Goal: Task Accomplishment & Management: Use online tool/utility

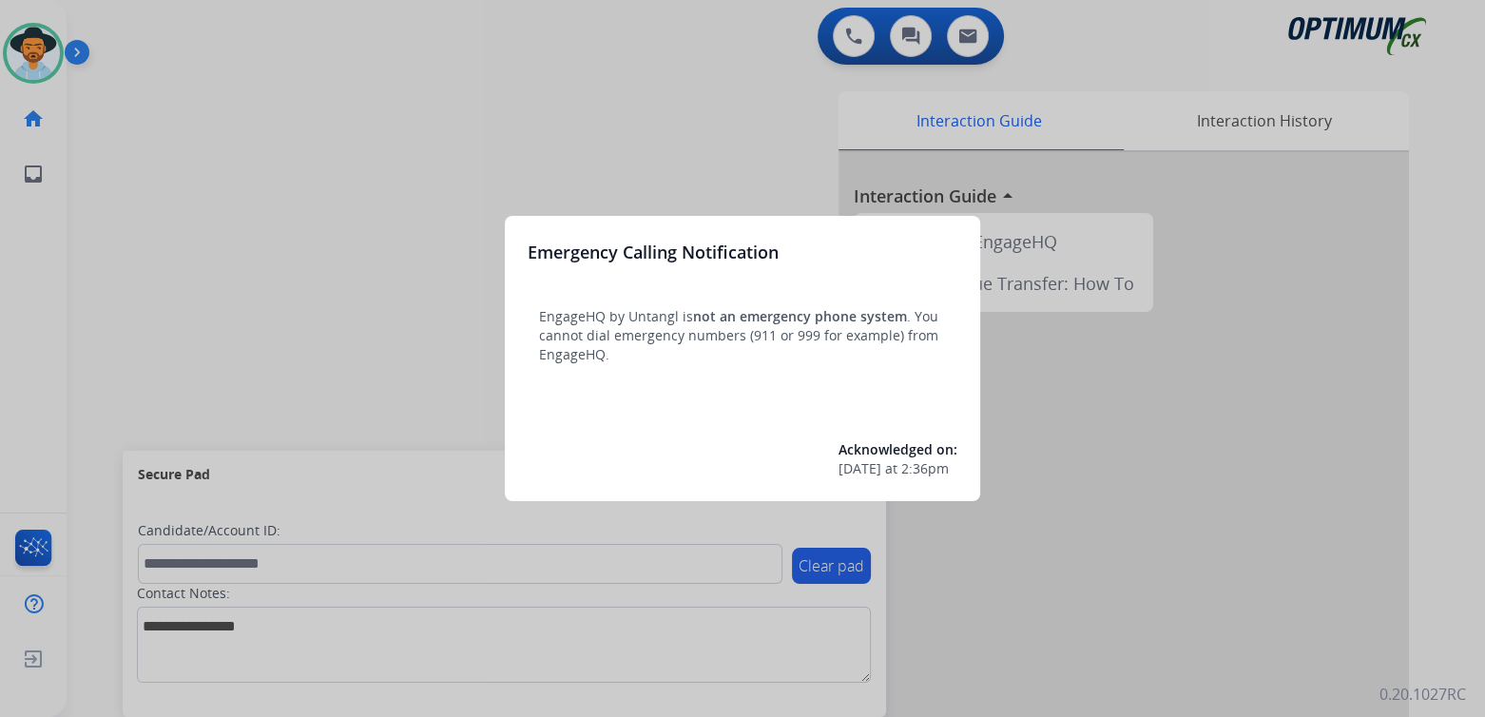
click at [743, 118] on div at bounding box center [742, 358] width 1485 height 717
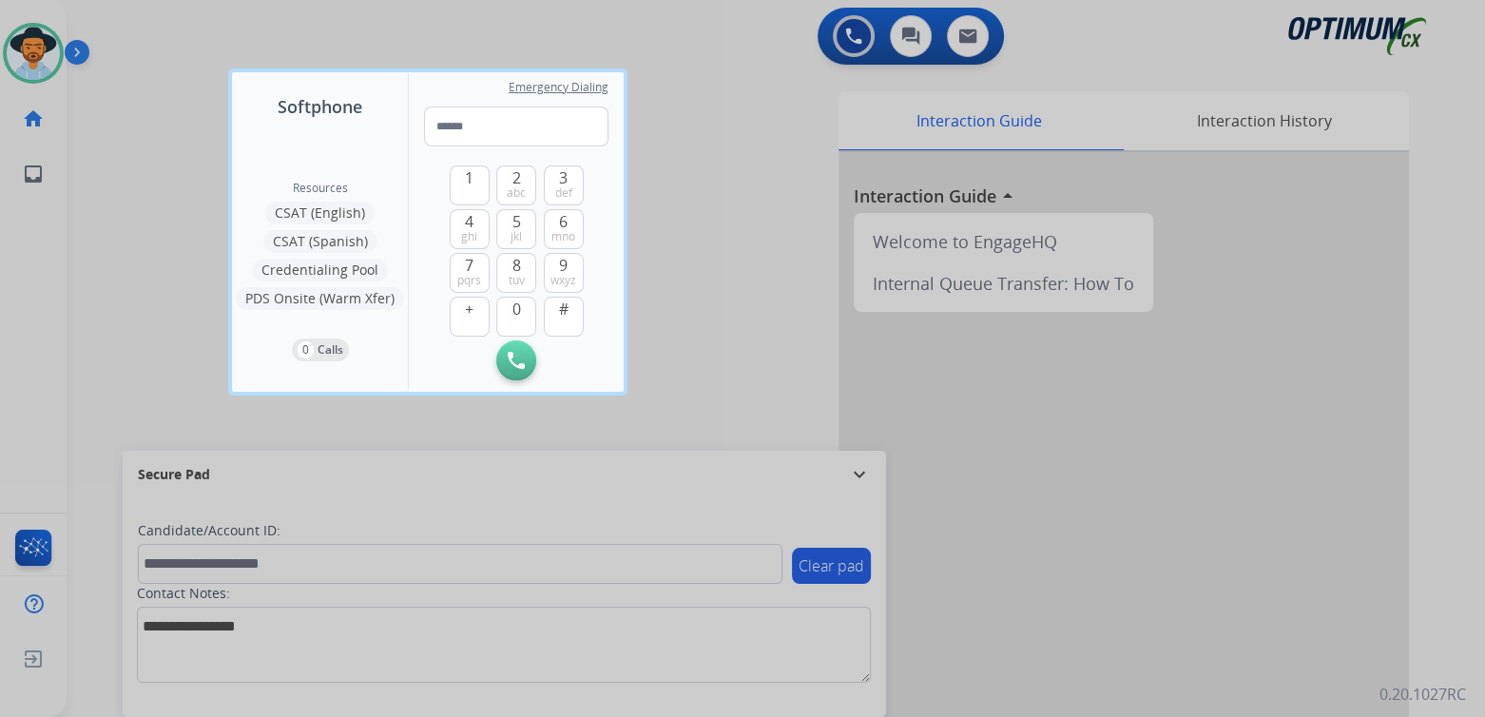
click at [738, 184] on div at bounding box center [742, 358] width 1485 height 717
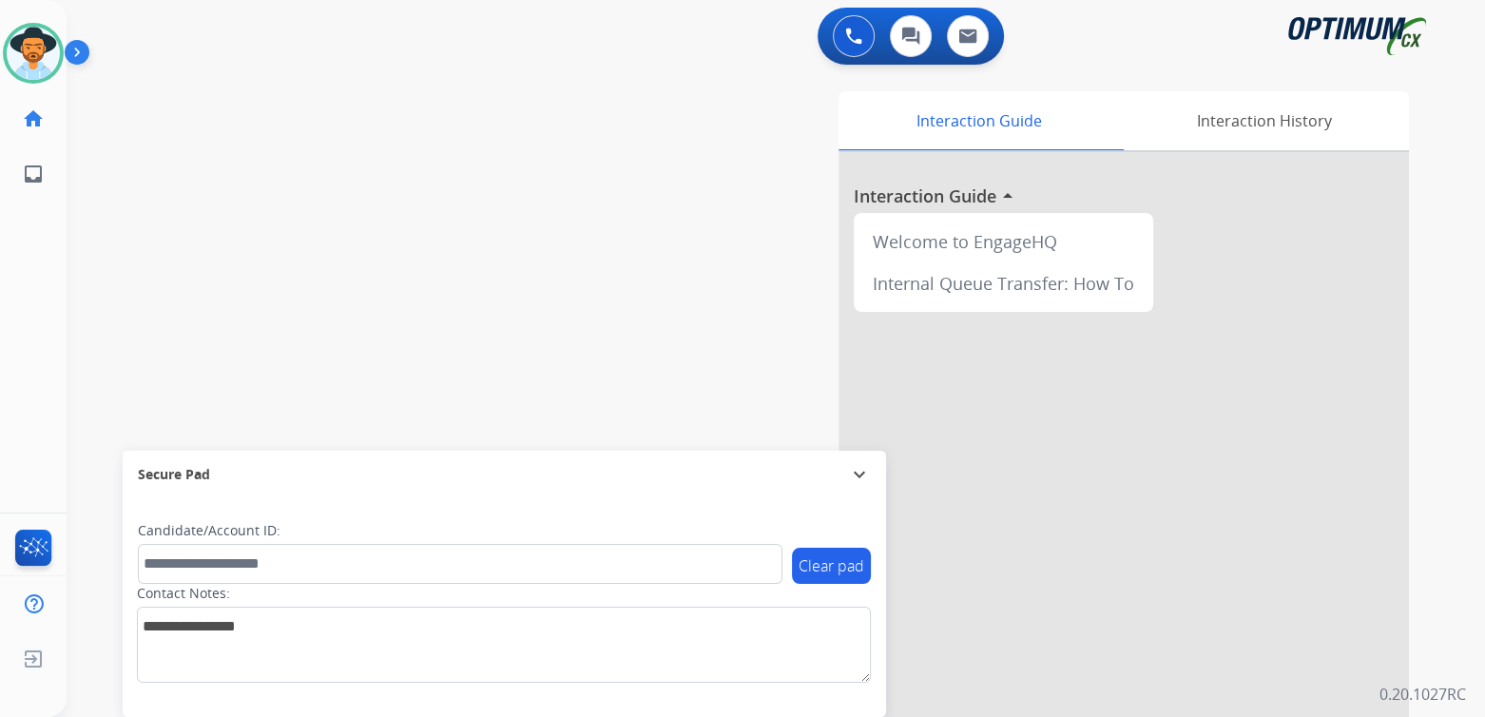
click at [862, 471] on mat-icon "expand_more" at bounding box center [859, 474] width 23 height 23
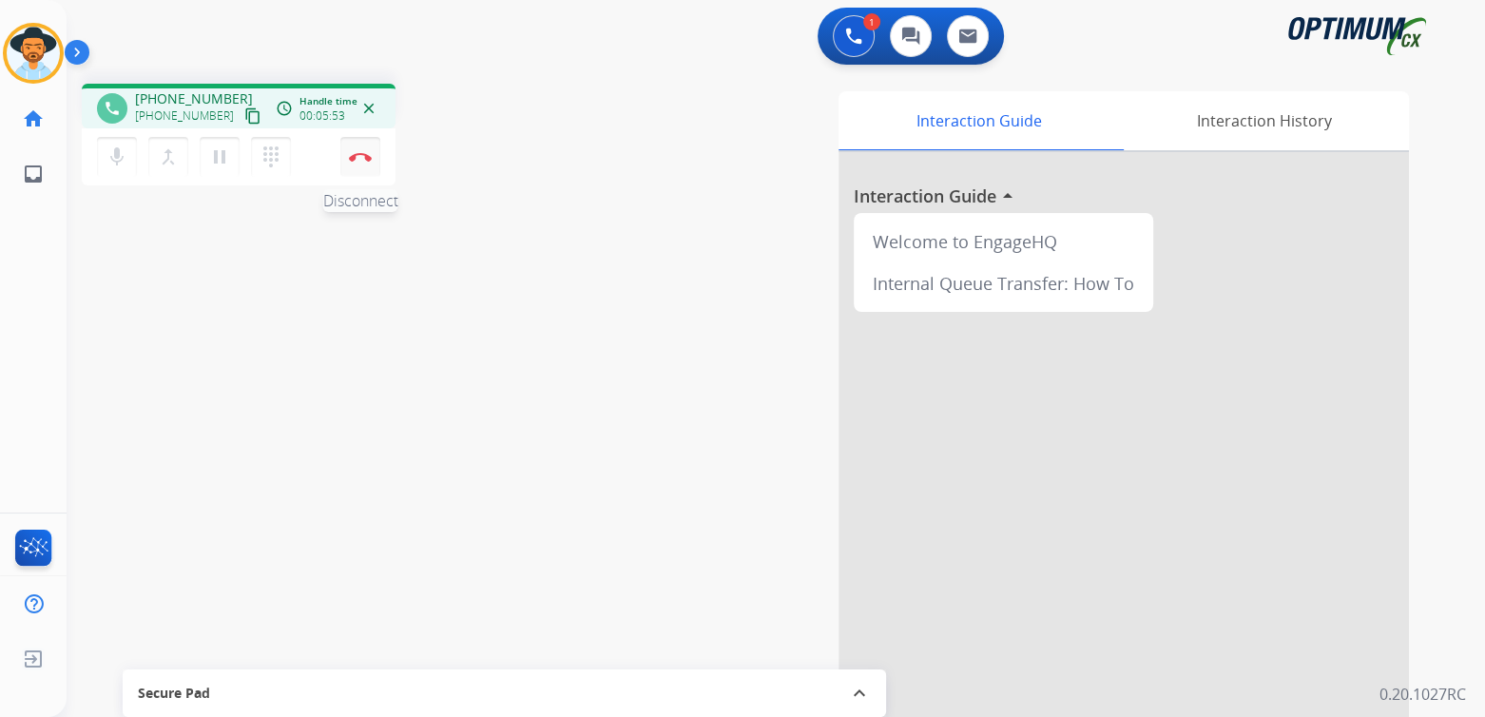
click at [367, 148] on button "Disconnect" at bounding box center [360, 157] width 40 height 40
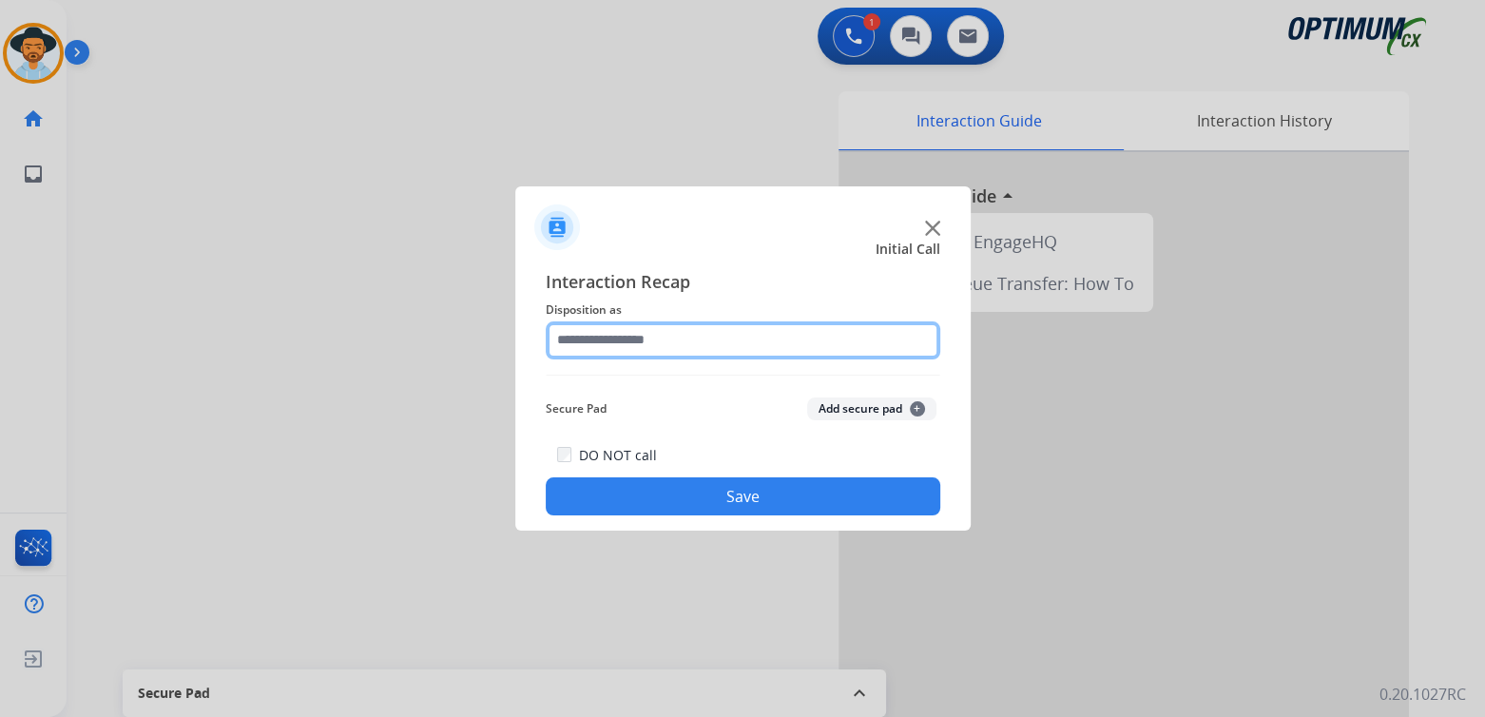
click at [678, 349] on input "text" at bounding box center [743, 340] width 395 height 38
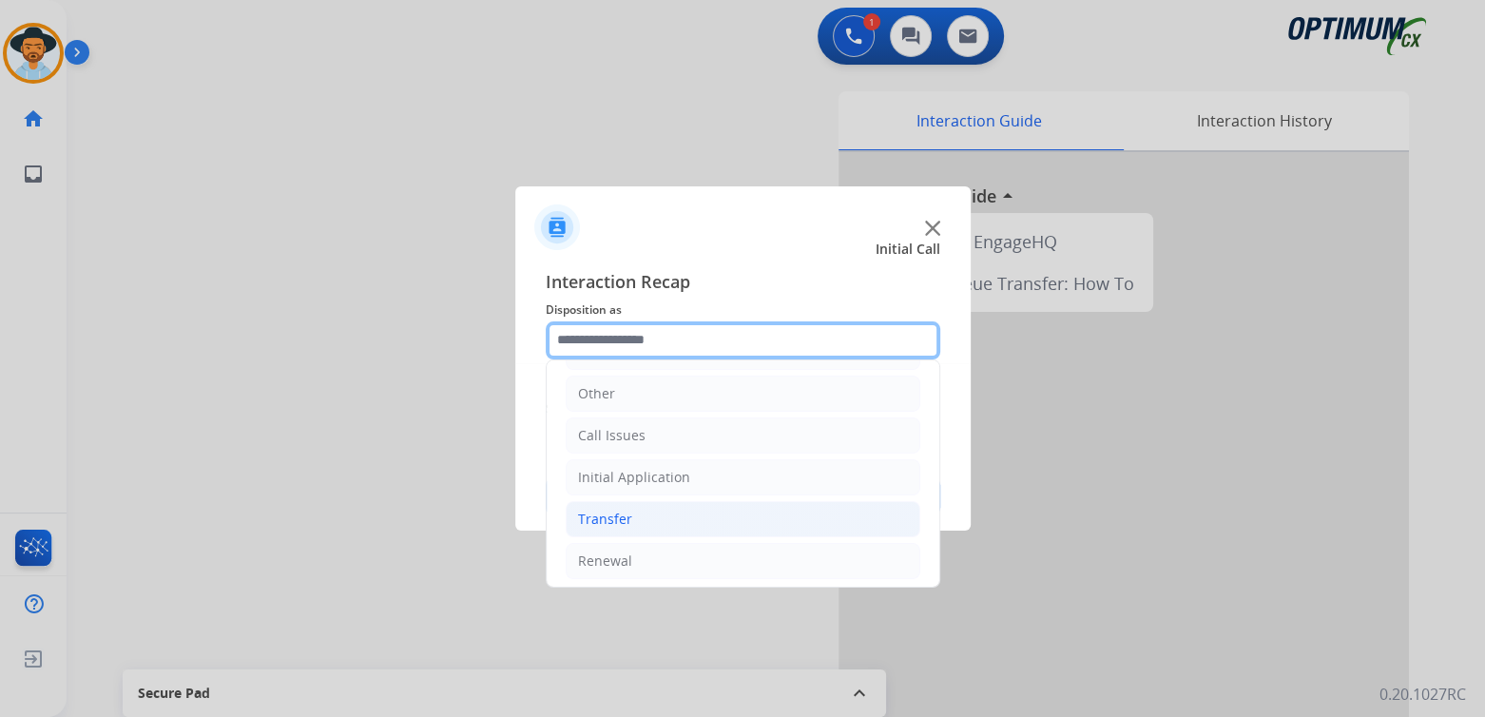
scroll to position [126, 0]
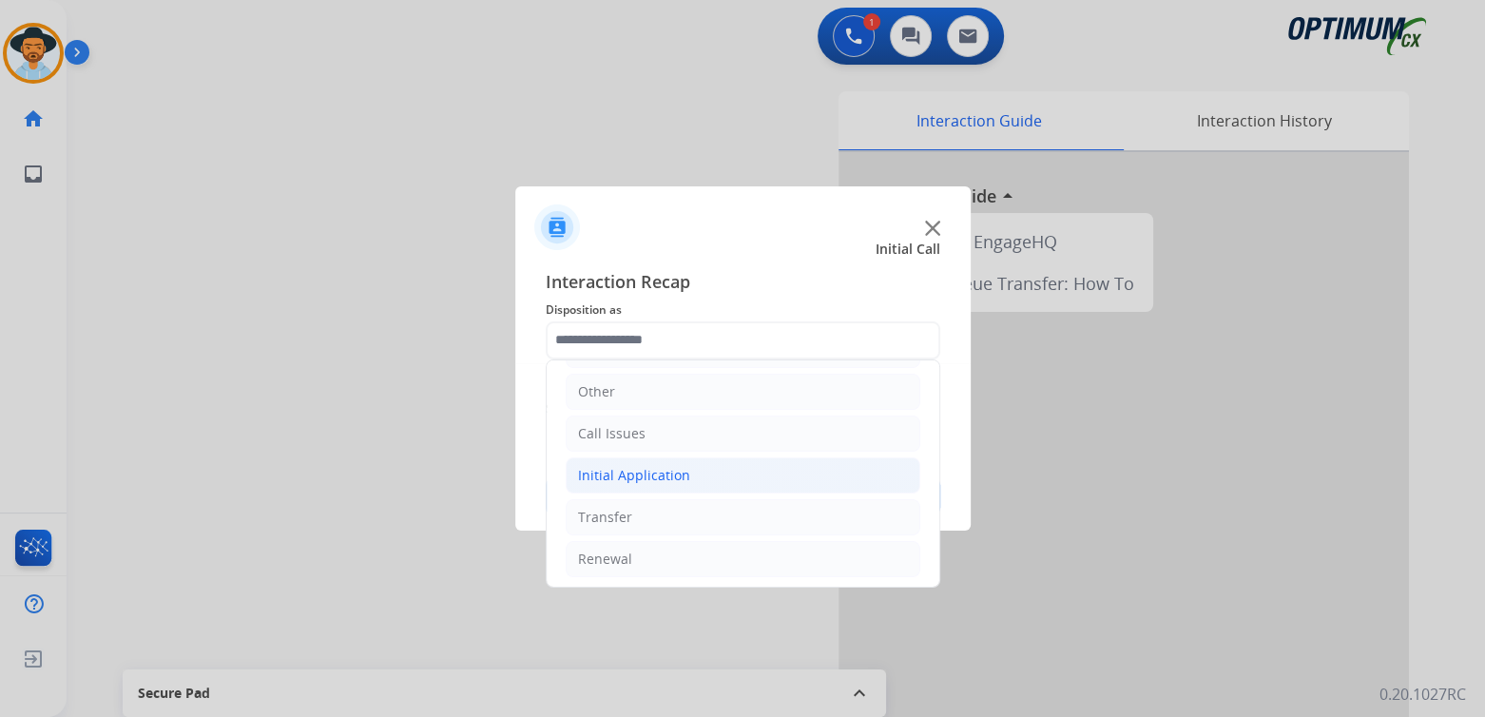
click at [671, 476] on div "Initial Application" at bounding box center [634, 475] width 112 height 19
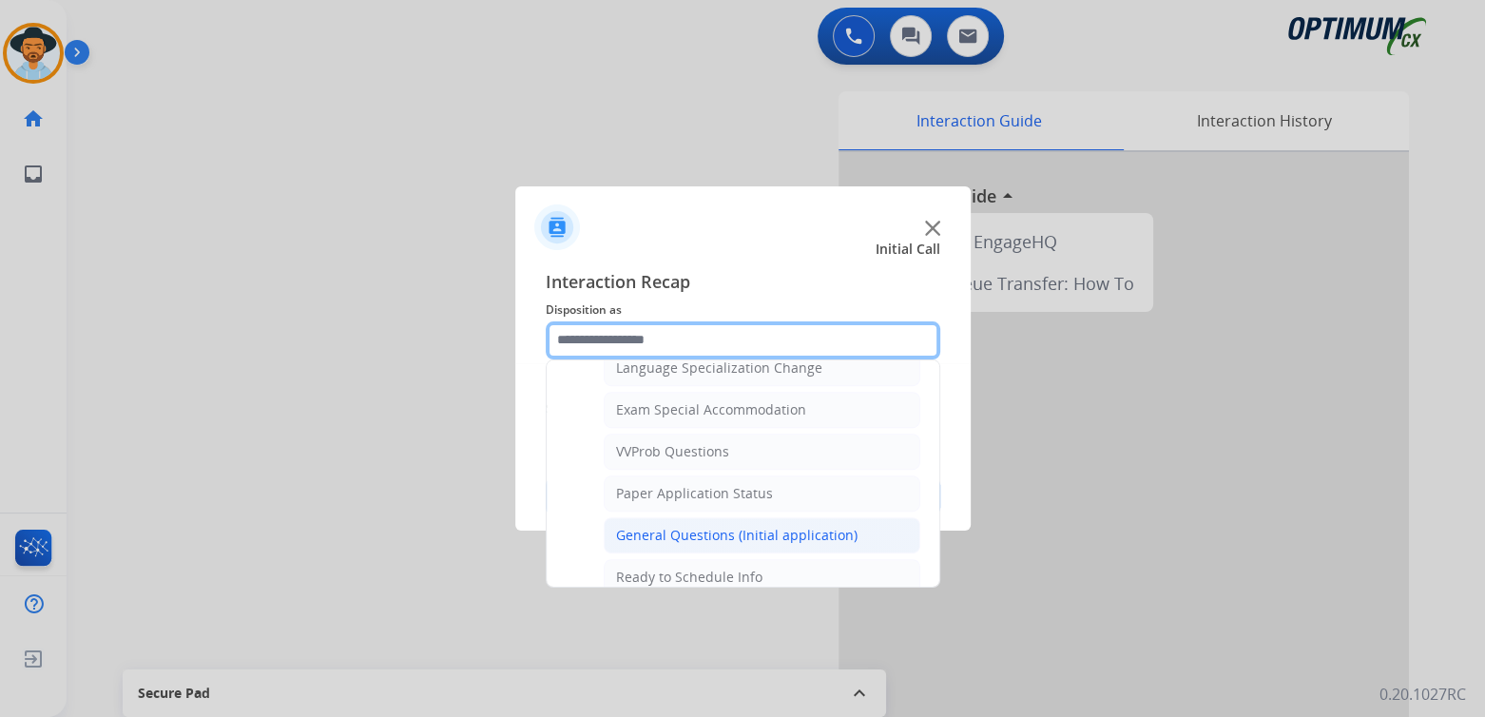
scroll to position [963, 0]
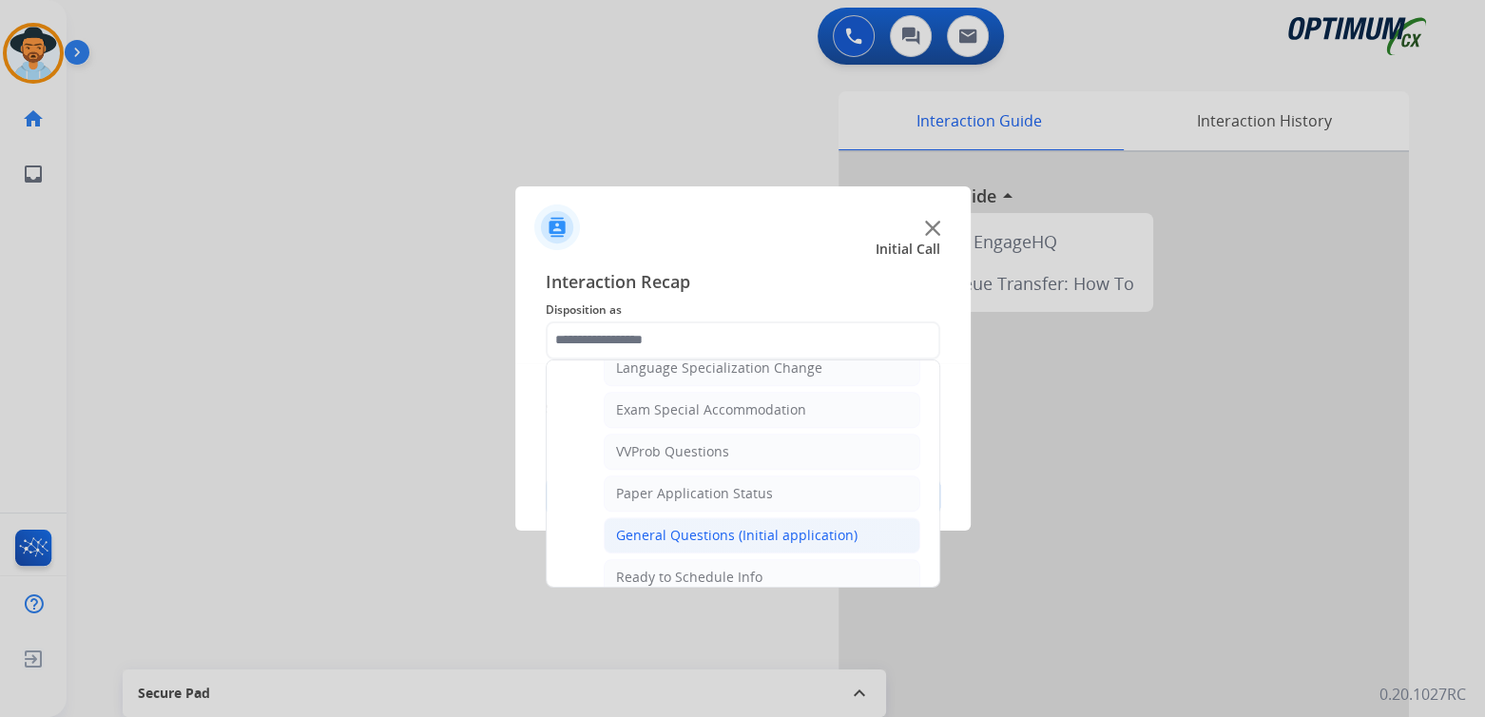
click at [686, 526] on div "General Questions (Initial application)" at bounding box center [737, 535] width 242 height 19
type input "**********"
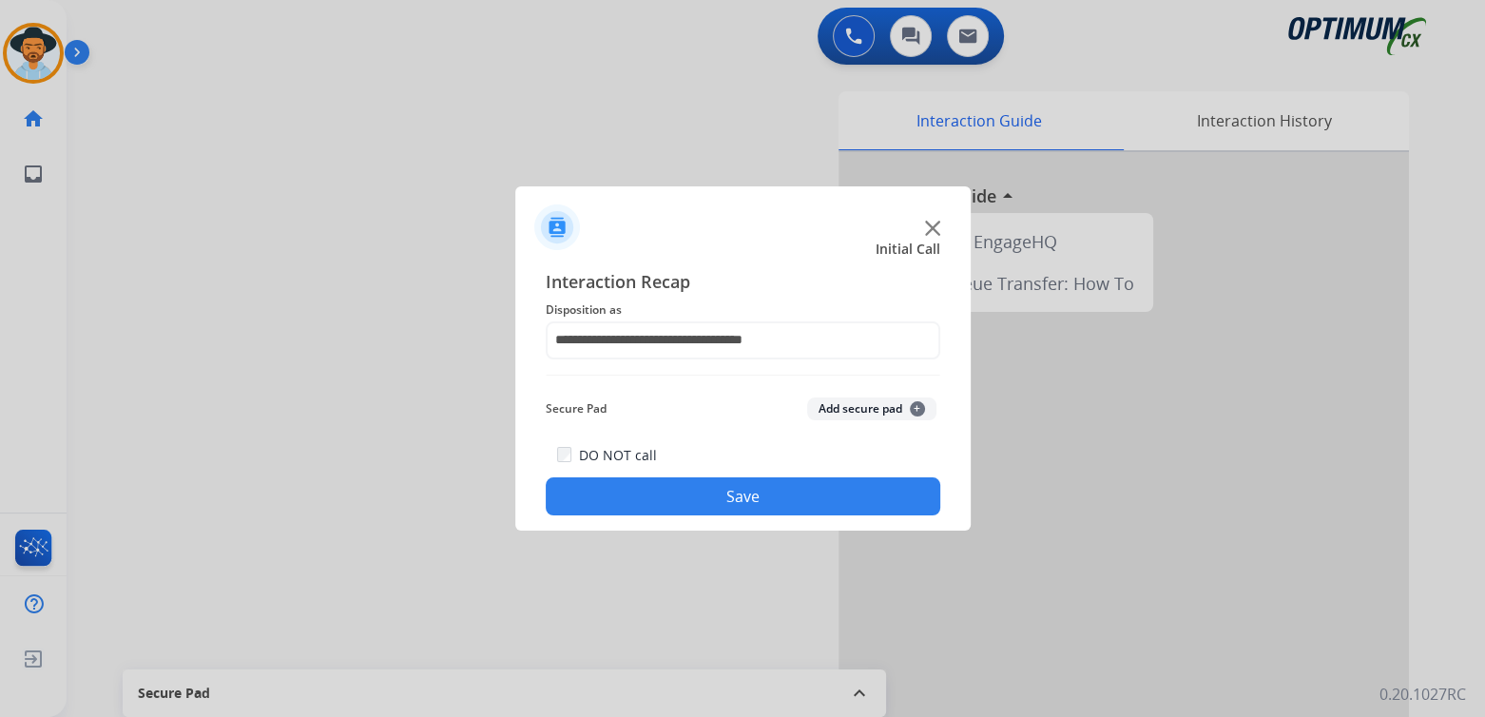
click at [738, 495] on button "Save" at bounding box center [743, 496] width 395 height 38
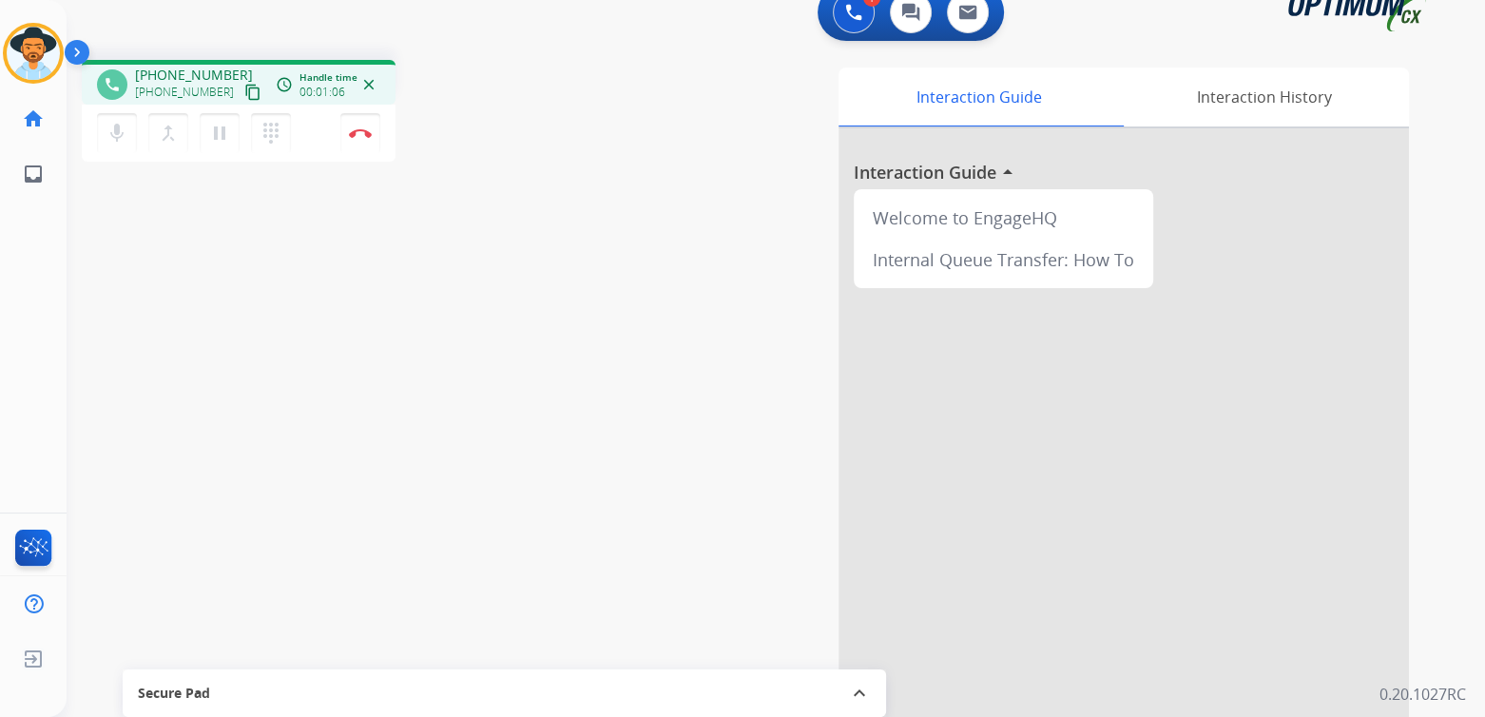
scroll to position [0, 0]
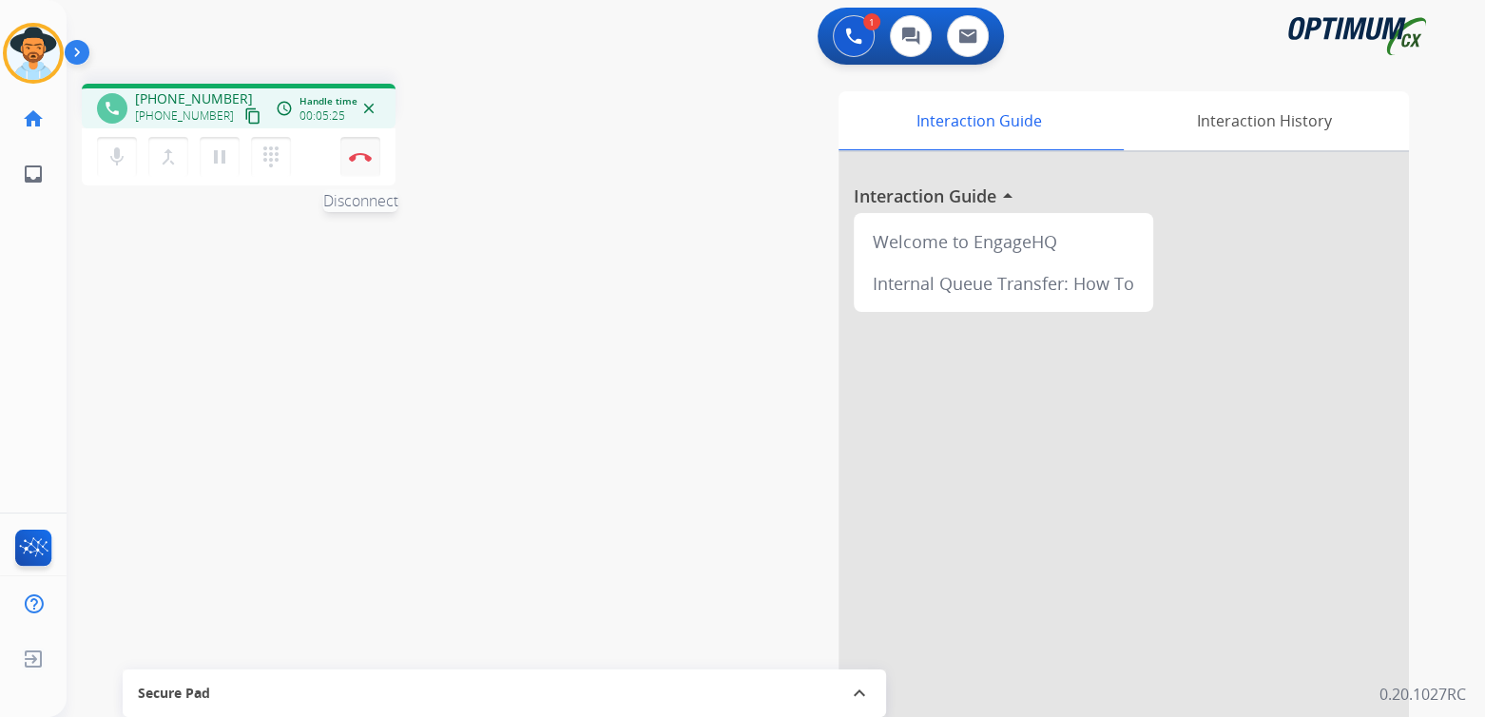
click at [362, 160] on img at bounding box center [360, 157] width 23 height 10
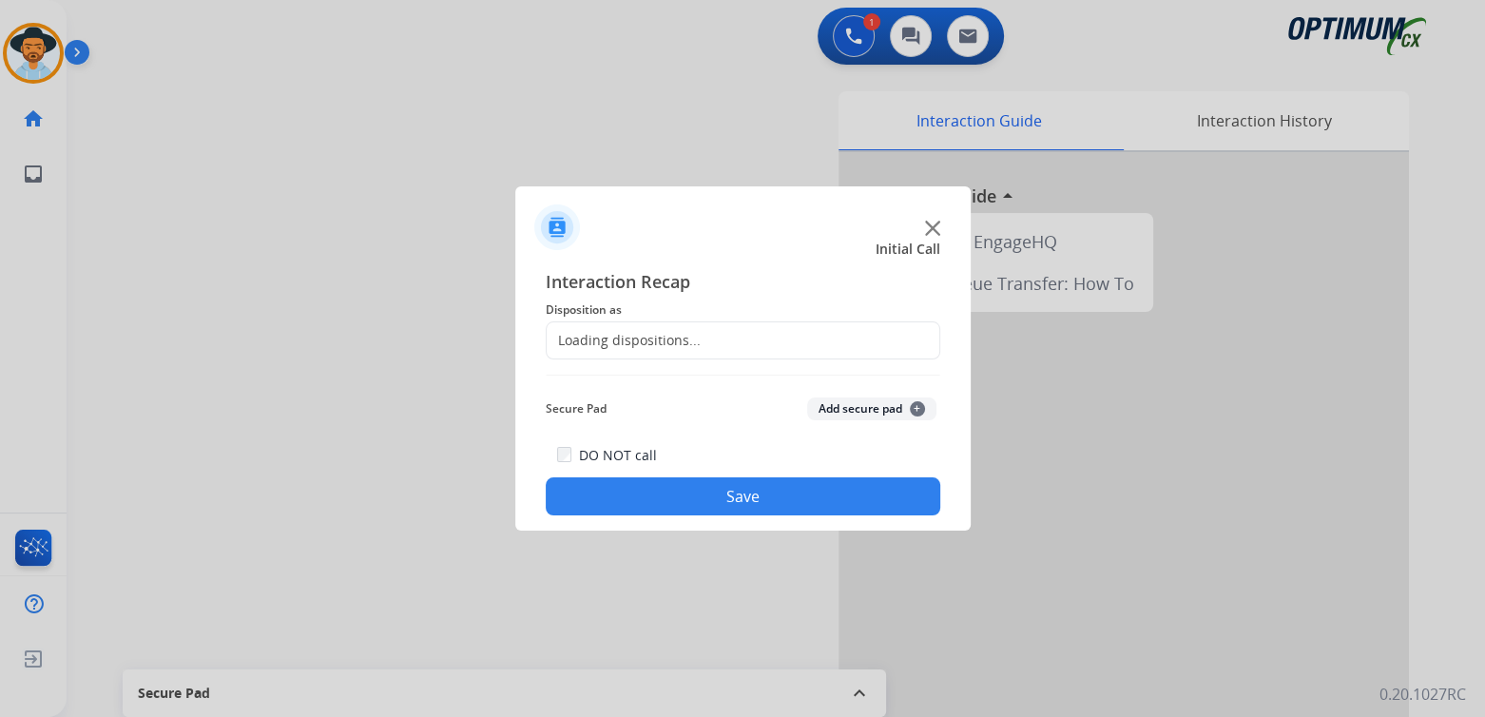
click at [666, 342] on div "Loading dispositions..." at bounding box center [624, 340] width 154 height 19
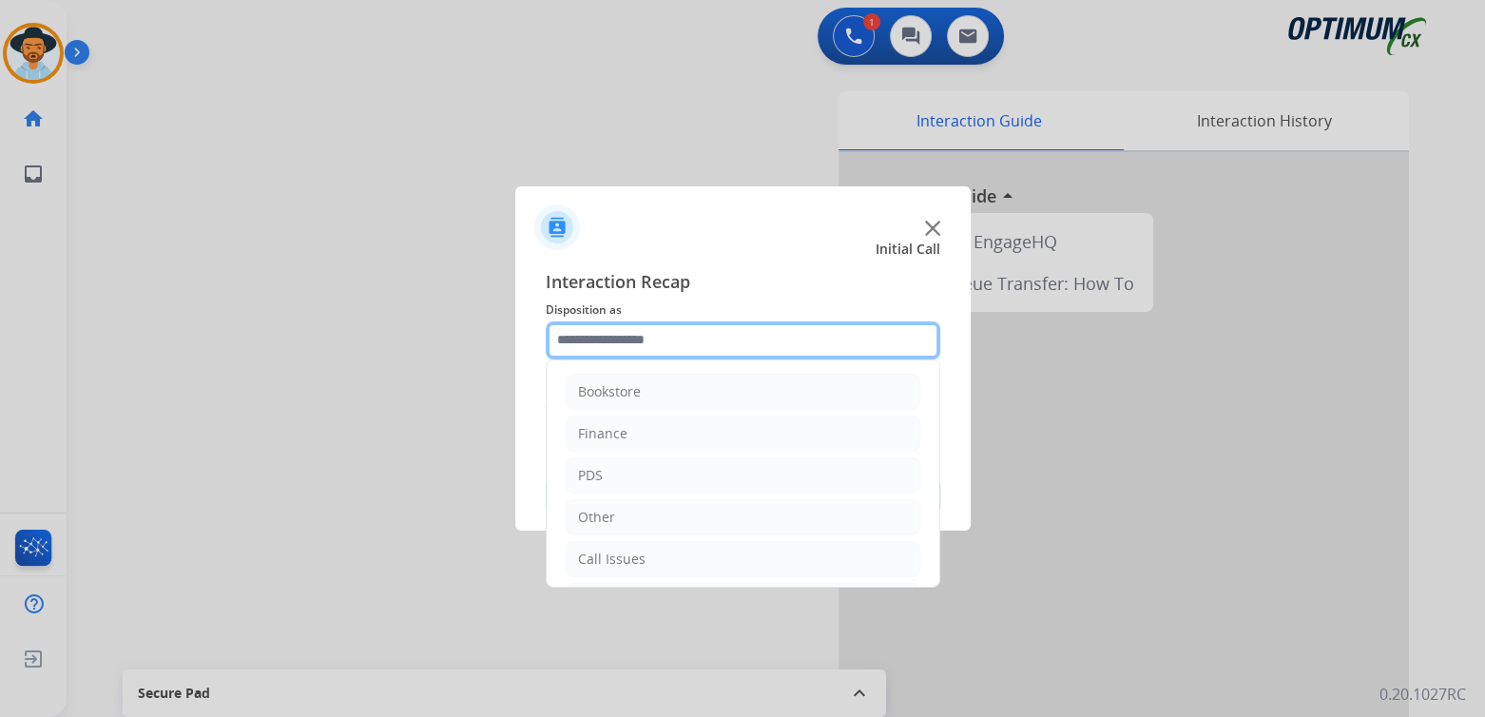
click at [666, 340] on input "text" at bounding box center [743, 340] width 395 height 38
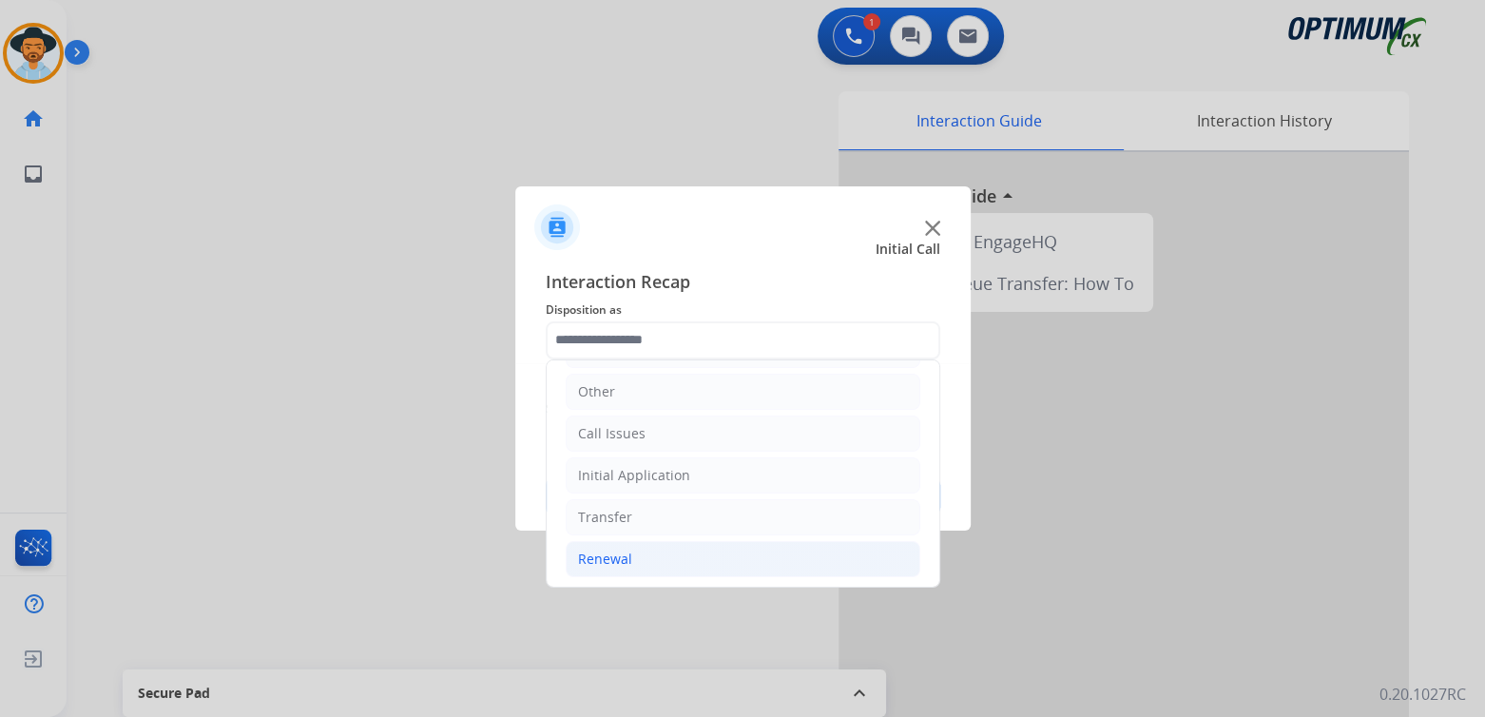
click at [646, 566] on li "Renewal" at bounding box center [743, 559] width 355 height 36
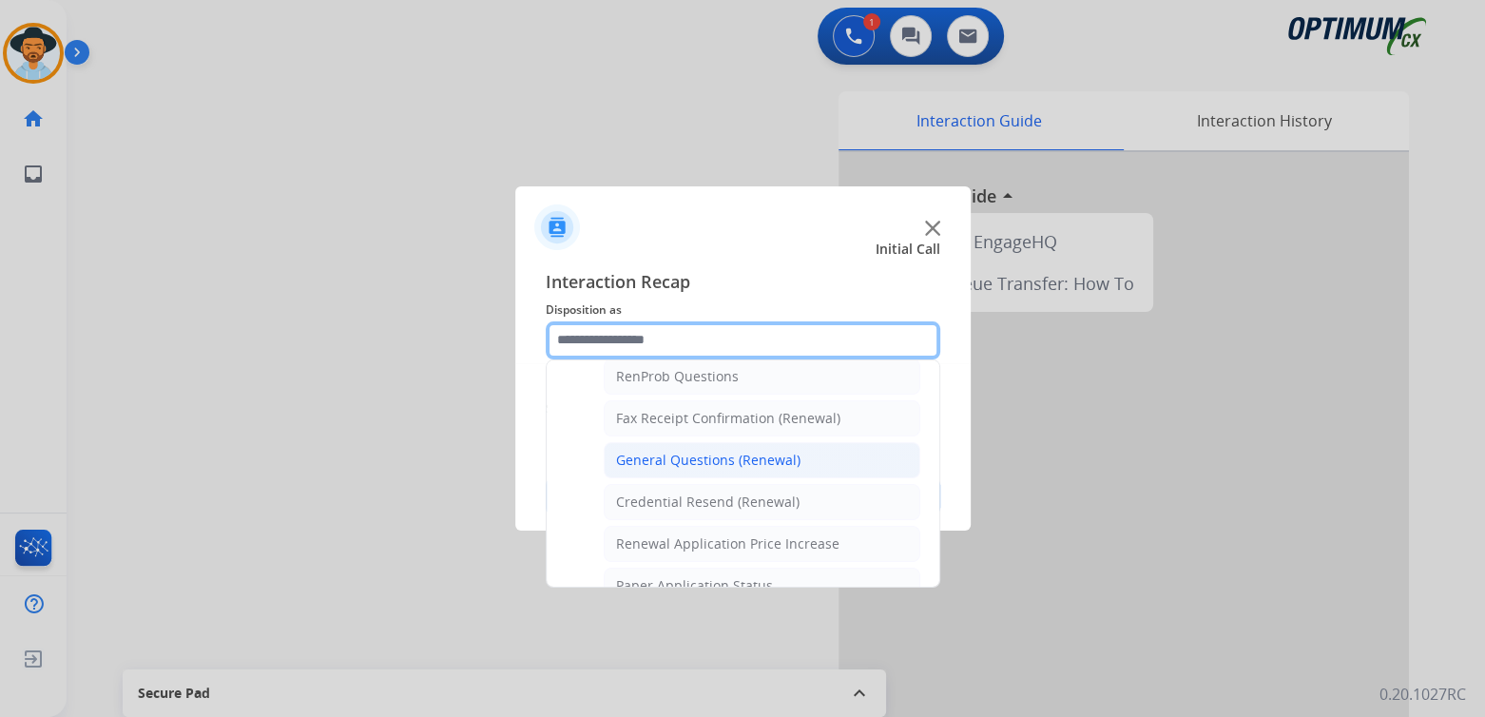
scroll to position [497, 0]
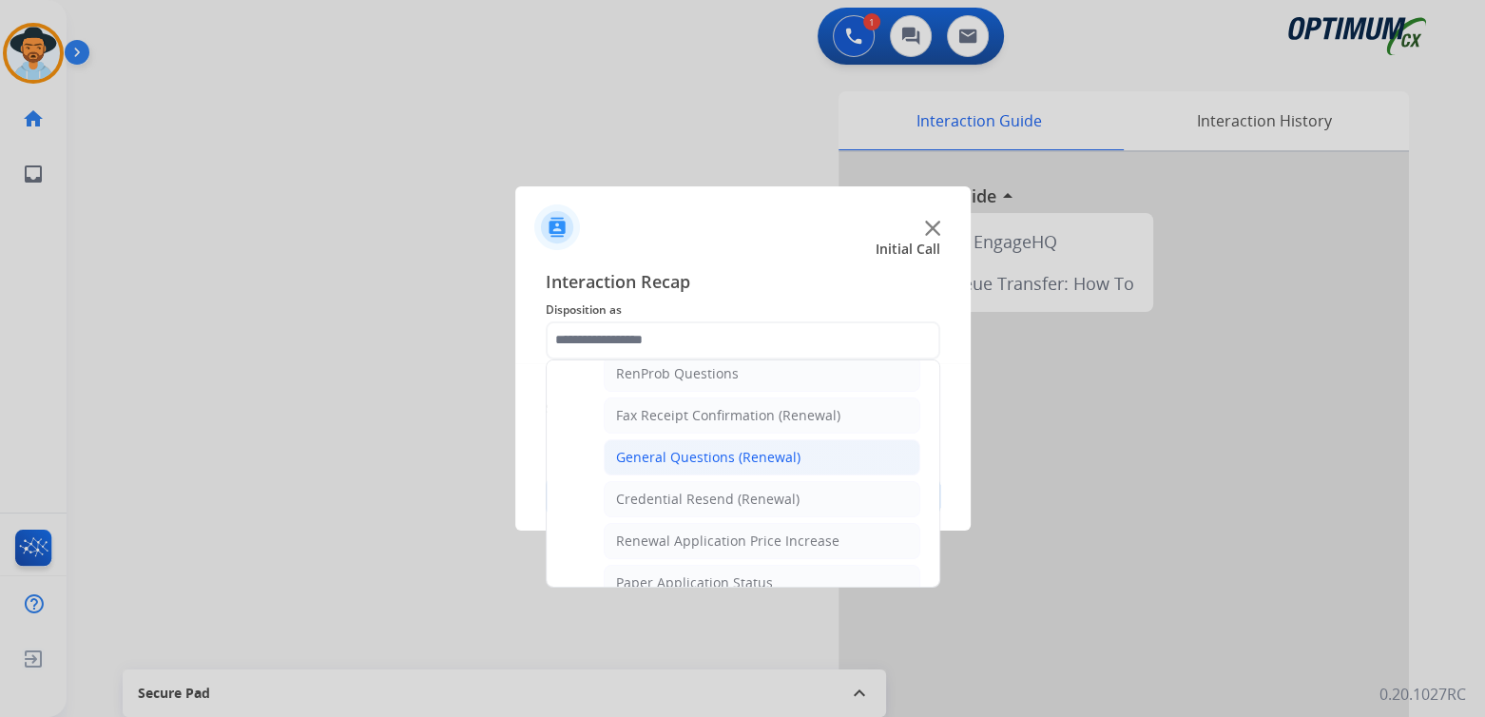
click at [693, 455] on div "General Questions (Renewal)" at bounding box center [708, 457] width 184 height 19
type input "**********"
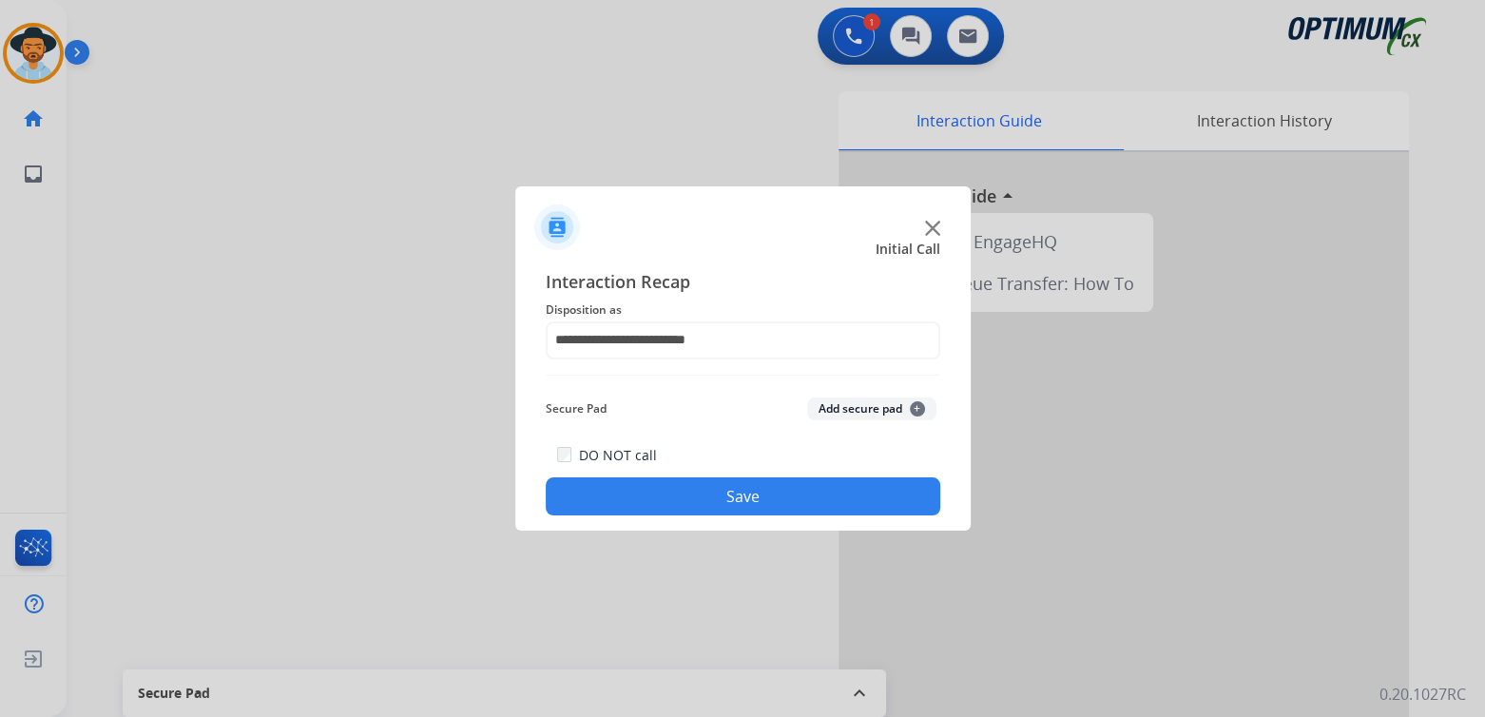
click at [769, 488] on button "Save" at bounding box center [743, 496] width 395 height 38
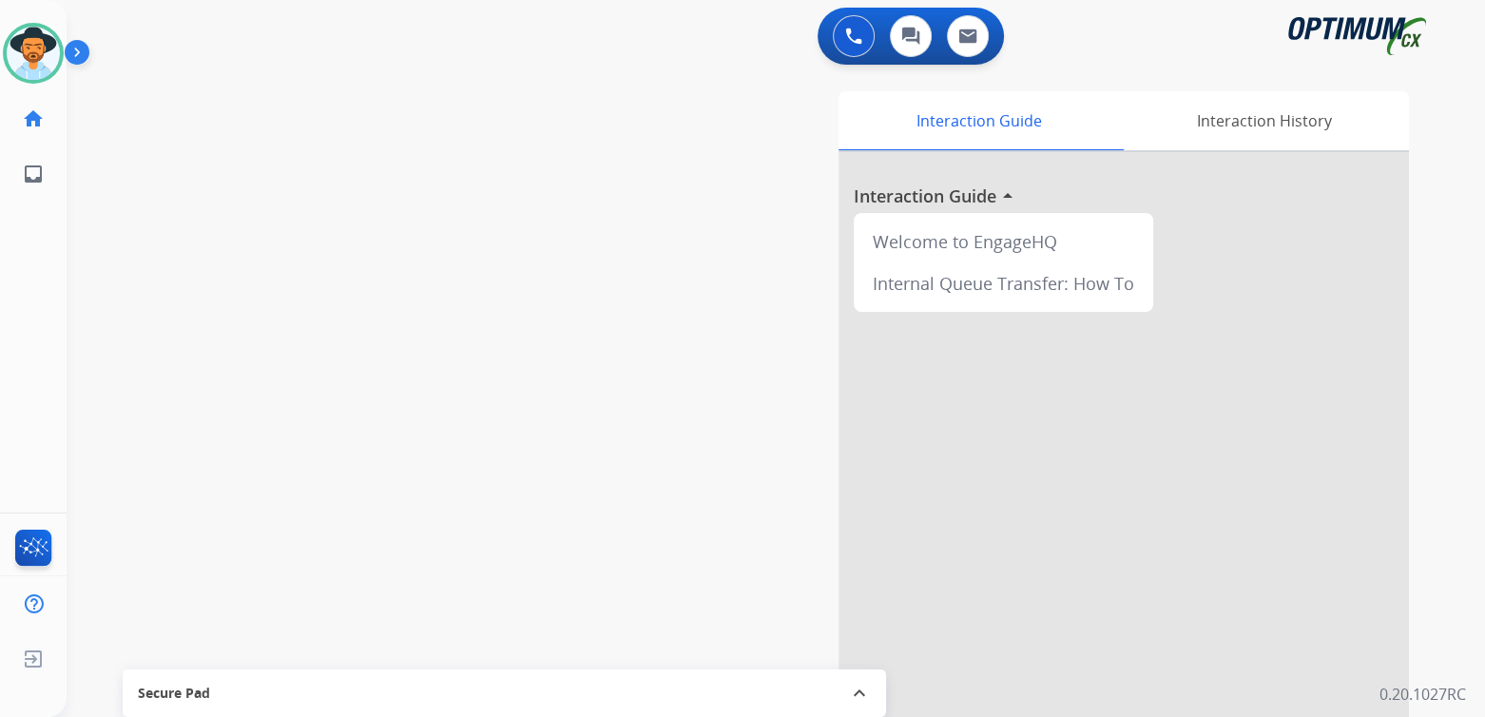
scroll to position [1, 0]
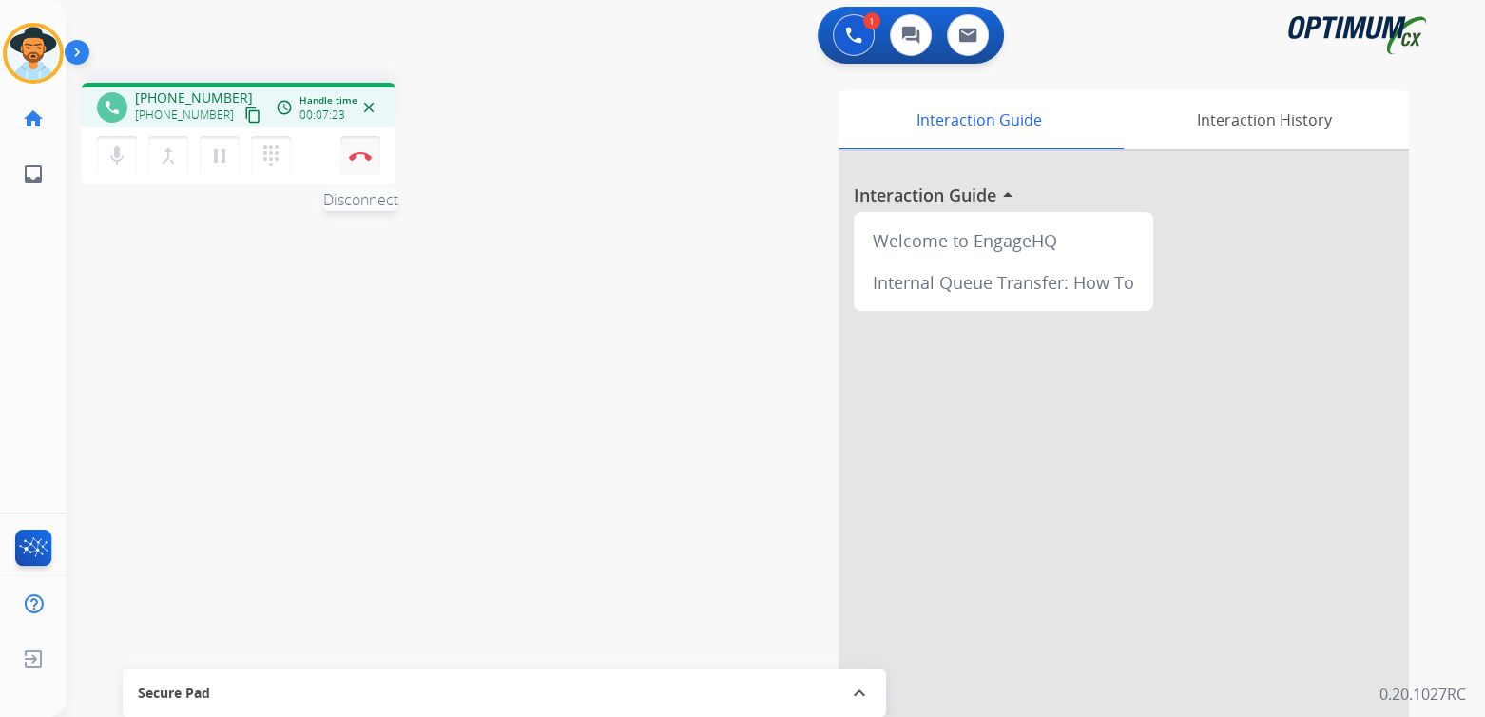
click at [367, 165] on button "Disconnect" at bounding box center [360, 156] width 40 height 40
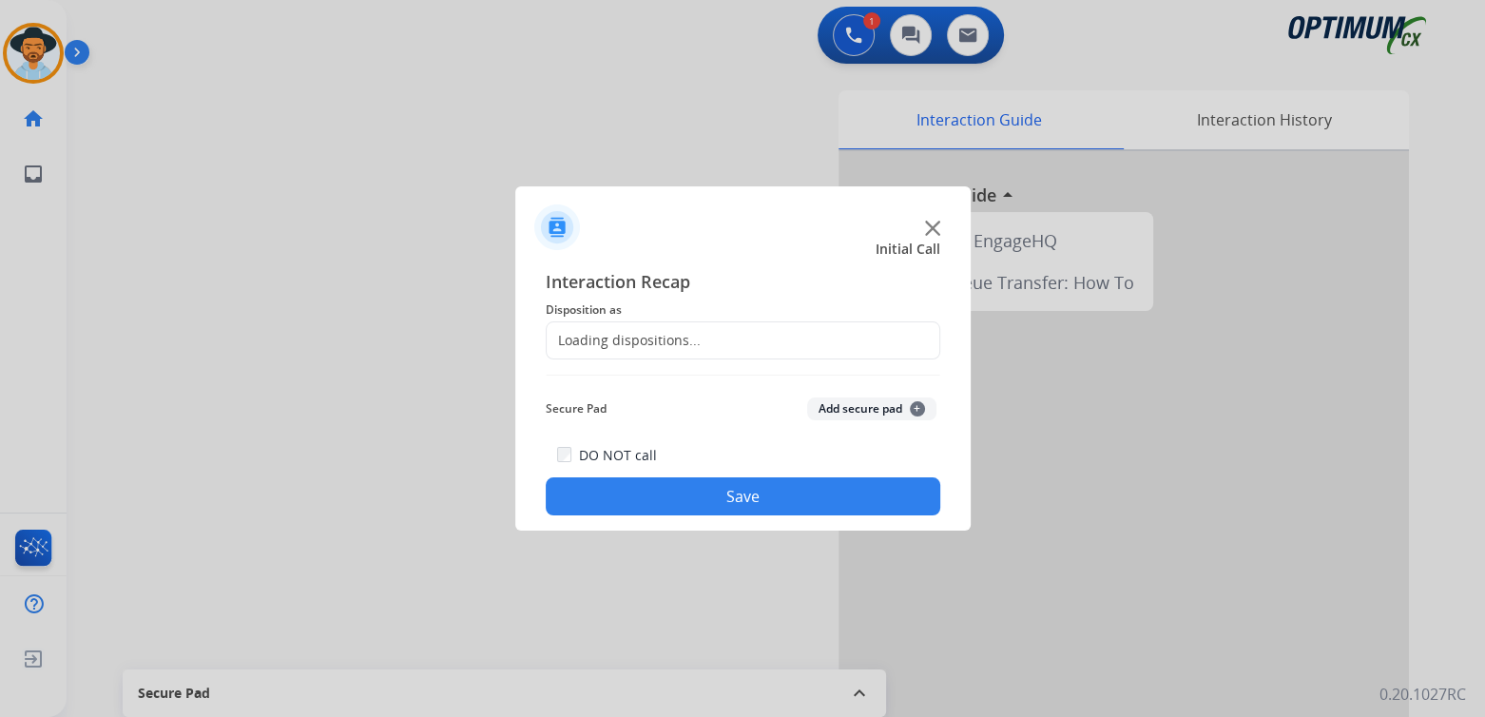
click at [686, 341] on div "Loading dispositions..." at bounding box center [624, 340] width 154 height 19
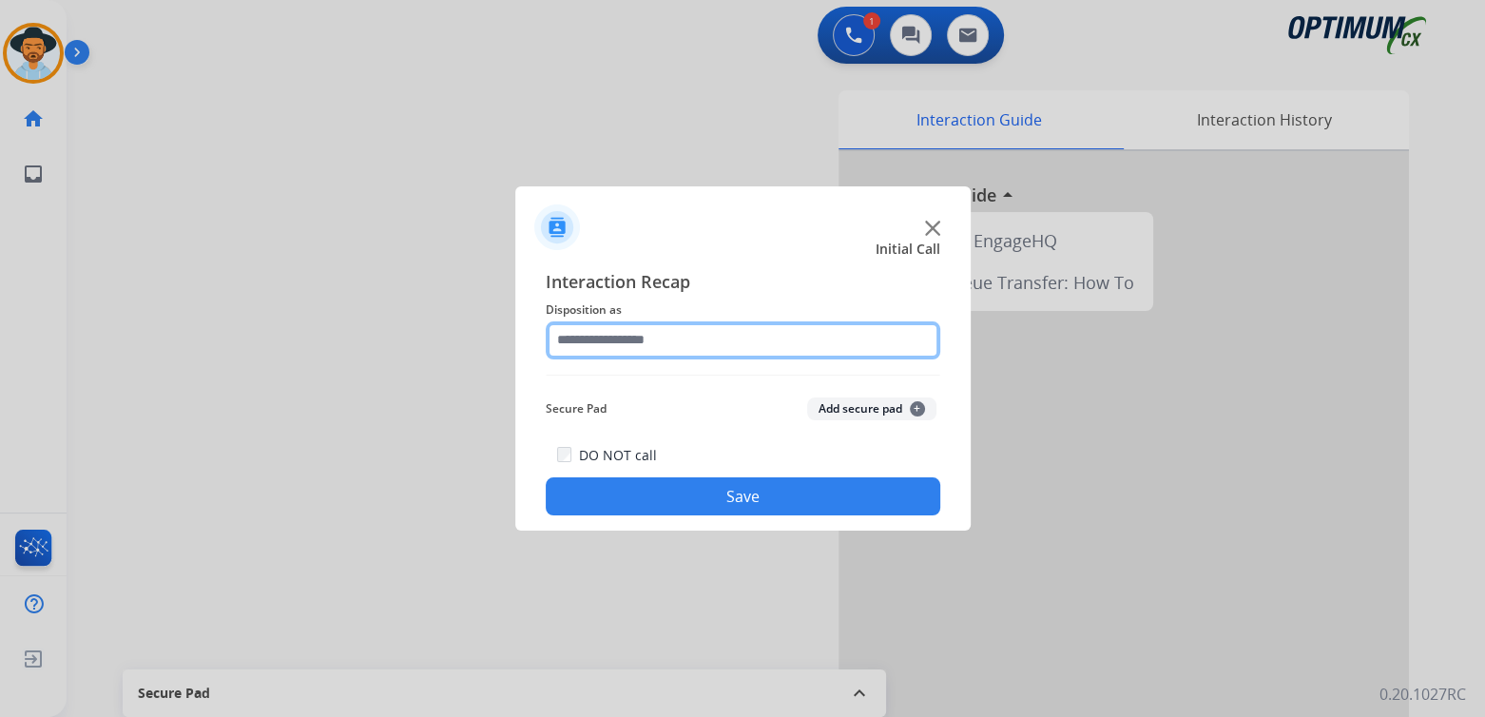
click at [655, 332] on input "text" at bounding box center [743, 340] width 395 height 38
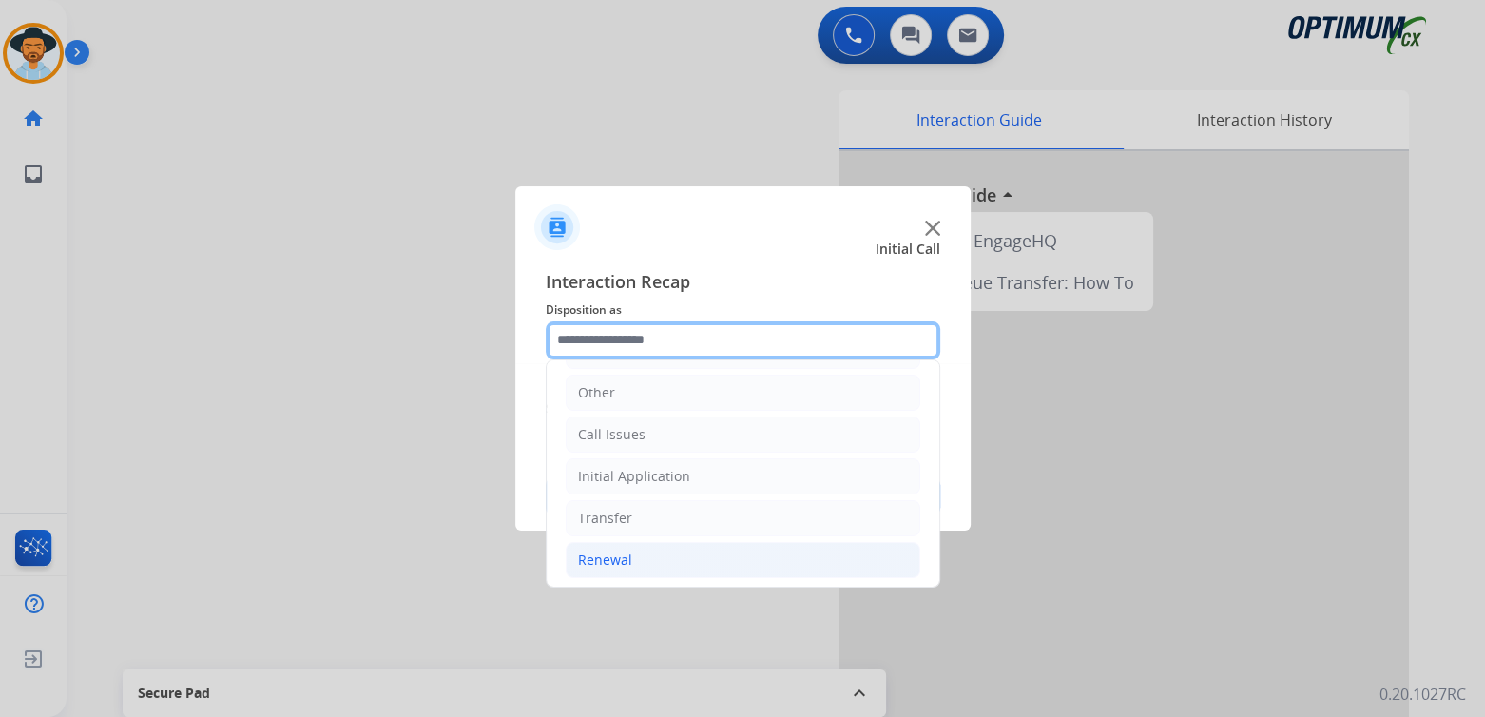
scroll to position [126, 0]
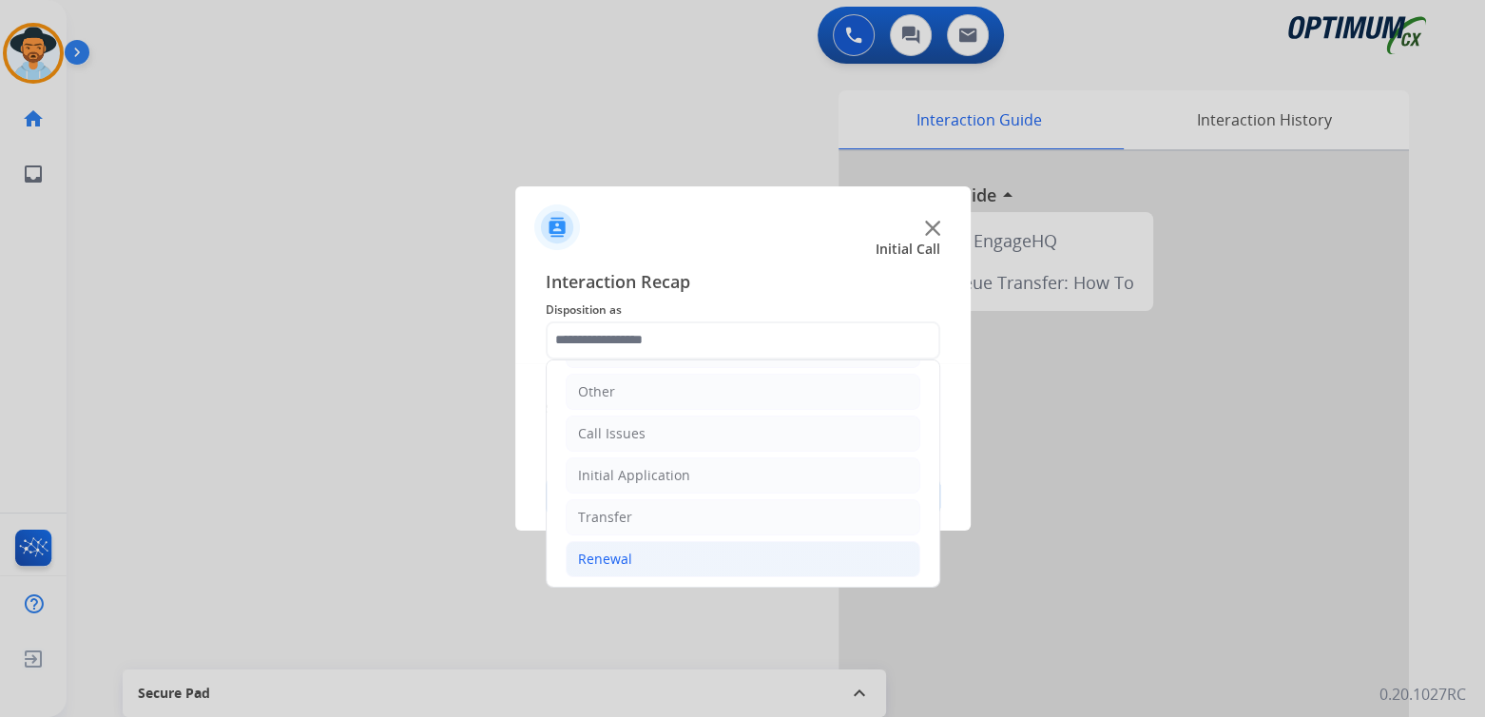
click at [638, 562] on li "Renewal" at bounding box center [743, 559] width 355 height 36
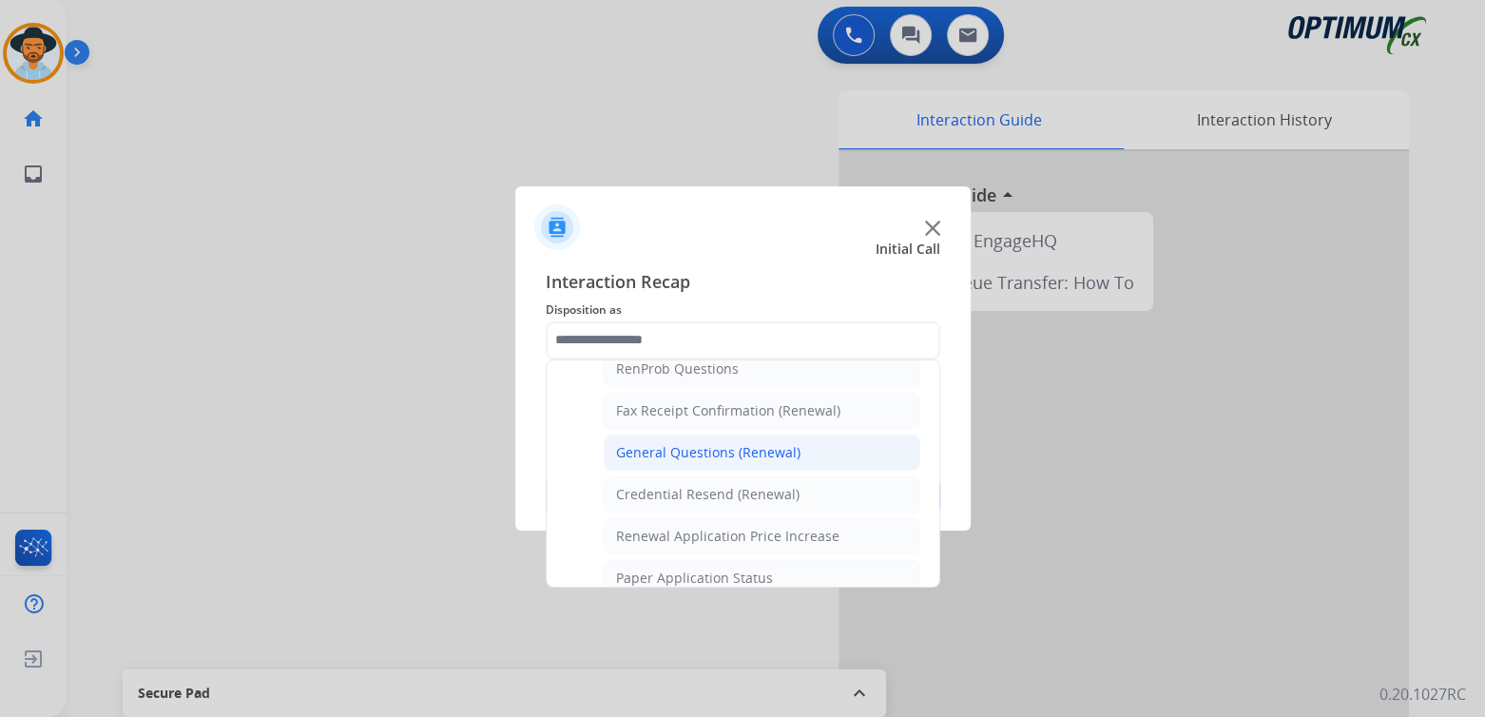
scroll to position [504, 0]
click at [690, 450] on div "General Questions (Renewal)" at bounding box center [708, 450] width 184 height 19
type input "**********"
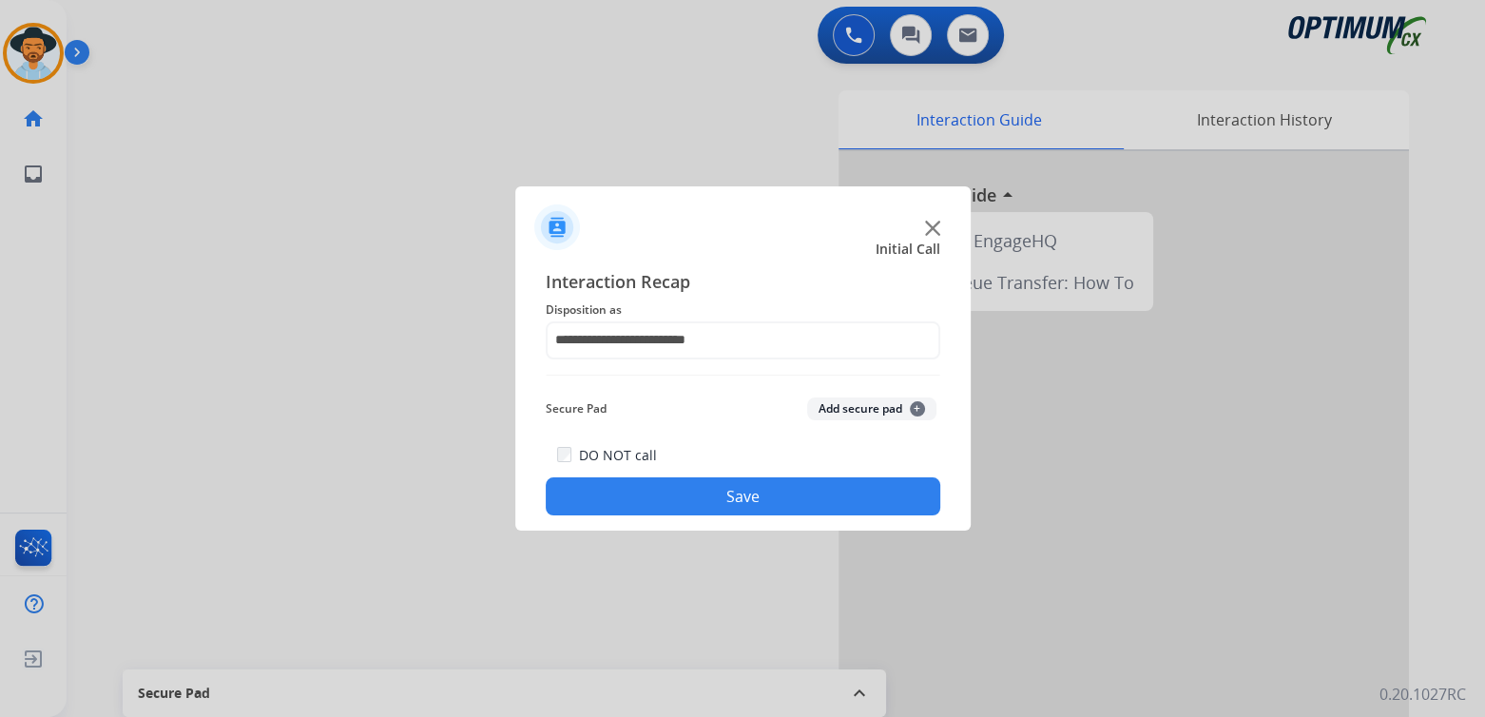
click at [759, 490] on button "Save" at bounding box center [743, 496] width 395 height 38
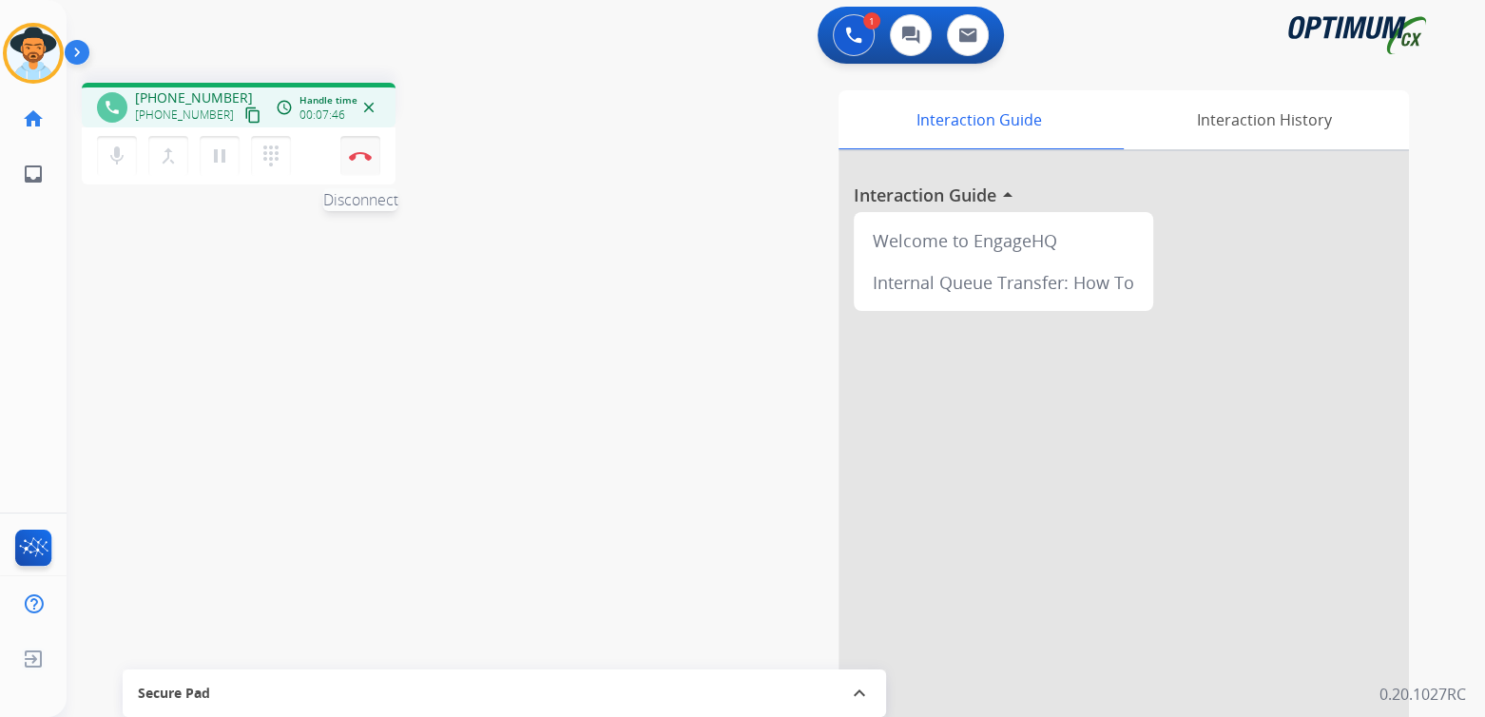
click at [362, 163] on button "Disconnect" at bounding box center [360, 156] width 40 height 40
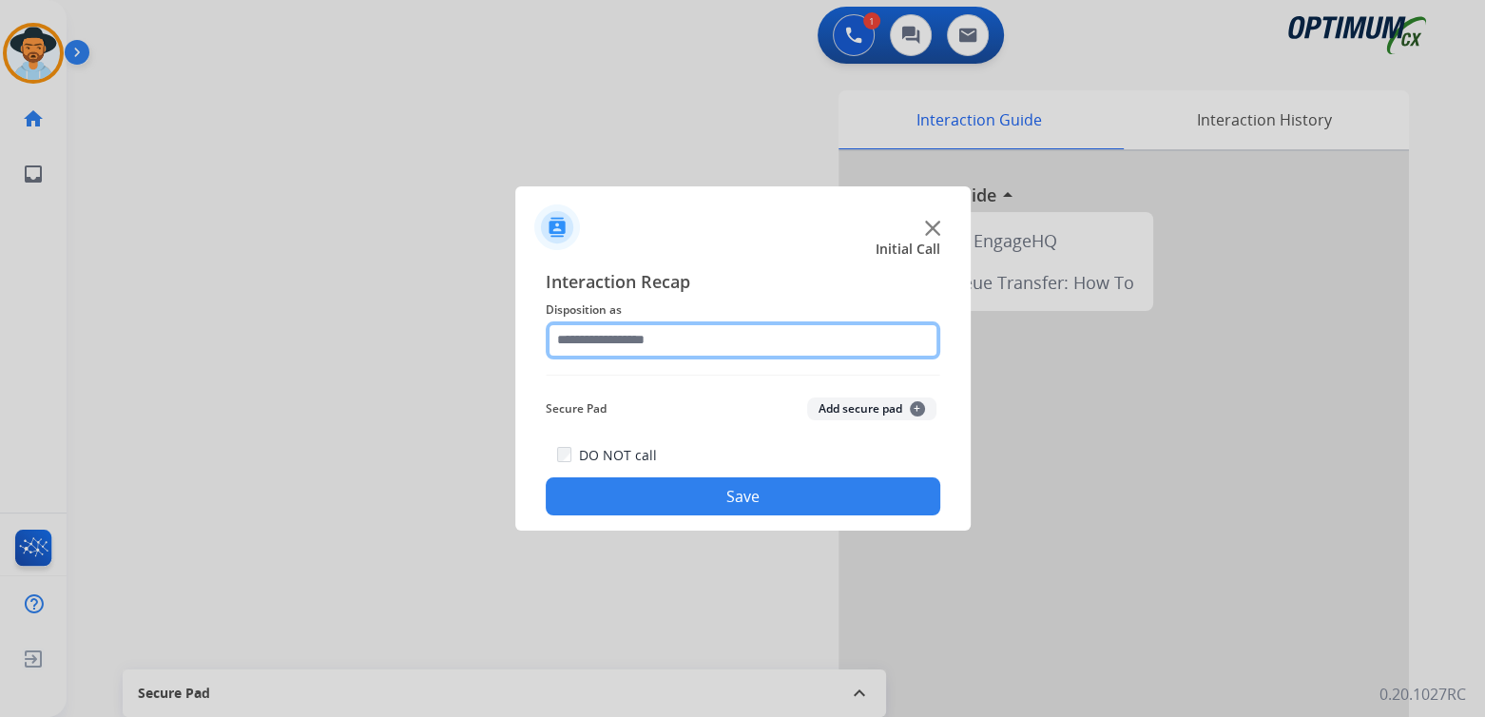
click at [645, 337] on input "text" at bounding box center [743, 340] width 395 height 38
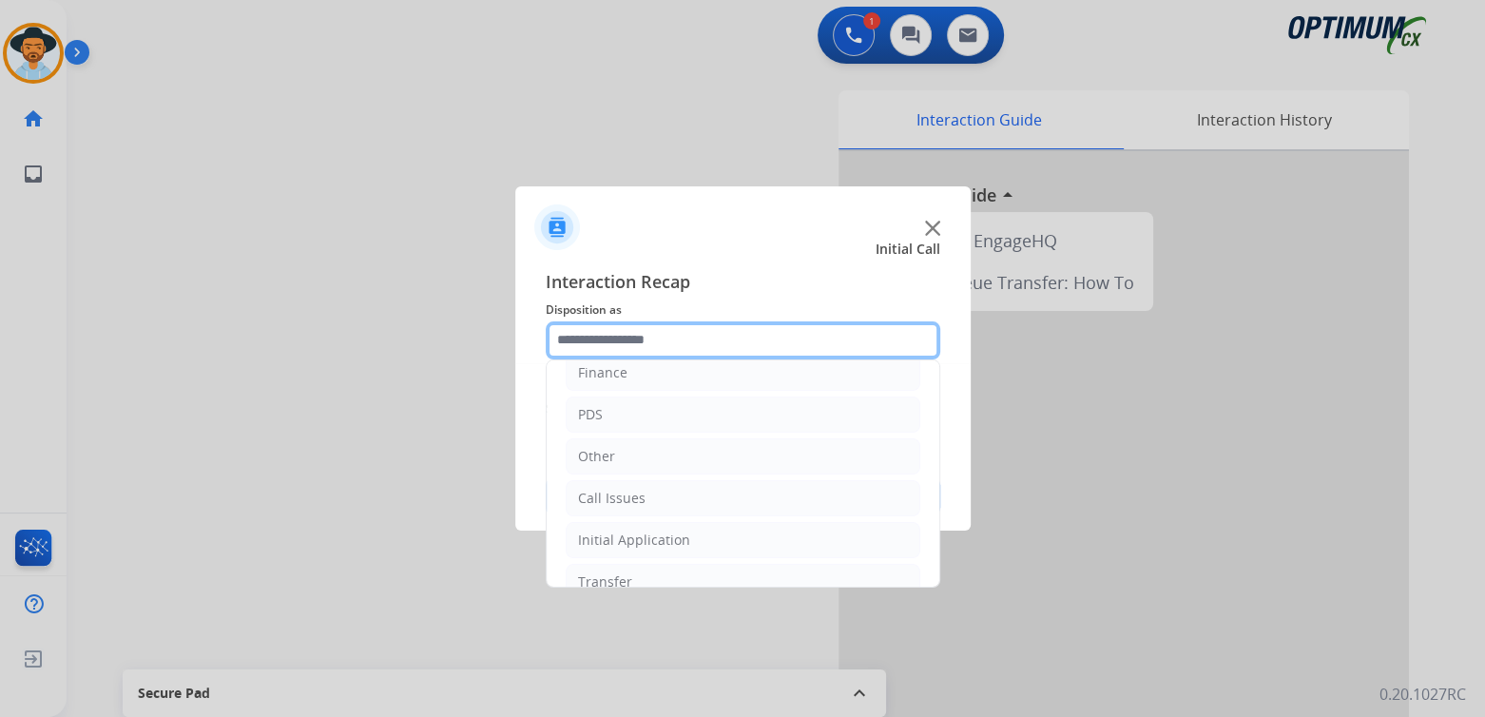
scroll to position [126, 0]
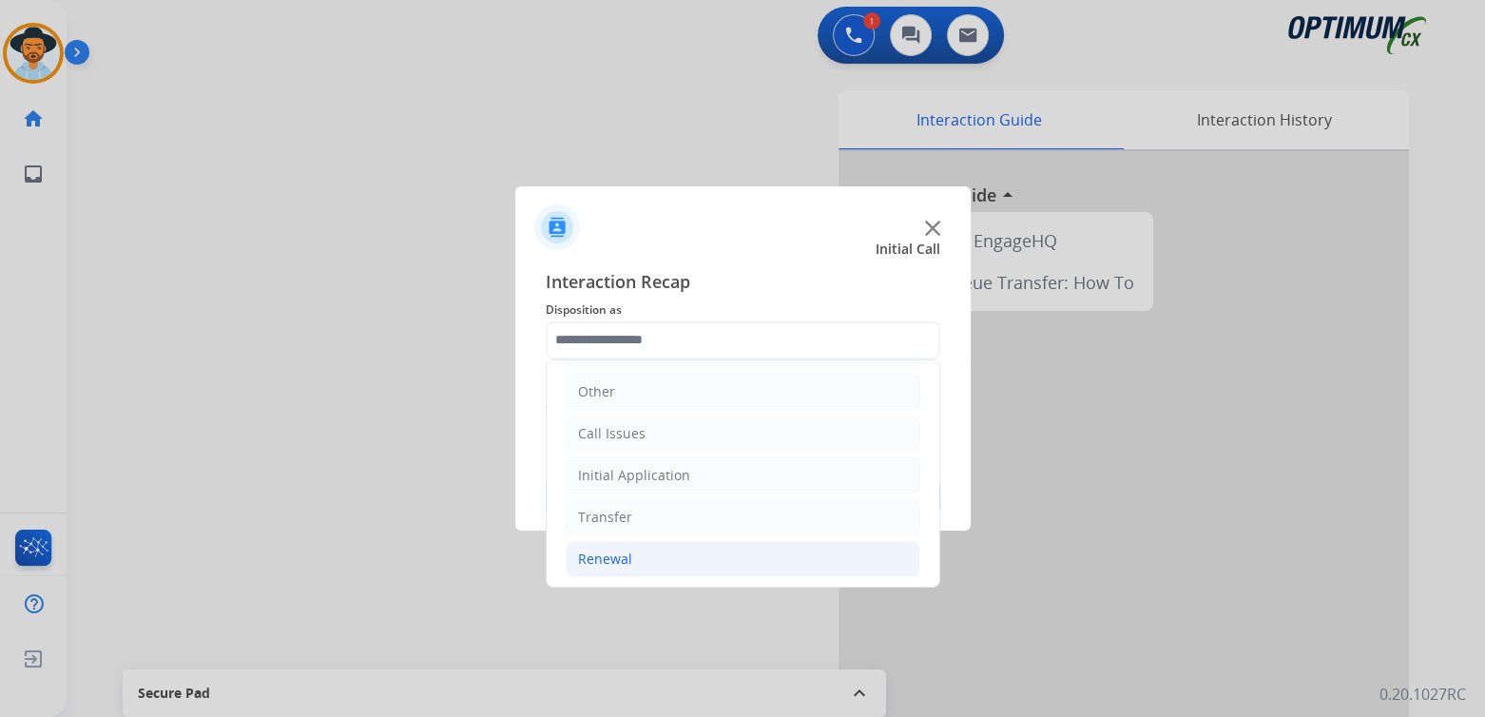
click at [636, 559] on li "Renewal" at bounding box center [743, 559] width 355 height 36
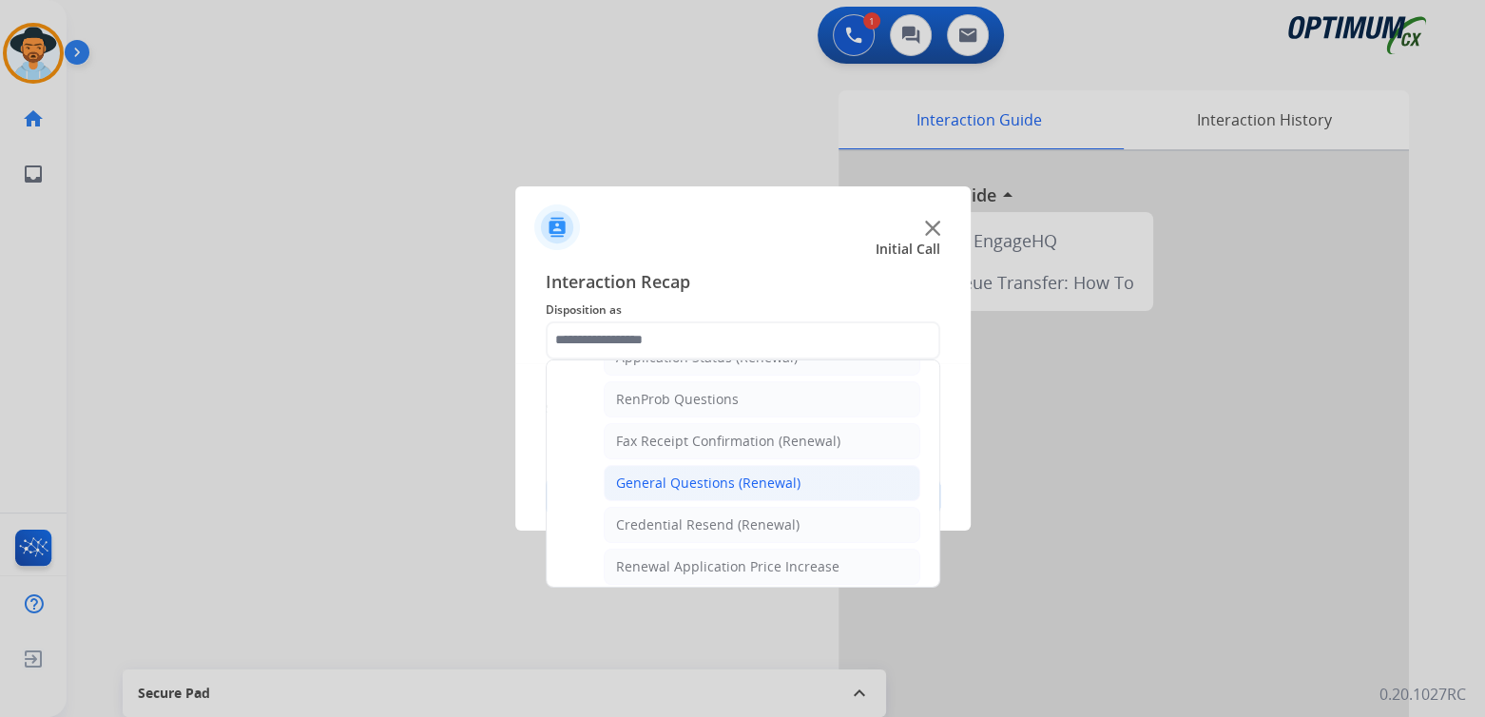
scroll to position [0, 0]
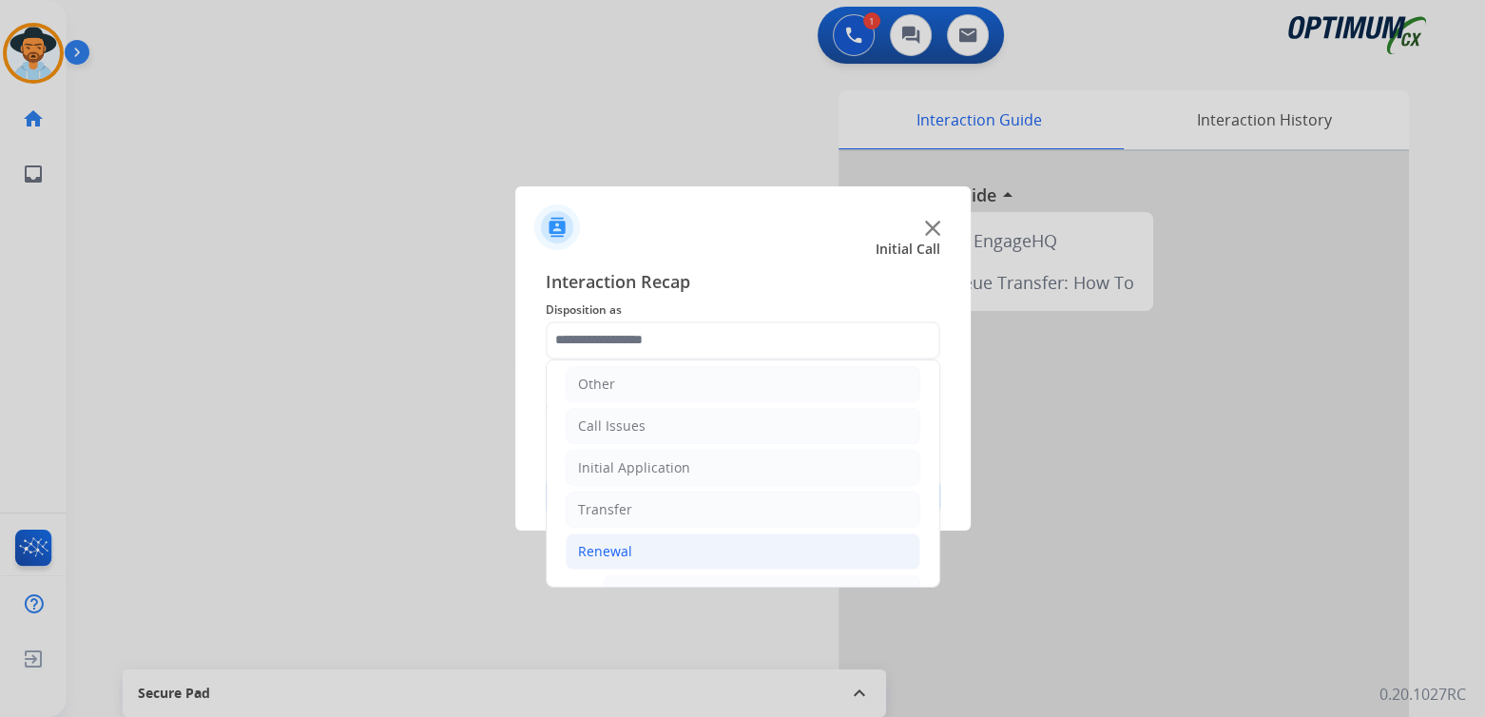
type input "**********"
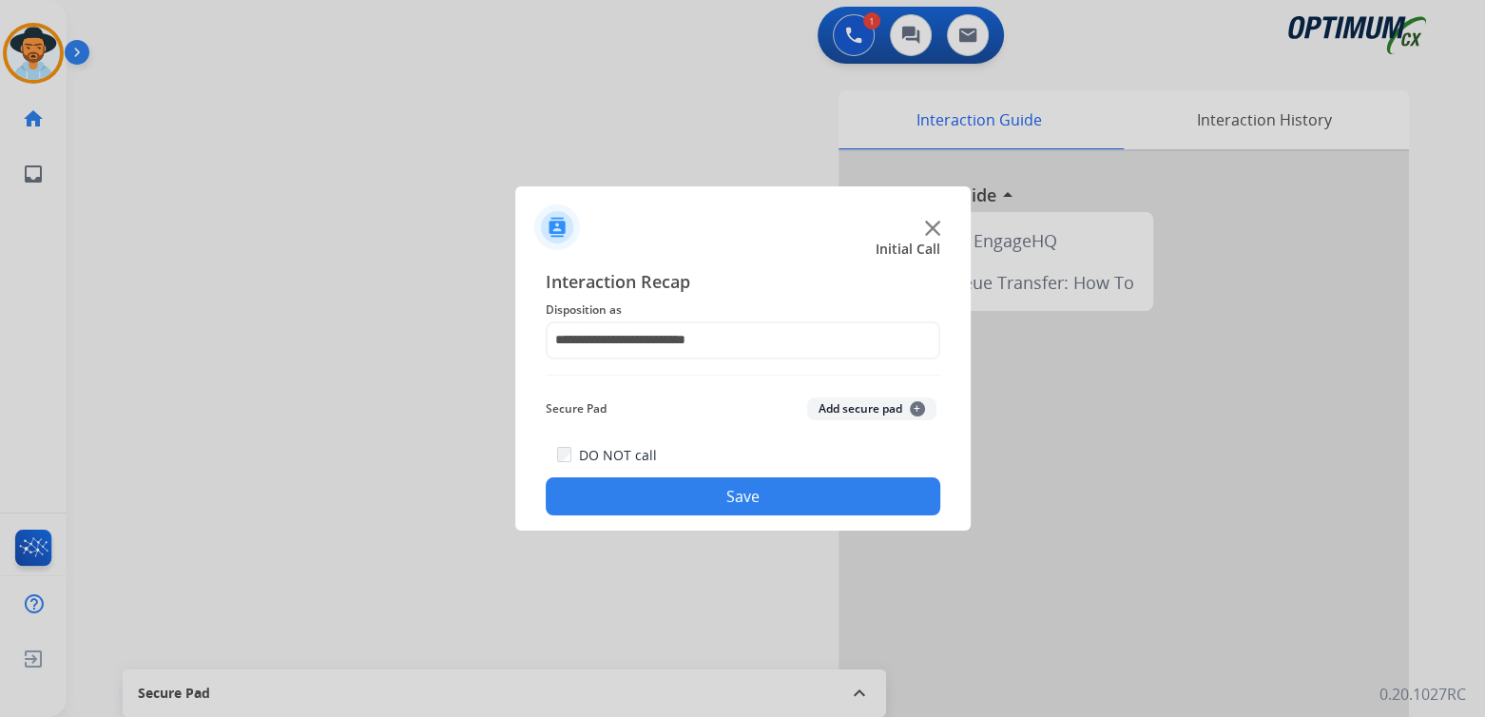
click at [752, 479] on button "Save" at bounding box center [743, 496] width 395 height 38
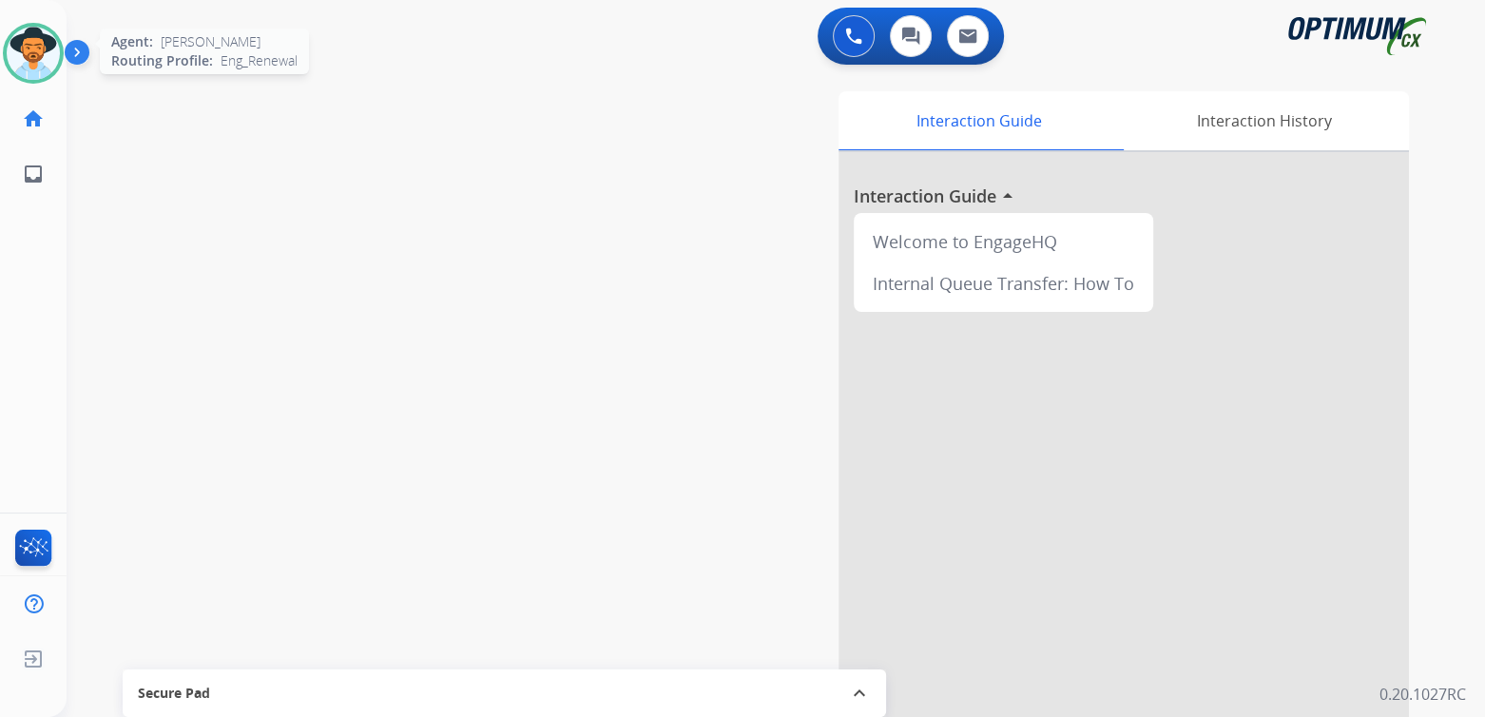
drag, startPoint x: 43, startPoint y: 54, endPoint x: 107, endPoint y: 73, distance: 67.4
click at [43, 54] on img at bounding box center [33, 53] width 53 height 53
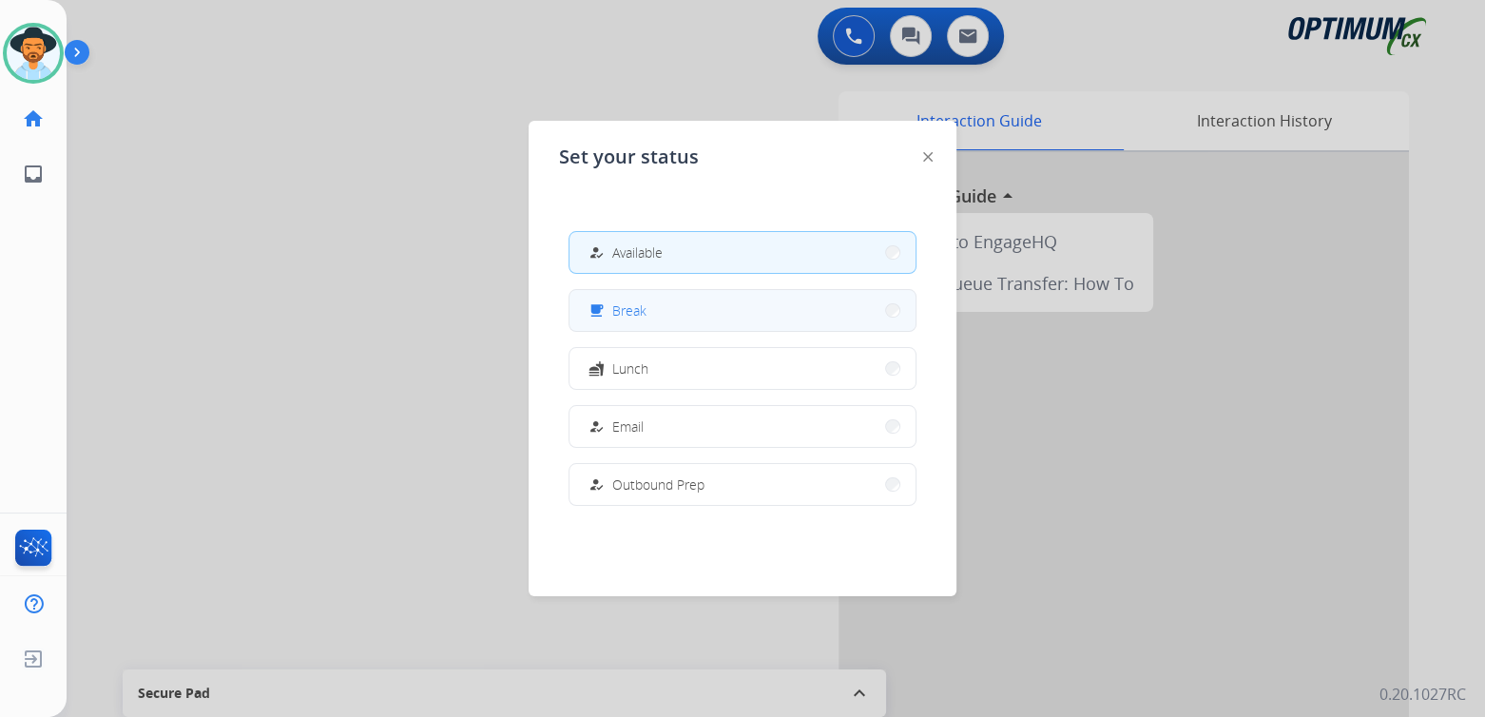
click at [652, 309] on button "free_breakfast Break" at bounding box center [743, 310] width 346 height 41
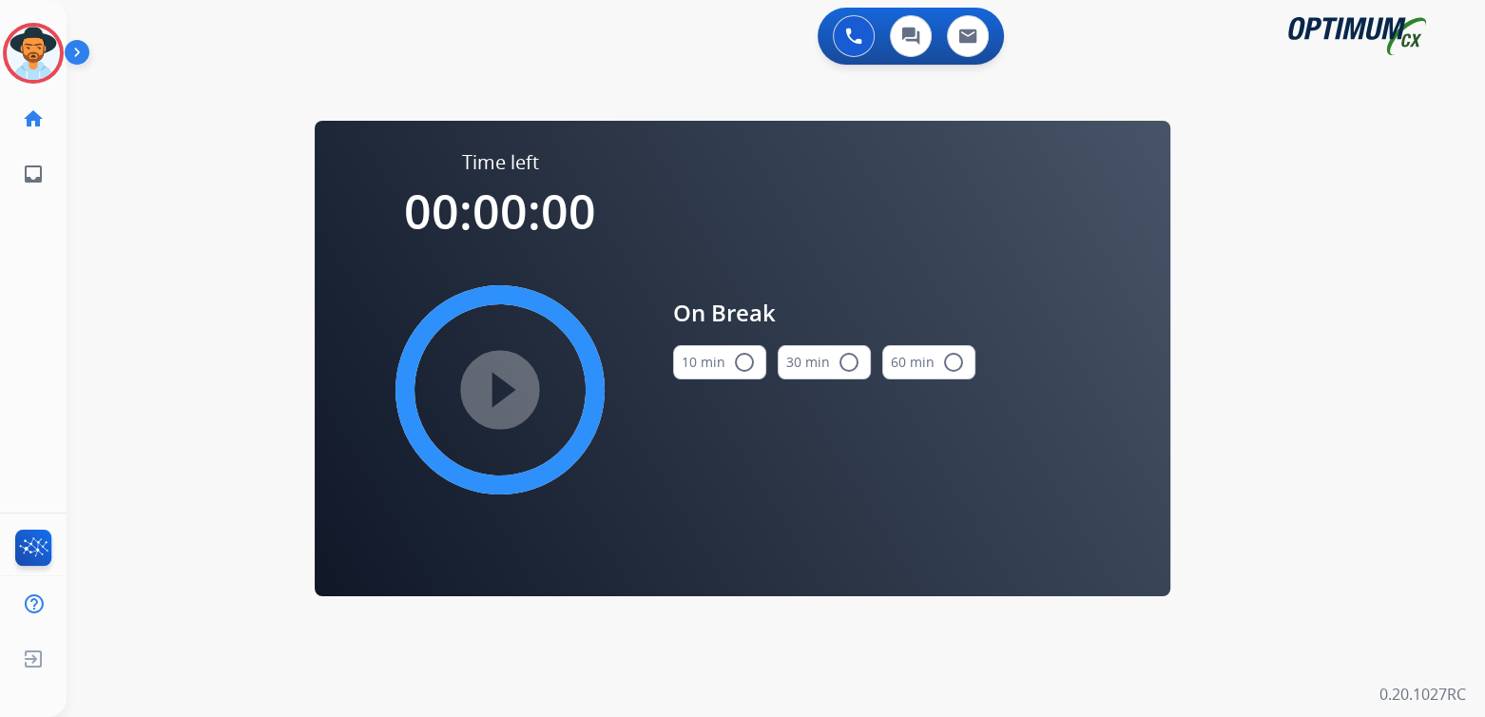
click at [744, 358] on mat-icon "radio_button_unchecked" at bounding box center [744, 362] width 23 height 23
click at [489, 378] on mat-icon "play_circle_filled" at bounding box center [500, 389] width 23 height 23
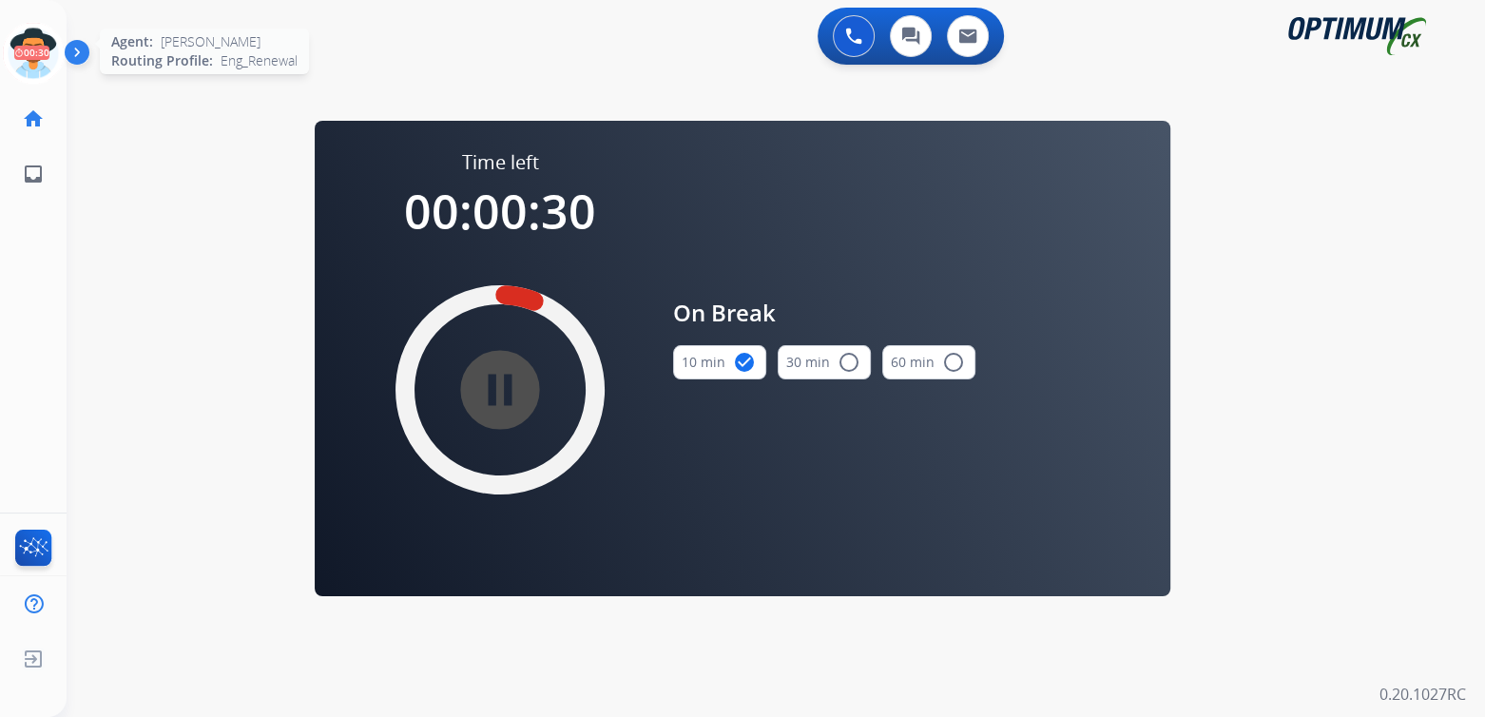
click at [35, 63] on icon at bounding box center [34, 54] width 62 height 62
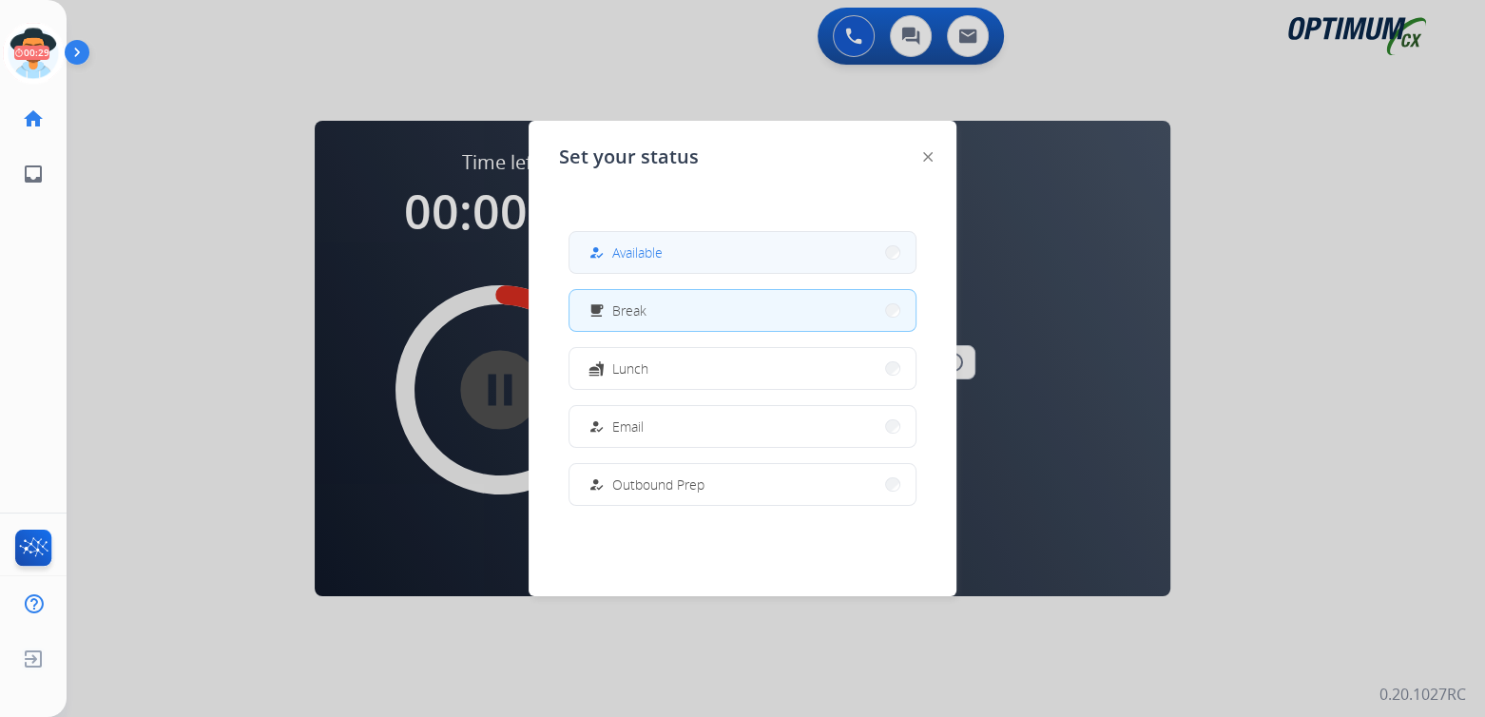
click at [661, 245] on span "Available" at bounding box center [637, 252] width 50 height 20
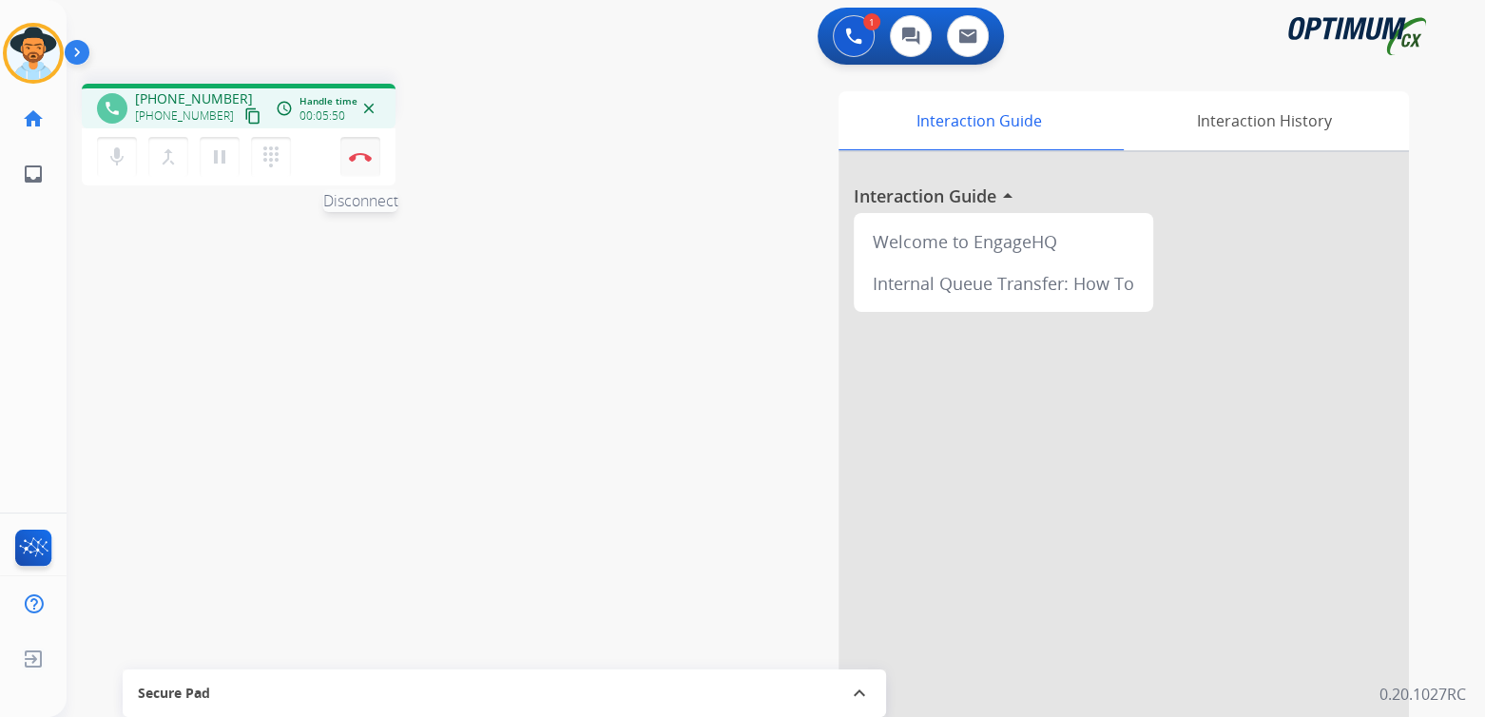
click at [361, 157] on img at bounding box center [360, 157] width 23 height 10
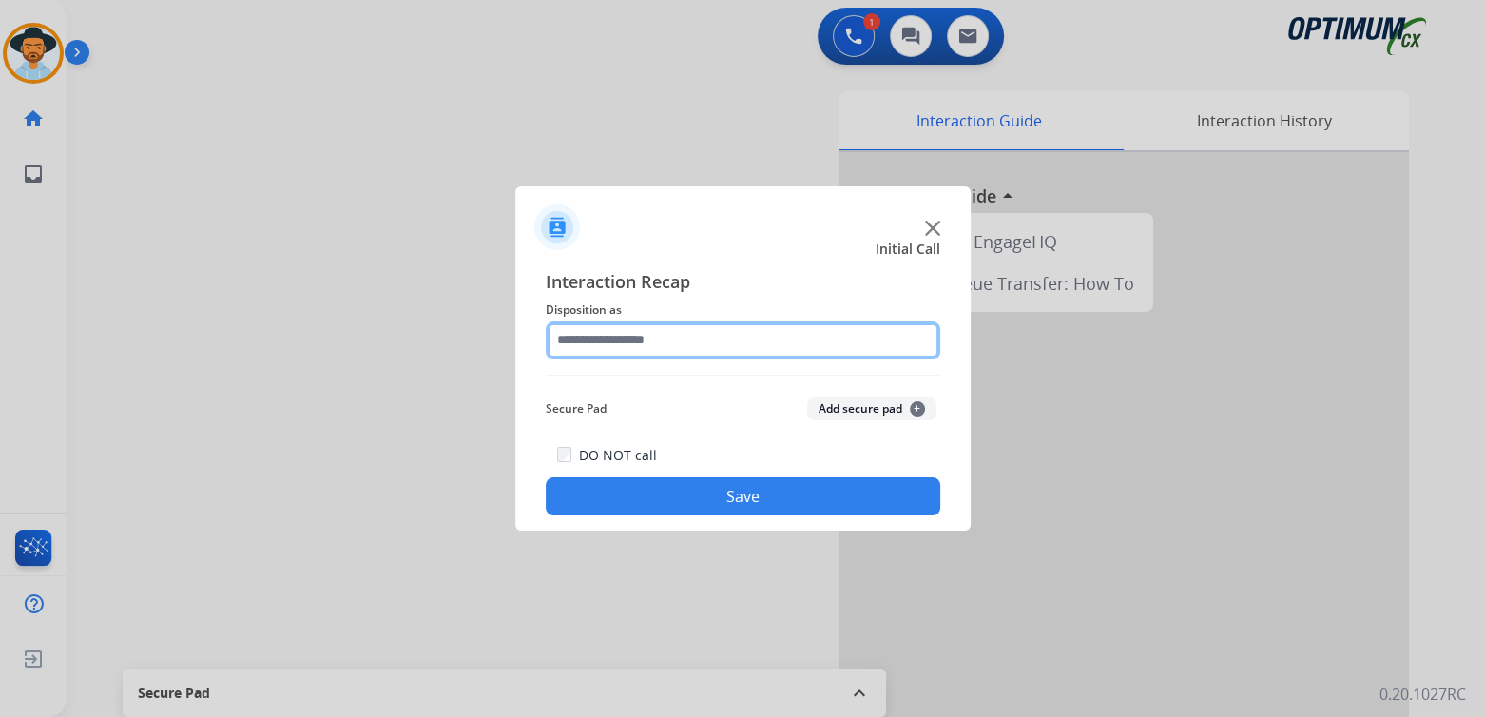
click at [661, 342] on input "text" at bounding box center [743, 340] width 395 height 38
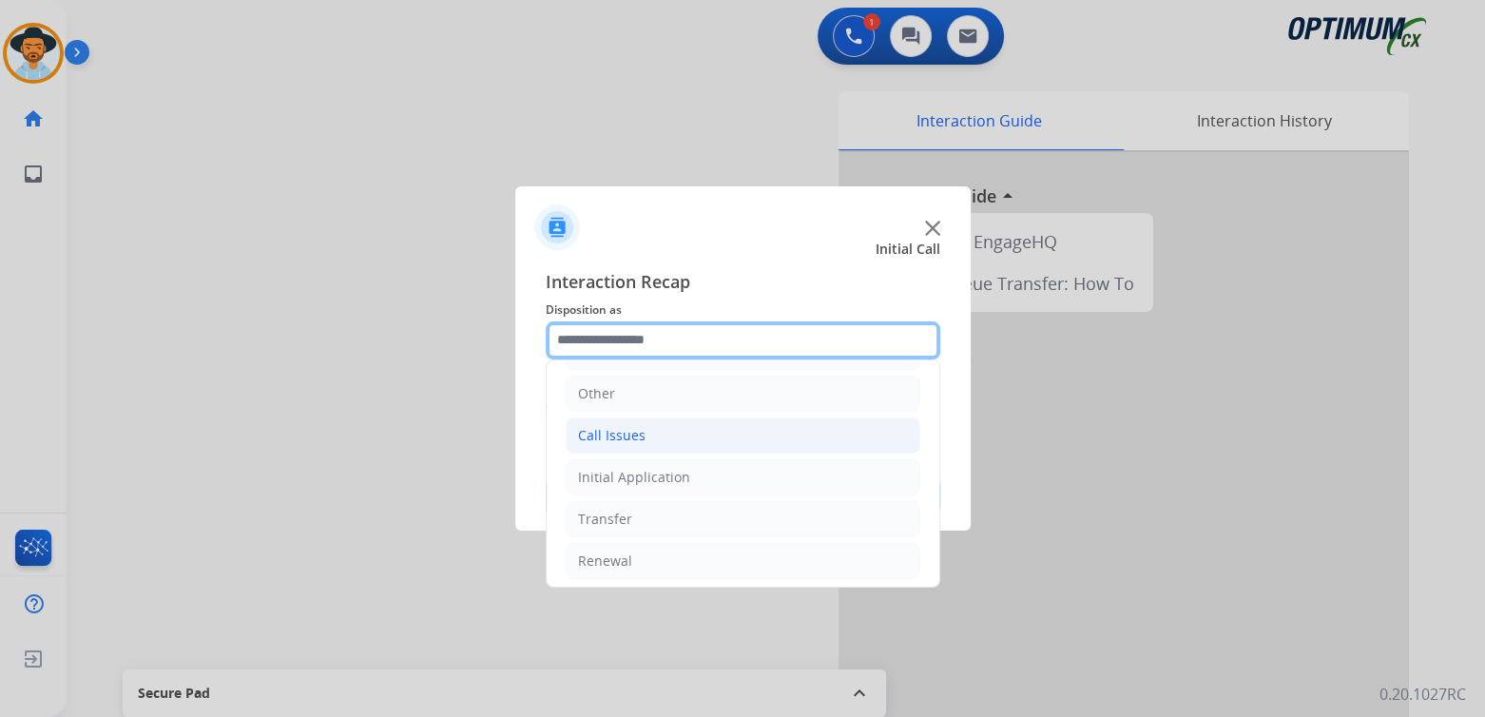
scroll to position [126, 0]
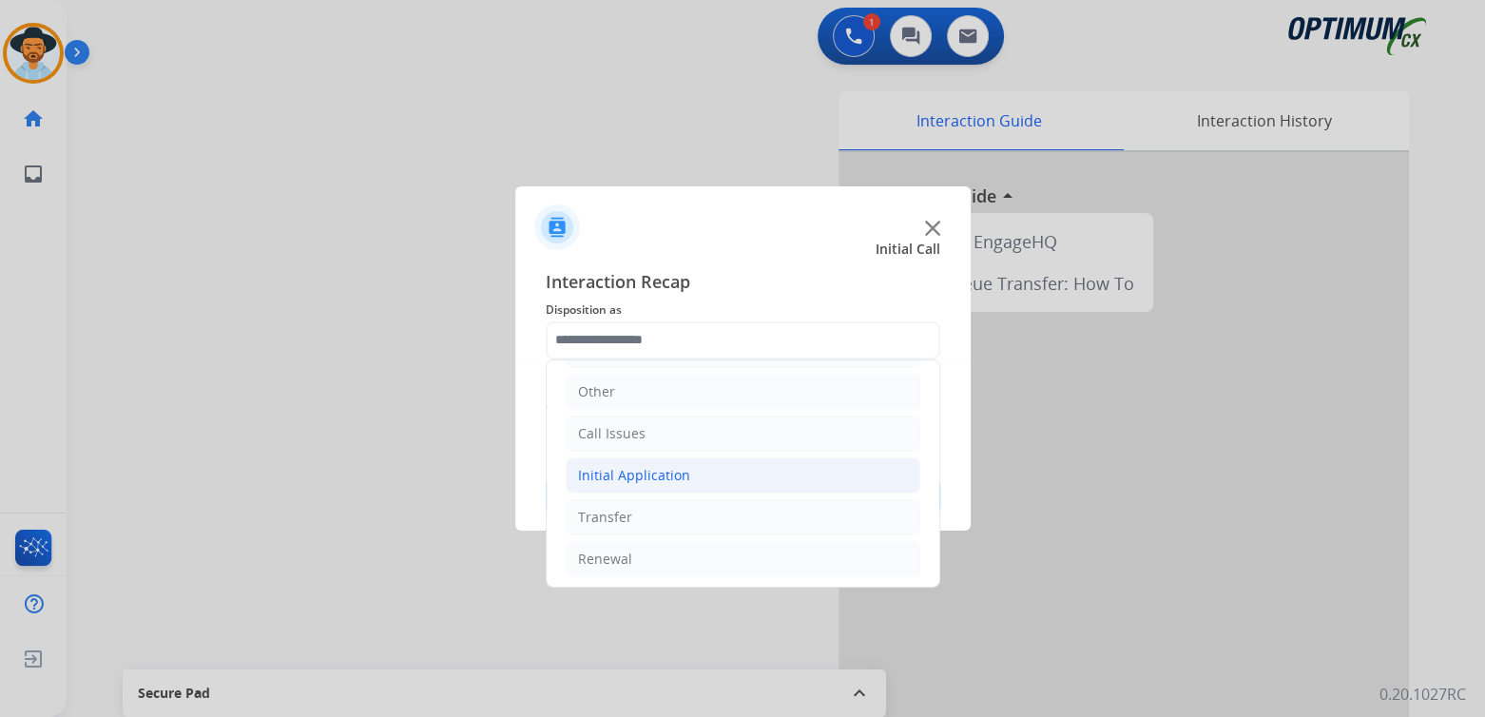
click at [694, 477] on li "Initial Application" at bounding box center [743, 475] width 355 height 36
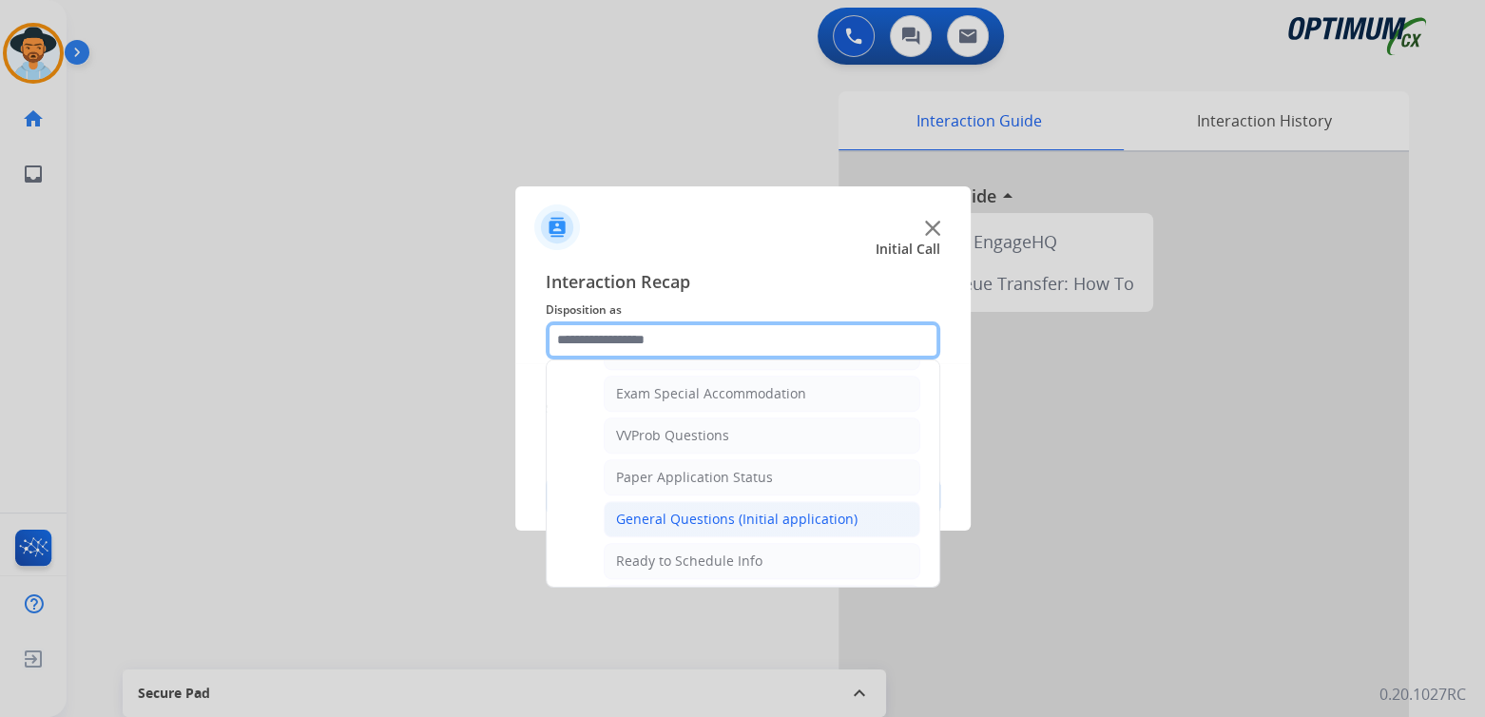
scroll to position [980, 0]
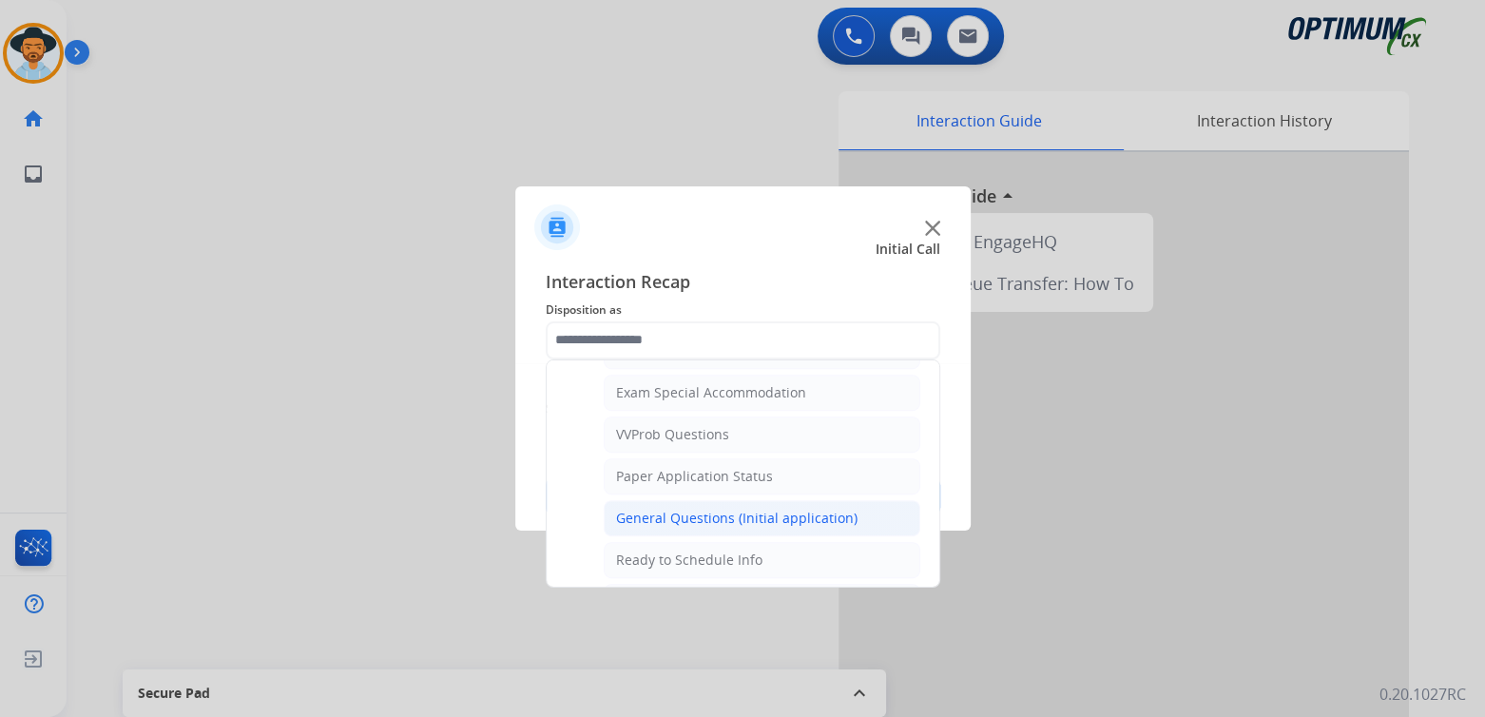
click at [707, 509] on div "General Questions (Initial application)" at bounding box center [737, 518] width 242 height 19
type input "**********"
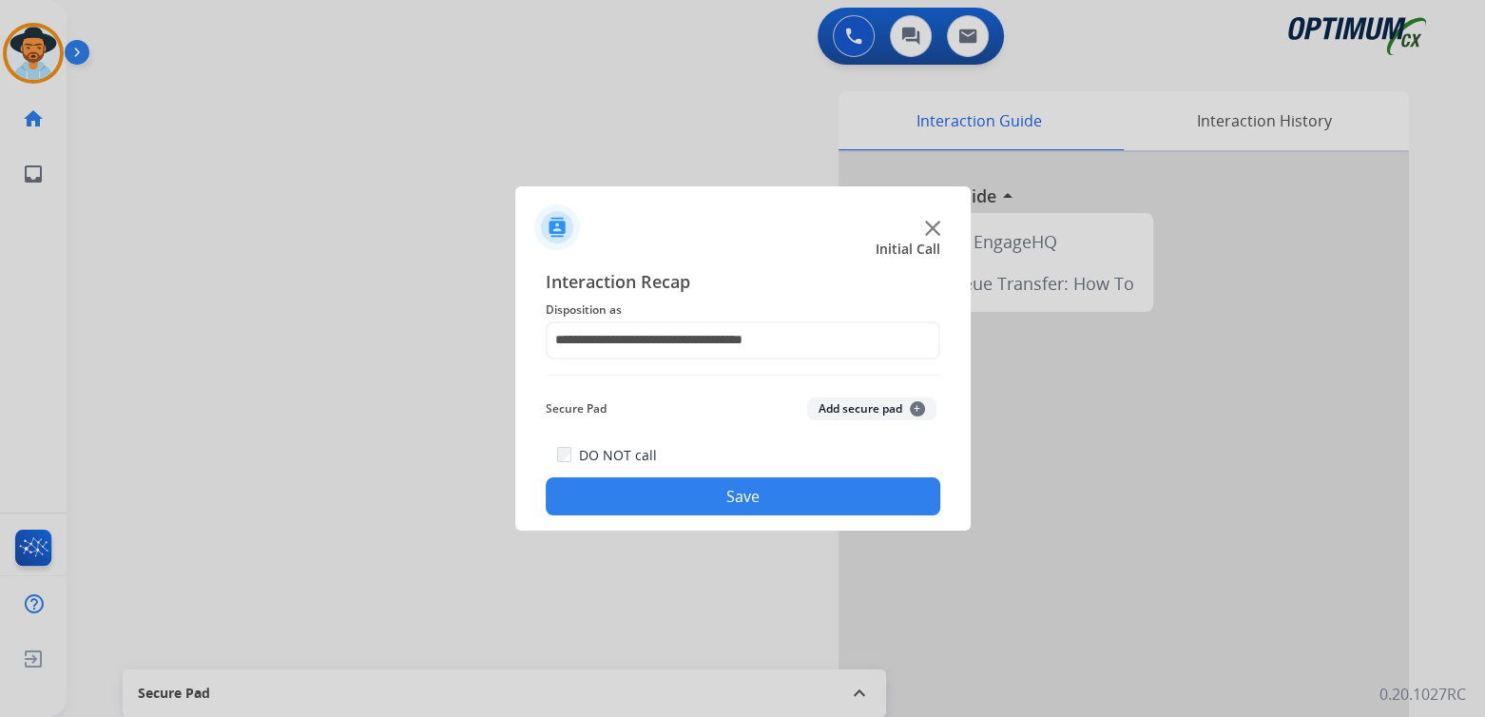
click at [794, 495] on button "Save" at bounding box center [743, 496] width 395 height 38
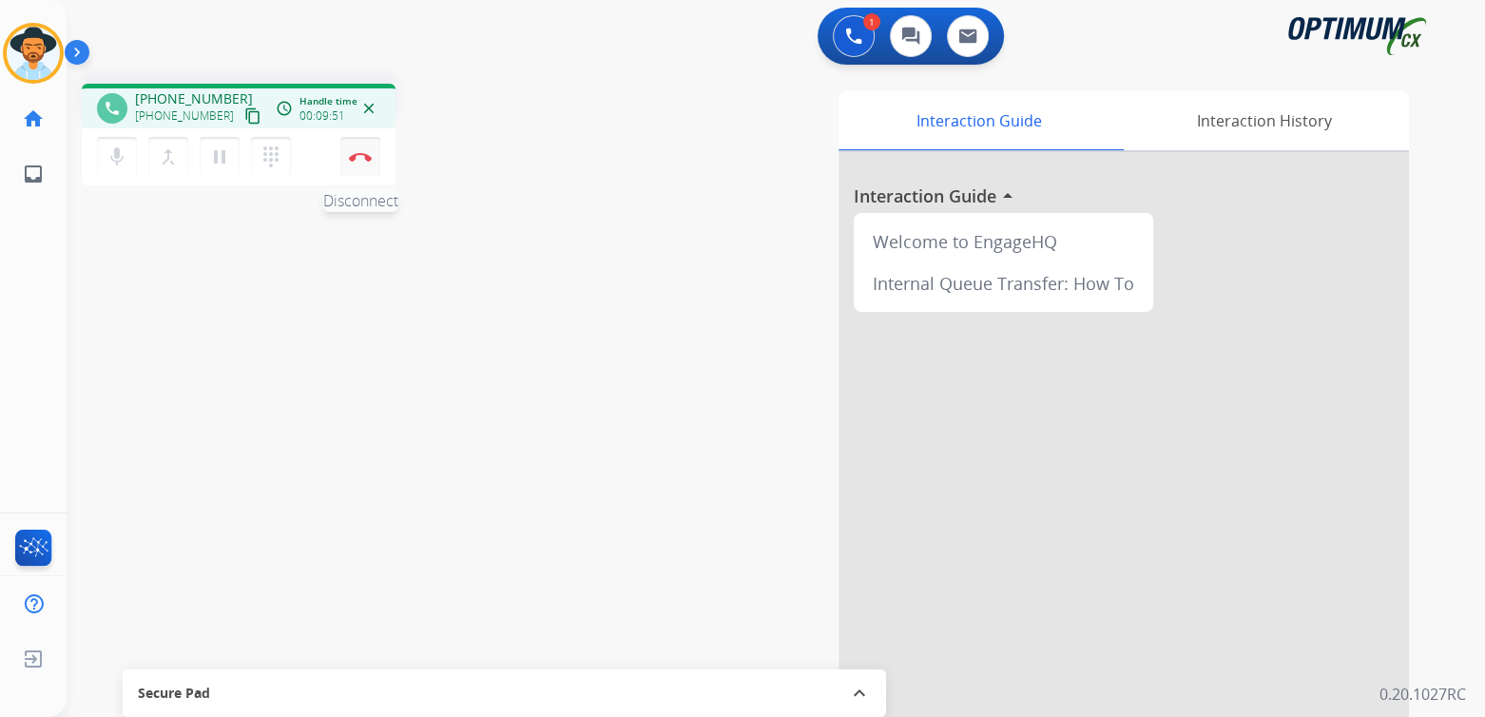
click at [364, 165] on button "Disconnect" at bounding box center [360, 157] width 40 height 40
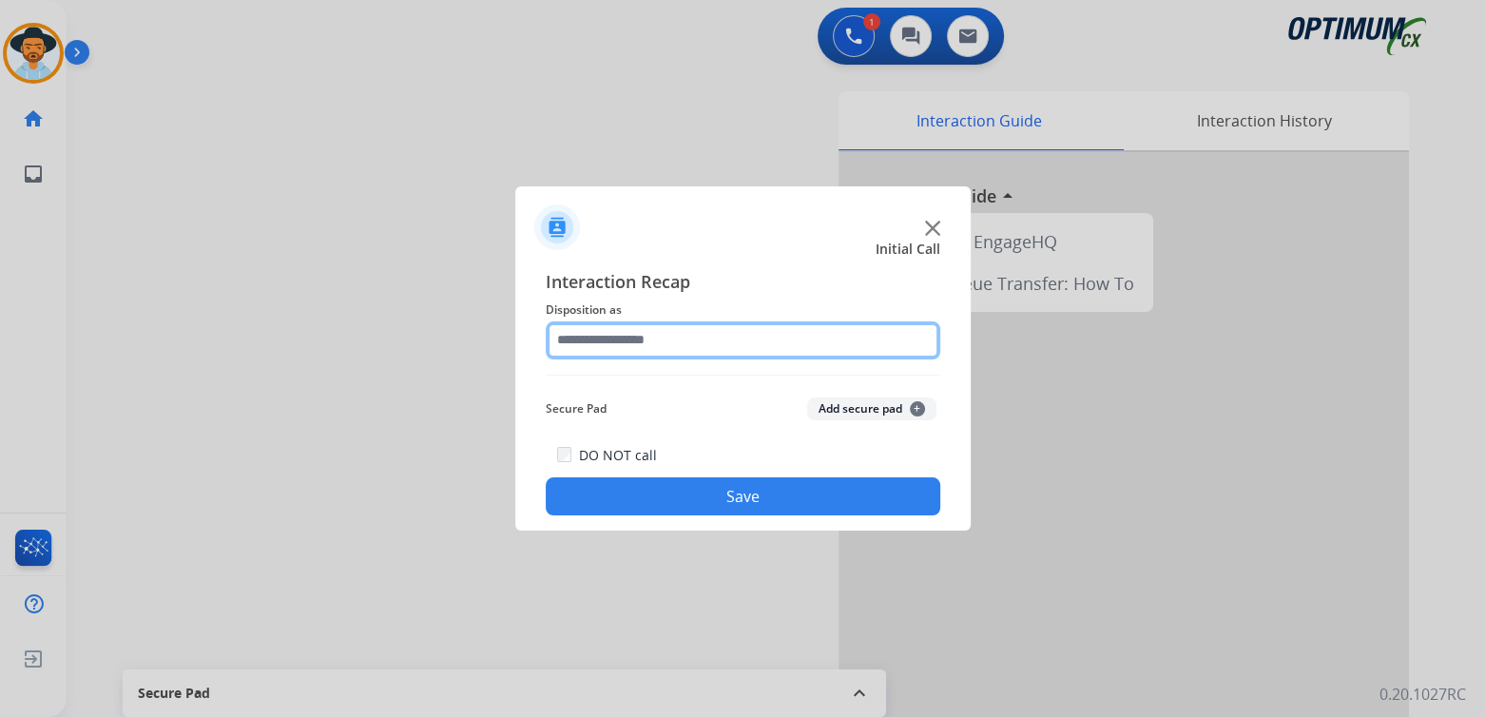
click at [669, 349] on input "text" at bounding box center [743, 340] width 395 height 38
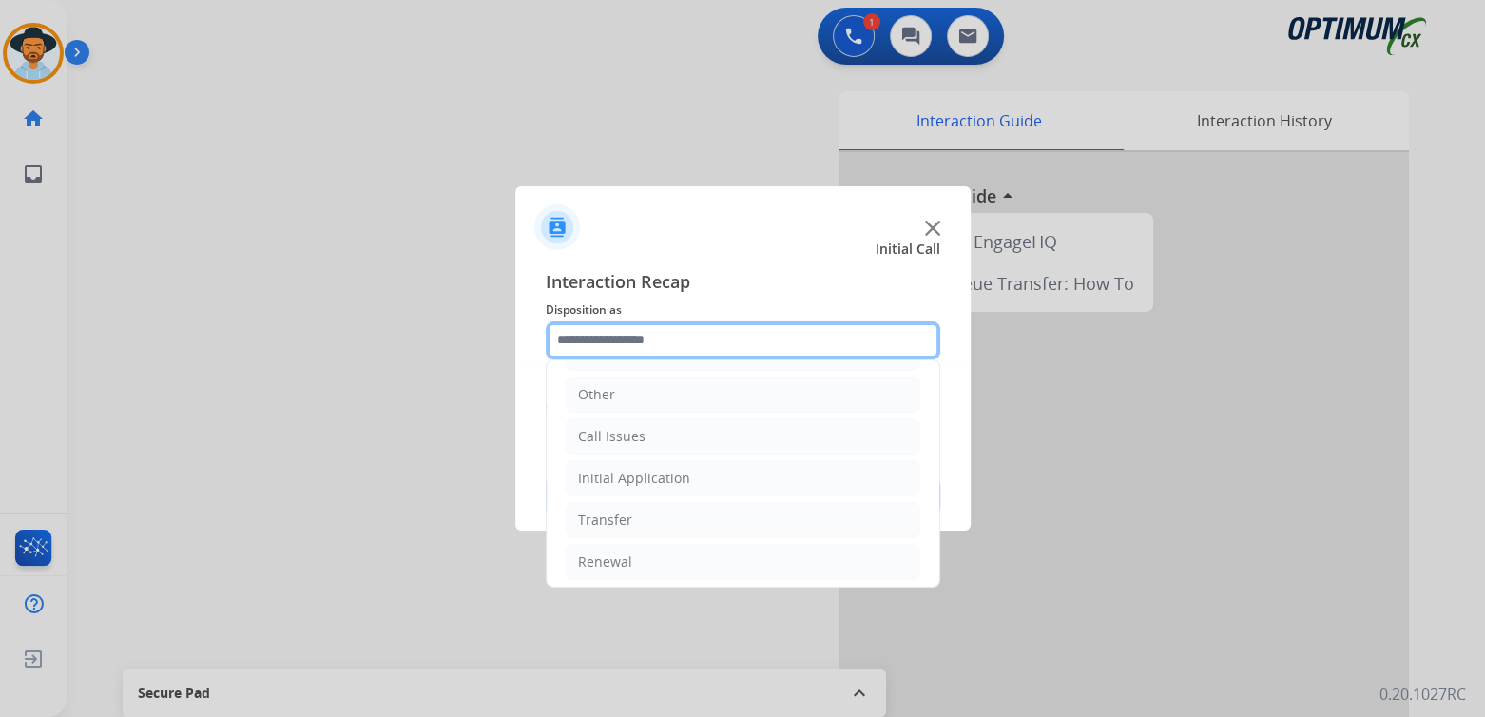
scroll to position [126, 0]
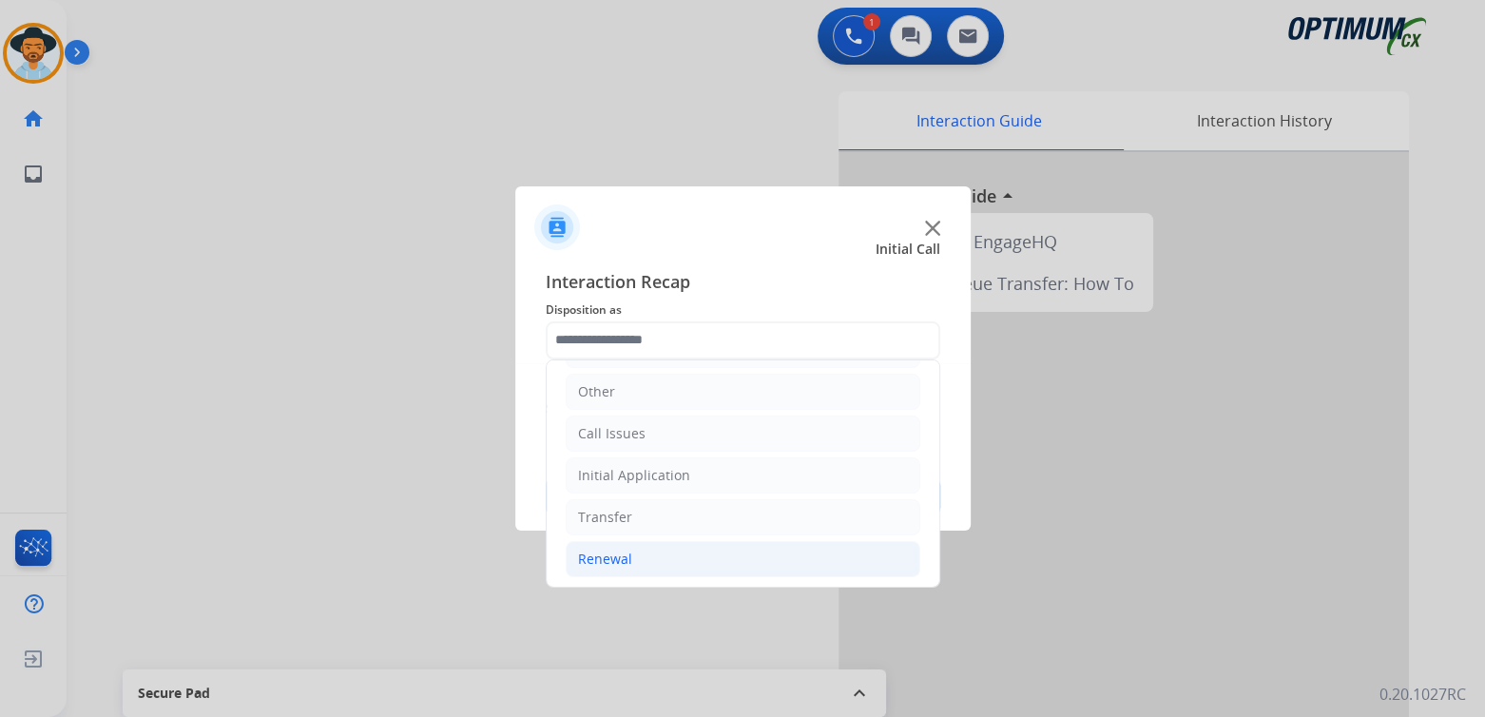
click at [631, 553] on li "Renewal" at bounding box center [743, 559] width 355 height 36
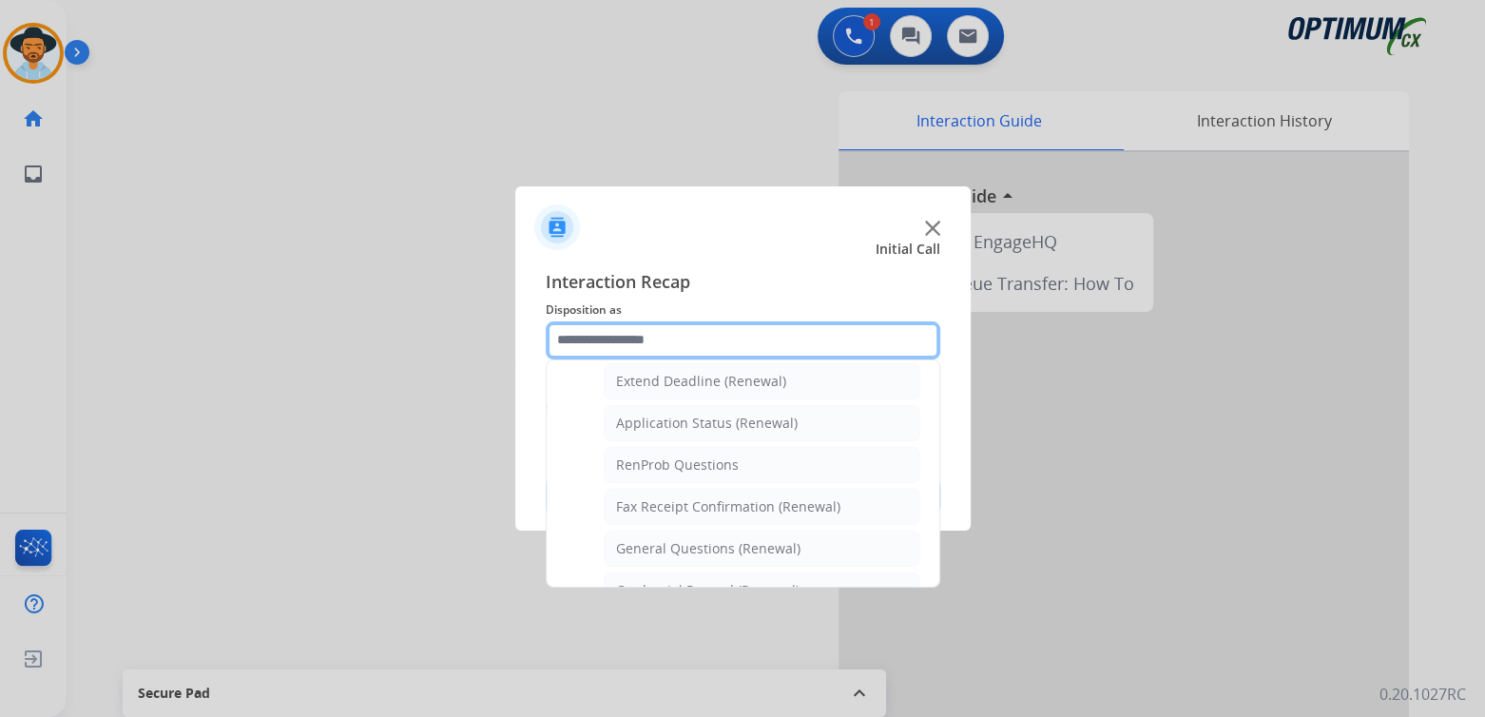
scroll to position [410, 0]
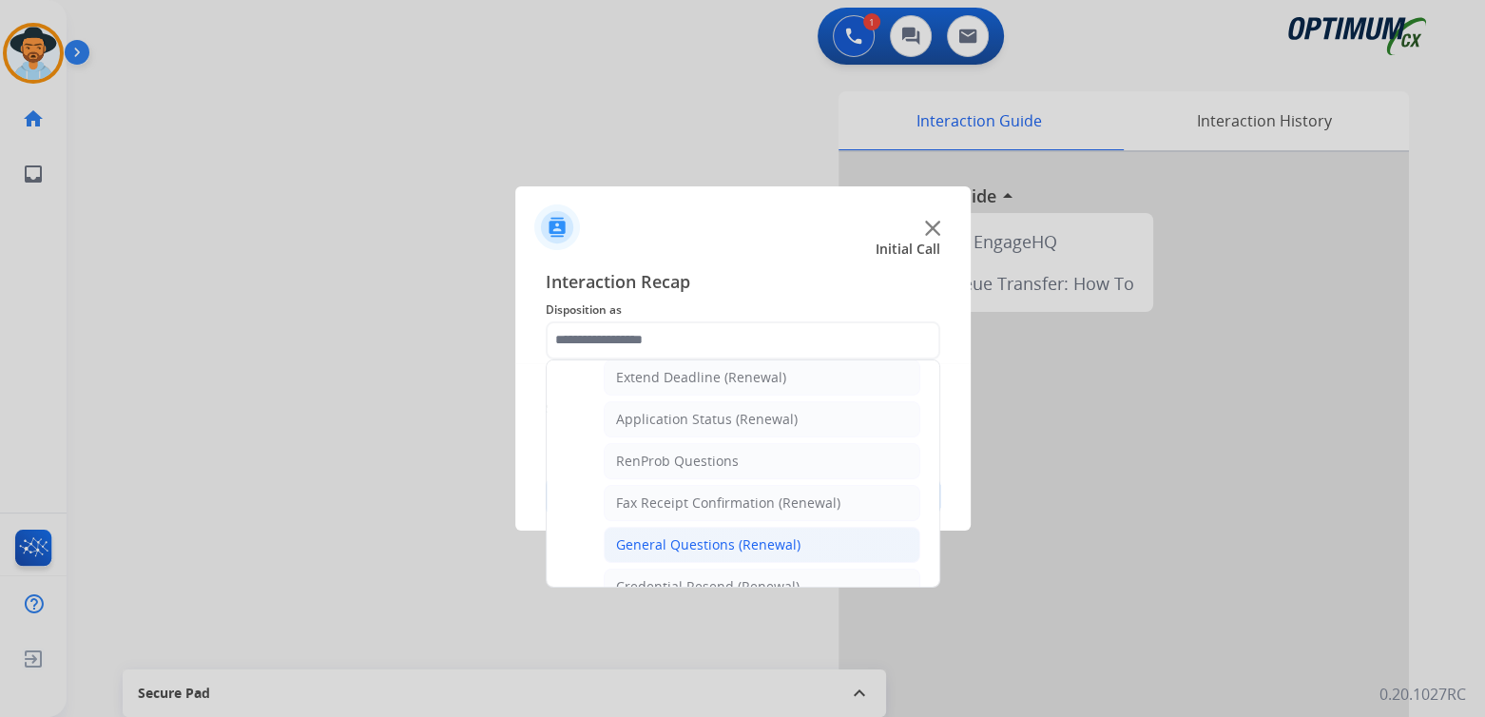
click at [700, 545] on div "General Questions (Renewal)" at bounding box center [708, 544] width 184 height 19
type input "**********"
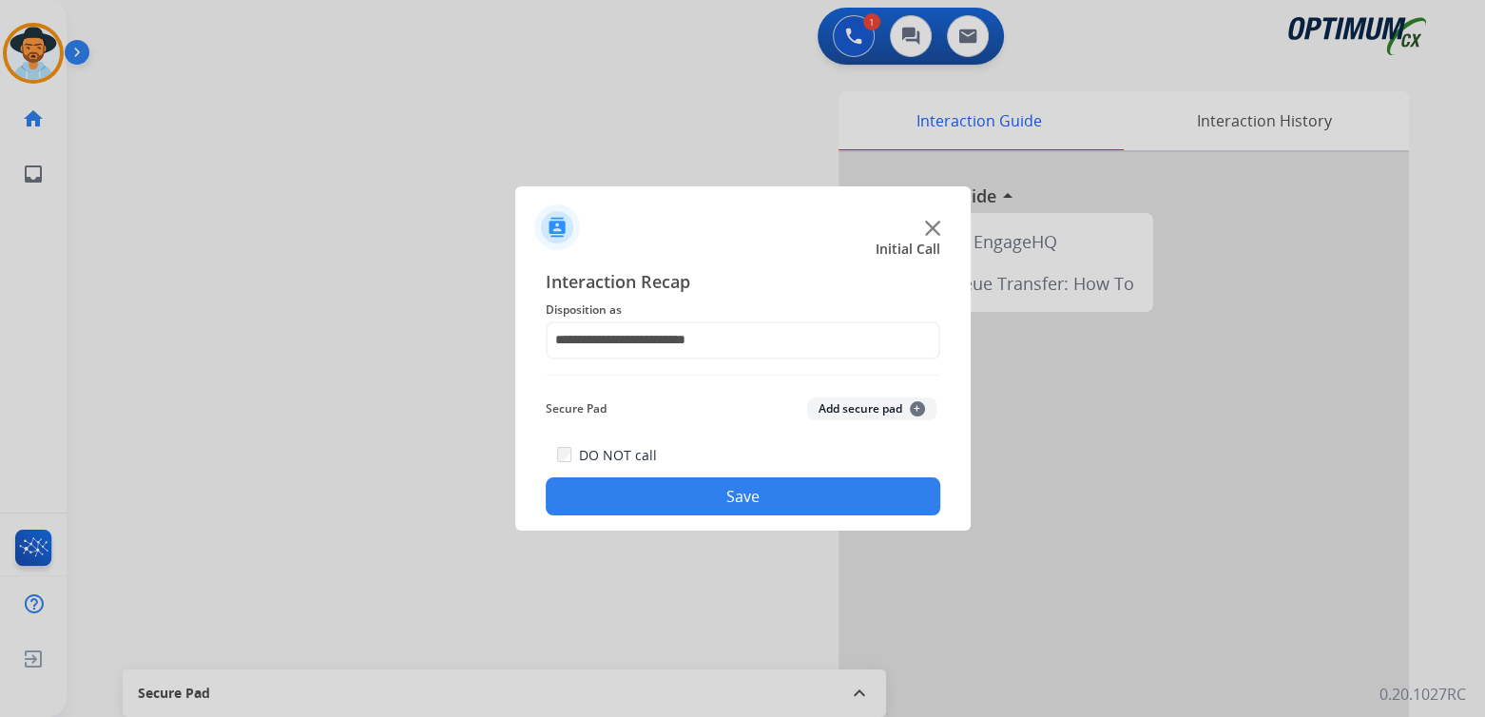
click at [780, 500] on button "Save" at bounding box center [743, 496] width 395 height 38
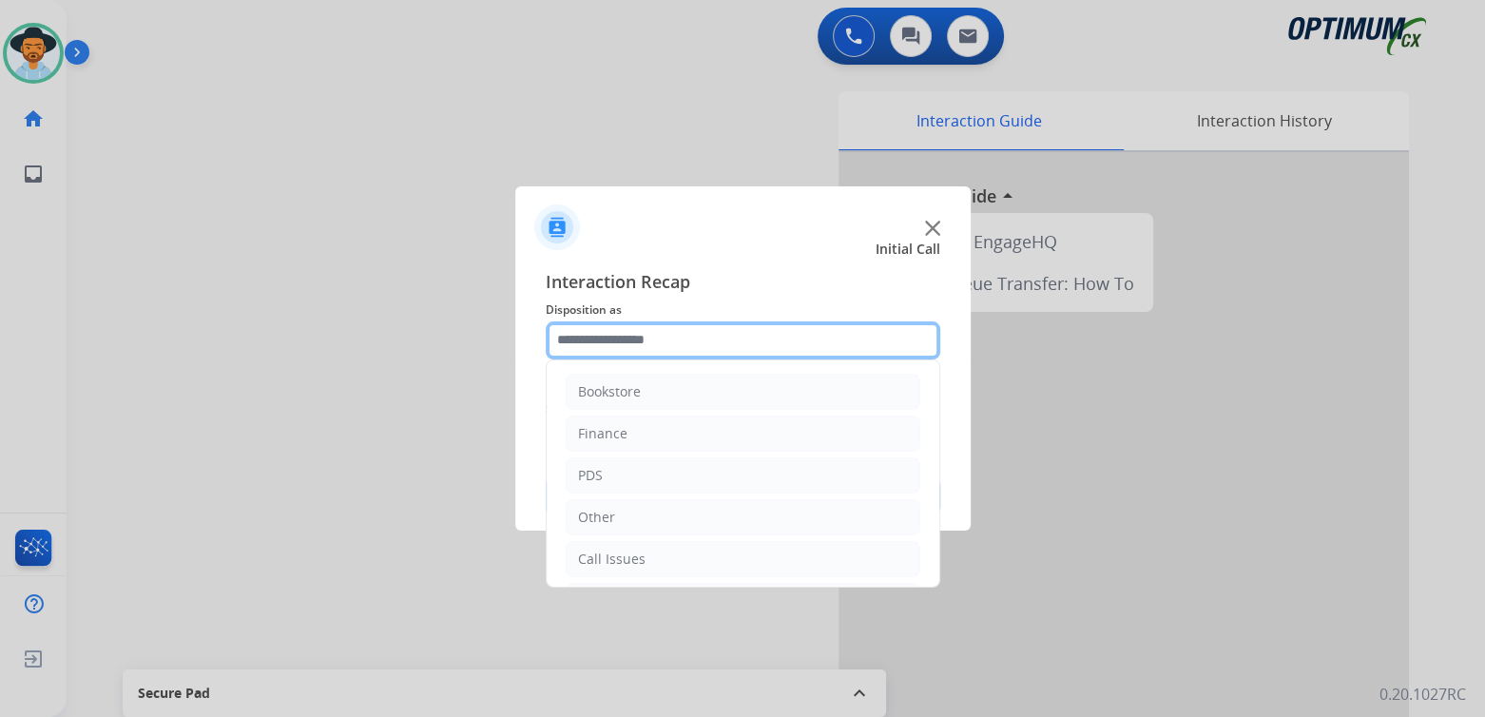
click at [624, 348] on input "text" at bounding box center [743, 340] width 395 height 38
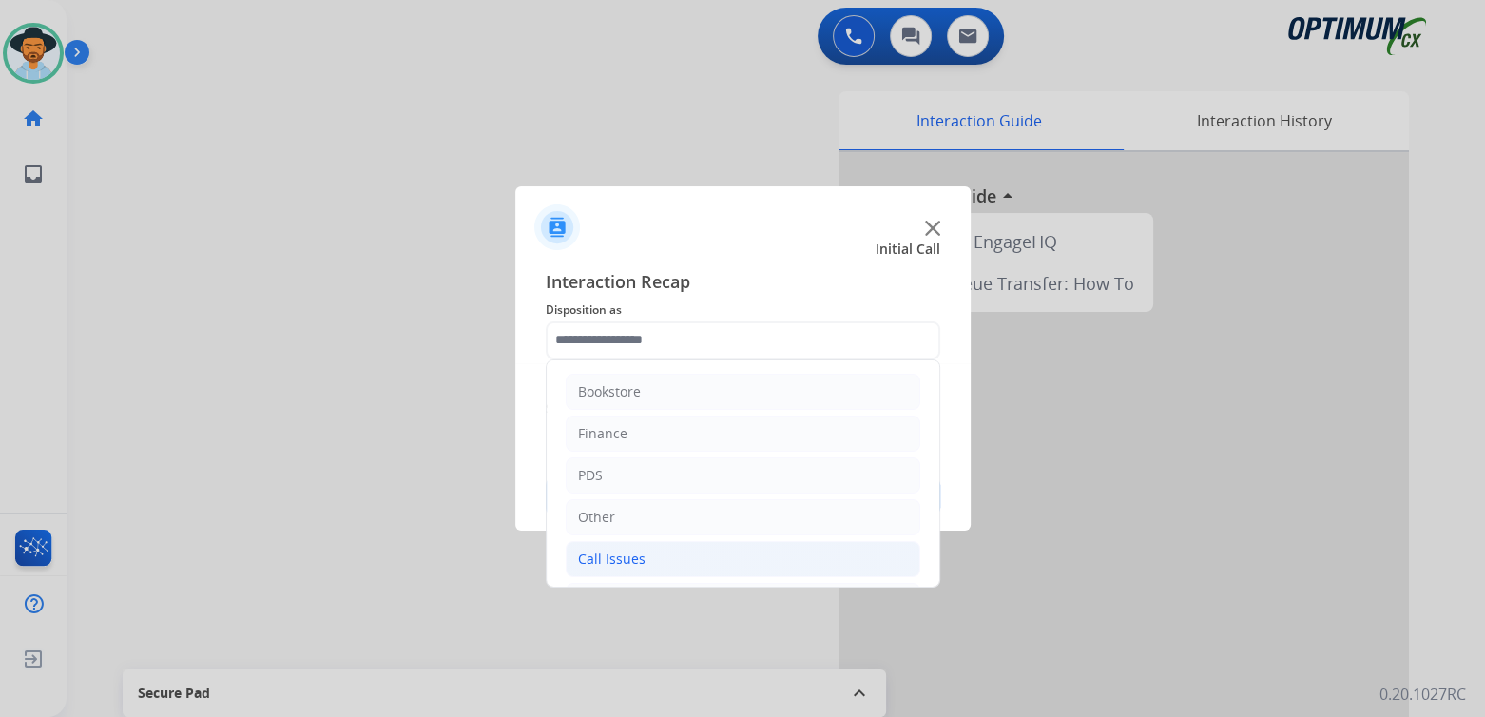
click at [674, 552] on li "Call Issues" at bounding box center [743, 559] width 355 height 36
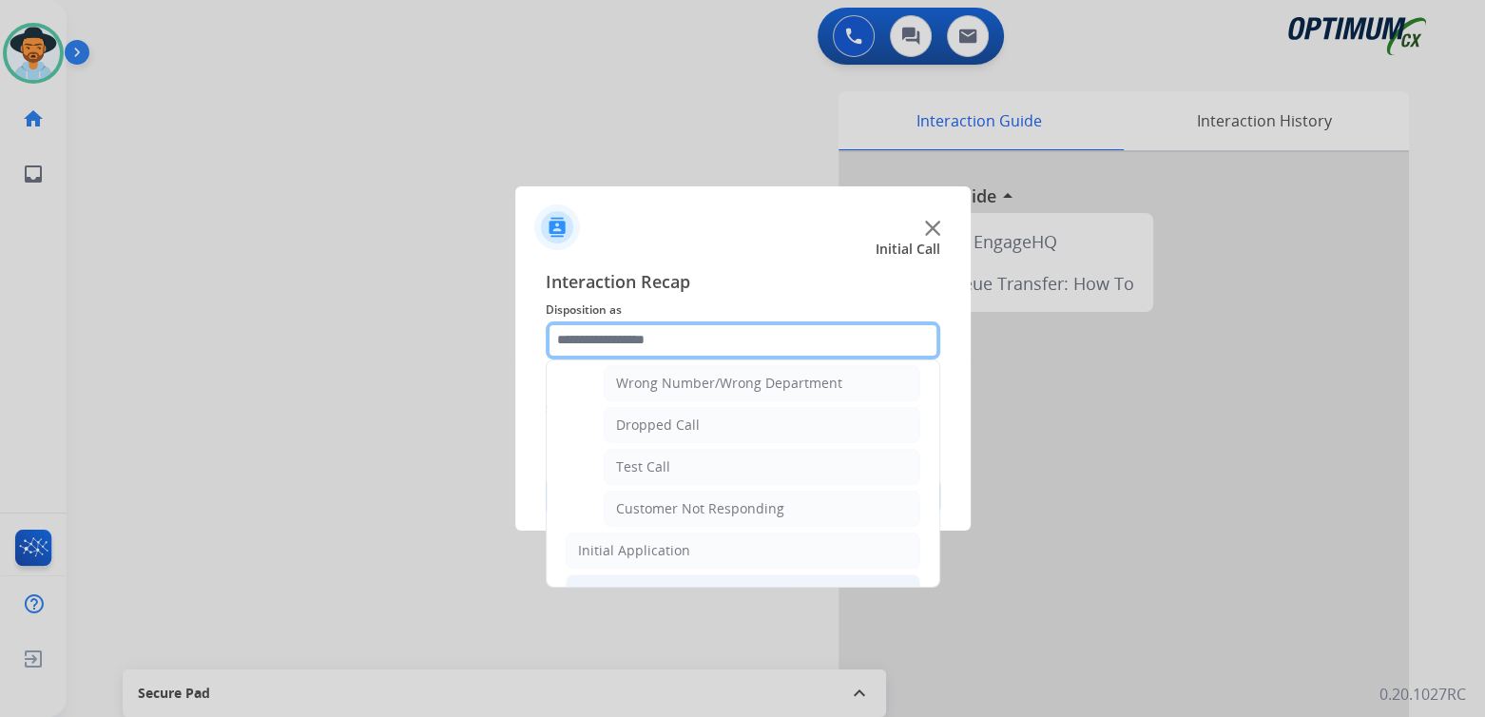
scroll to position [333, 0]
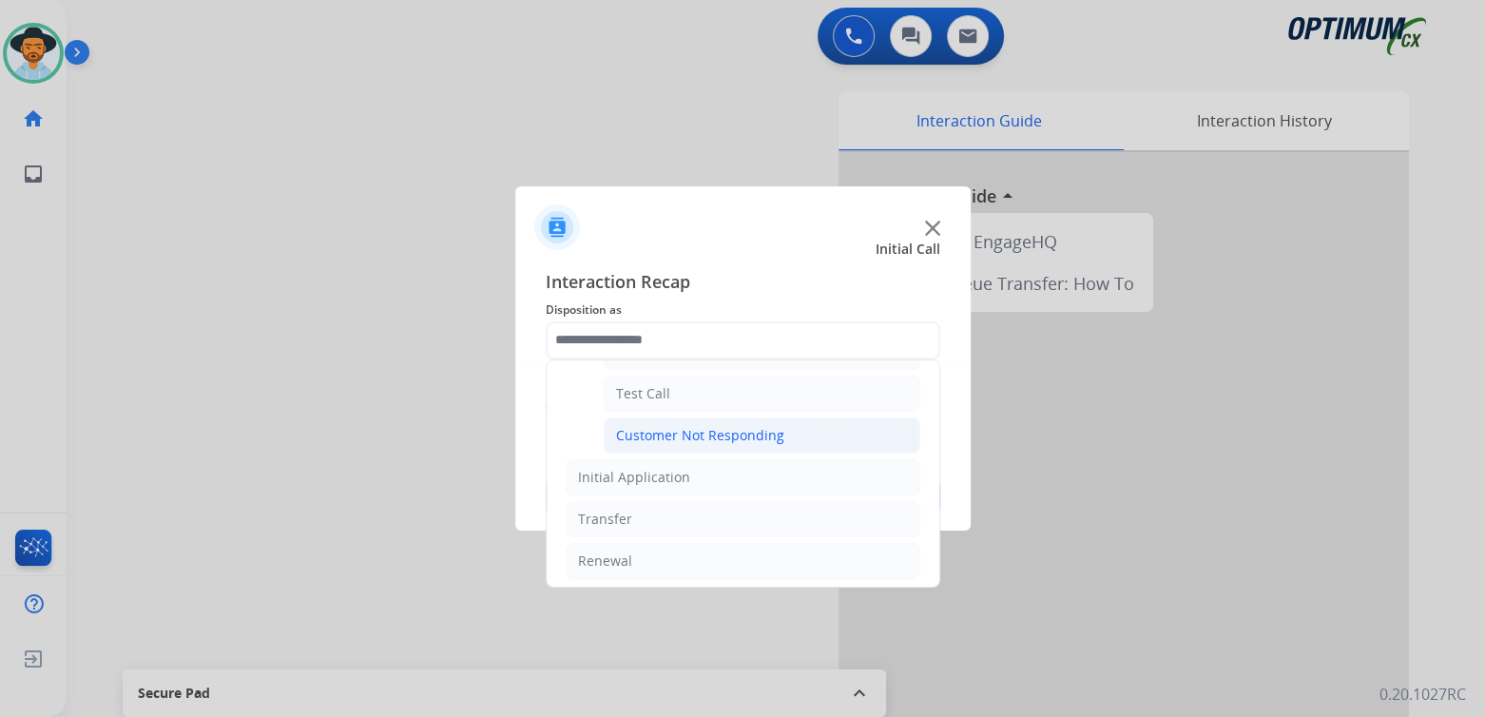
click at [712, 434] on div "Customer Not Responding" at bounding box center [700, 435] width 168 height 19
type input "**********"
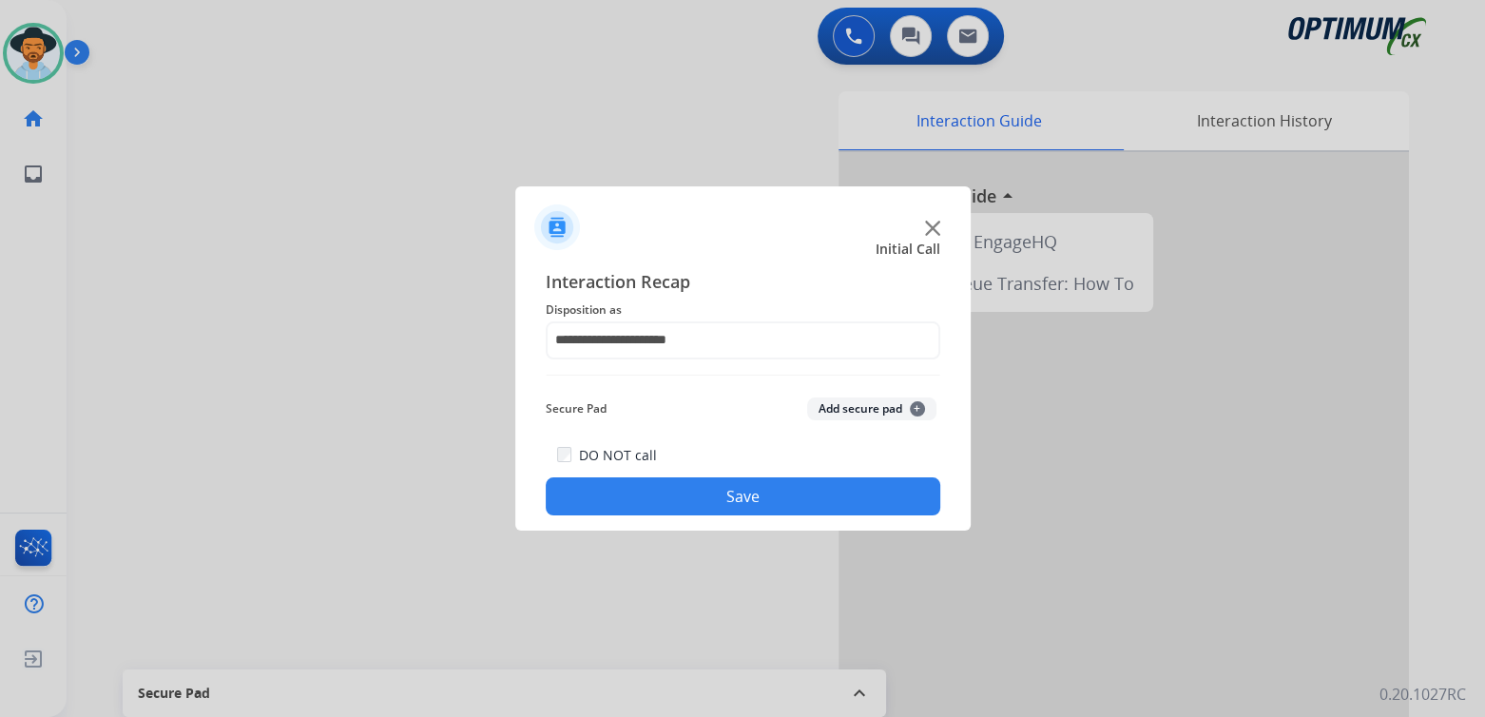
click at [783, 498] on button "Save" at bounding box center [743, 496] width 395 height 38
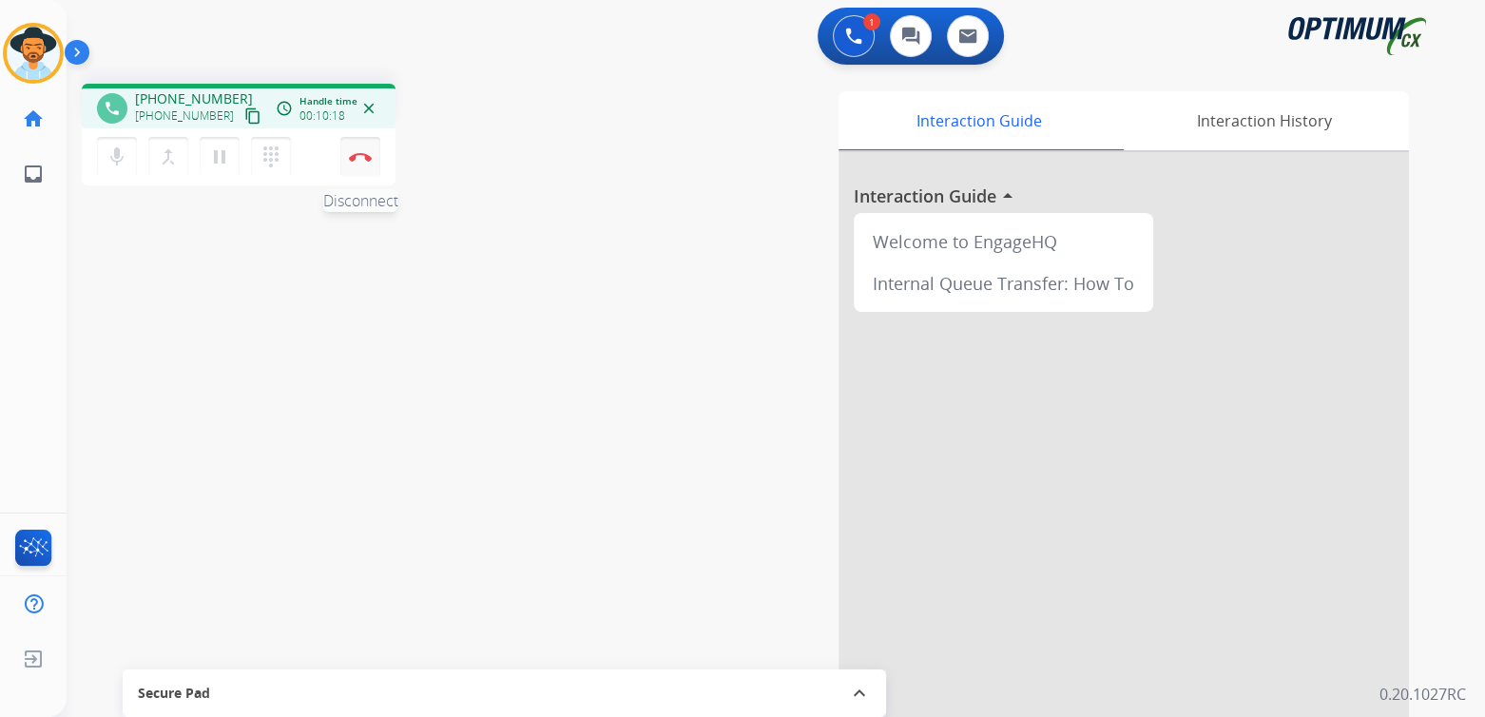
click at [363, 161] on button "Disconnect" at bounding box center [360, 157] width 40 height 40
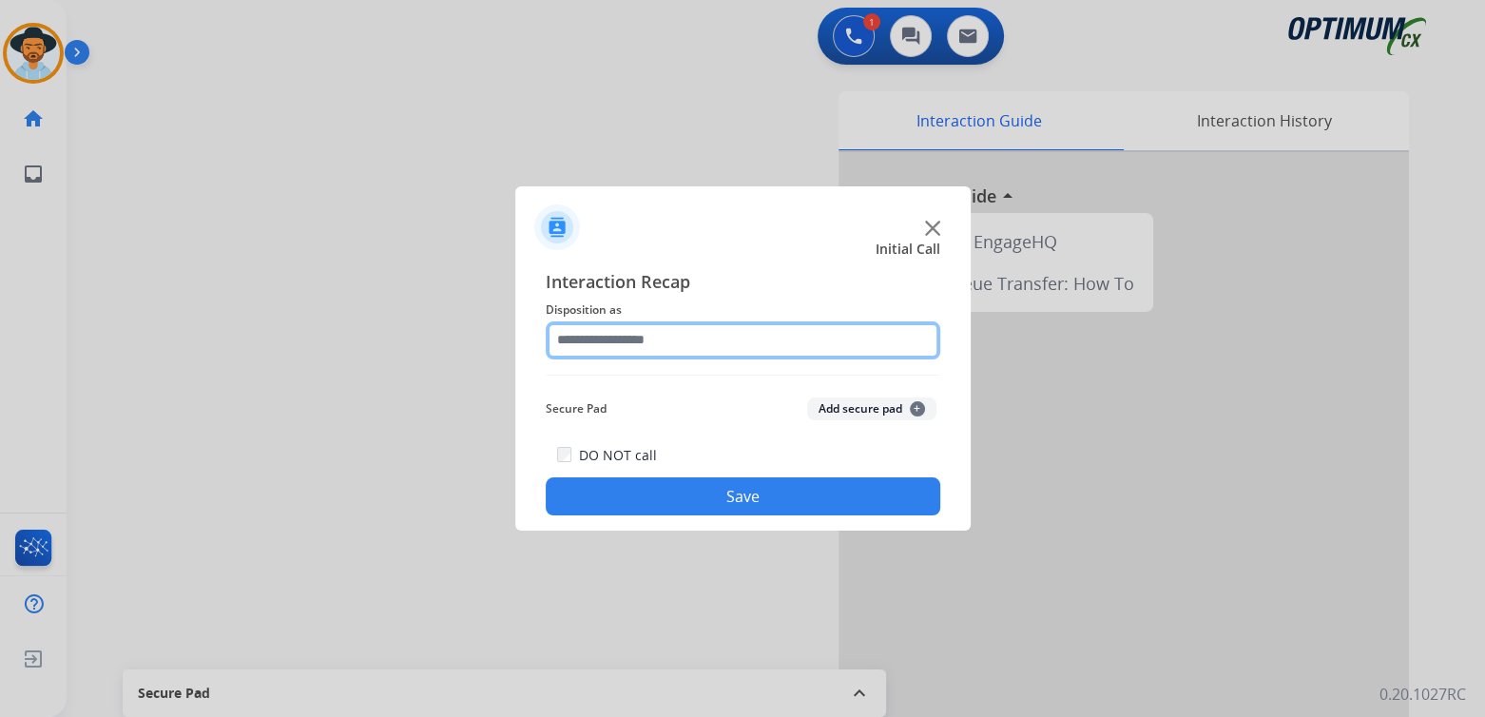
click at [649, 339] on input "text" at bounding box center [743, 340] width 395 height 38
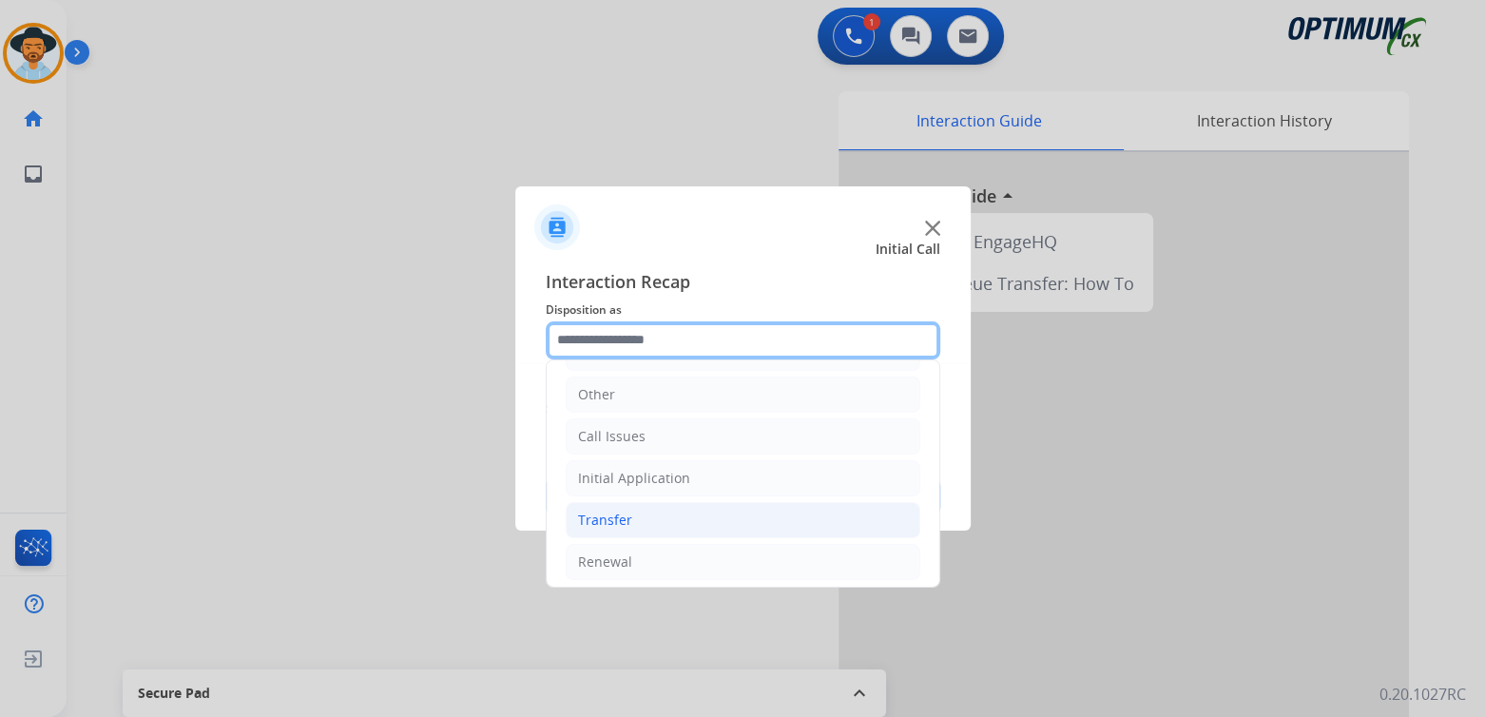
scroll to position [126, 0]
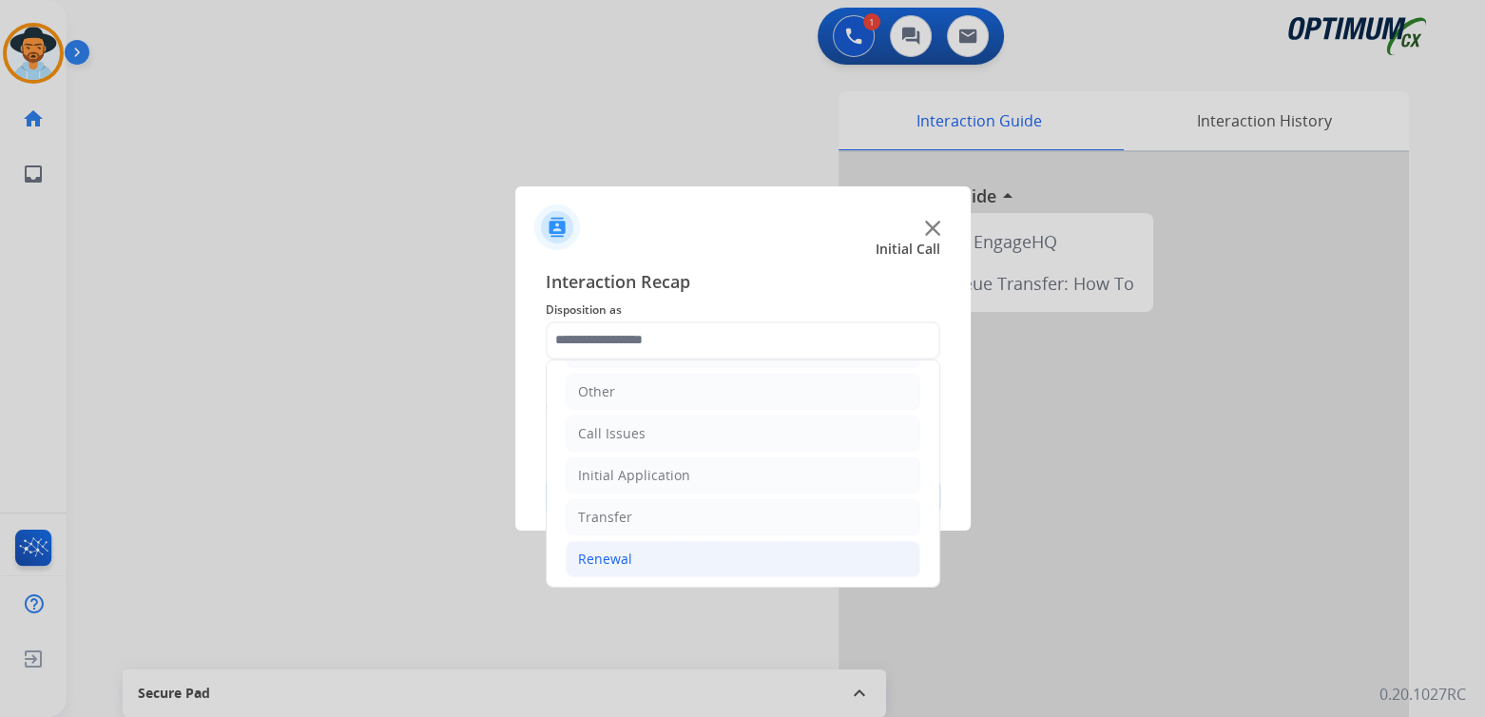
click at [628, 557] on div "Renewal" at bounding box center [605, 559] width 54 height 19
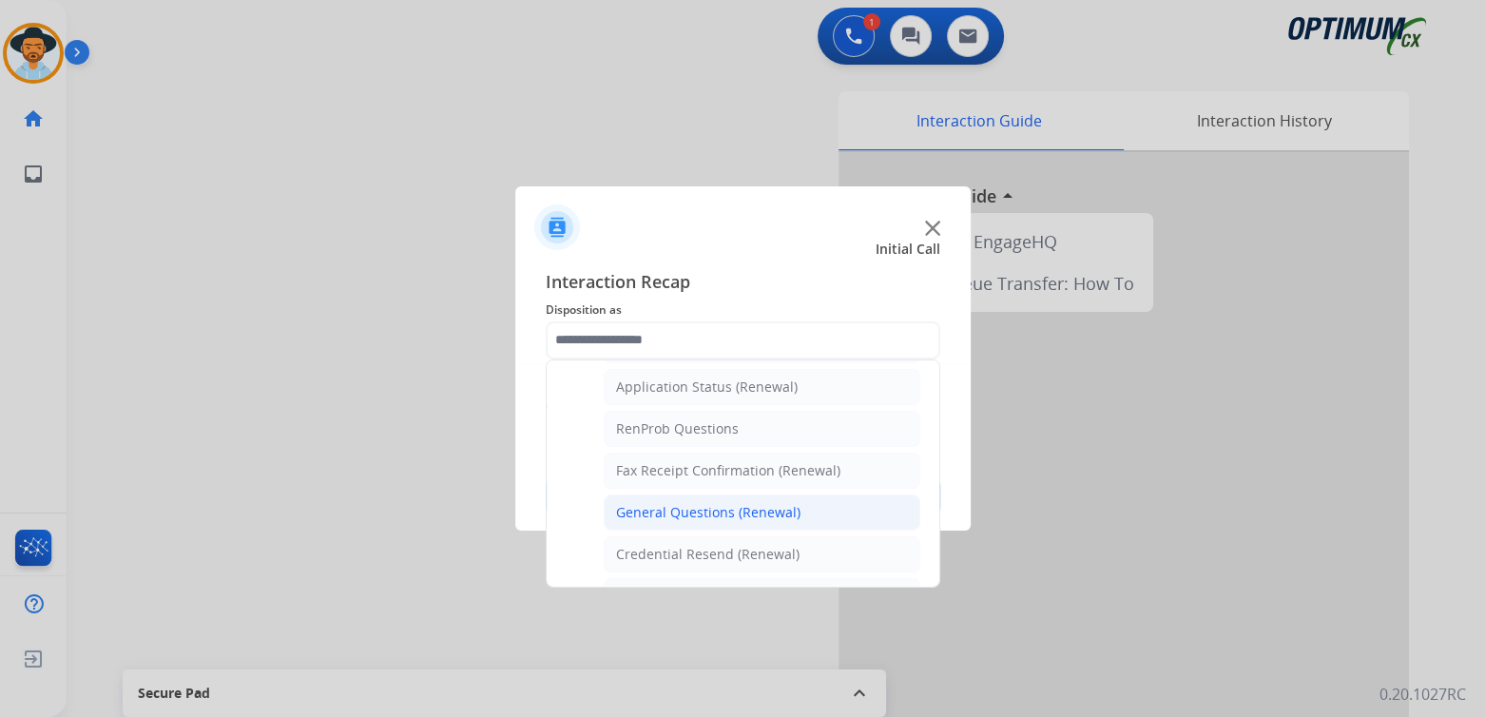
scroll to position [442, 0]
click at [668, 513] on div "General Questions (Renewal)" at bounding box center [708, 512] width 184 height 19
type input "**********"
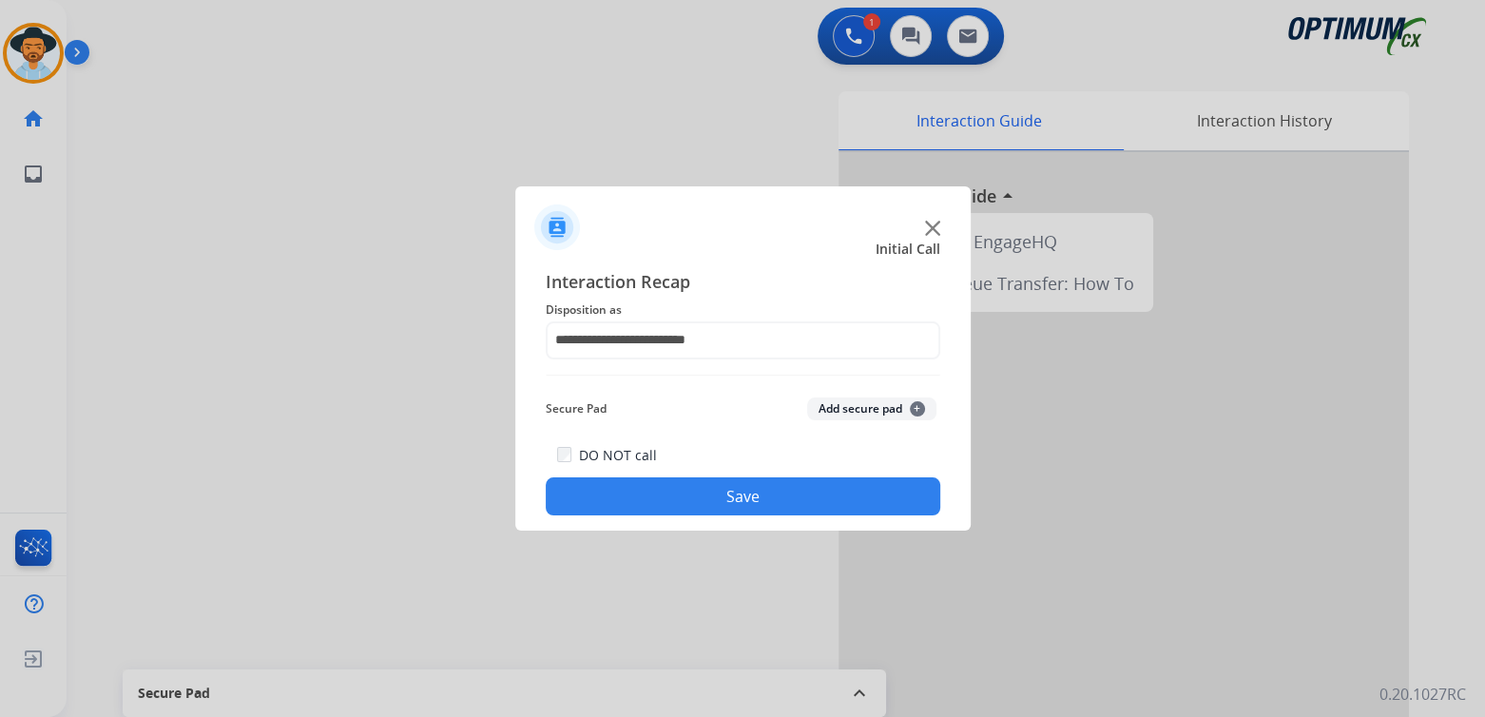
click at [810, 513] on button "Save" at bounding box center [743, 496] width 395 height 38
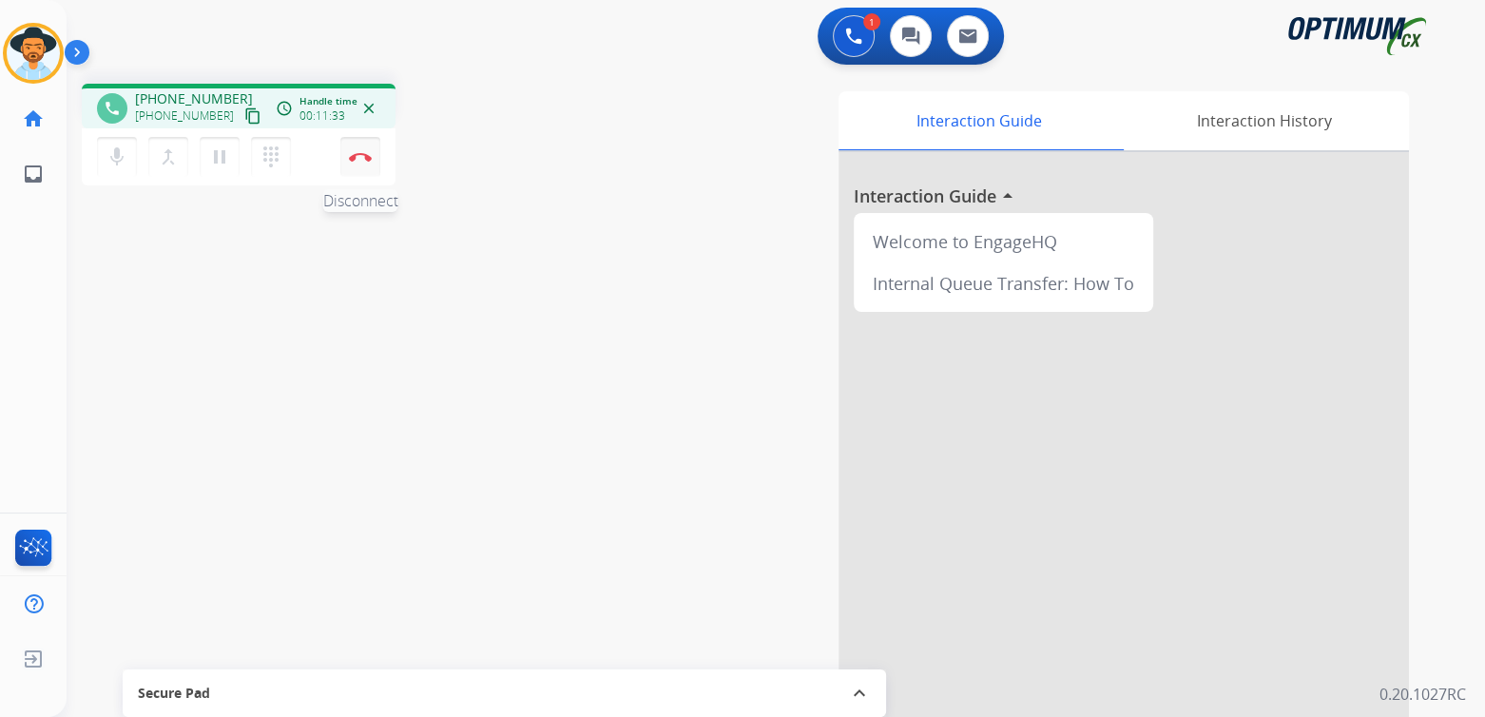
click at [371, 156] on button "Disconnect" at bounding box center [360, 157] width 40 height 40
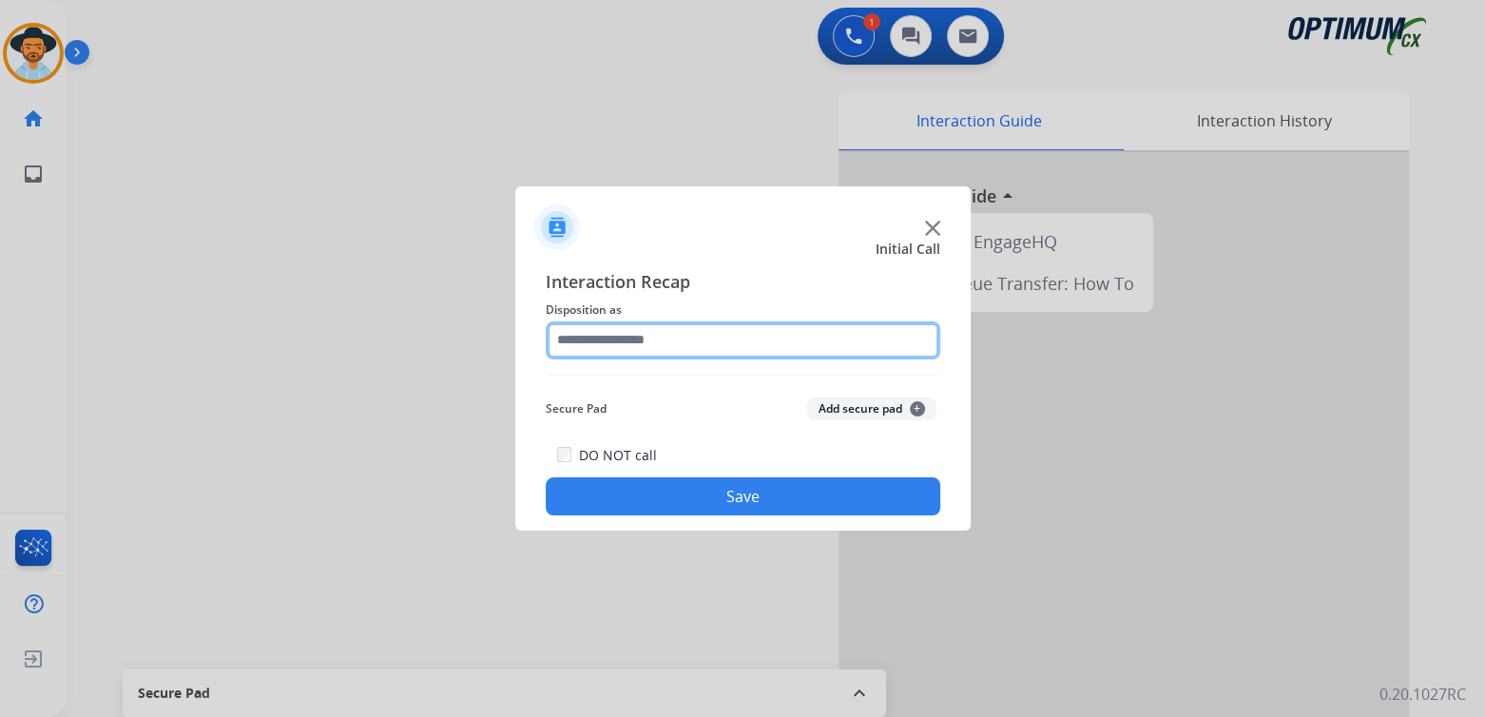
click at [686, 328] on input "text" at bounding box center [743, 340] width 395 height 38
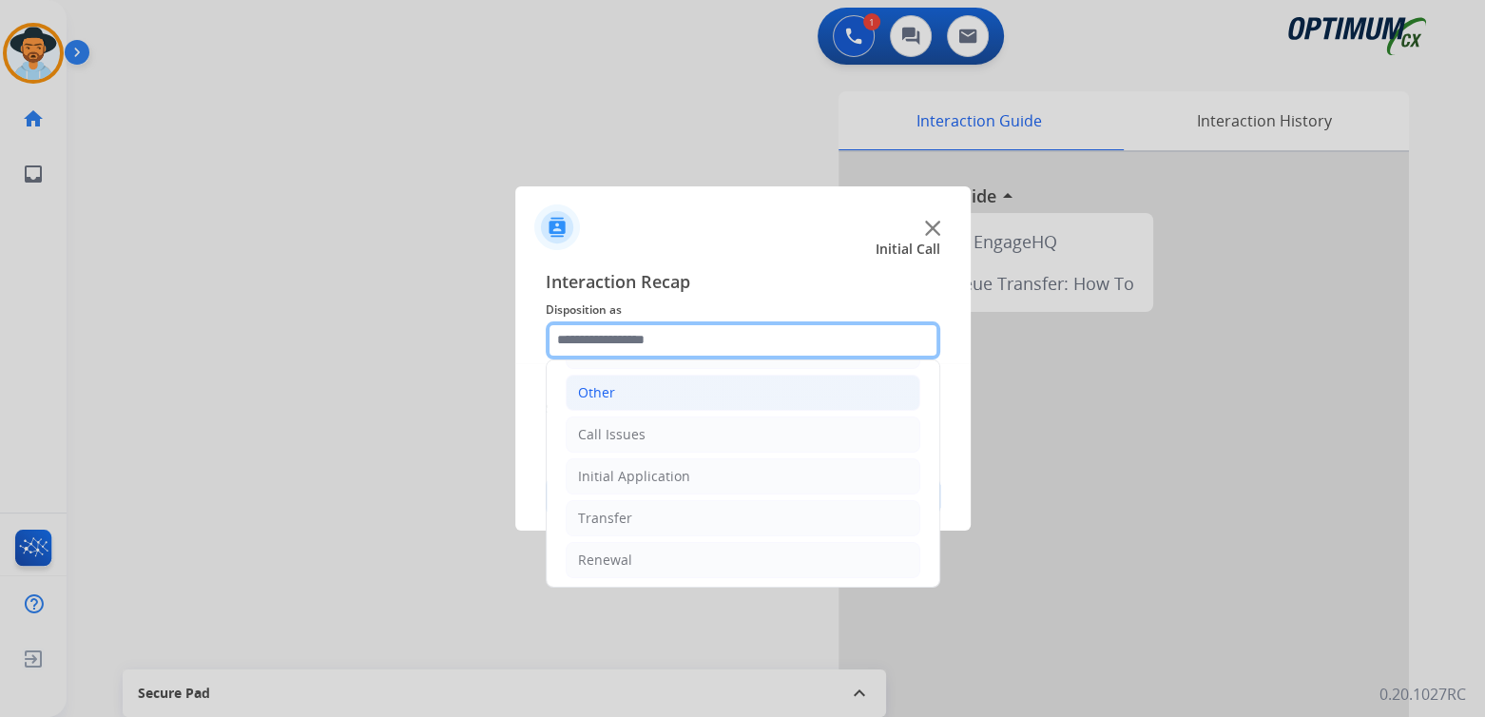
scroll to position [126, 0]
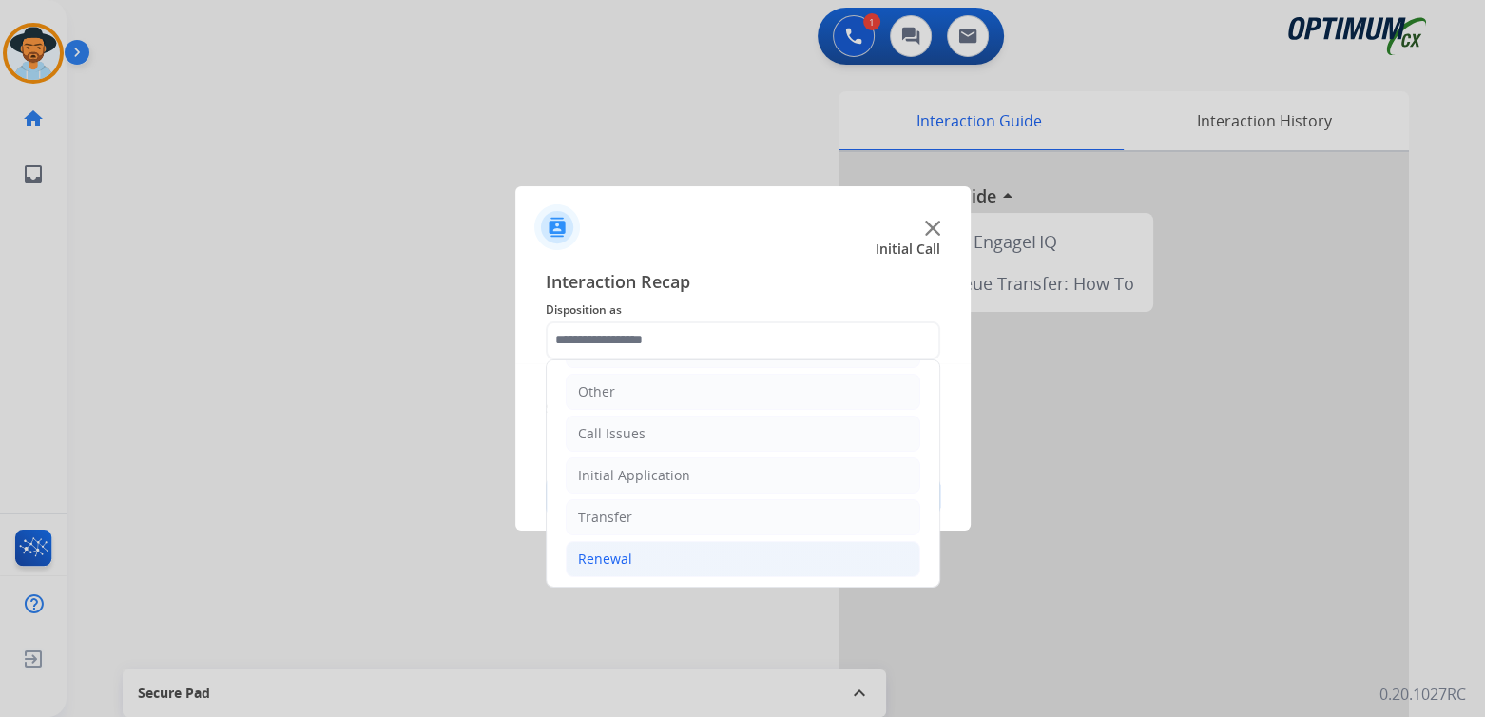
click at [623, 561] on div "Renewal" at bounding box center [605, 559] width 54 height 19
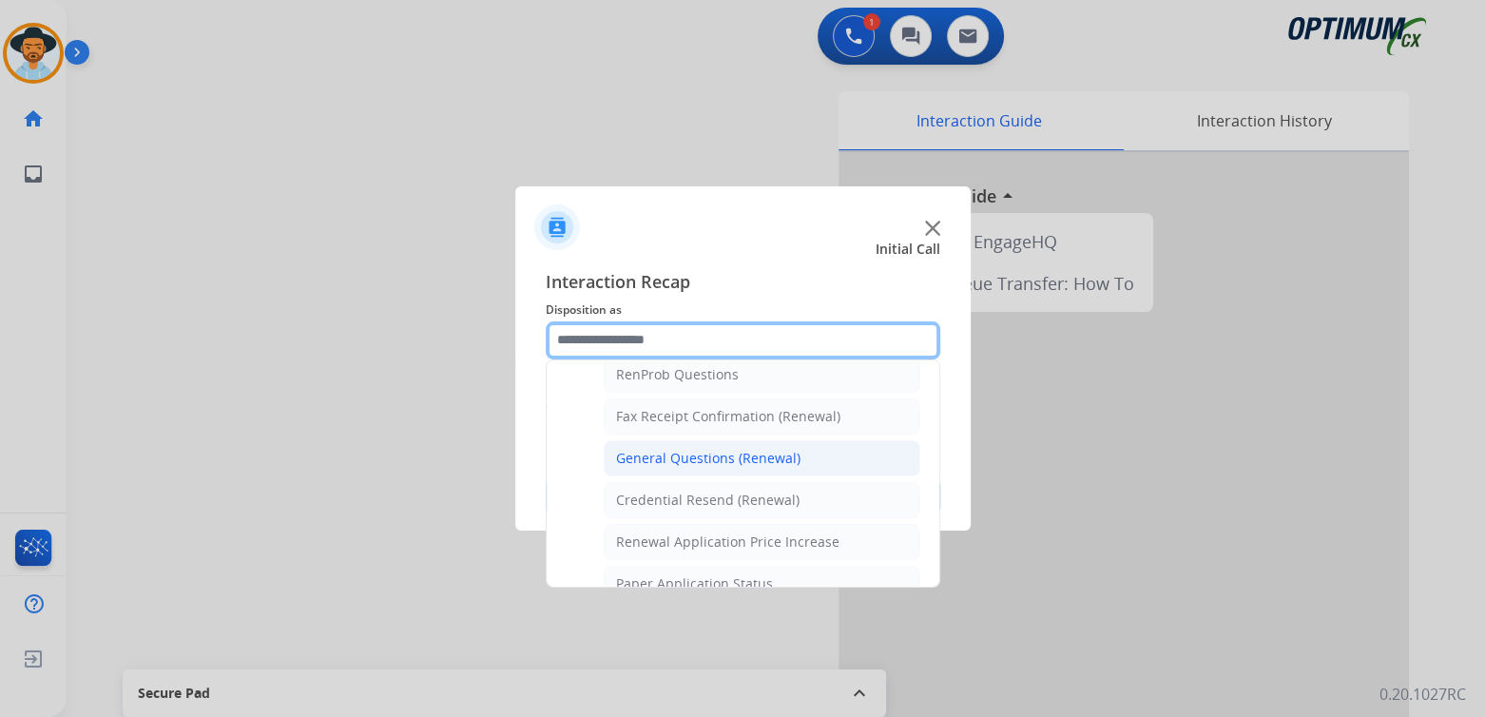
scroll to position [497, 0]
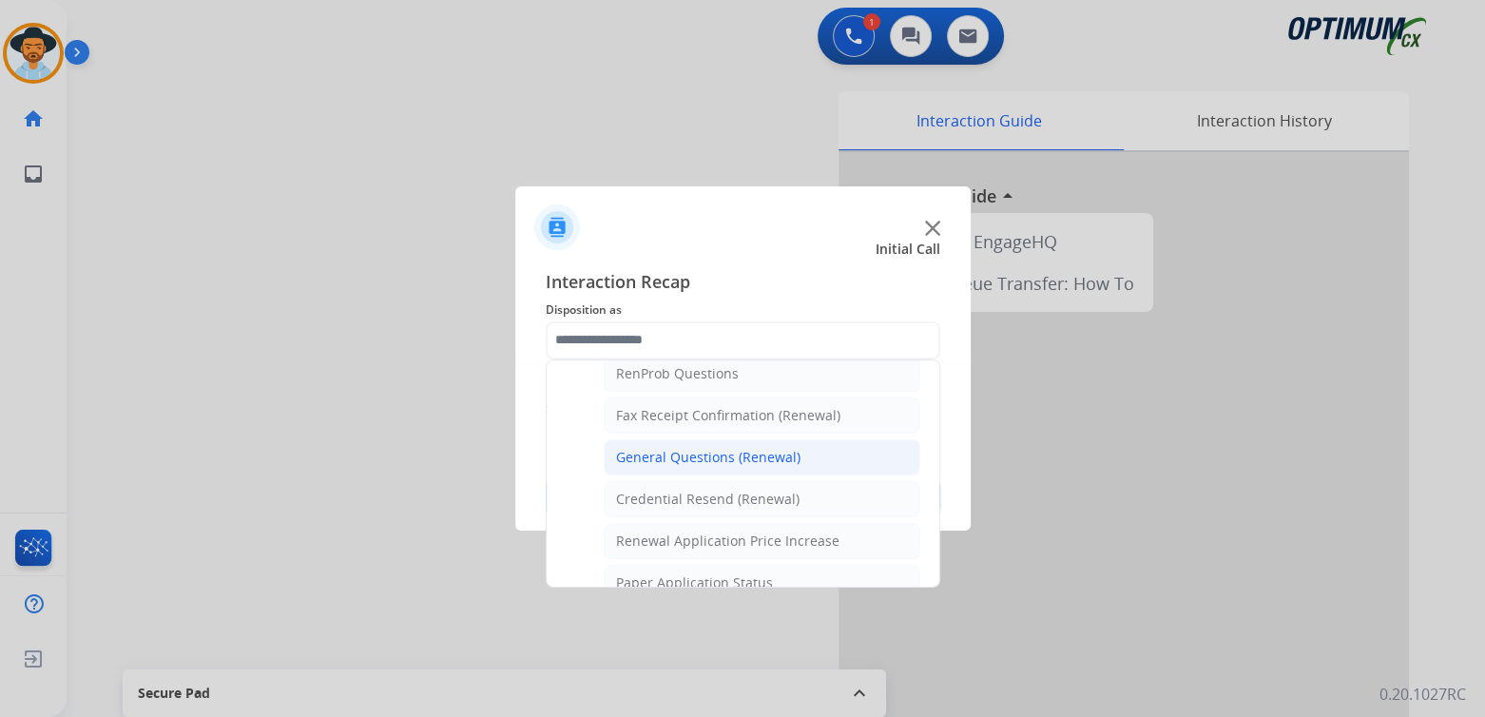
click at [657, 455] on div "General Questions (Renewal)" at bounding box center [708, 457] width 184 height 19
type input "**********"
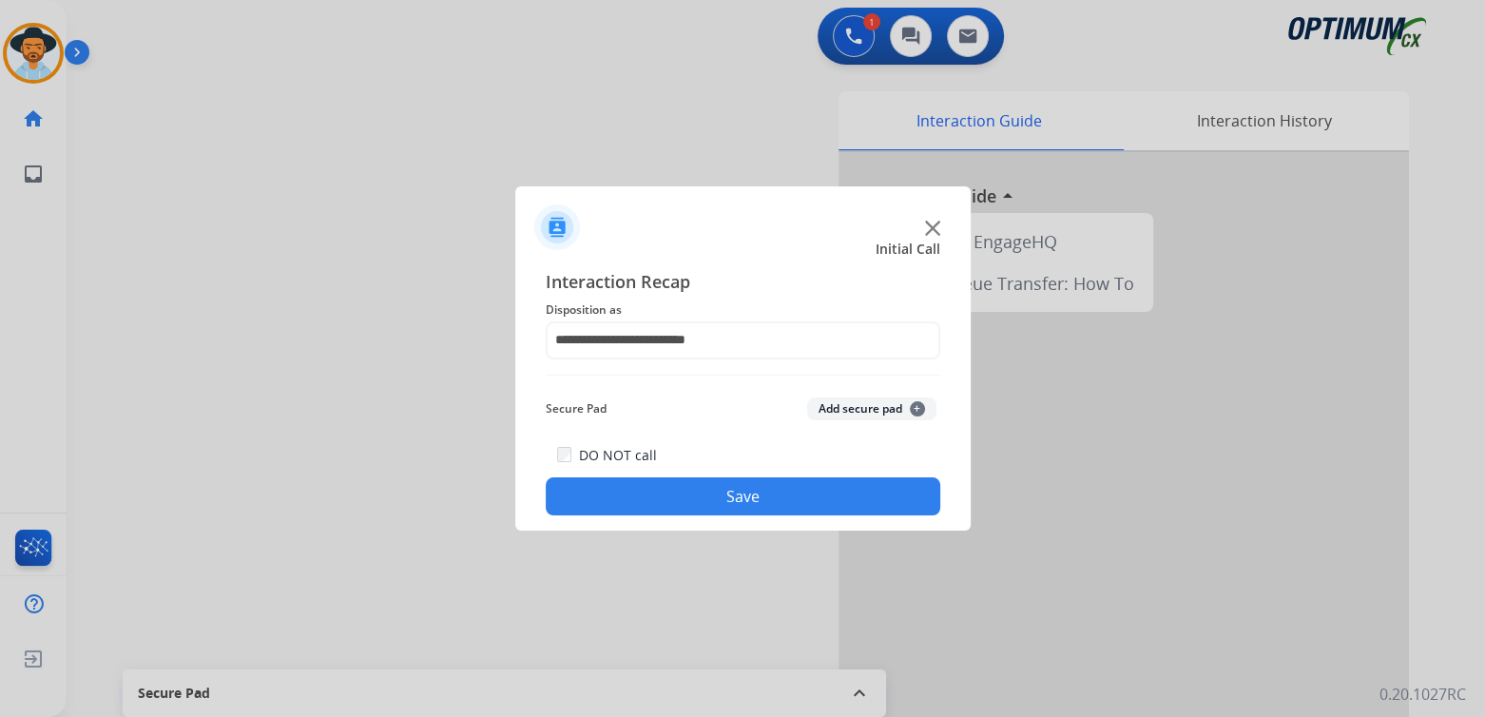
click at [753, 488] on button "Save" at bounding box center [743, 496] width 395 height 38
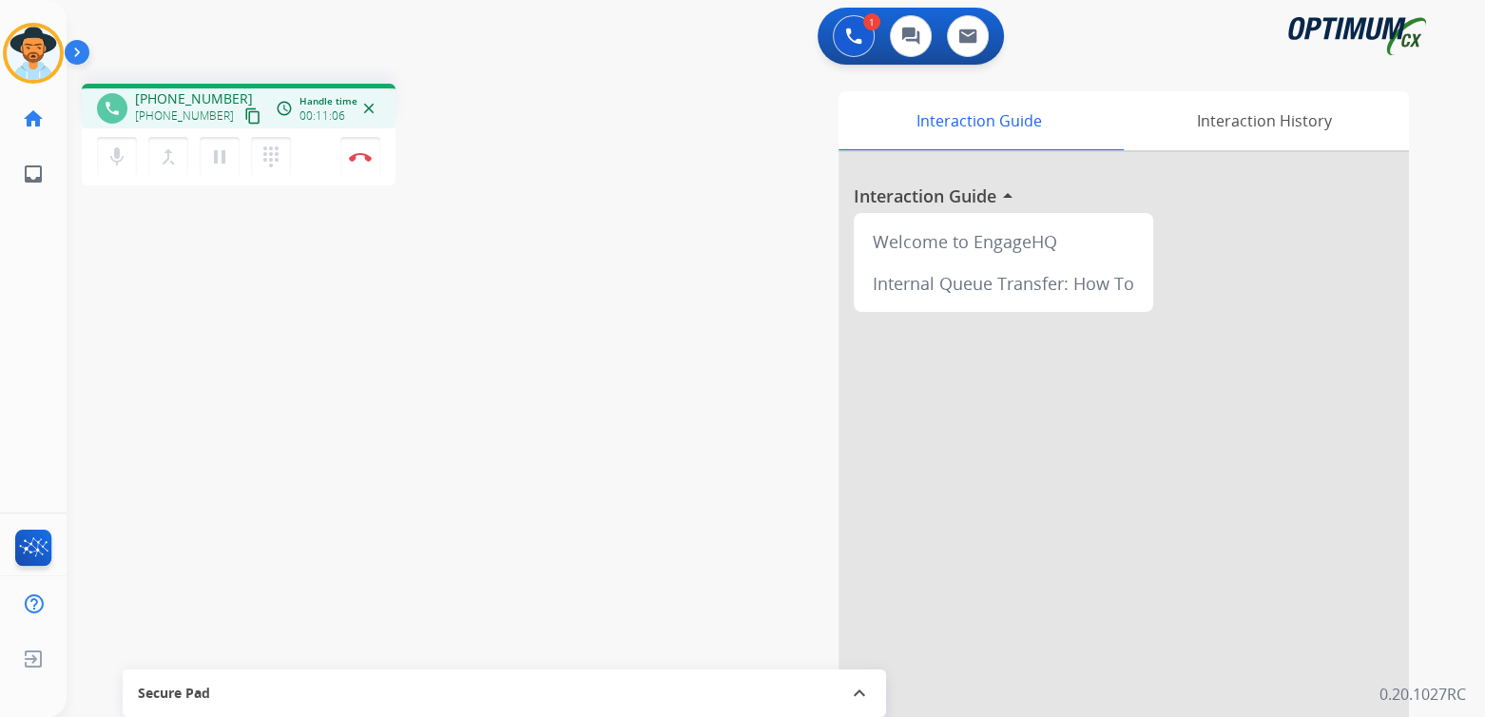
drag, startPoint x: 360, startPoint y: 154, endPoint x: 417, endPoint y: 157, distance: 57.1
click at [360, 154] on img at bounding box center [360, 157] width 23 height 10
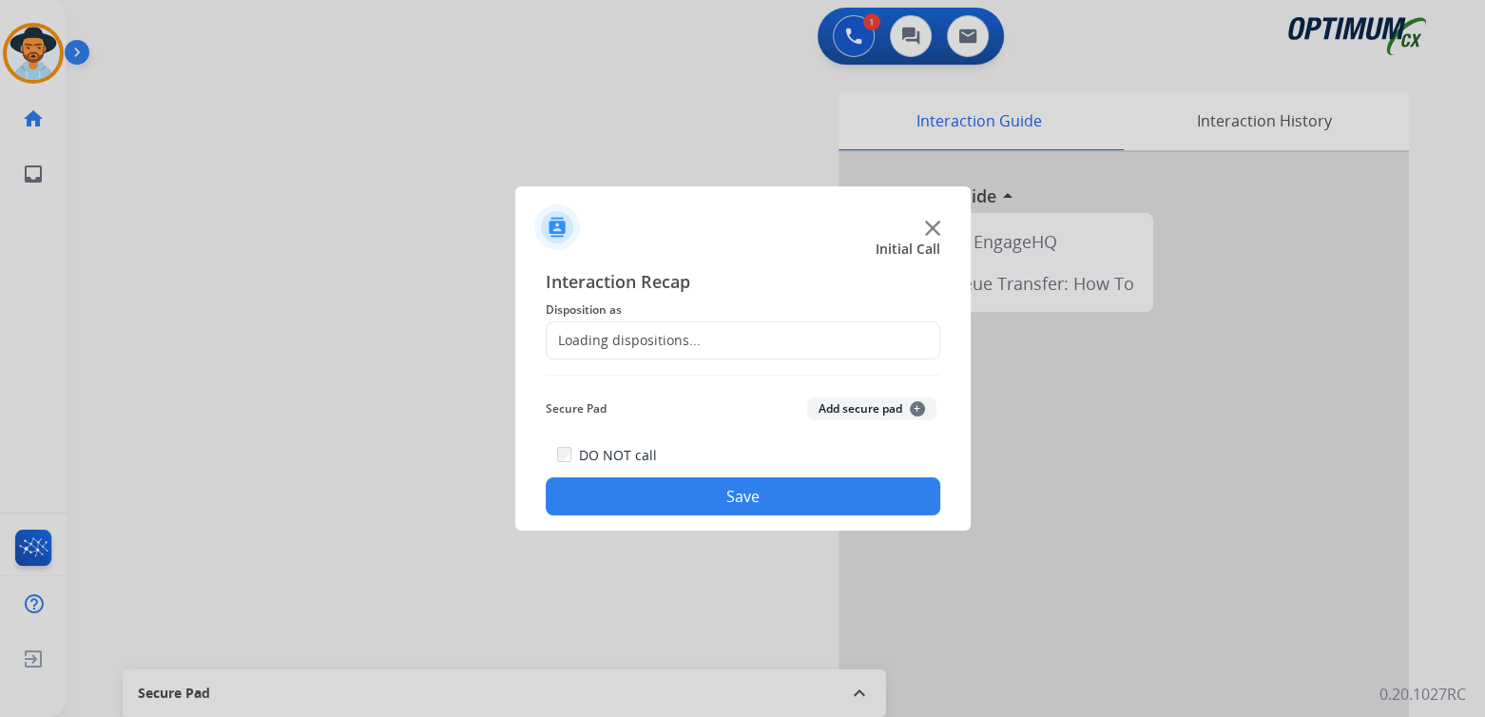
click at [700, 336] on div "Loading dispositions..." at bounding box center [743, 340] width 395 height 38
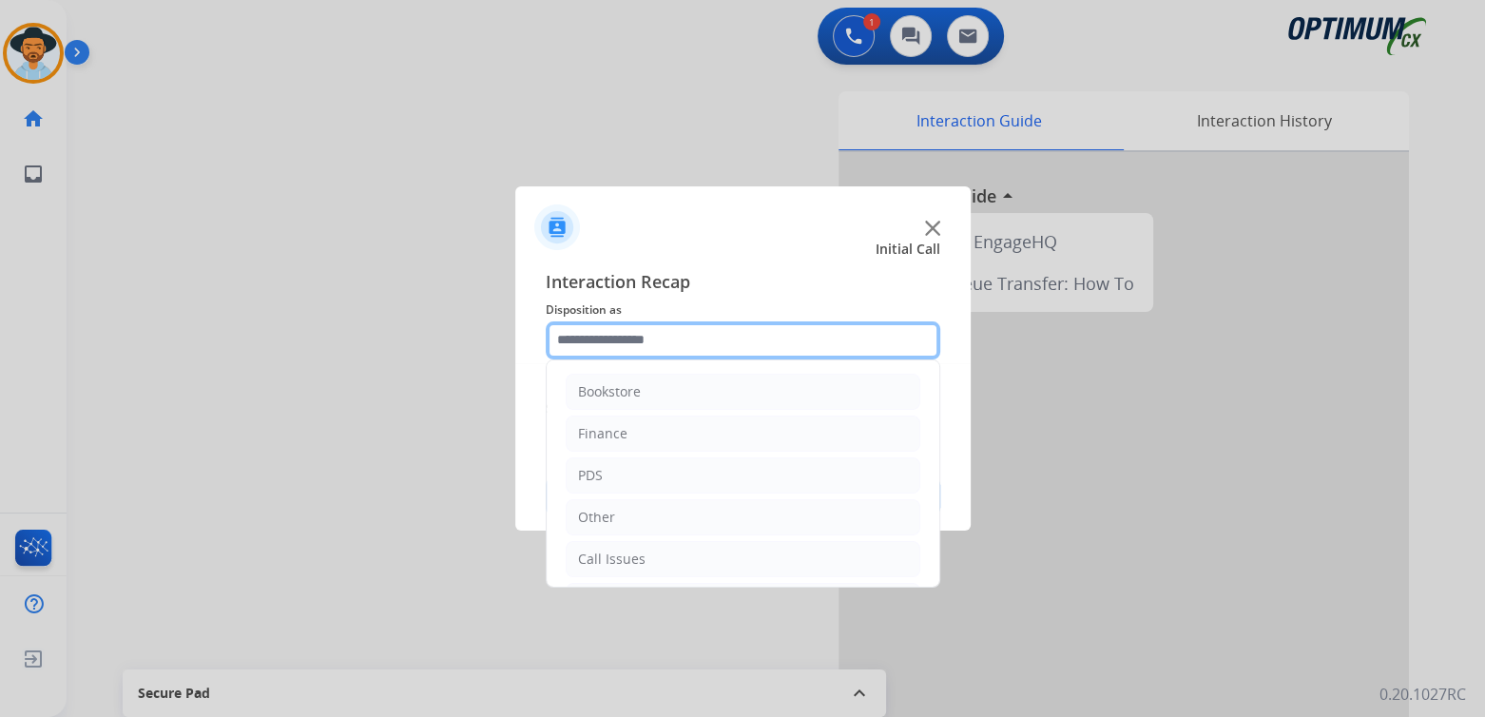
click at [661, 347] on input "text" at bounding box center [743, 340] width 395 height 38
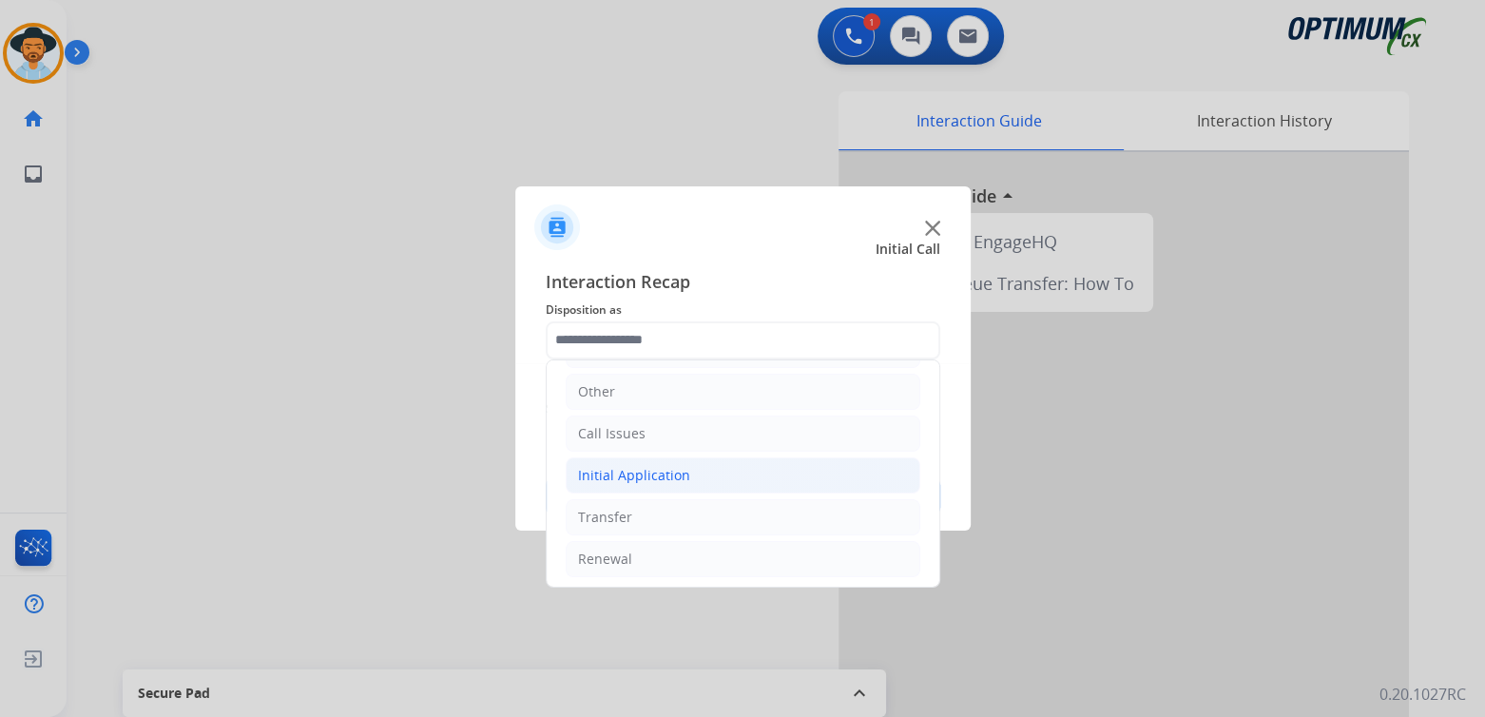
click at [672, 473] on div "Initial Application" at bounding box center [634, 475] width 112 height 19
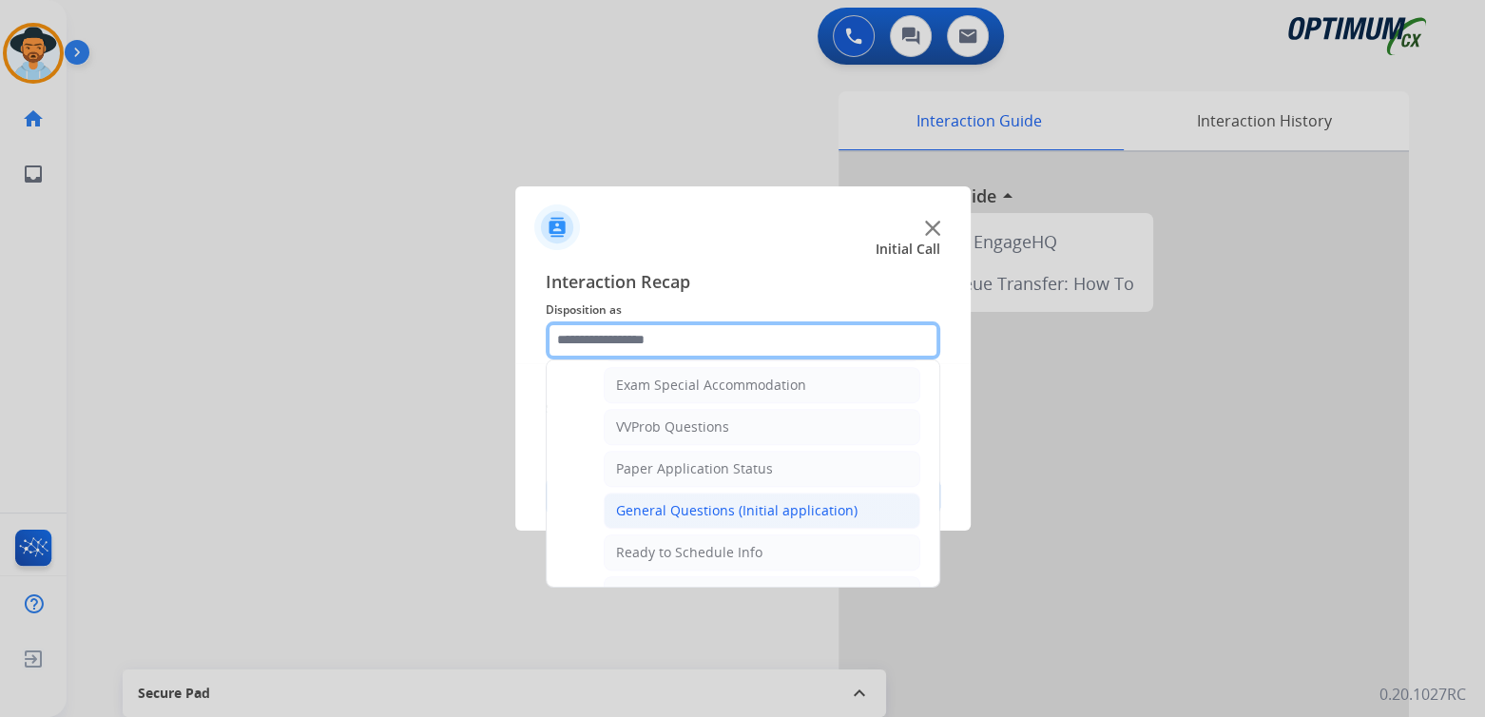
scroll to position [975, 0]
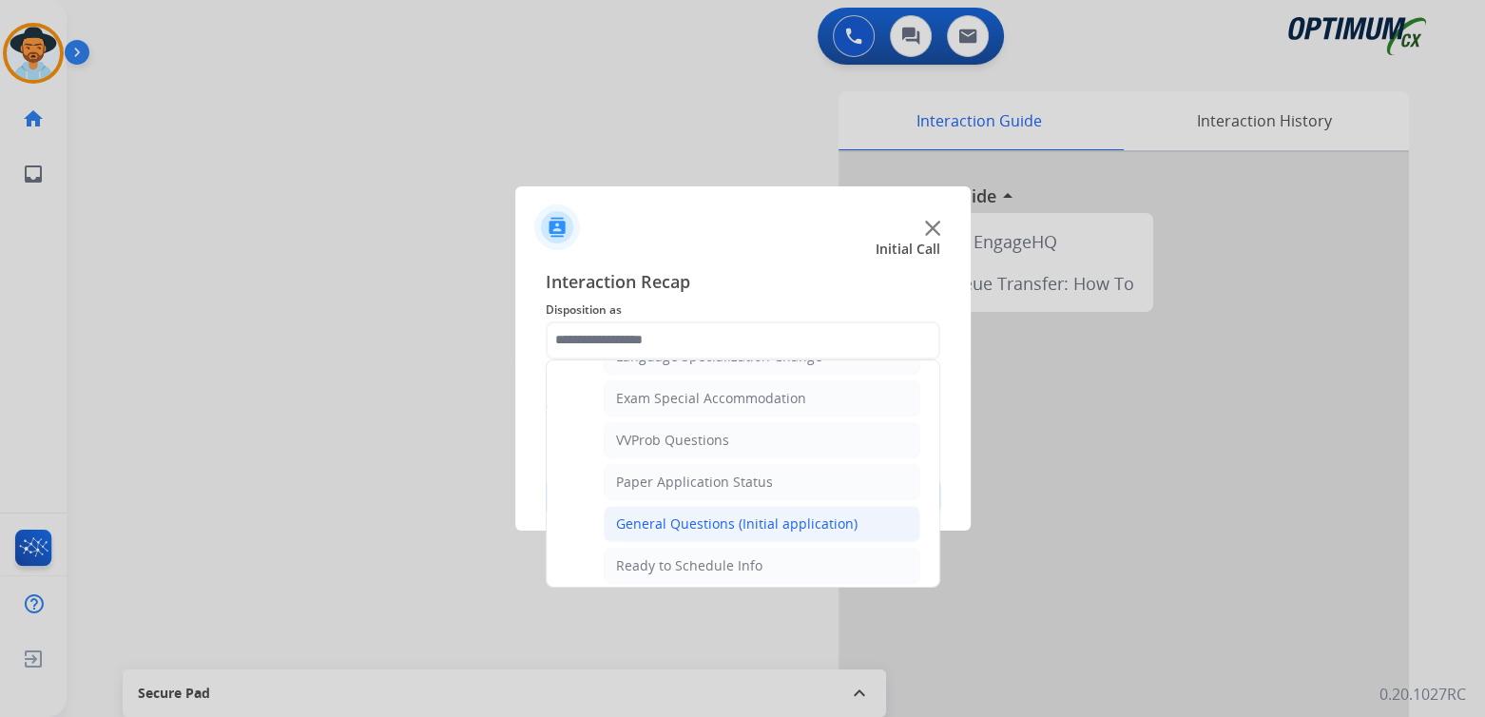
click at [722, 506] on li "General Questions (Initial application)" at bounding box center [762, 524] width 317 height 36
type input "**********"
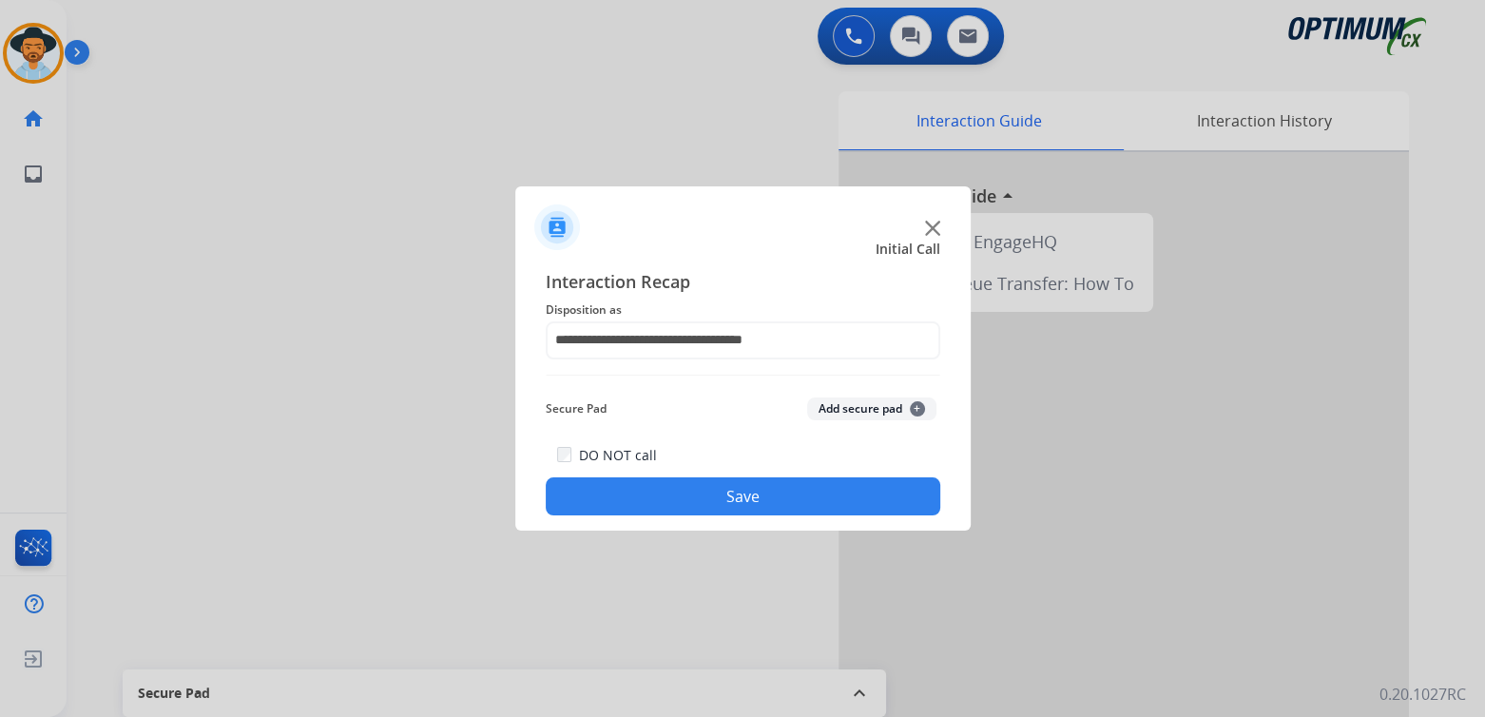
click at [726, 480] on button "Save" at bounding box center [743, 496] width 395 height 38
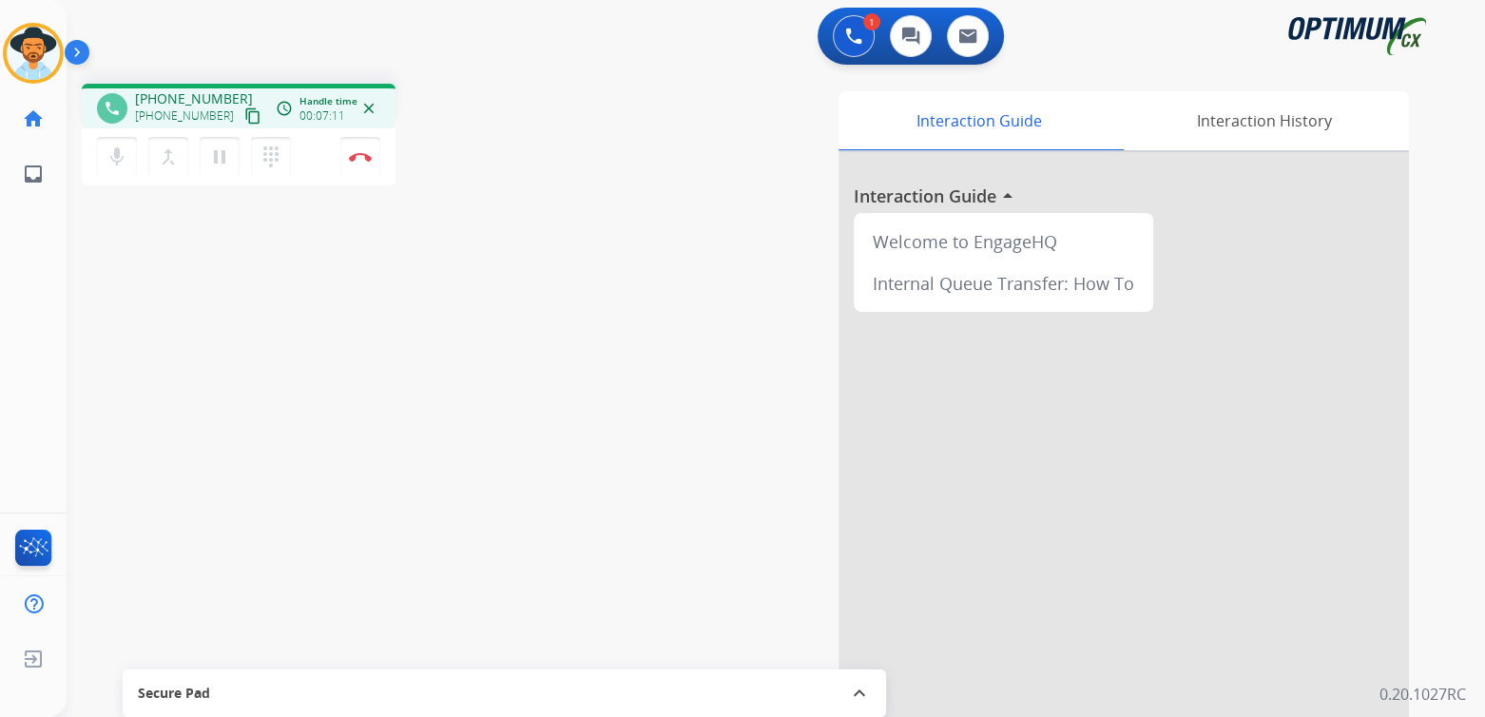
drag, startPoint x: 366, startPoint y: 165, endPoint x: 673, endPoint y: 189, distance: 308.1
click at [366, 165] on button "Disconnect" at bounding box center [360, 157] width 40 height 40
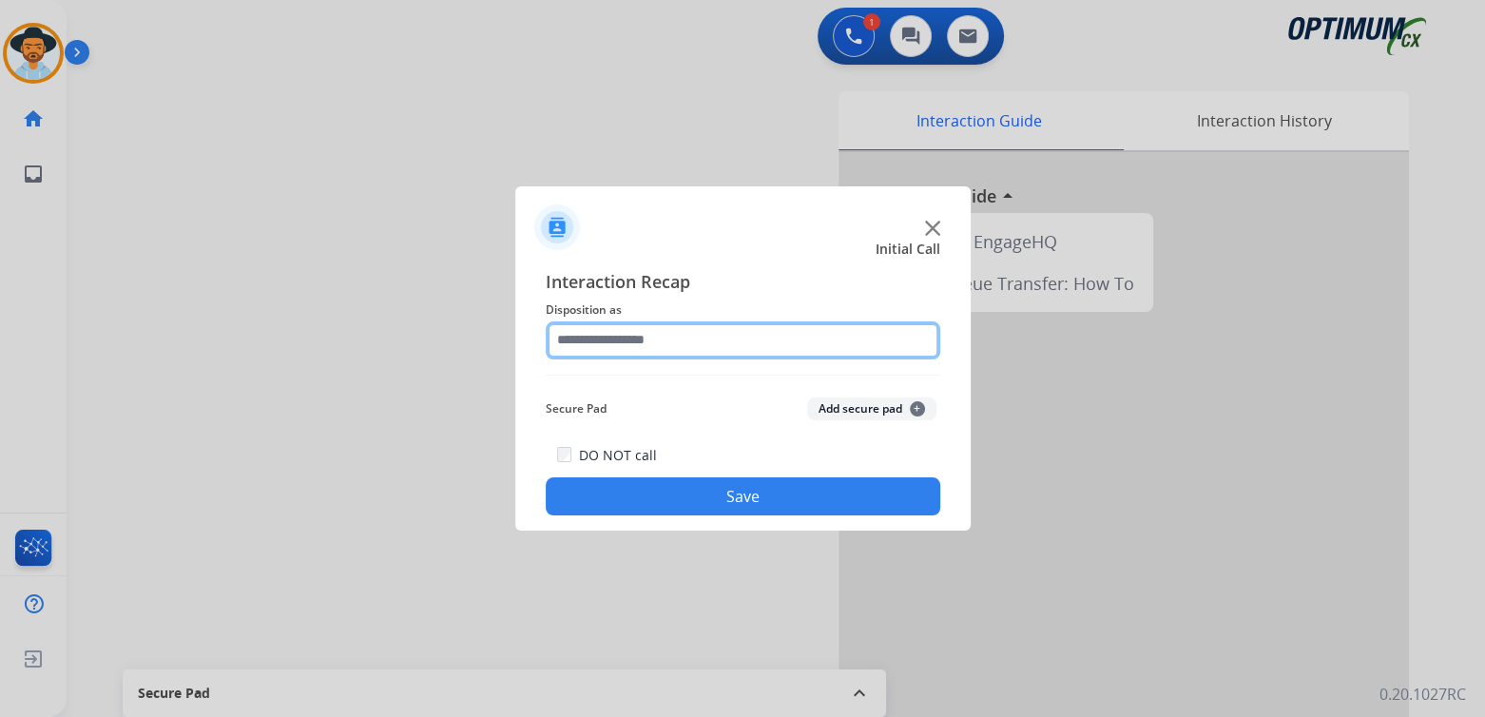
click at [658, 347] on input "text" at bounding box center [743, 340] width 395 height 38
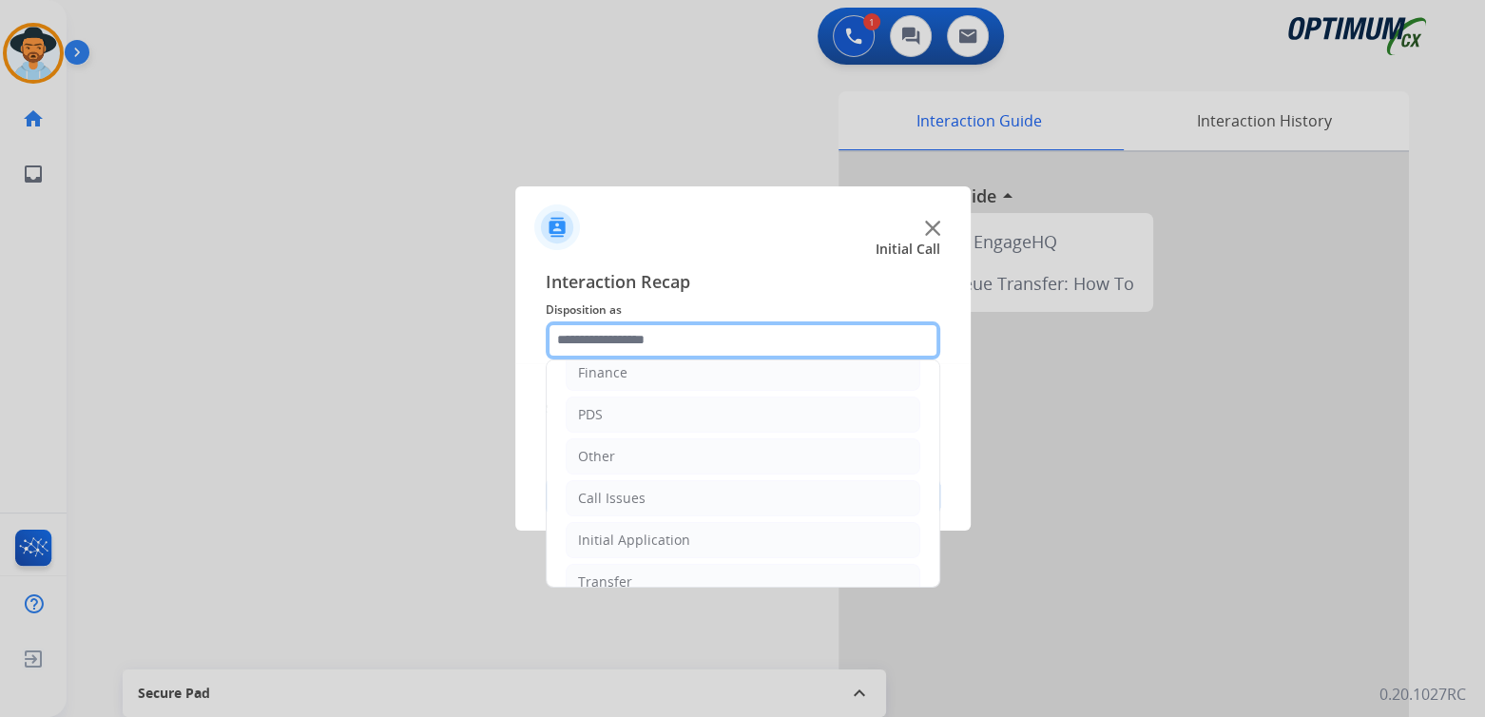
scroll to position [126, 0]
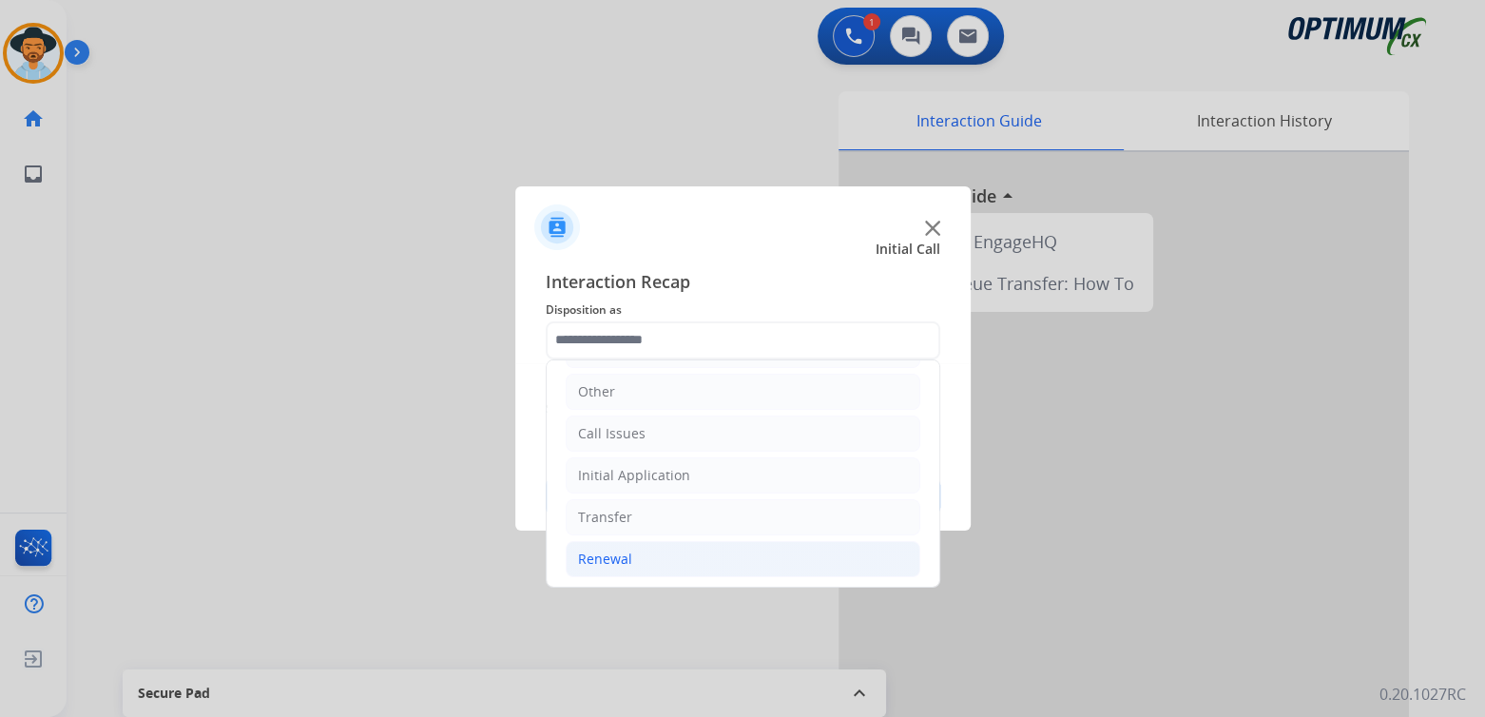
click at [624, 552] on div "Renewal" at bounding box center [605, 559] width 54 height 19
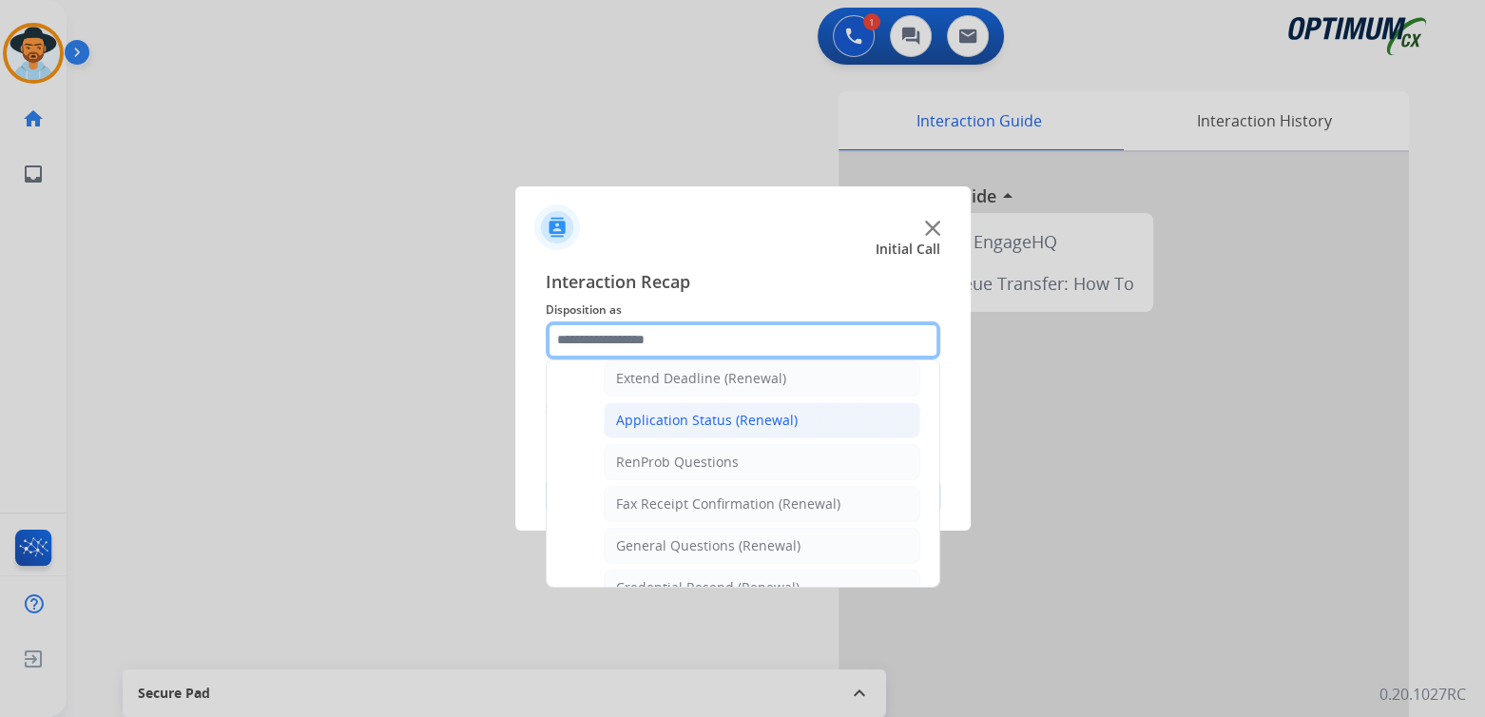
scroll to position [409, 0]
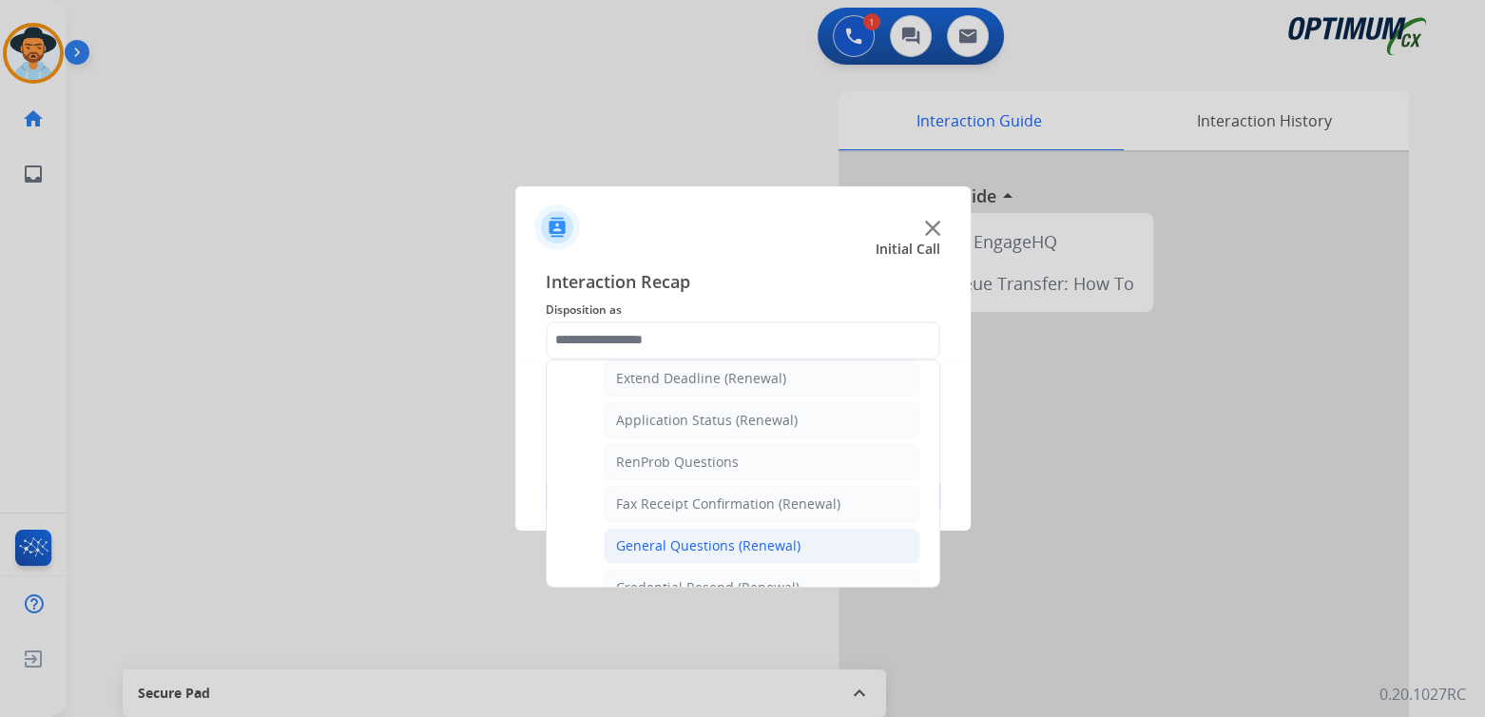
click at [686, 537] on div "General Questions (Renewal)" at bounding box center [708, 545] width 184 height 19
type input "**********"
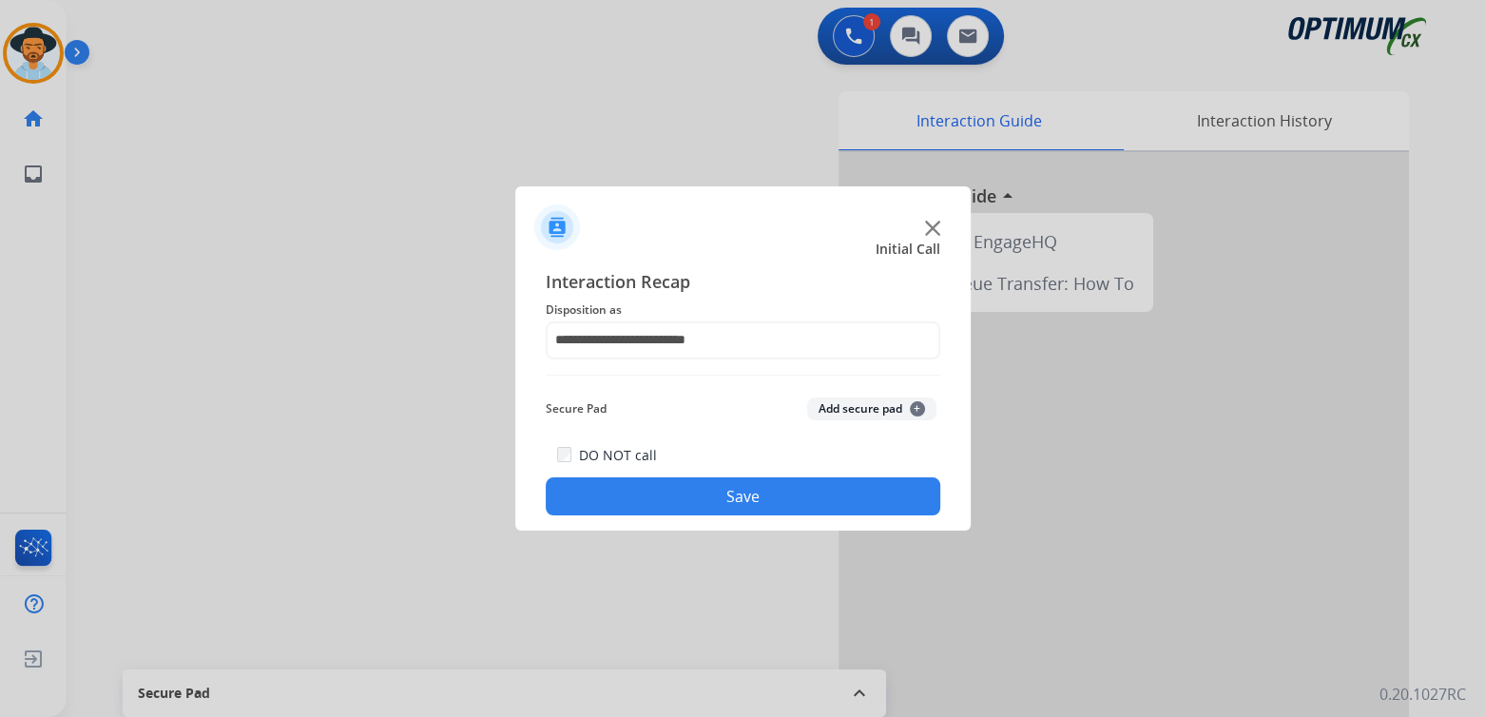
drag, startPoint x: 809, startPoint y: 495, endPoint x: 865, endPoint y: 513, distance: 58.7
click at [810, 496] on button "Save" at bounding box center [743, 496] width 395 height 38
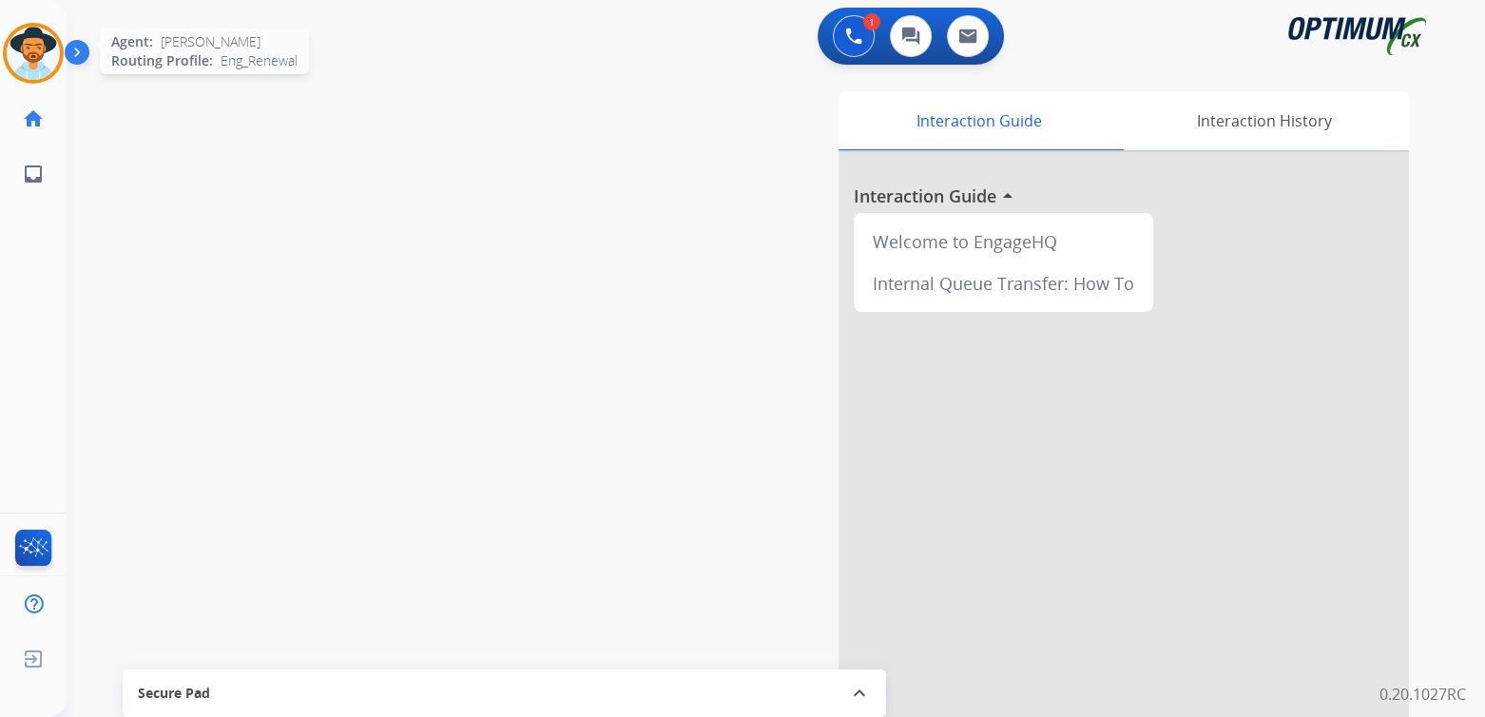
click at [51, 61] on img at bounding box center [33, 53] width 53 height 53
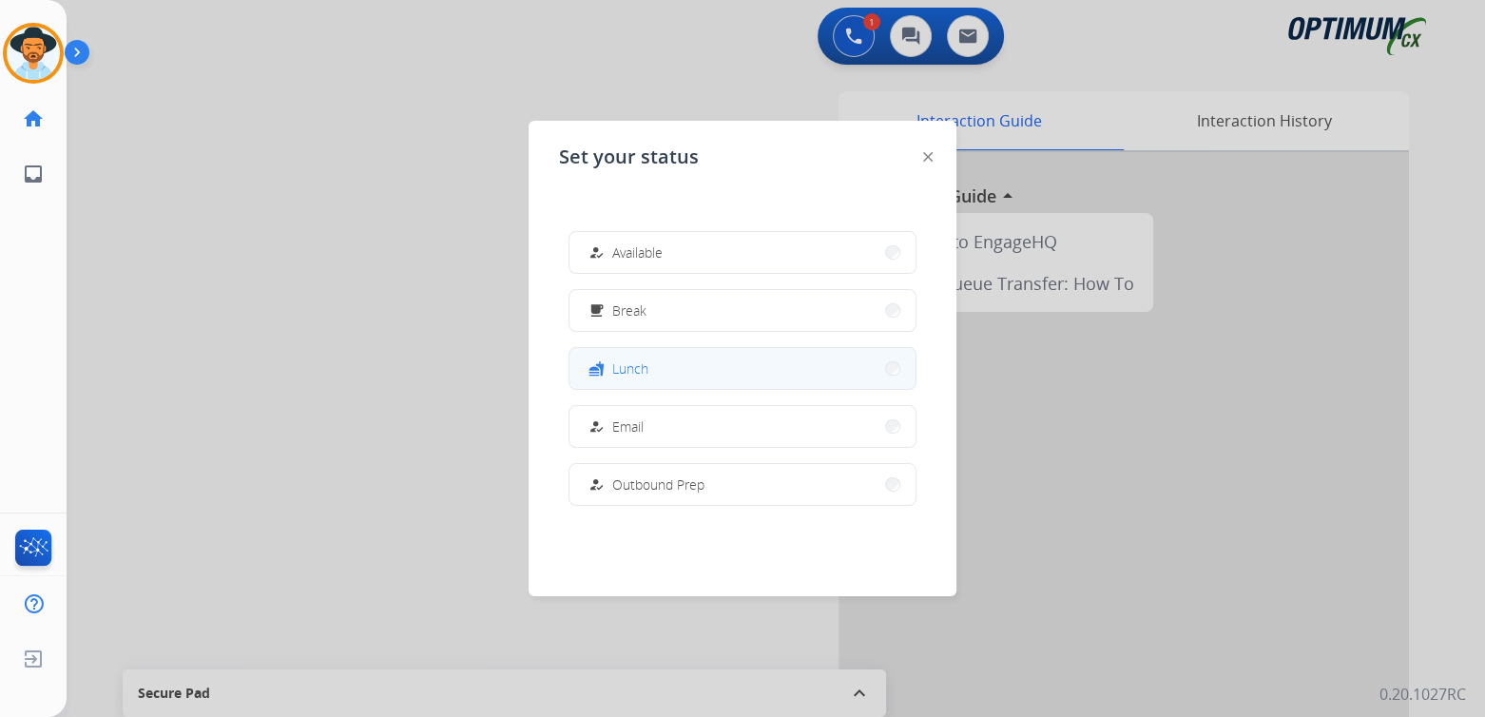
click at [673, 376] on button "fastfood Lunch" at bounding box center [743, 368] width 346 height 41
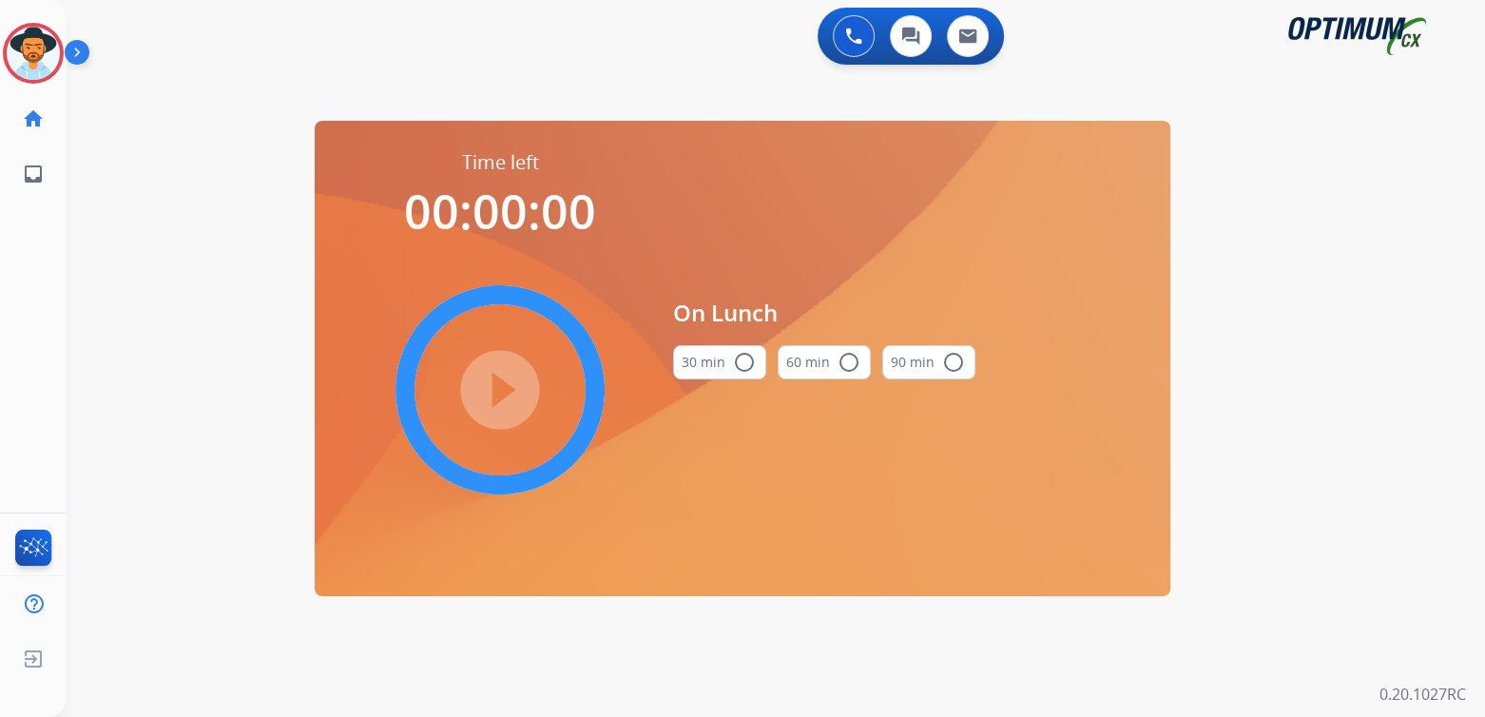
click at [743, 366] on mat-icon "radio_button_unchecked" at bounding box center [744, 362] width 23 height 23
click at [508, 389] on mat-icon "play_circle_filled" at bounding box center [500, 389] width 23 height 23
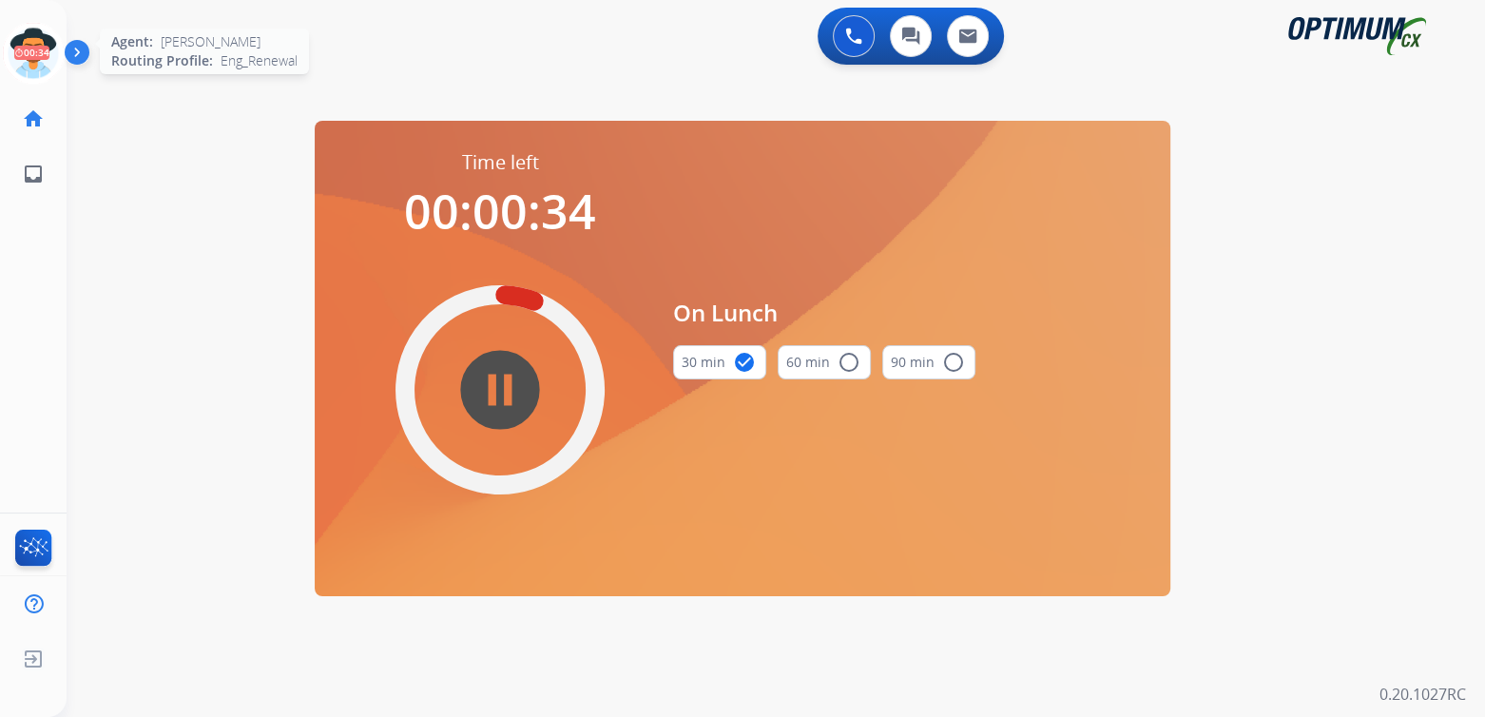
click at [37, 62] on icon at bounding box center [34, 54] width 62 height 62
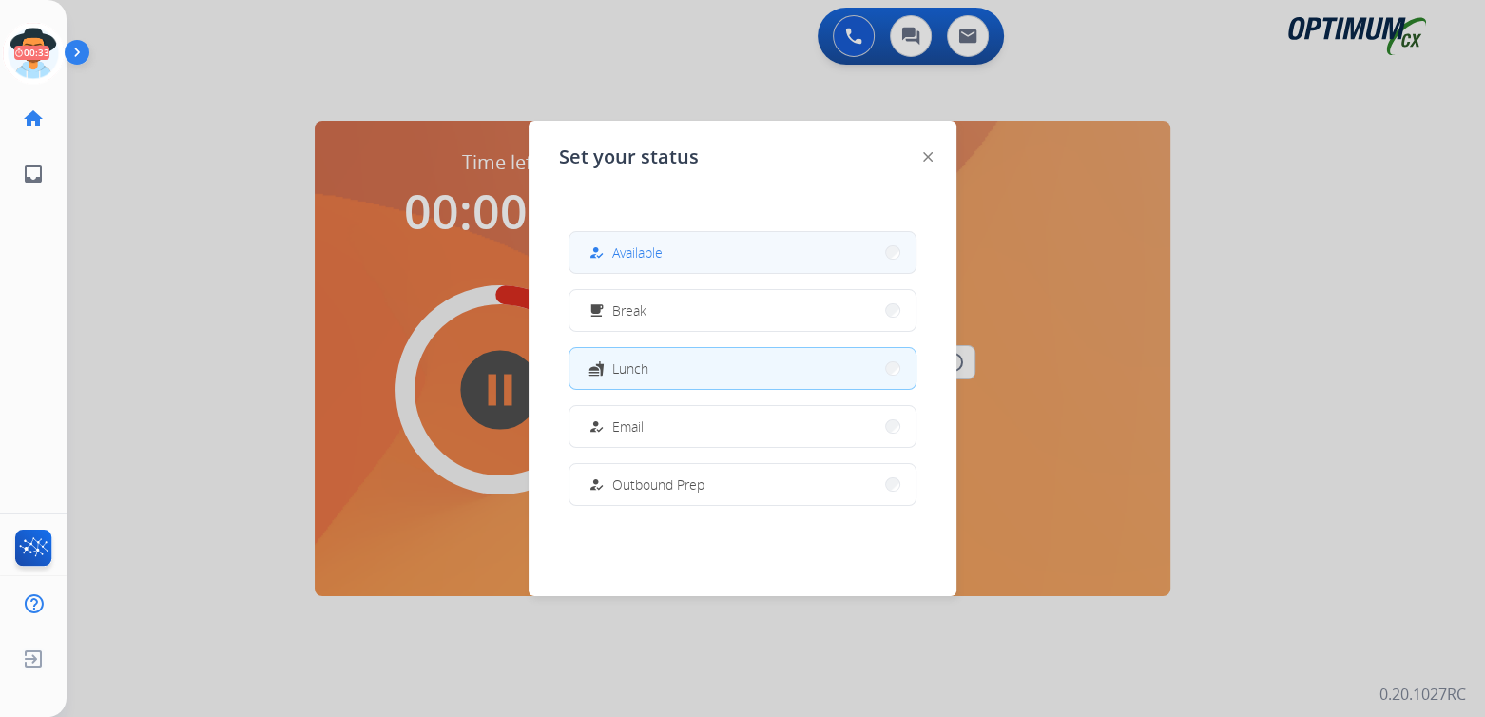
click at [666, 254] on button "how_to_reg Available" at bounding box center [743, 252] width 346 height 41
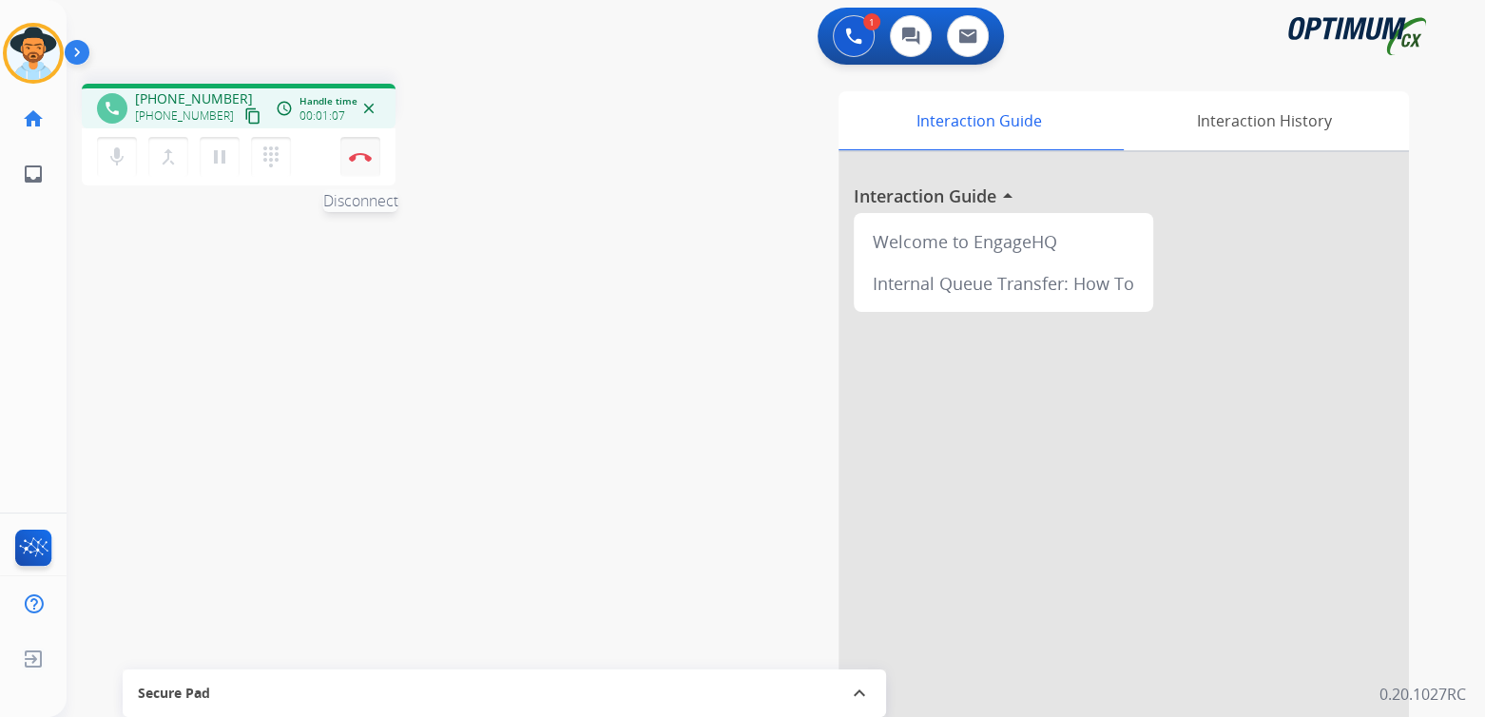
click at [348, 148] on button "Disconnect" at bounding box center [360, 157] width 40 height 40
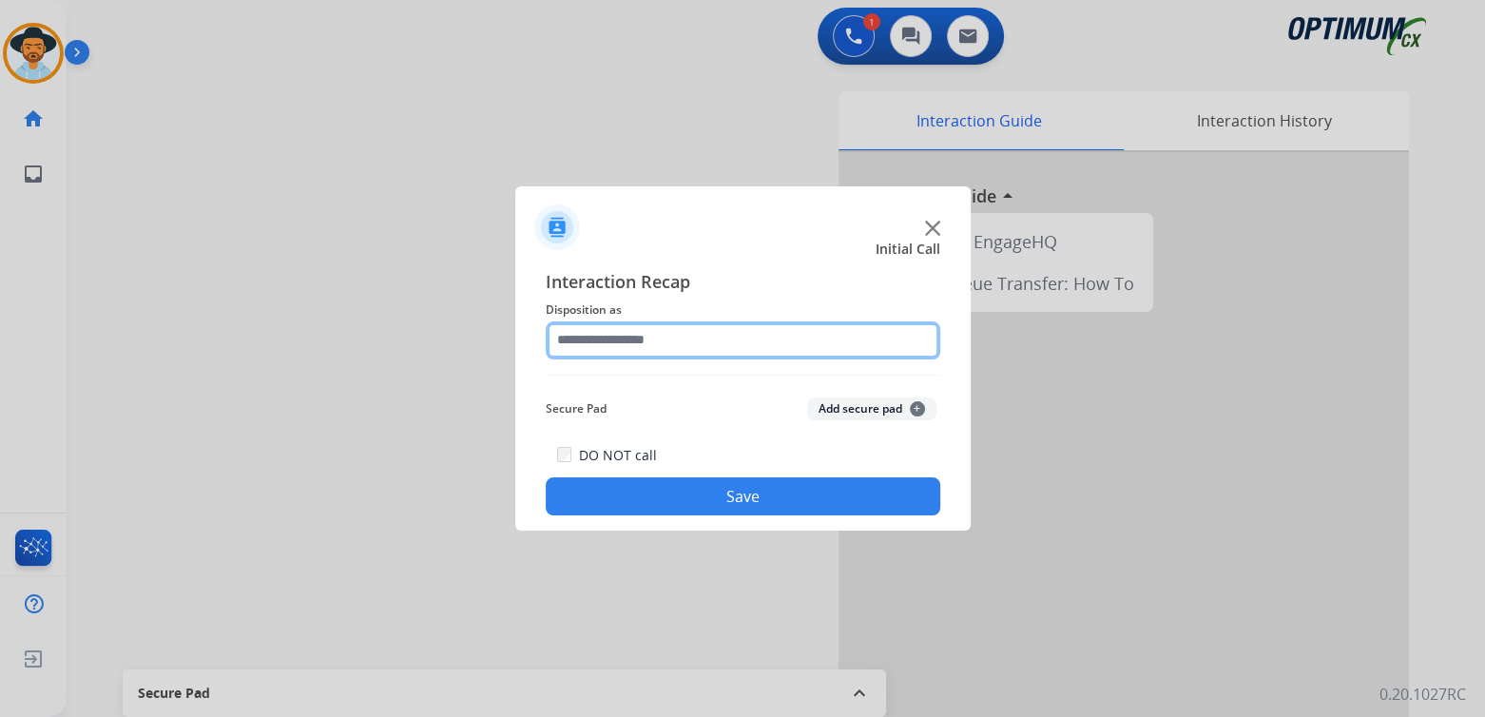
drag, startPoint x: 628, startPoint y: 339, endPoint x: 664, endPoint y: 332, distance: 36.7
click at [631, 338] on input "text" at bounding box center [743, 340] width 395 height 38
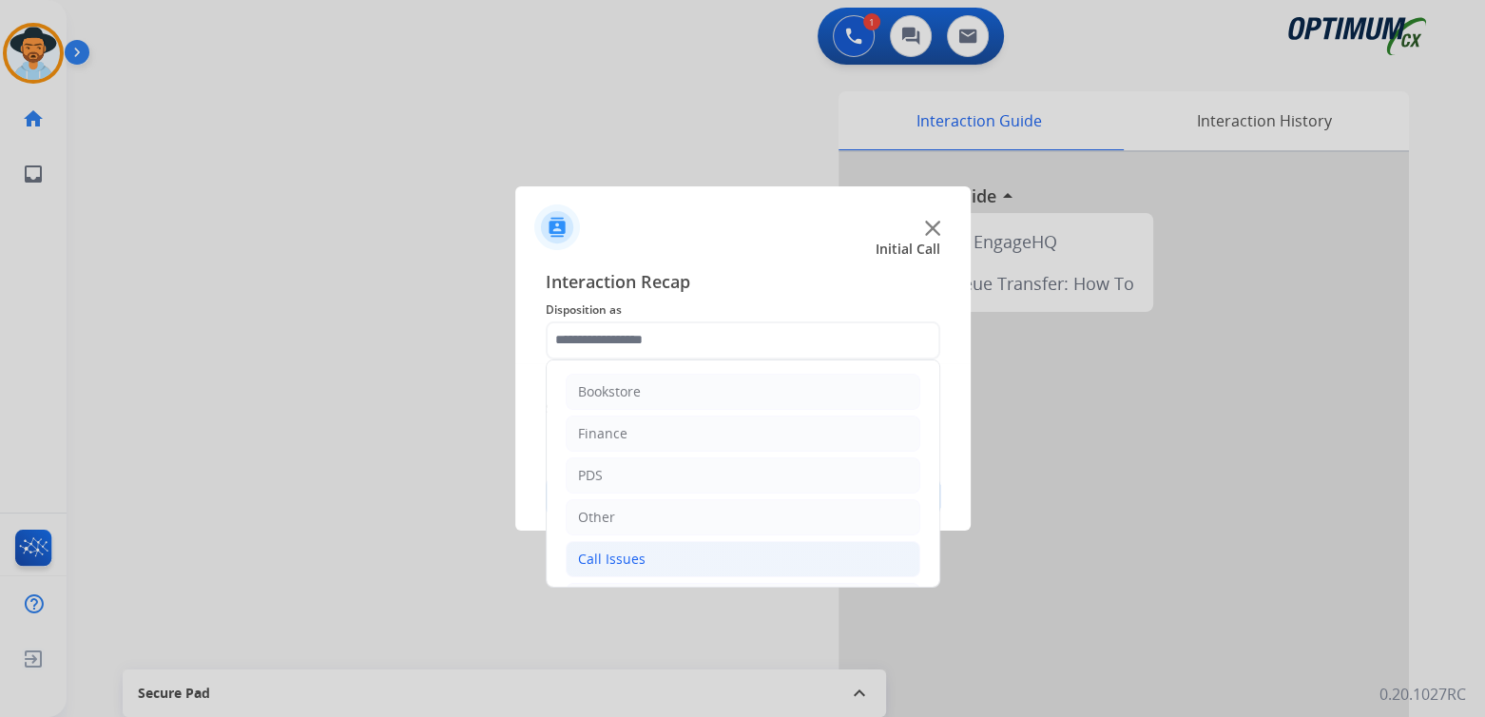
click at [640, 566] on div "Call Issues" at bounding box center [612, 559] width 68 height 19
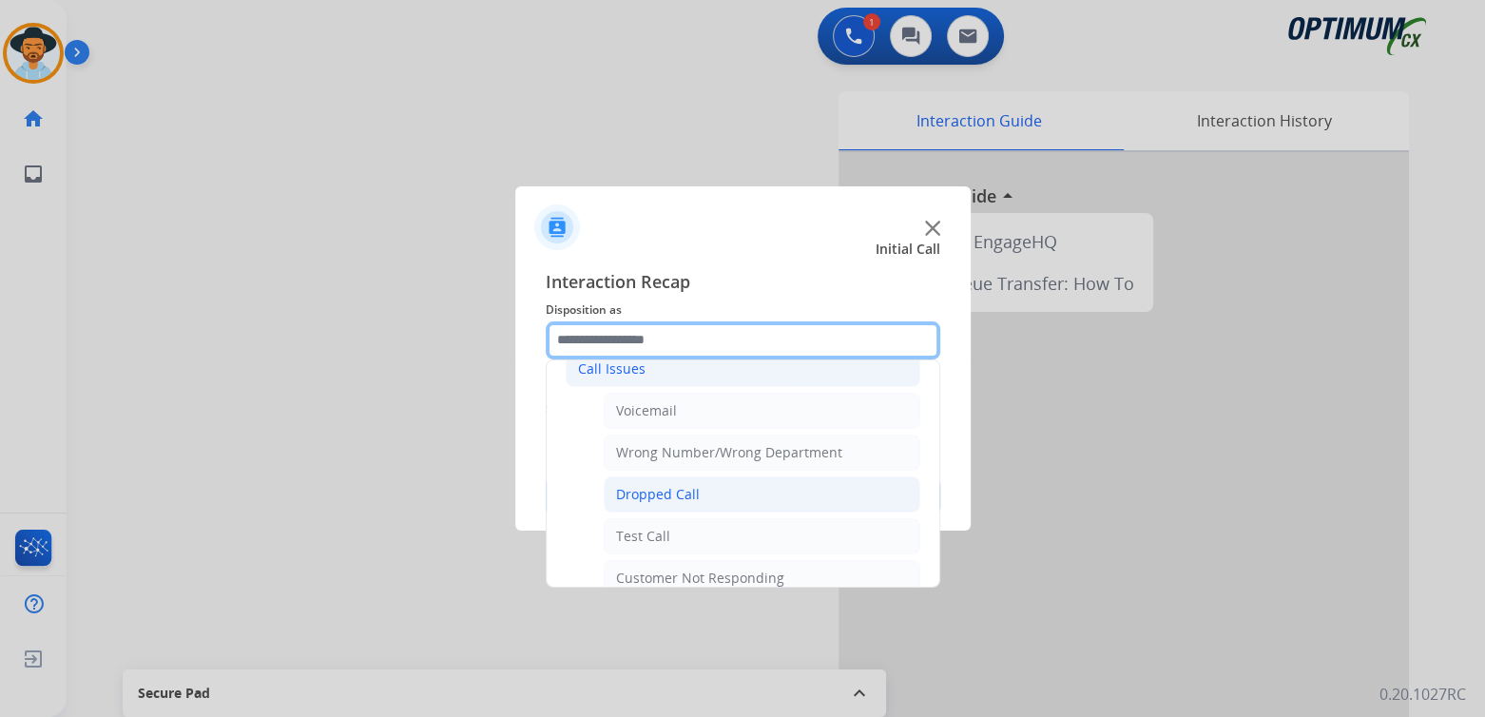
scroll to position [190, 0]
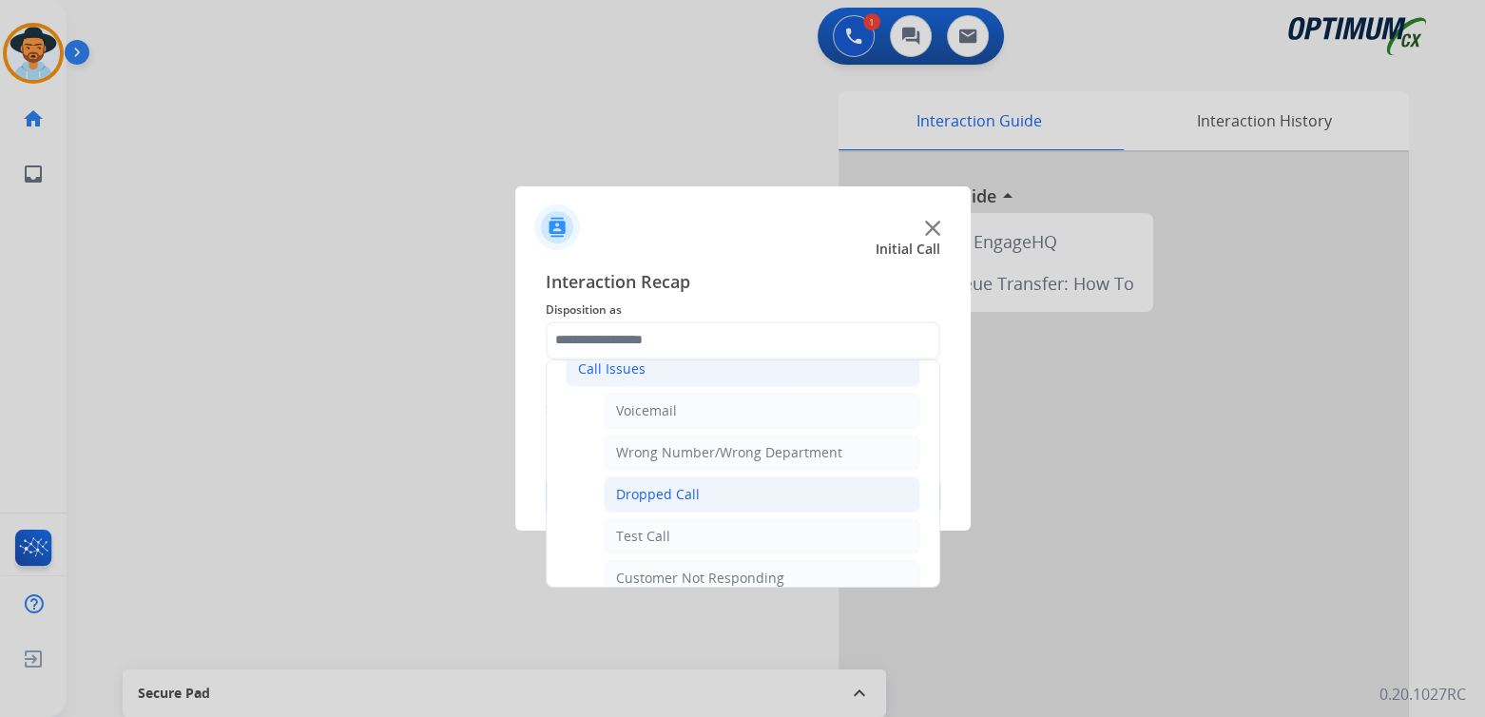
click at [658, 486] on div "Dropped Call" at bounding box center [658, 494] width 84 height 19
type input "**********"
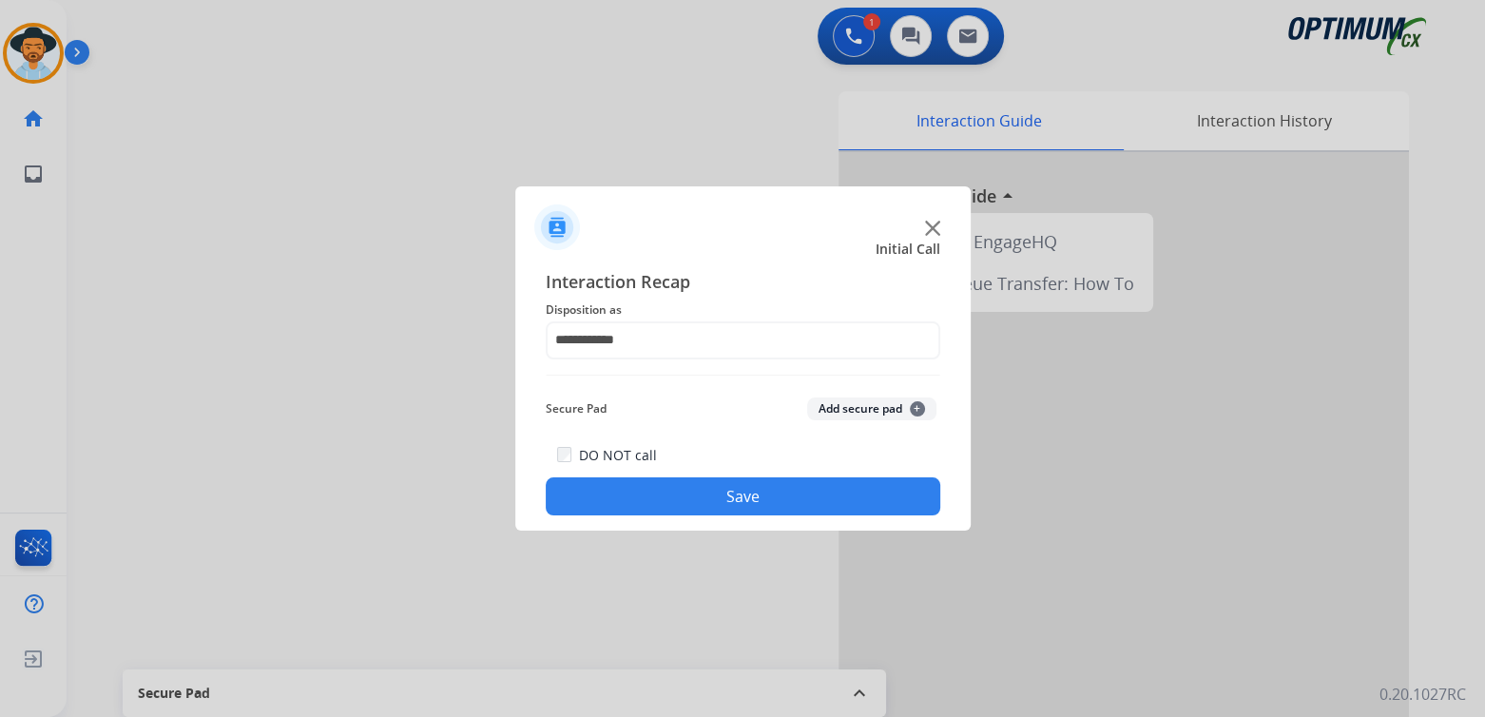
click at [707, 488] on button "Save" at bounding box center [743, 496] width 395 height 38
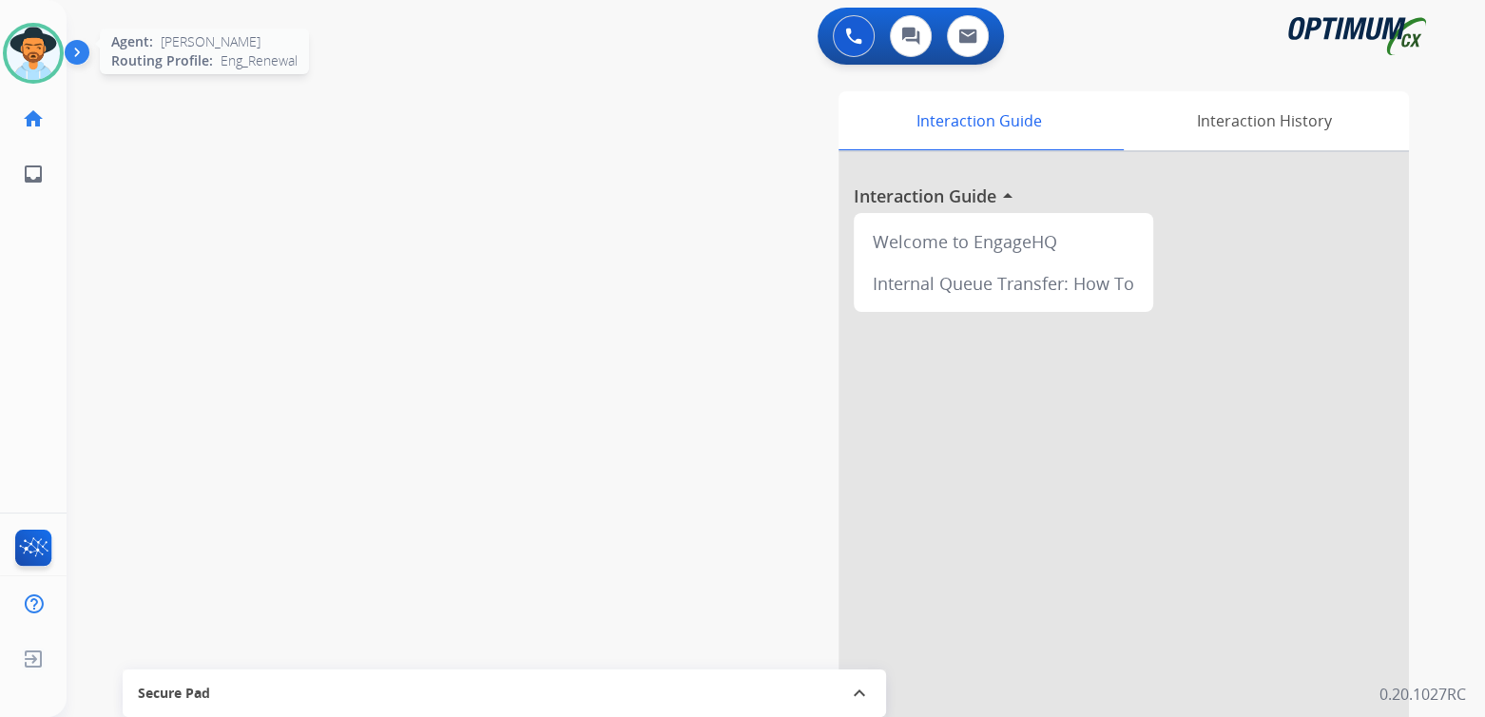
click at [29, 48] on img at bounding box center [33, 53] width 53 height 53
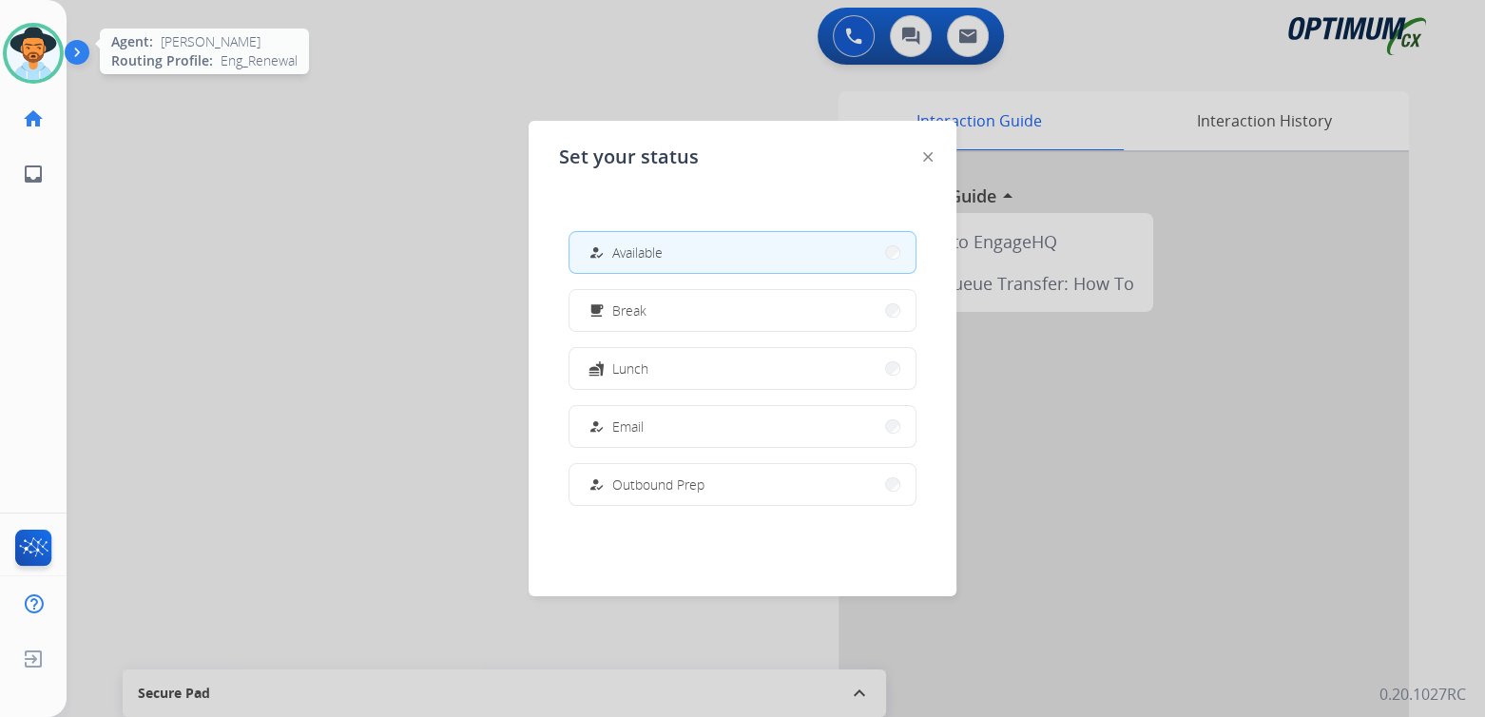
click at [29, 48] on img at bounding box center [33, 53] width 53 height 53
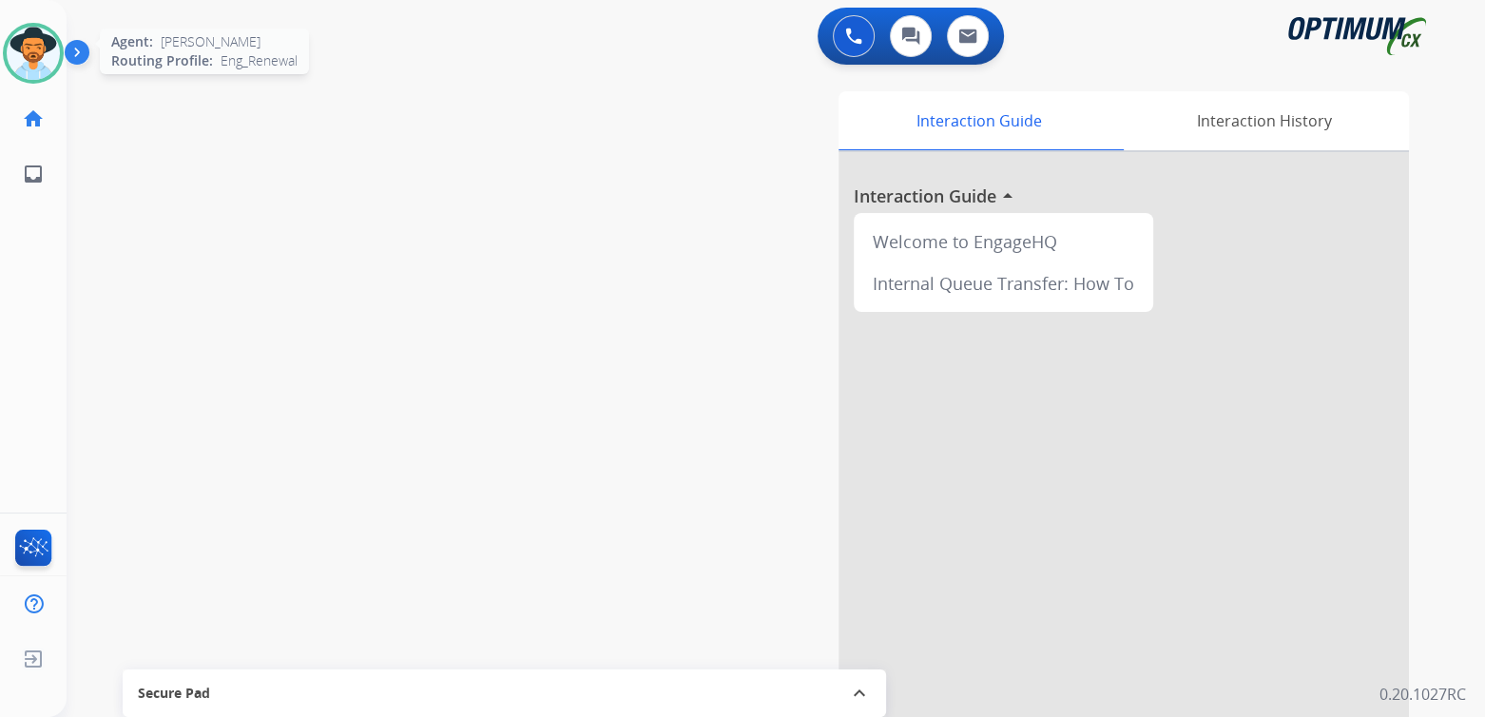
drag, startPoint x: 29, startPoint y: 48, endPoint x: 47, endPoint y: 48, distance: 18.1
click at [29, 48] on img at bounding box center [33, 53] width 53 height 53
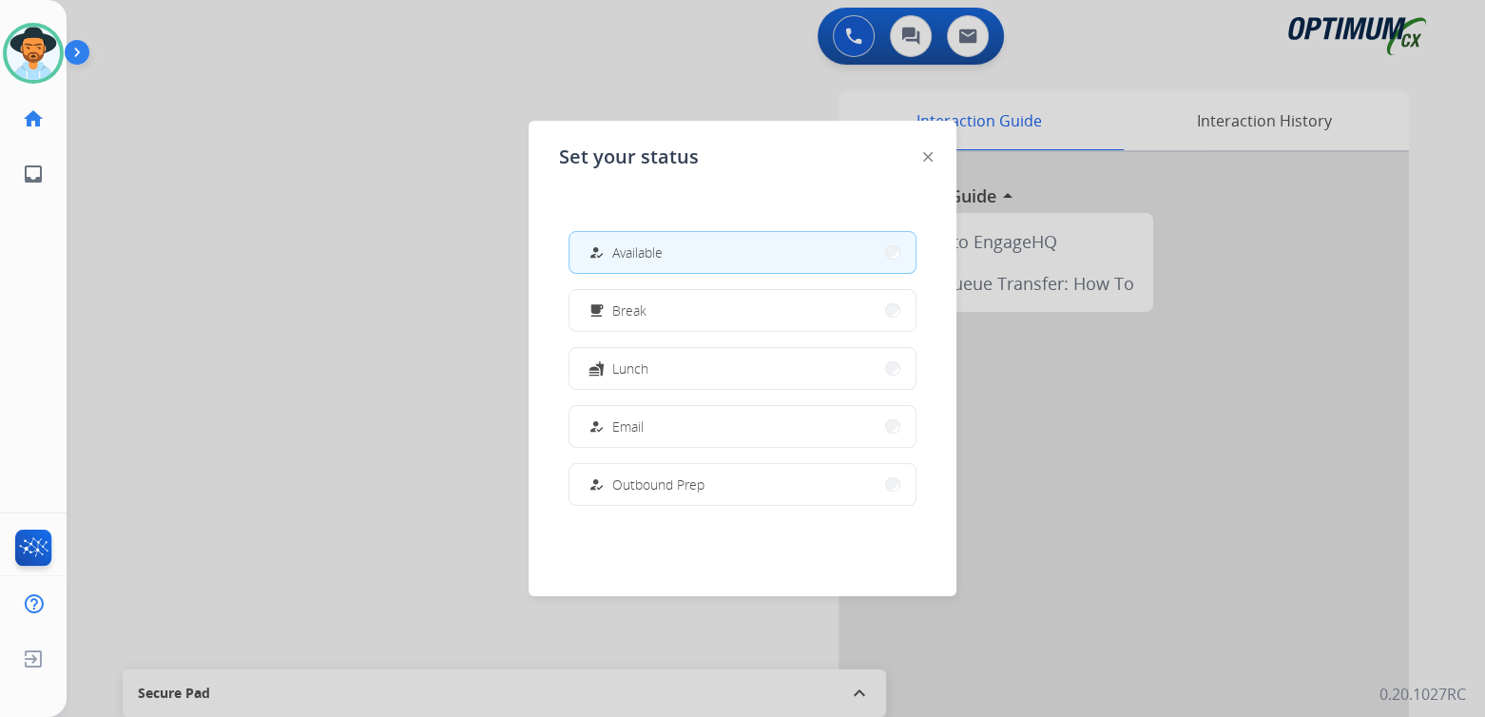
click at [305, 243] on div at bounding box center [742, 358] width 1485 height 717
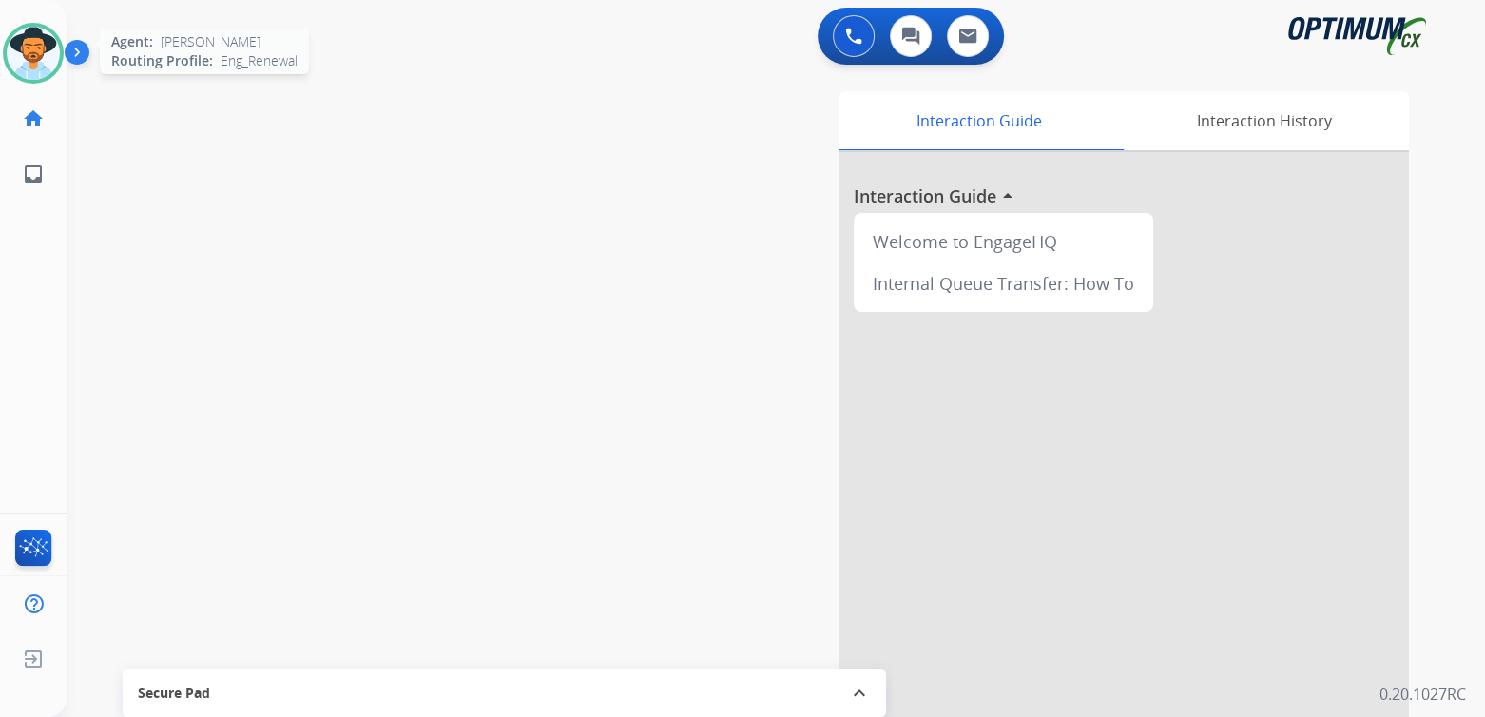
click at [34, 53] on img at bounding box center [33, 53] width 53 height 53
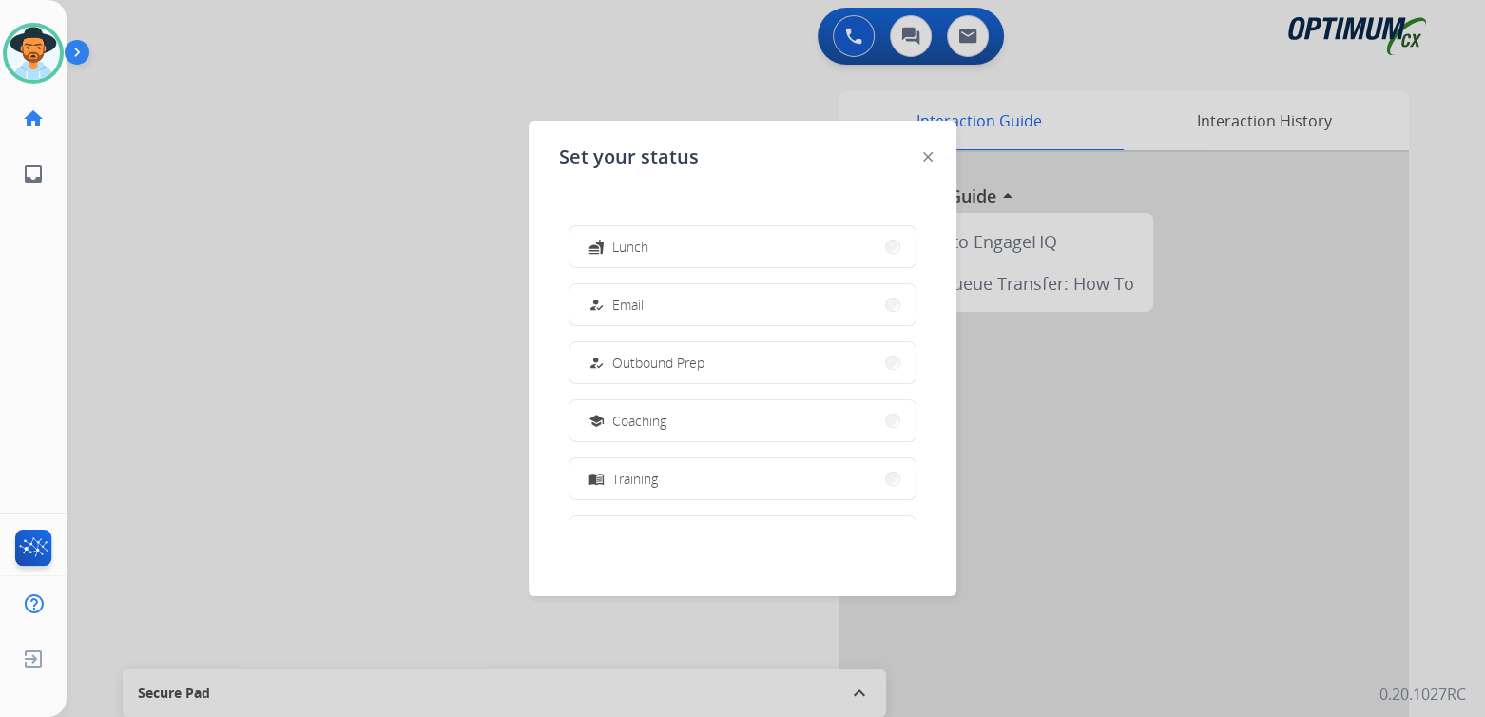
scroll to position [474, 0]
click at [637, 471] on span "Offline" at bounding box center [632, 475] width 40 height 20
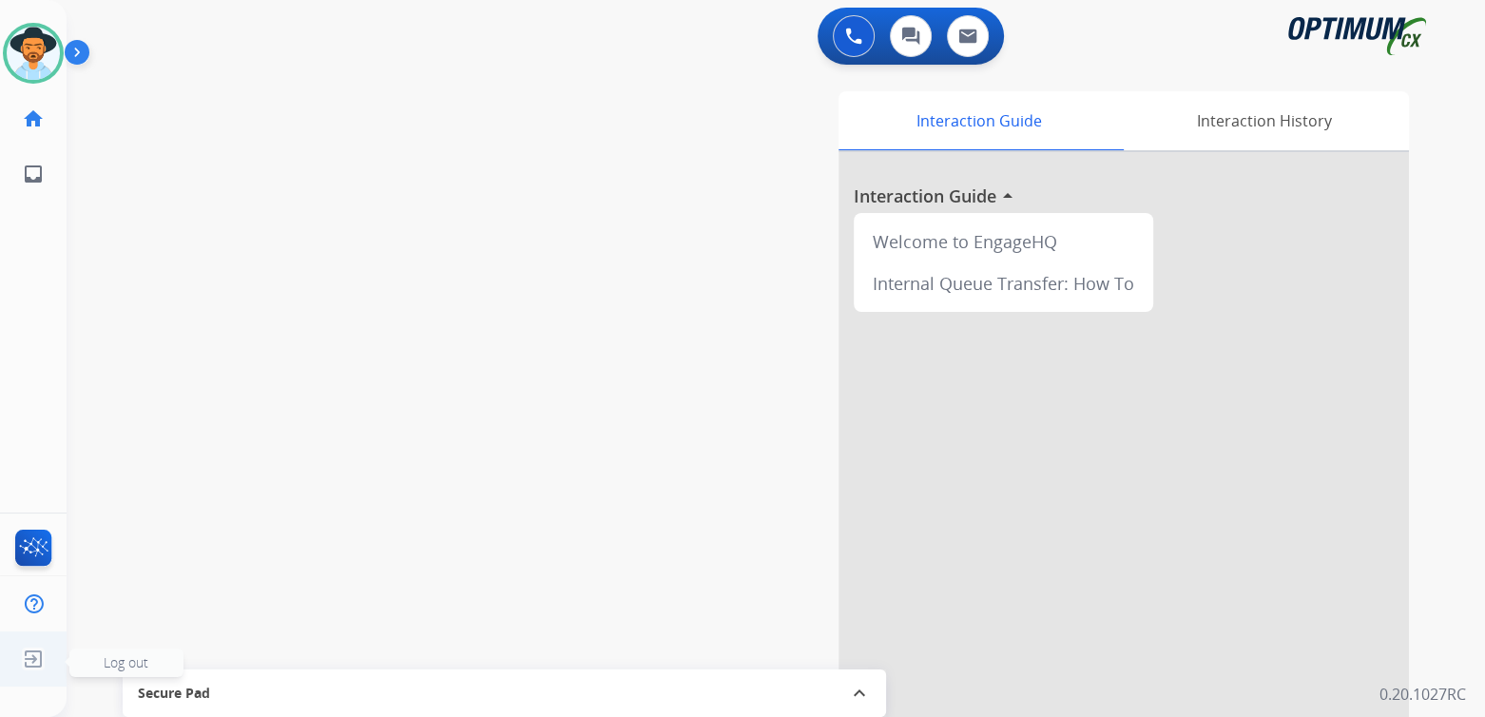
click at [51, 653] on ul "Log out Log out" at bounding box center [33, 658] width 67 height 55
click at [115, 659] on span "Log out" at bounding box center [126, 662] width 45 height 18
click at [140, 666] on span "Log out" at bounding box center [126, 662] width 45 height 18
click at [40, 44] on img at bounding box center [29, 53] width 53 height 53
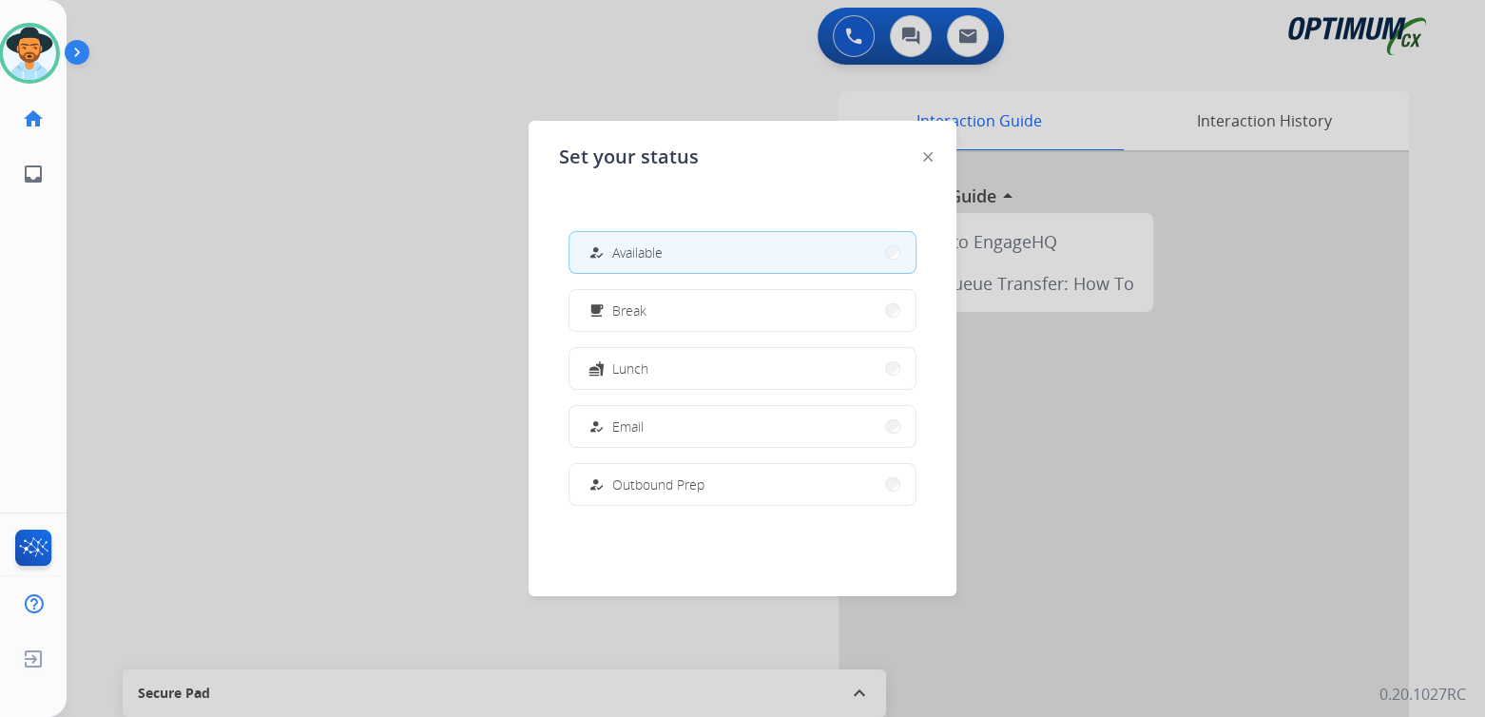
scroll to position [474, 0]
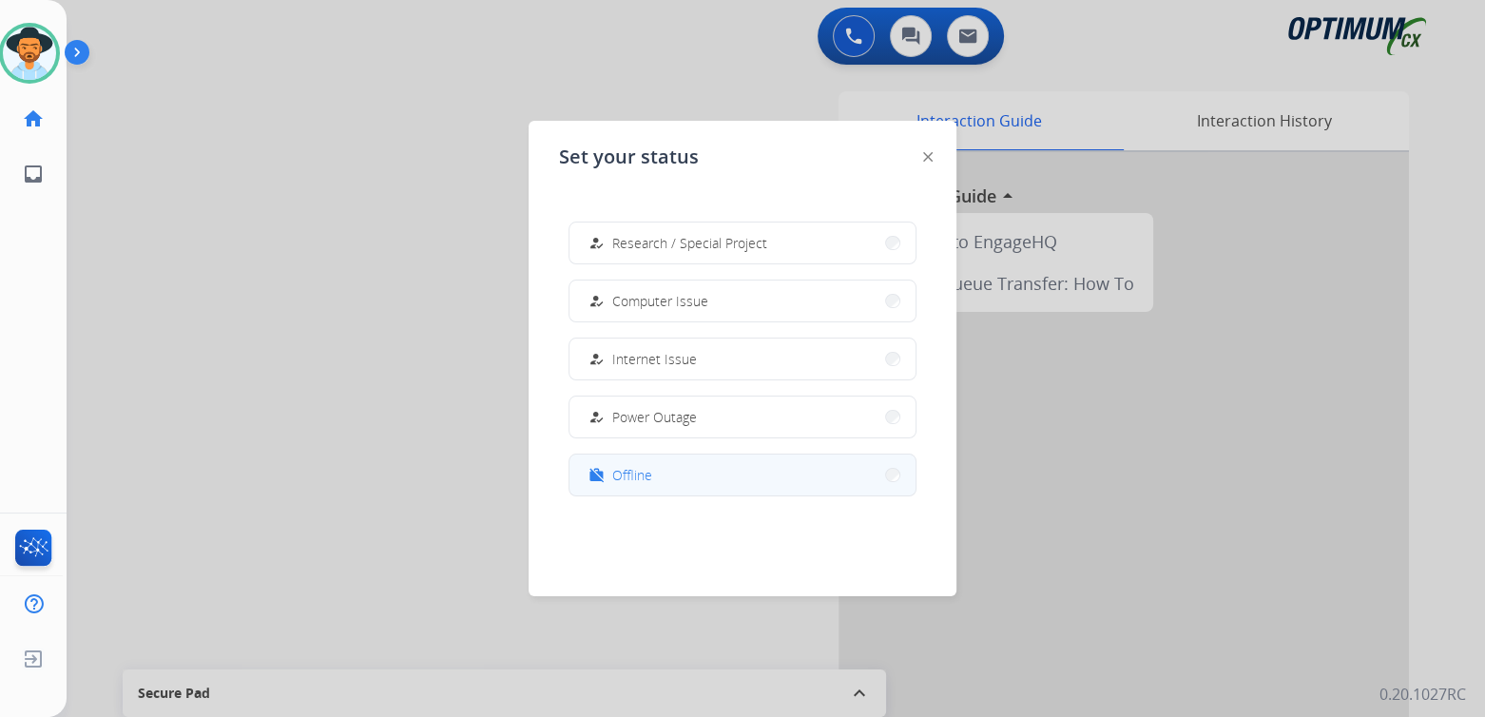
click at [655, 470] on button "work_off Offline" at bounding box center [743, 475] width 346 height 41
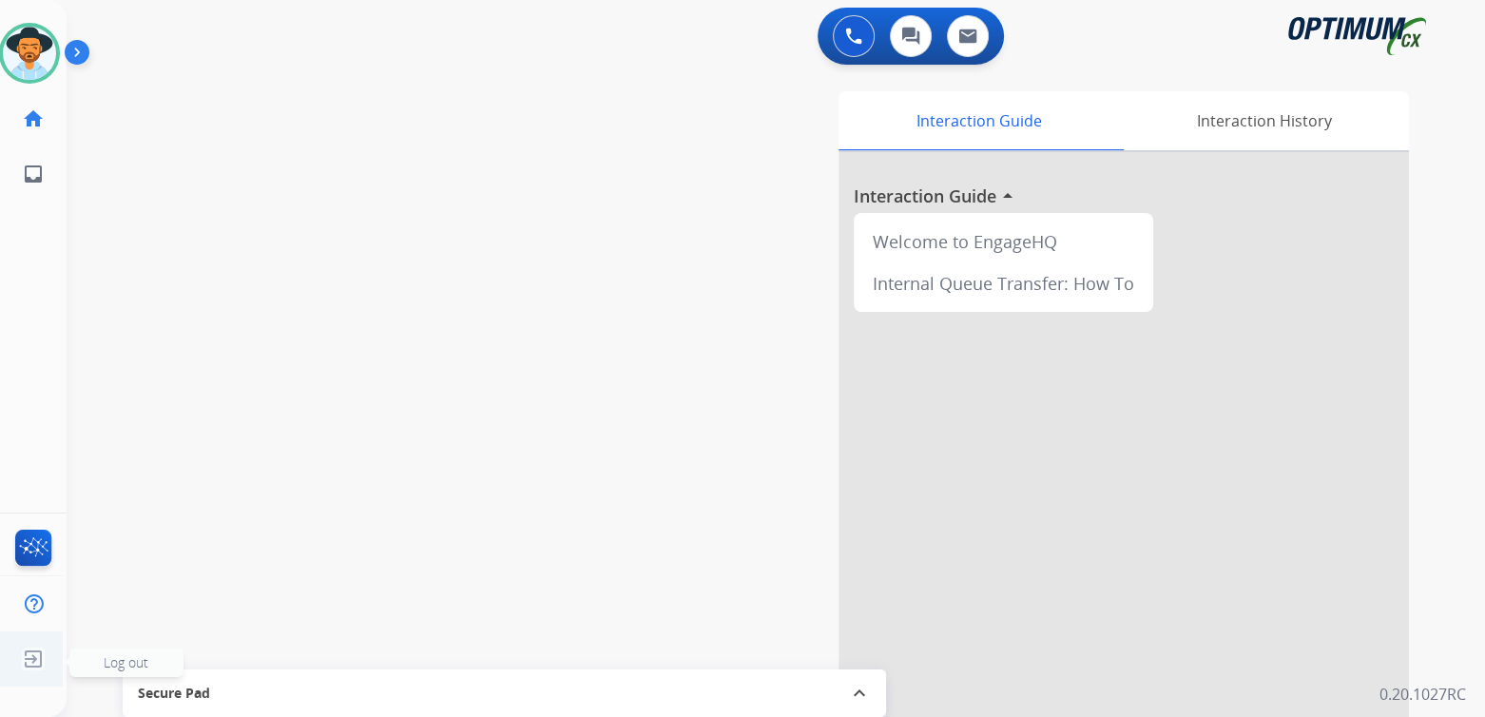
click at [134, 659] on span "Log out" at bounding box center [126, 662] width 45 height 18
click at [136, 661] on span "Log out" at bounding box center [126, 662] width 45 height 18
click at [45, 30] on div "Agent: [PERSON_NAME] Profile: Eng_Renewal" at bounding box center [29, 53] width 61 height 61
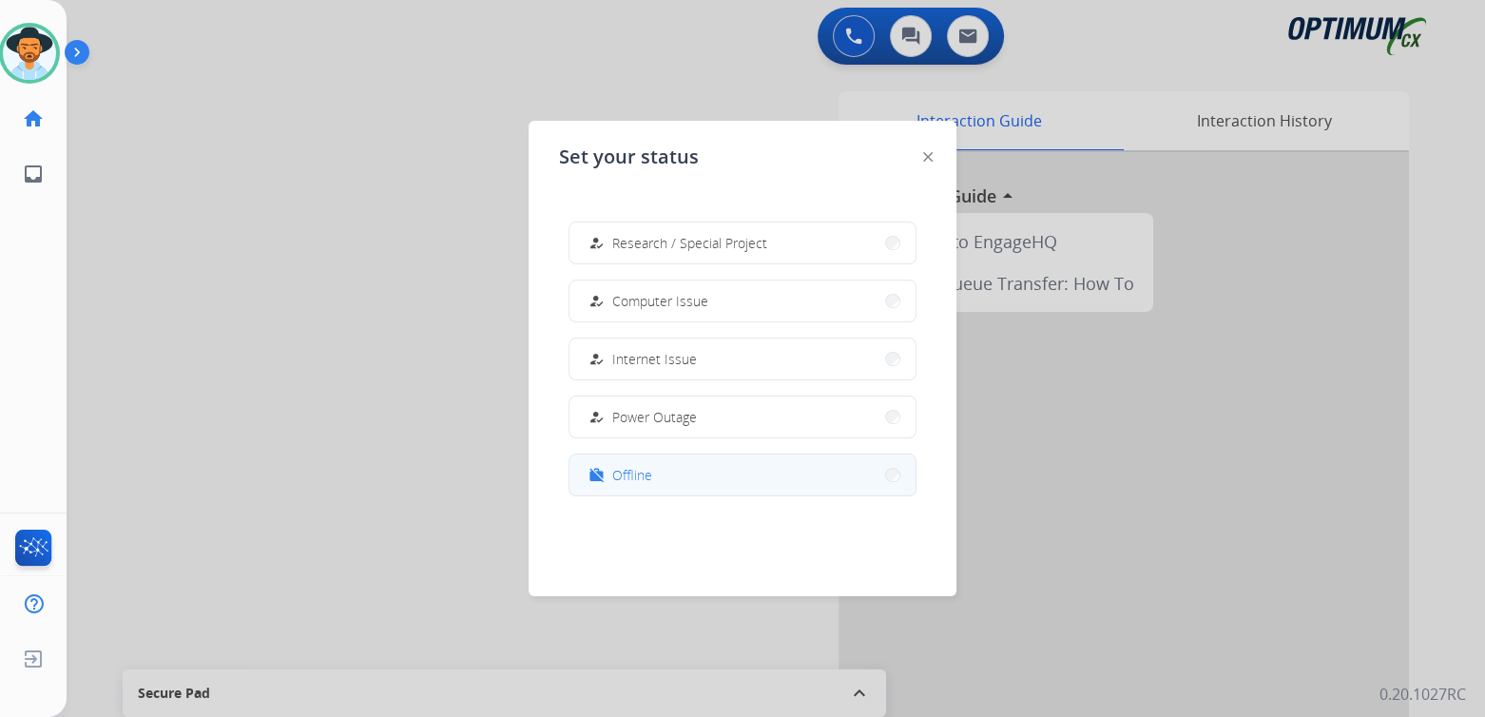
click at [634, 474] on span "Offline" at bounding box center [632, 475] width 40 height 20
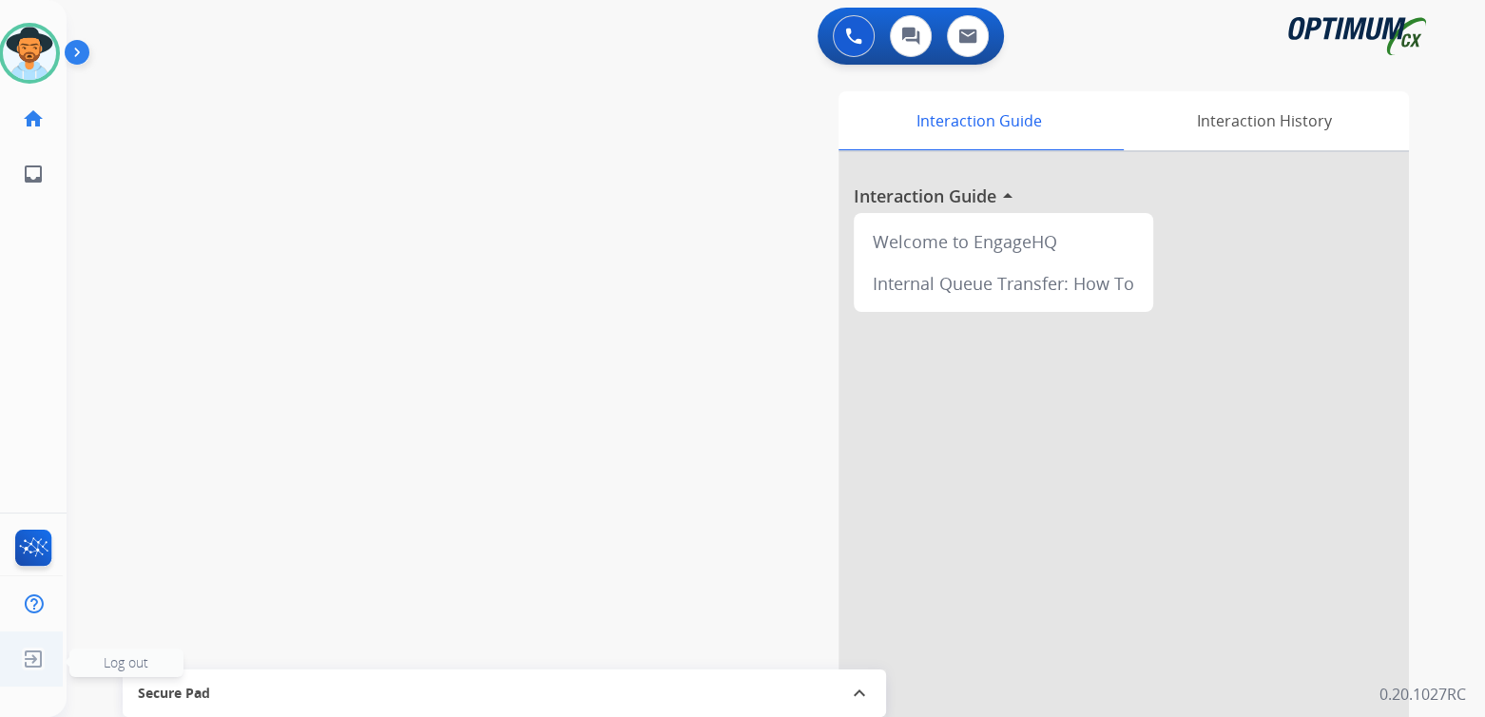
click at [129, 661] on span "Log out" at bounding box center [126, 662] width 45 height 18
click at [132, 664] on span "Log out" at bounding box center [126, 662] width 45 height 18
click at [134, 663] on span "Log out" at bounding box center [126, 662] width 45 height 18
click at [138, 663] on span "Log out" at bounding box center [126, 662] width 45 height 18
click at [128, 665] on span "Log out" at bounding box center [126, 662] width 45 height 18
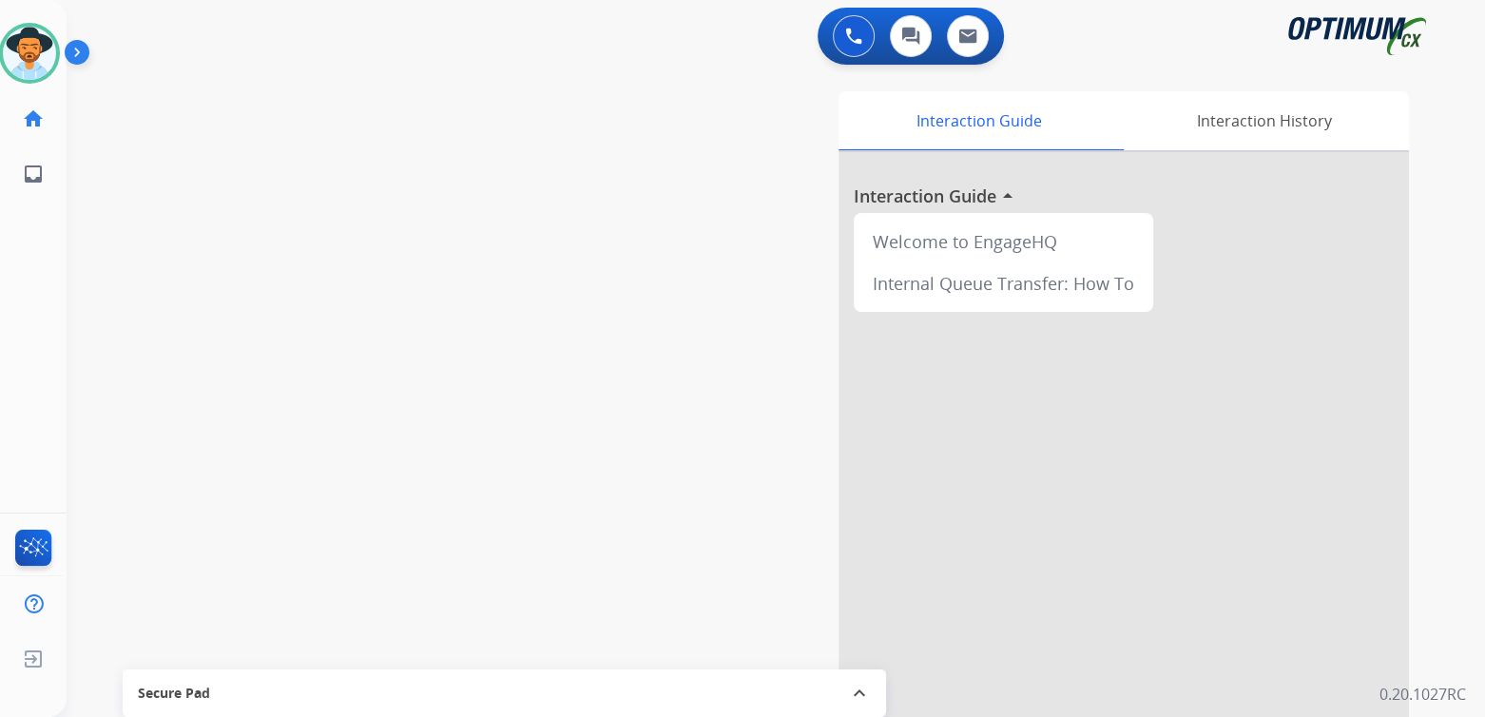
click at [74, 51] on img at bounding box center [81, 56] width 32 height 36
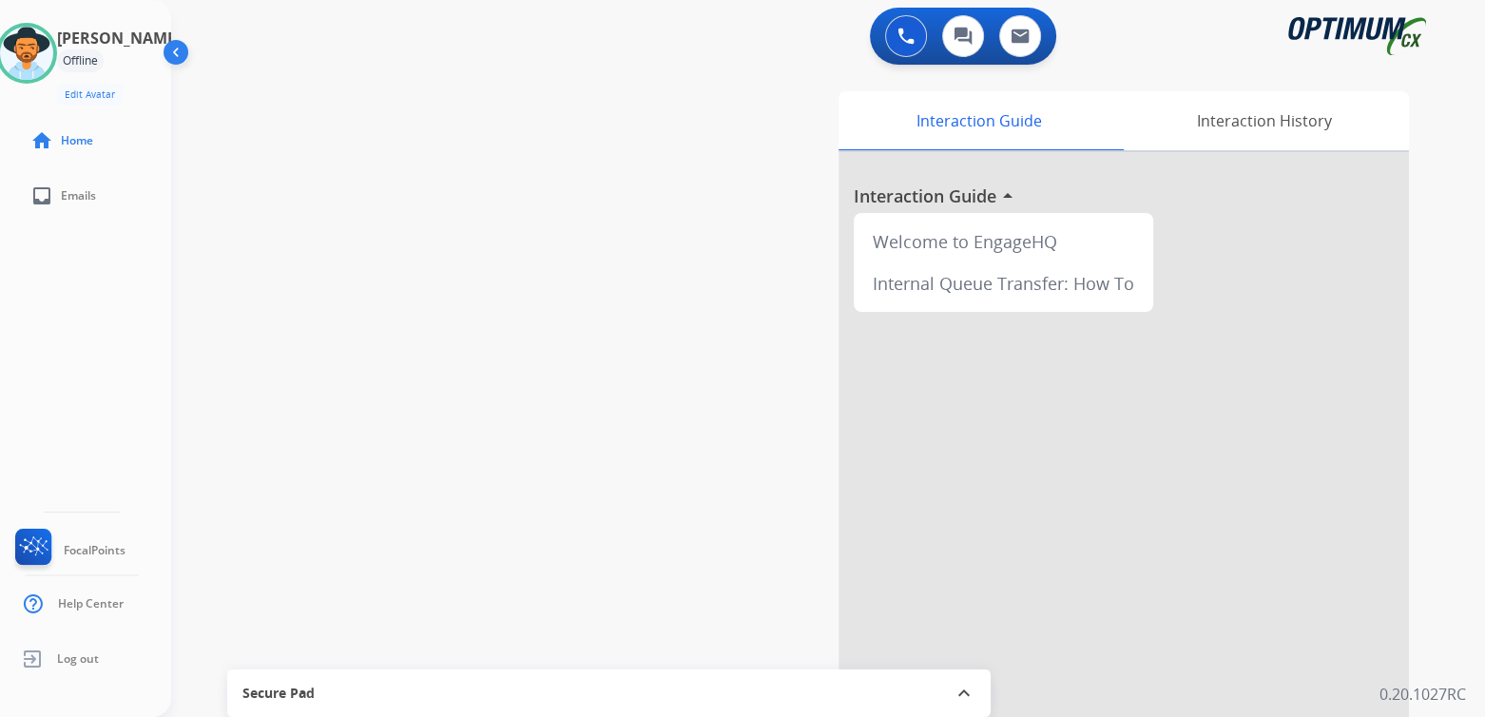
scroll to position [0, 0]
click at [52, 49] on img at bounding box center [30, 53] width 53 height 53
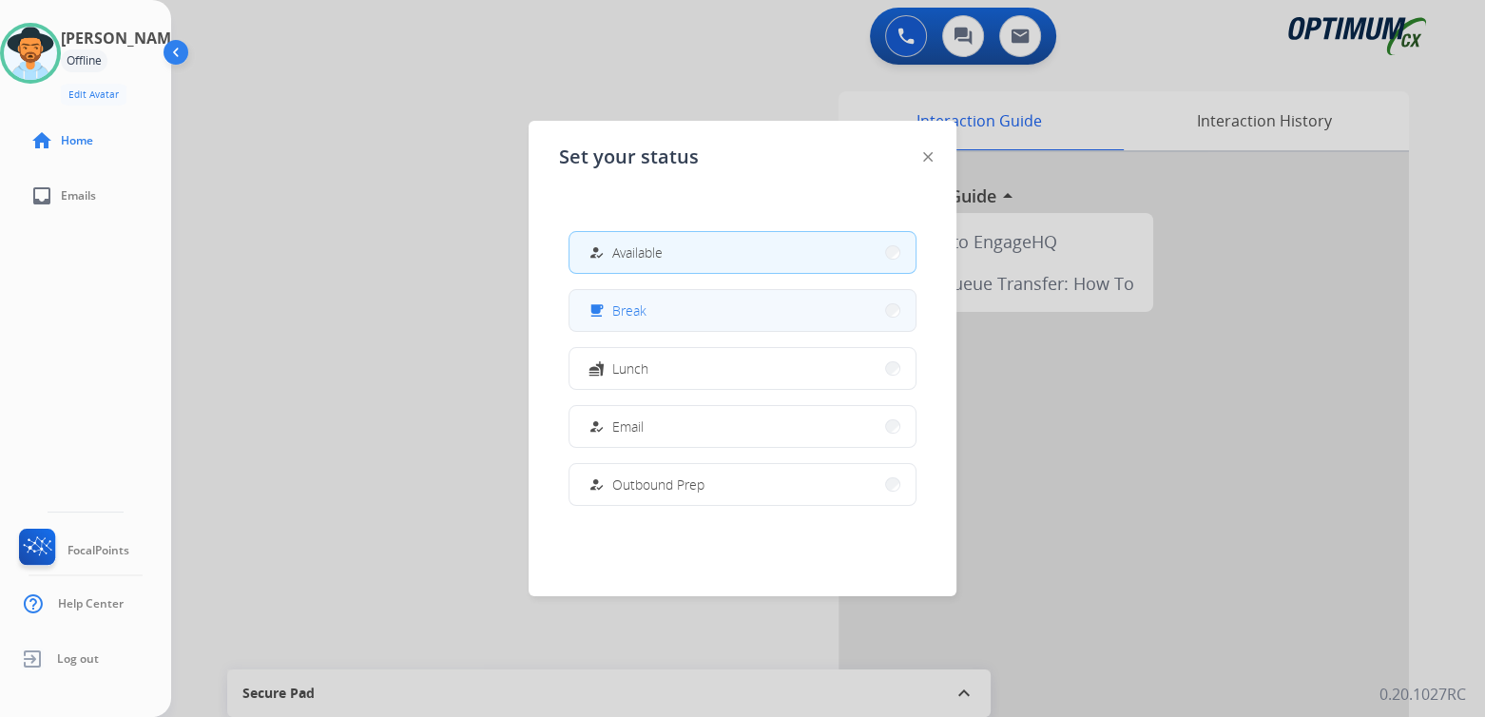
click at [715, 316] on button "free_breakfast Break" at bounding box center [743, 310] width 346 height 41
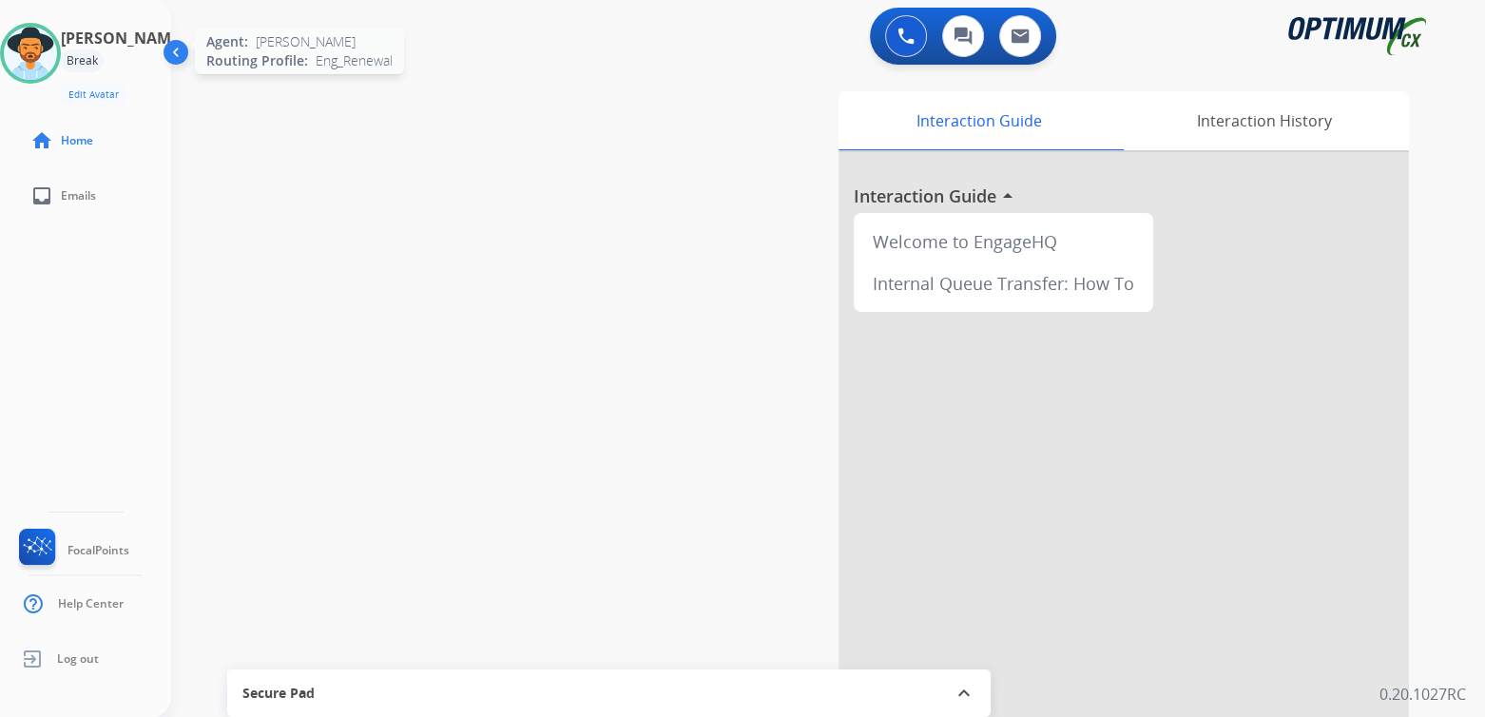
click at [33, 53] on img at bounding box center [30, 53] width 53 height 53
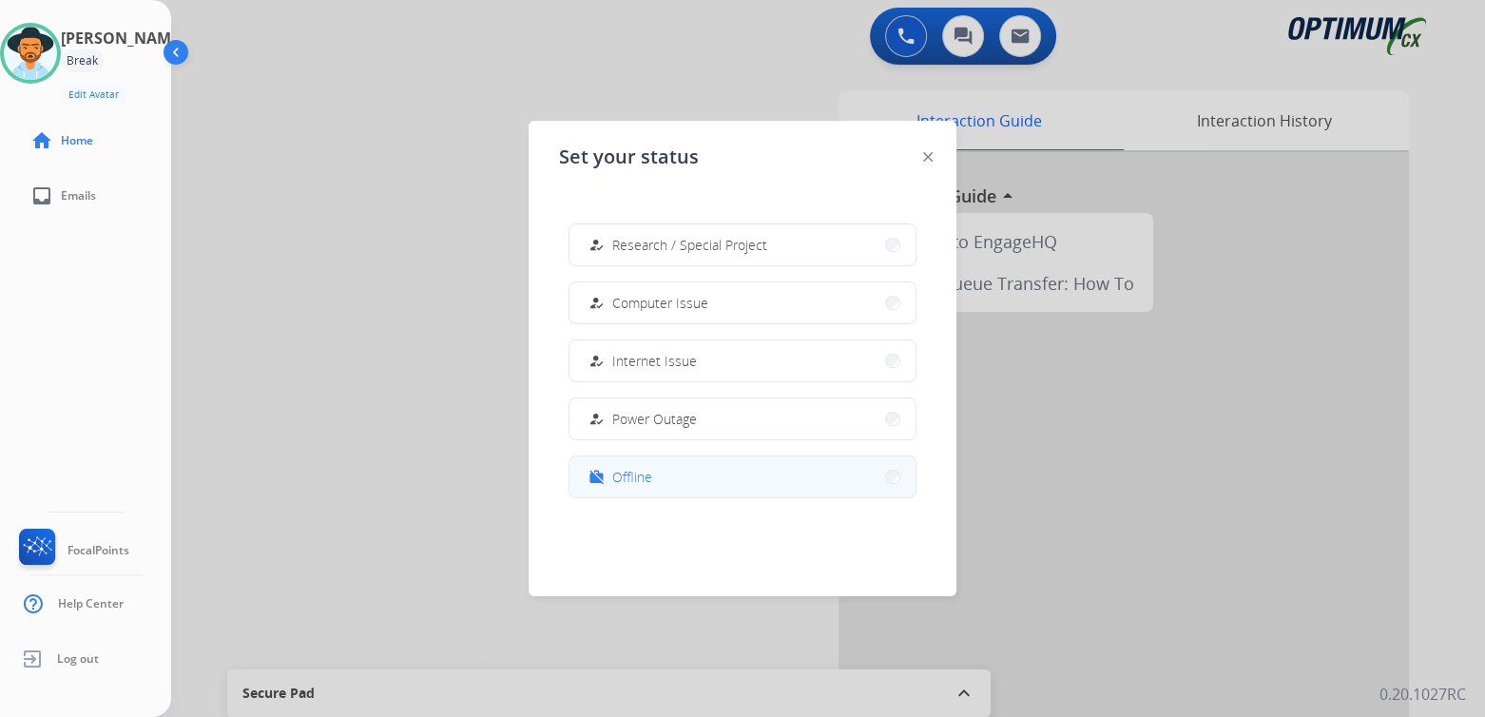
scroll to position [474, 0]
click at [612, 472] on div "work_off Offline" at bounding box center [619, 475] width 68 height 23
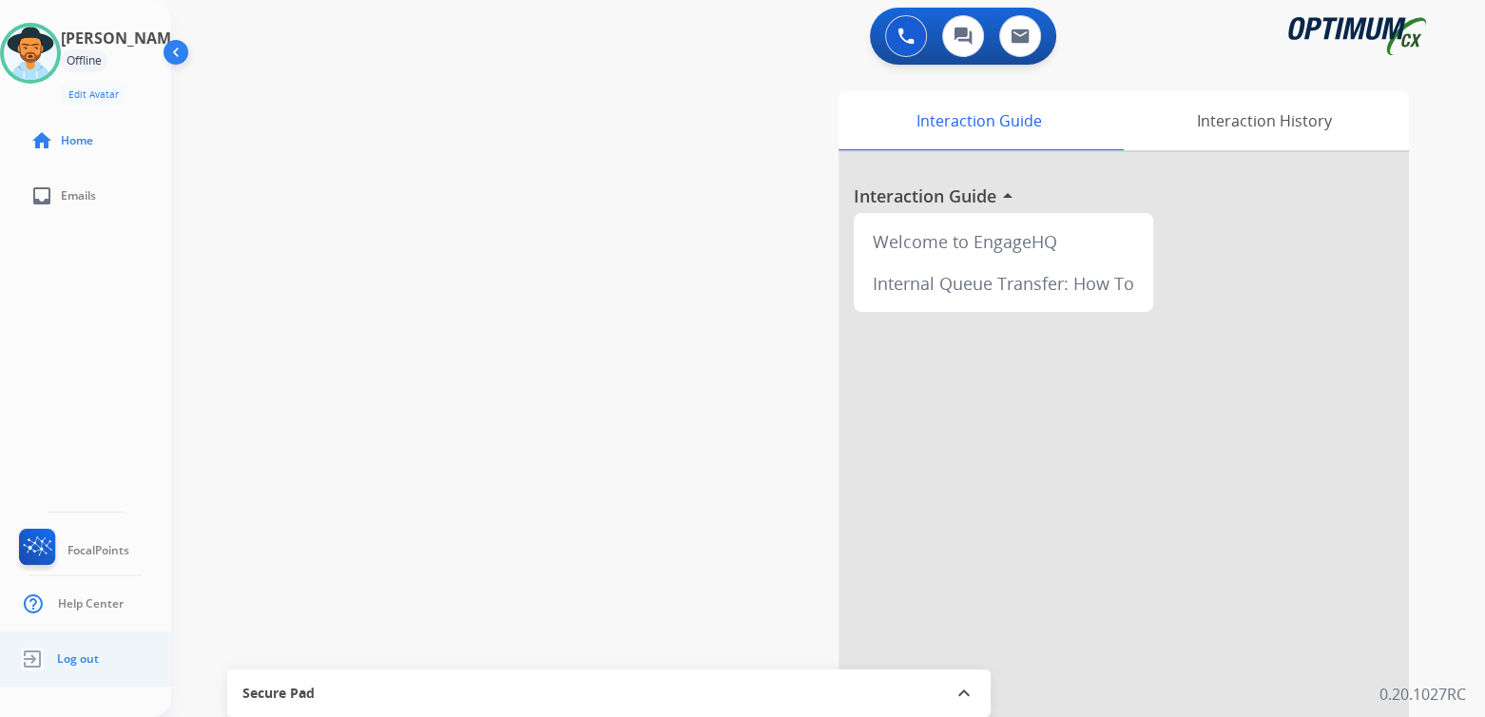
click at [86, 660] on span "Log out" at bounding box center [78, 658] width 42 height 15
click at [33, 659] on img at bounding box center [32, 659] width 34 height 36
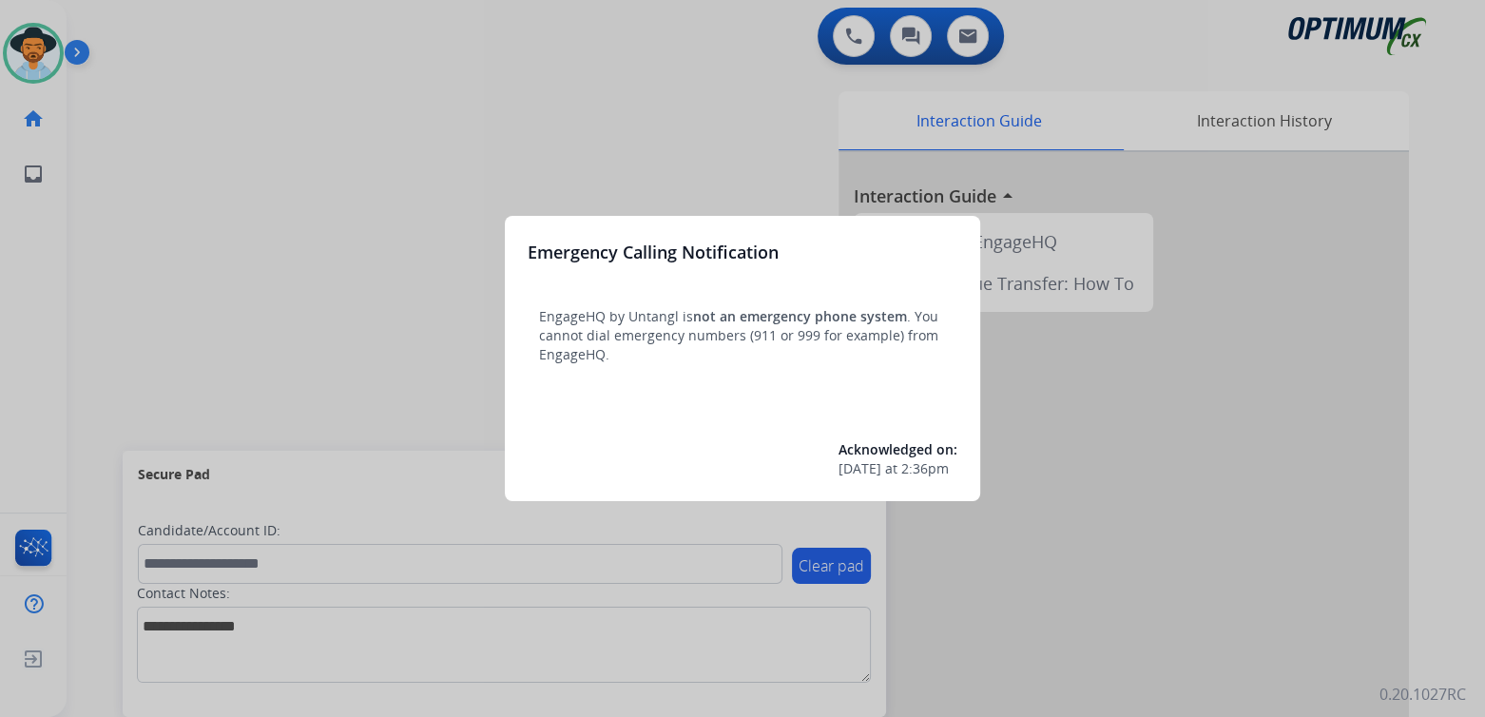
click at [413, 174] on div at bounding box center [742, 358] width 1485 height 717
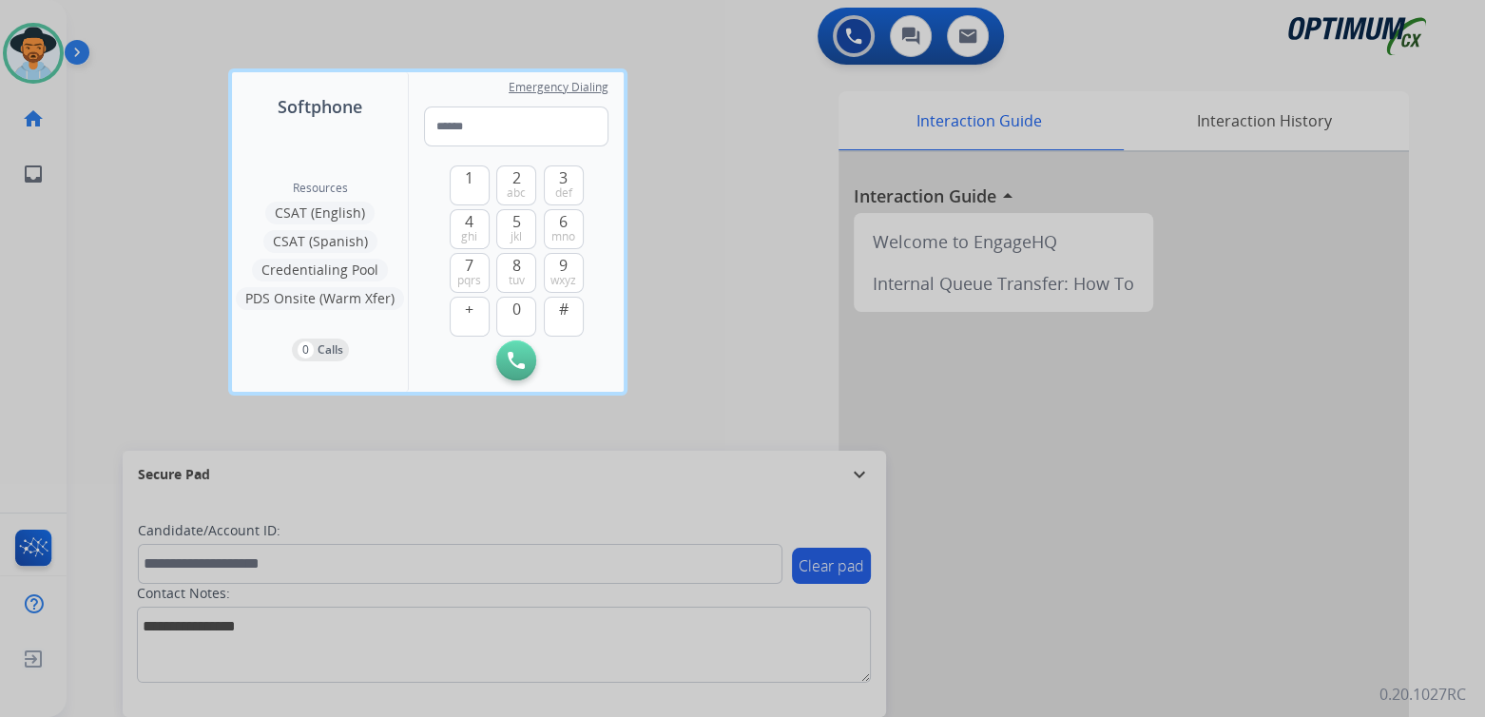
drag, startPoint x: 861, startPoint y: 272, endPoint x: 803, endPoint y: 245, distance: 63.0
click at [854, 272] on div at bounding box center [742, 358] width 1485 height 717
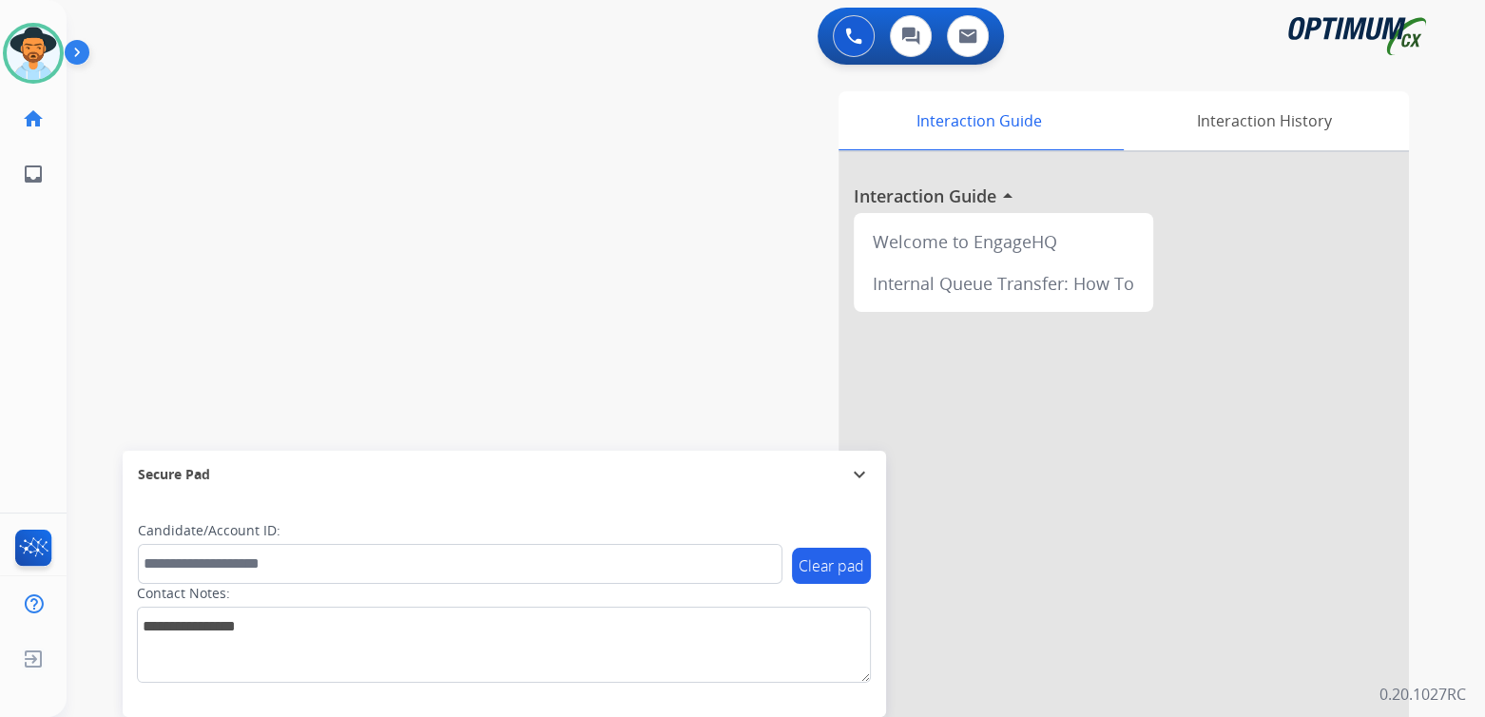
click at [853, 472] on mat-icon "expand_more" at bounding box center [859, 474] width 23 height 23
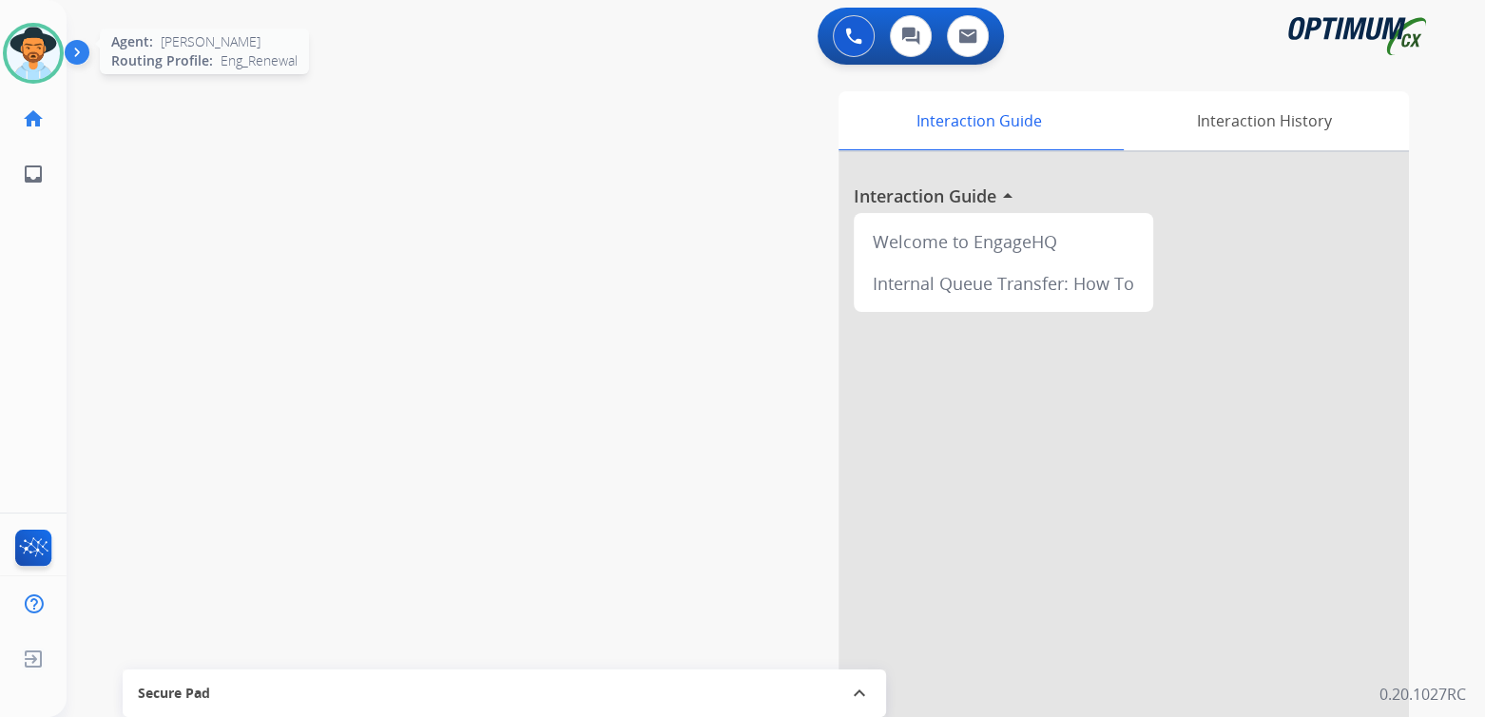
click at [32, 57] on img at bounding box center [33, 53] width 53 height 53
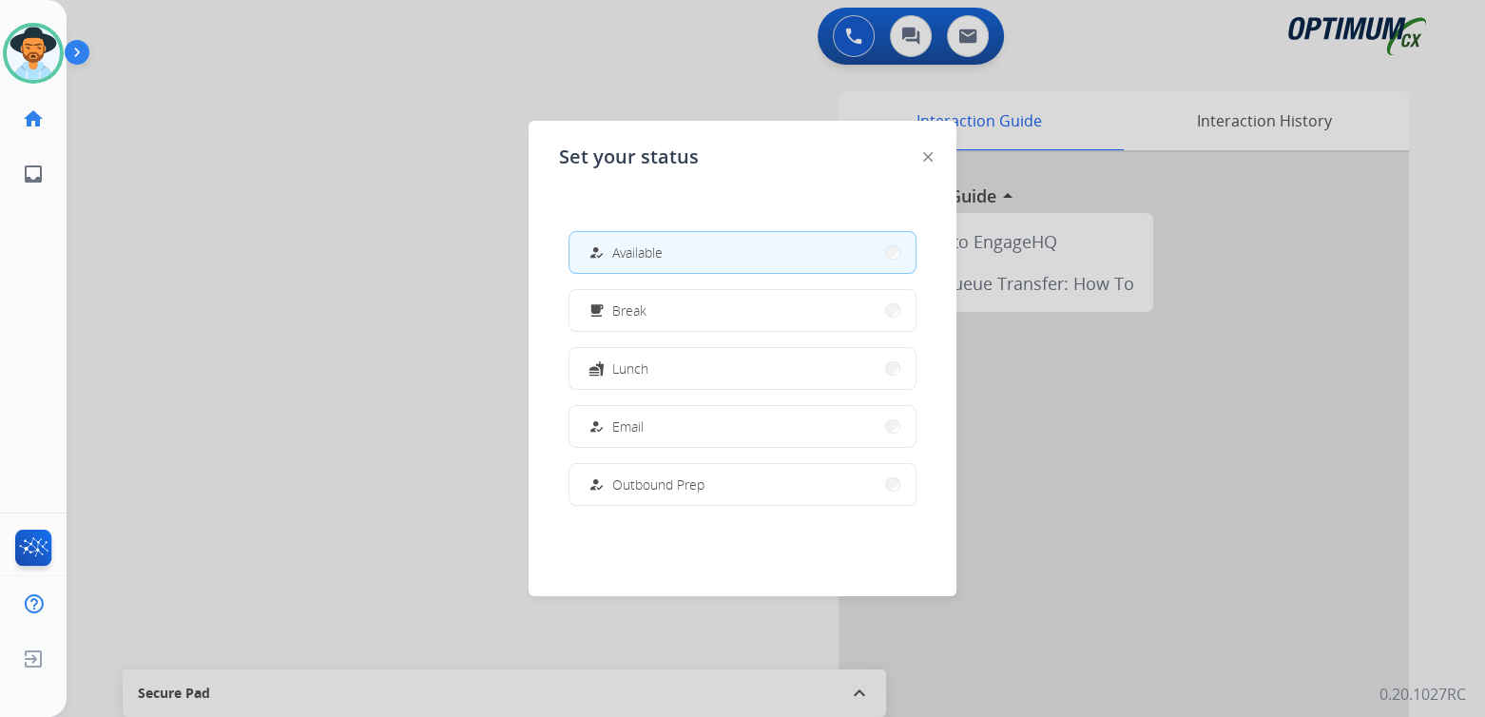
click at [328, 403] on div at bounding box center [742, 358] width 1485 height 717
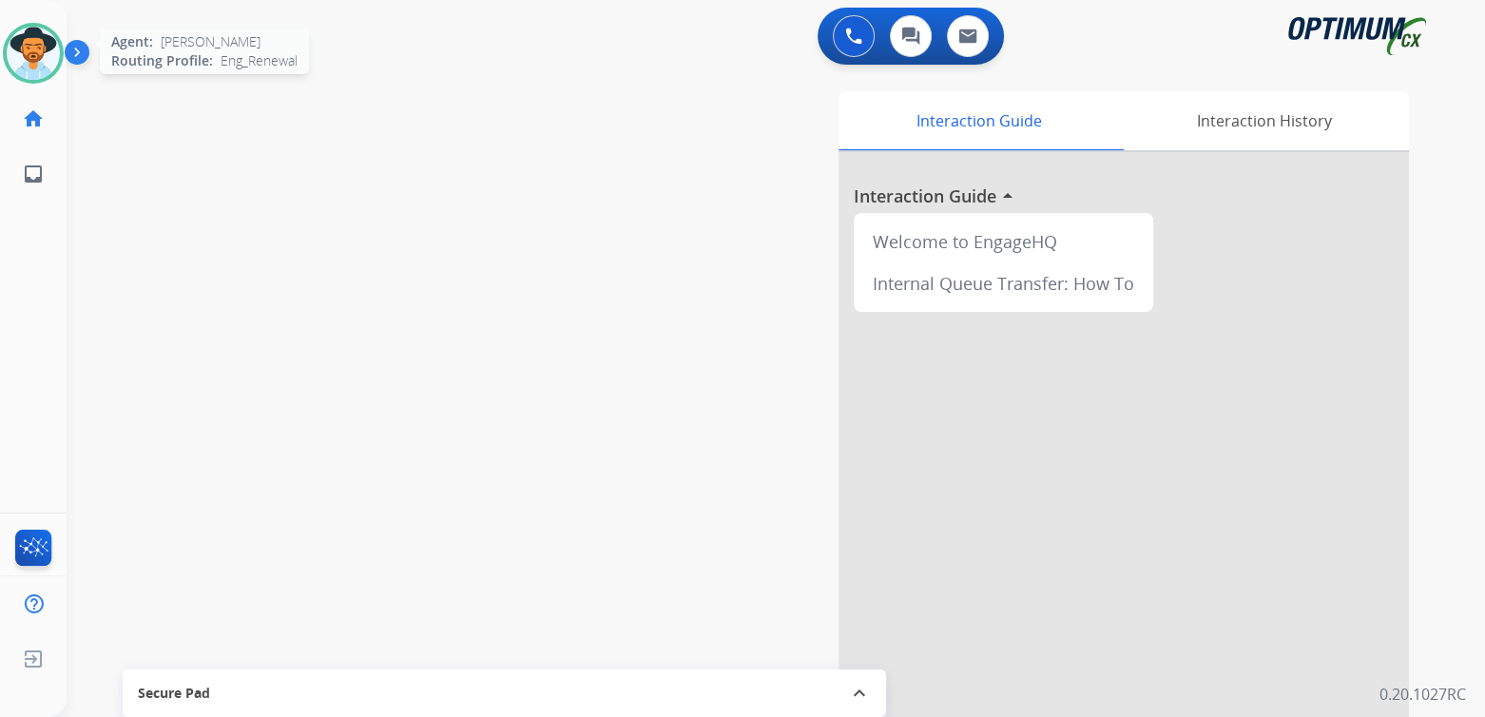
click at [50, 40] on img at bounding box center [33, 53] width 53 height 53
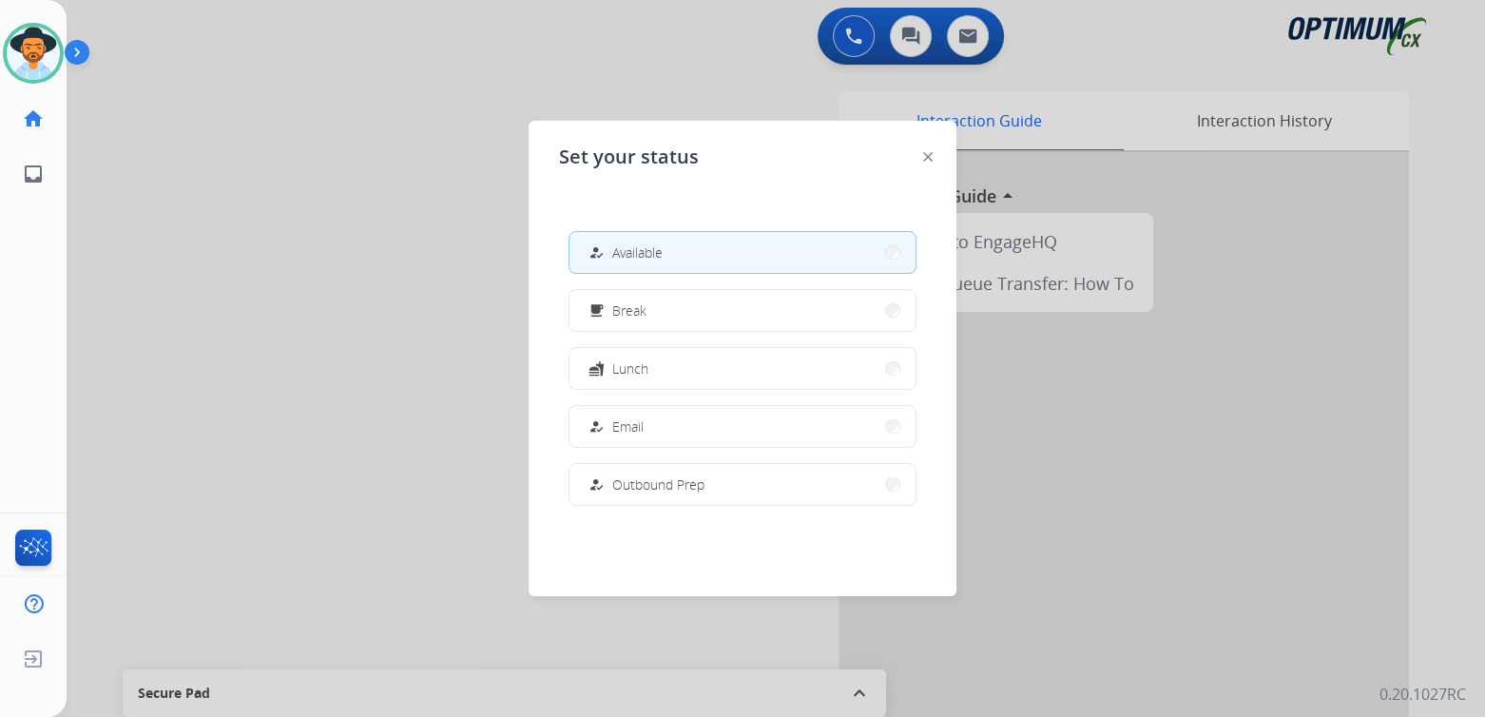
click at [240, 272] on div at bounding box center [742, 358] width 1485 height 717
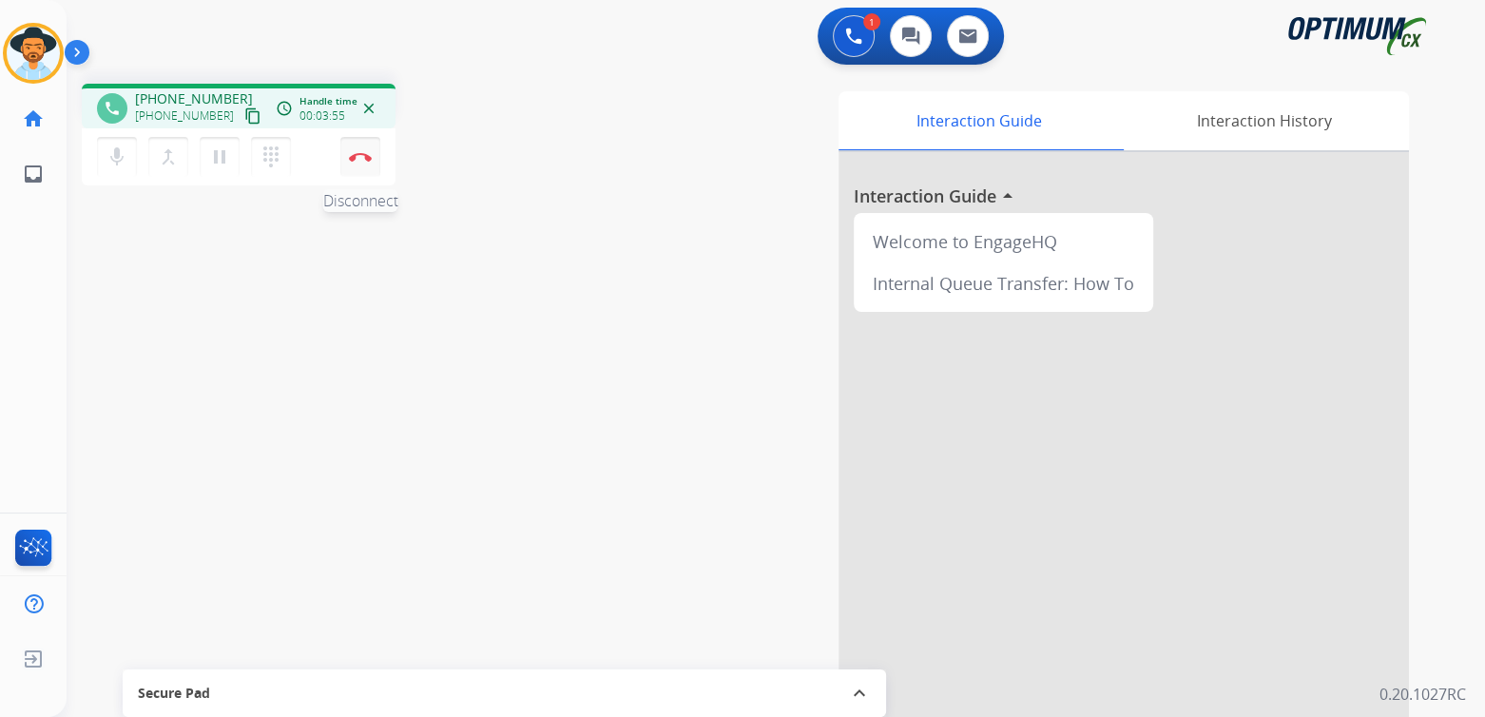
click at [367, 165] on button "Disconnect" at bounding box center [360, 157] width 40 height 40
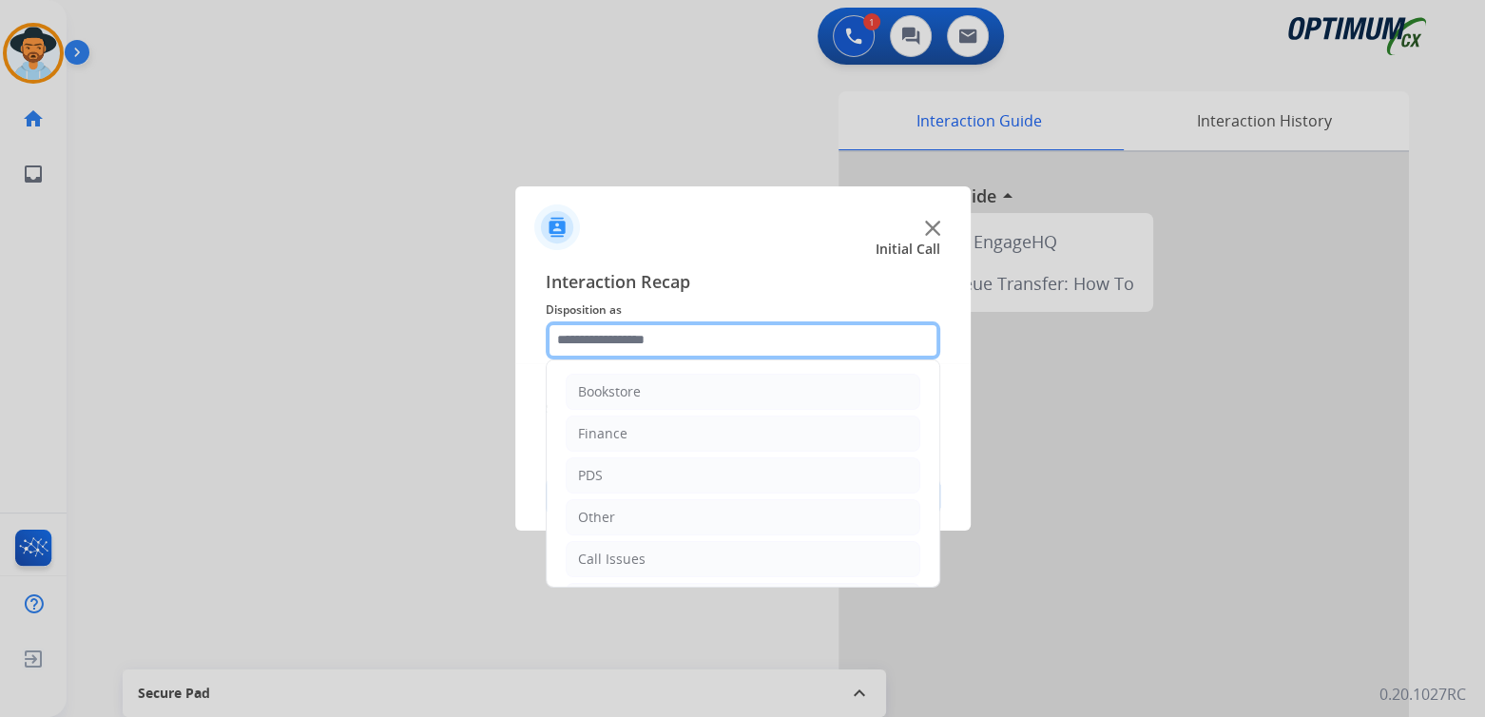
click at [641, 347] on input "text" at bounding box center [743, 340] width 395 height 38
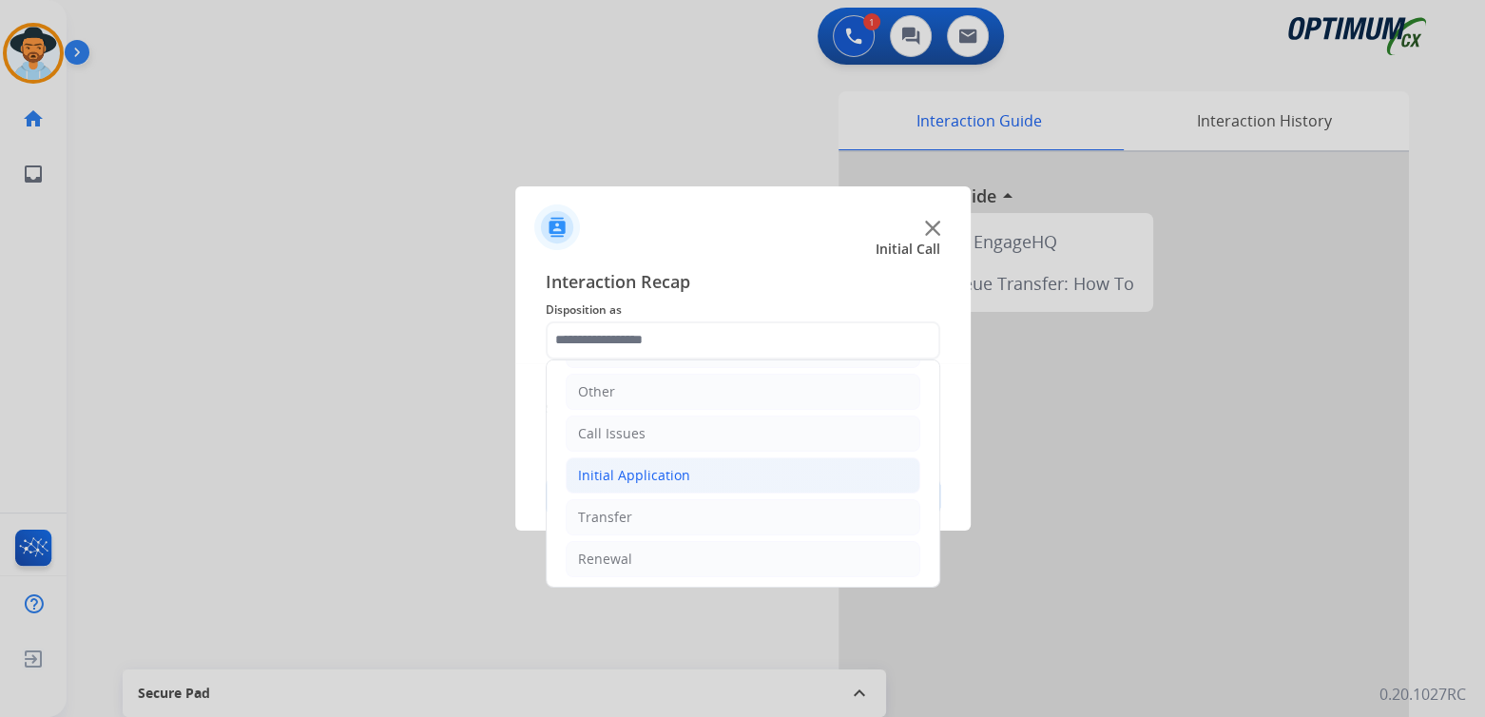
click at [689, 467] on li "Initial Application" at bounding box center [743, 475] width 355 height 36
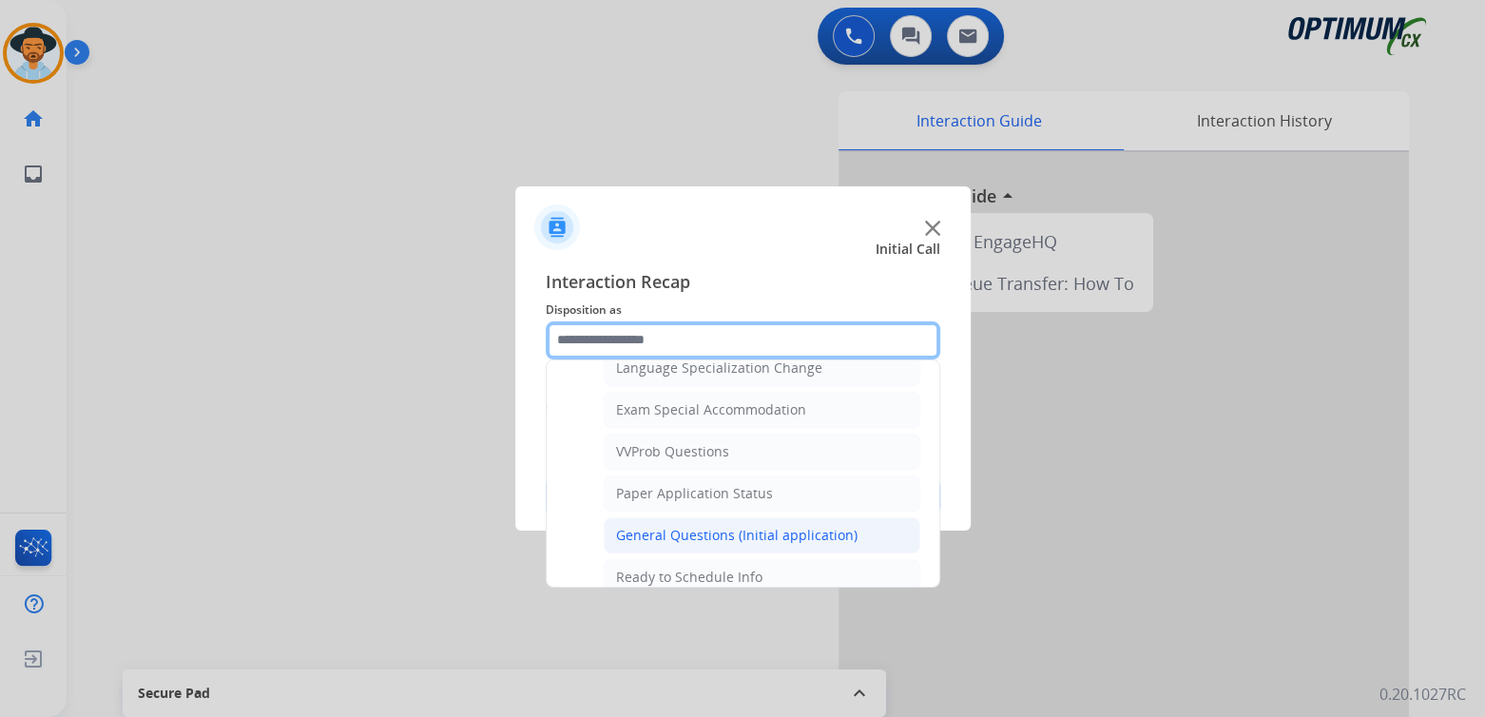
scroll to position [967, 0]
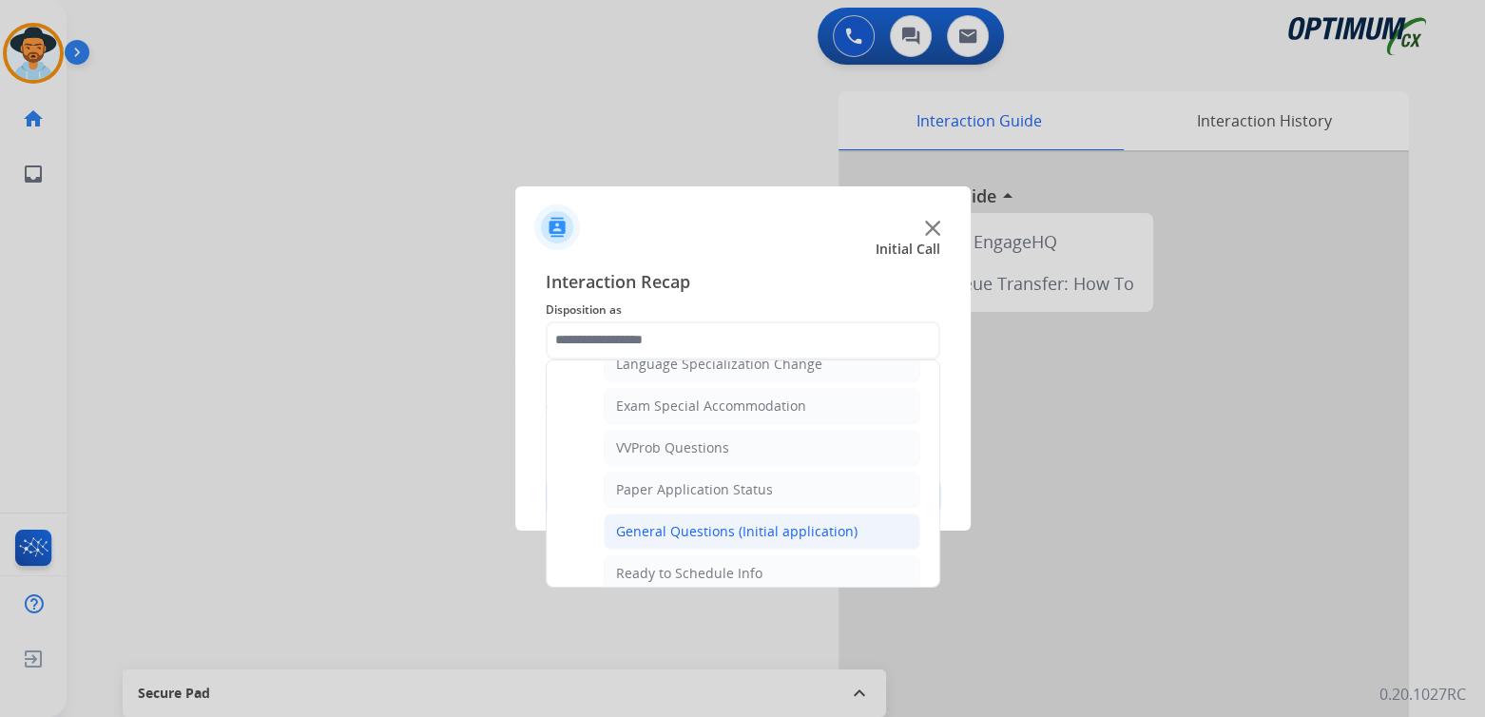
click at [698, 522] on div "General Questions (Initial application)" at bounding box center [737, 531] width 242 height 19
type input "**********"
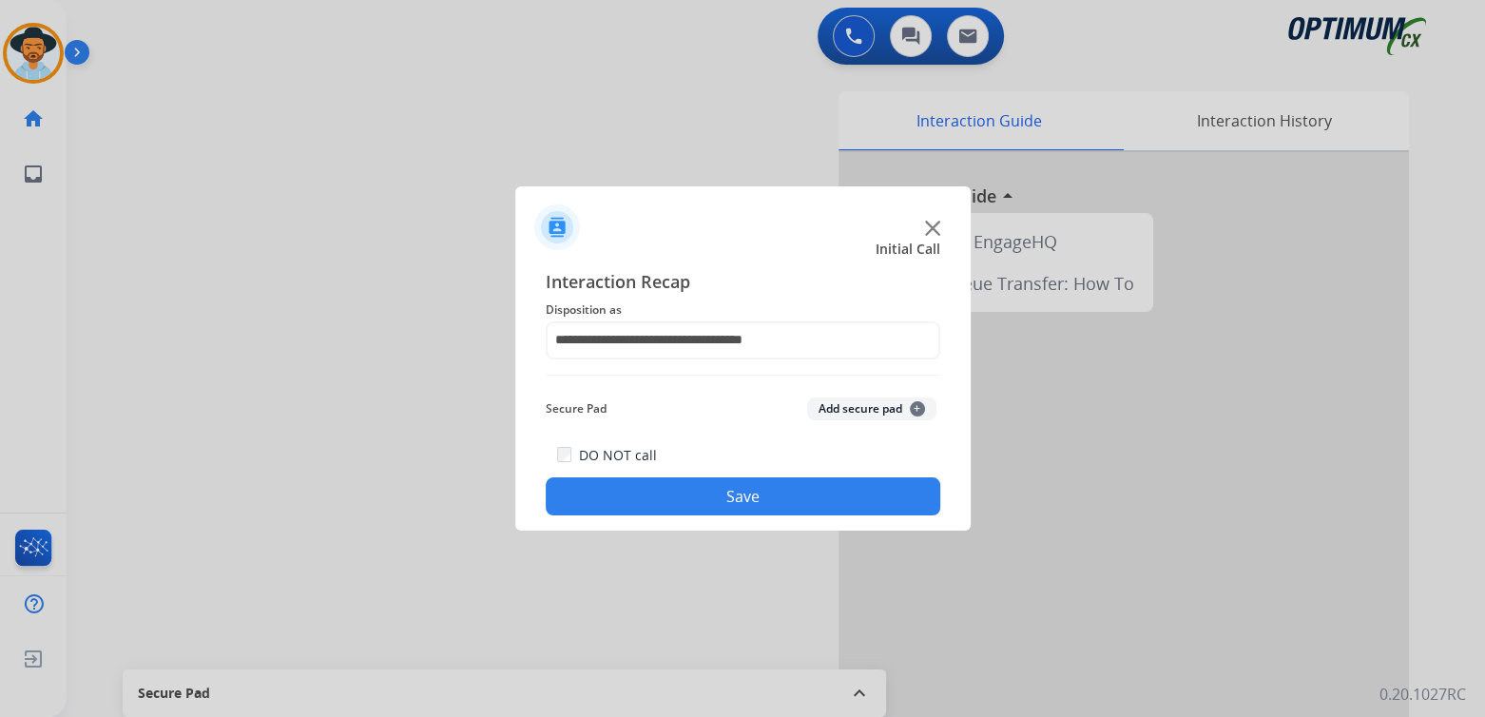
click at [795, 486] on button "Save" at bounding box center [743, 496] width 395 height 38
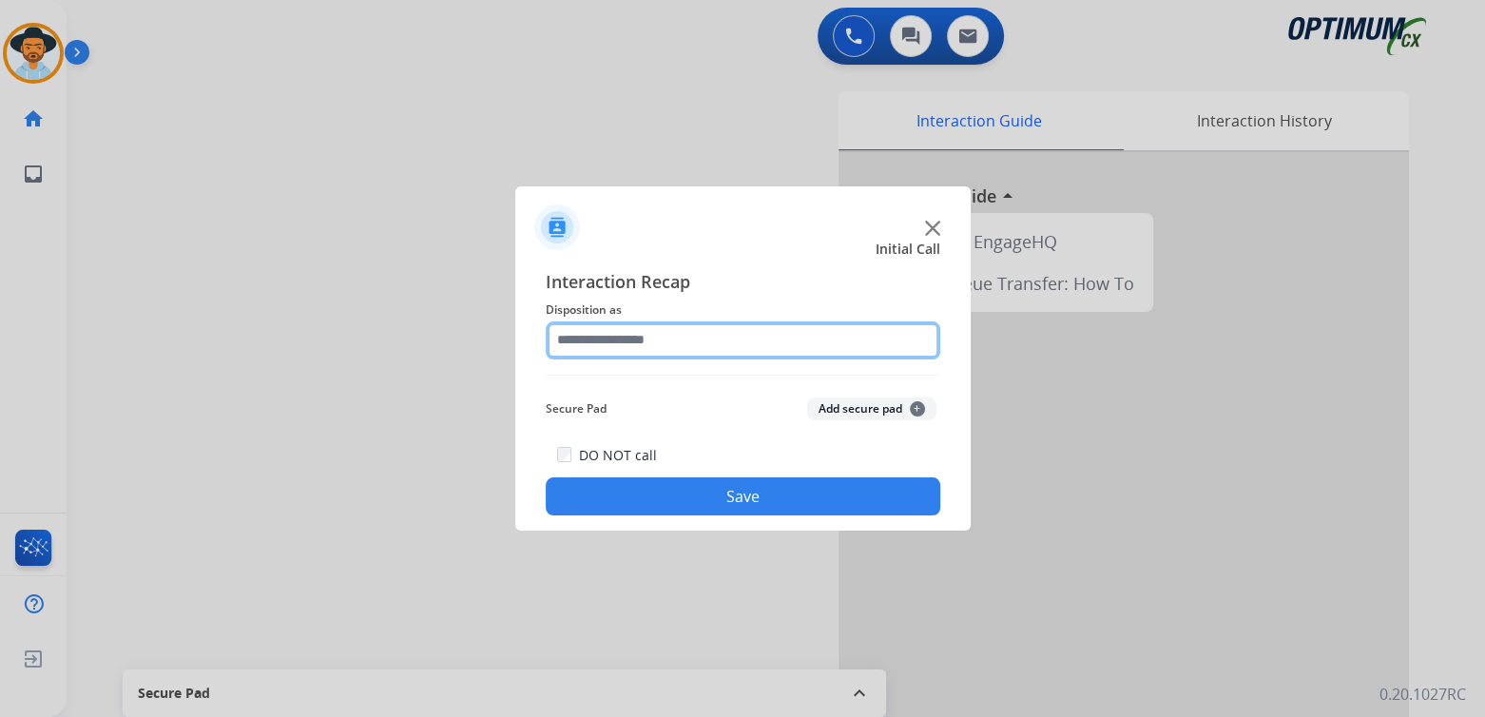
click at [658, 345] on input "text" at bounding box center [743, 340] width 395 height 38
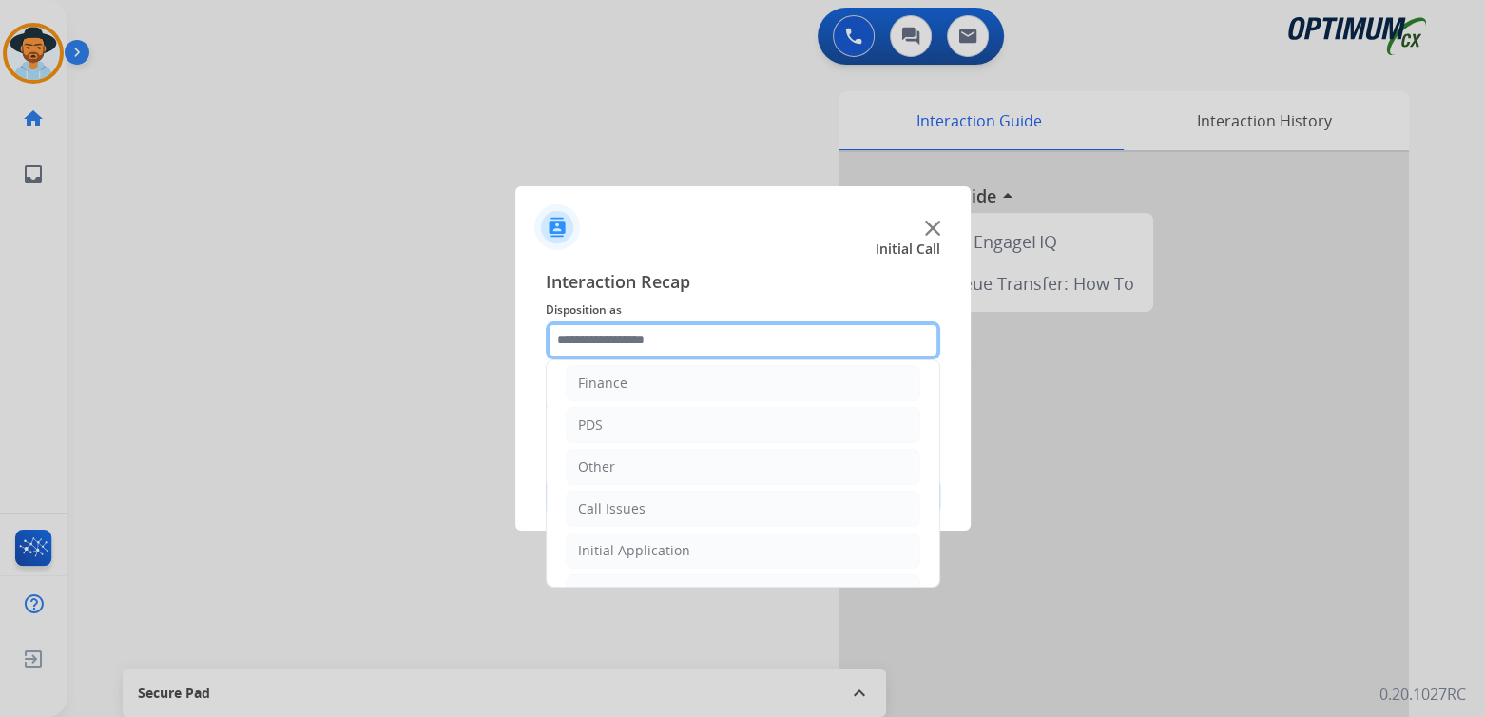
scroll to position [126, 0]
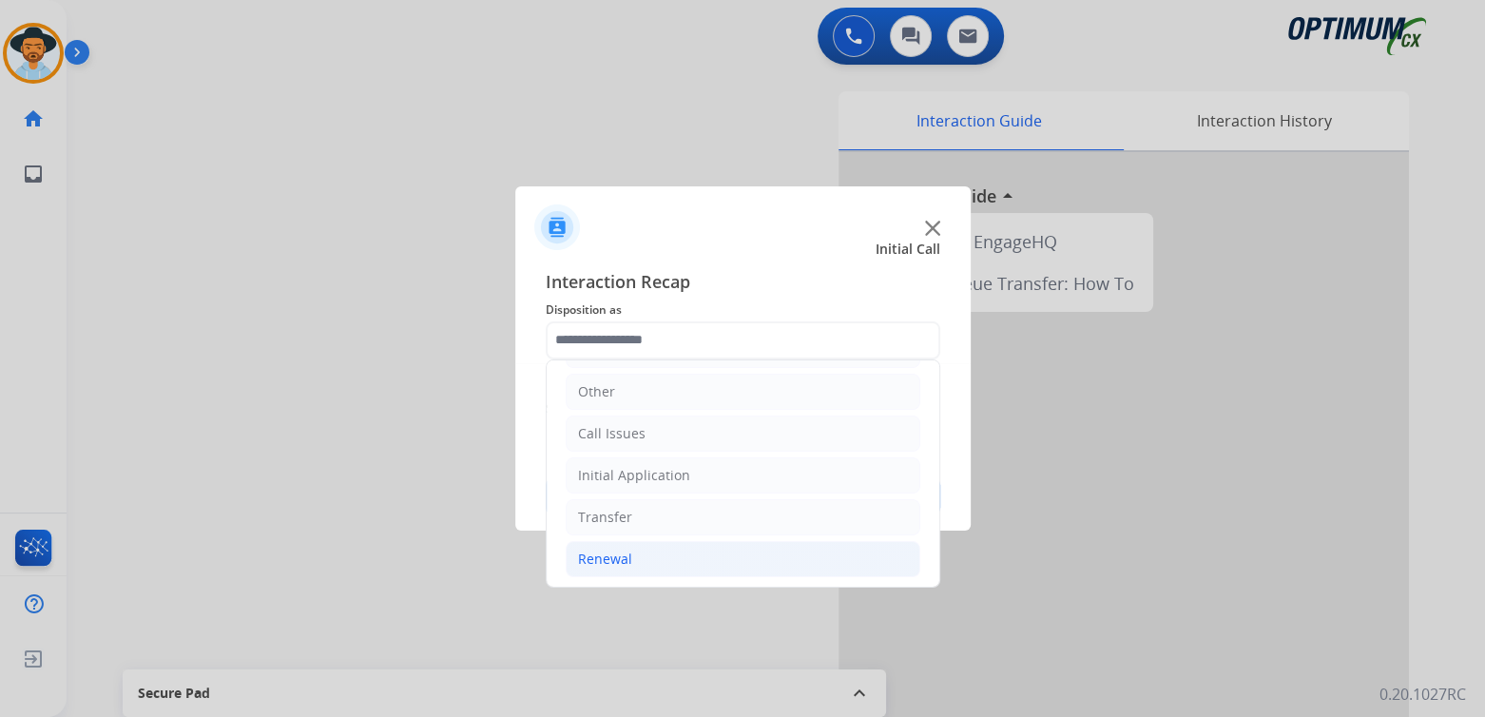
click at [650, 556] on li "Renewal" at bounding box center [743, 559] width 355 height 36
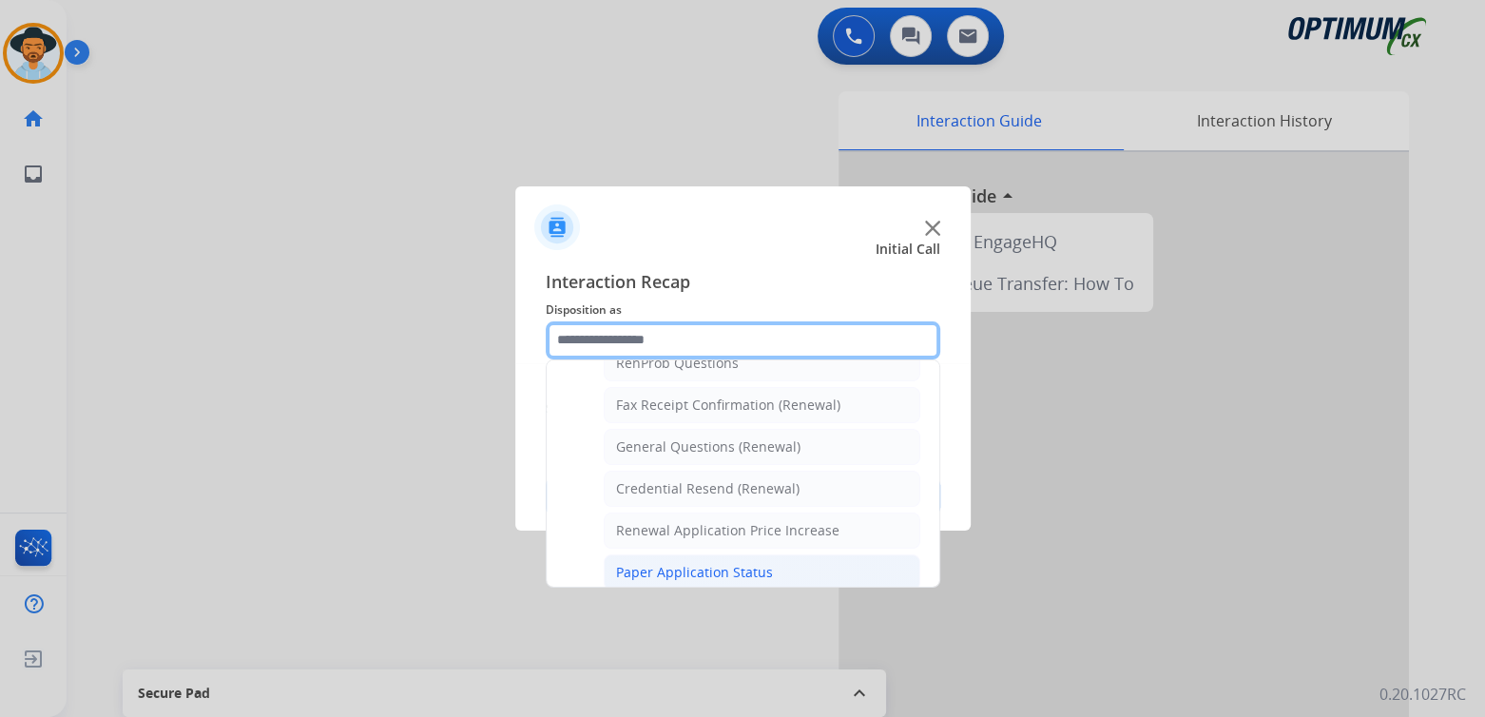
scroll to position [508, 0]
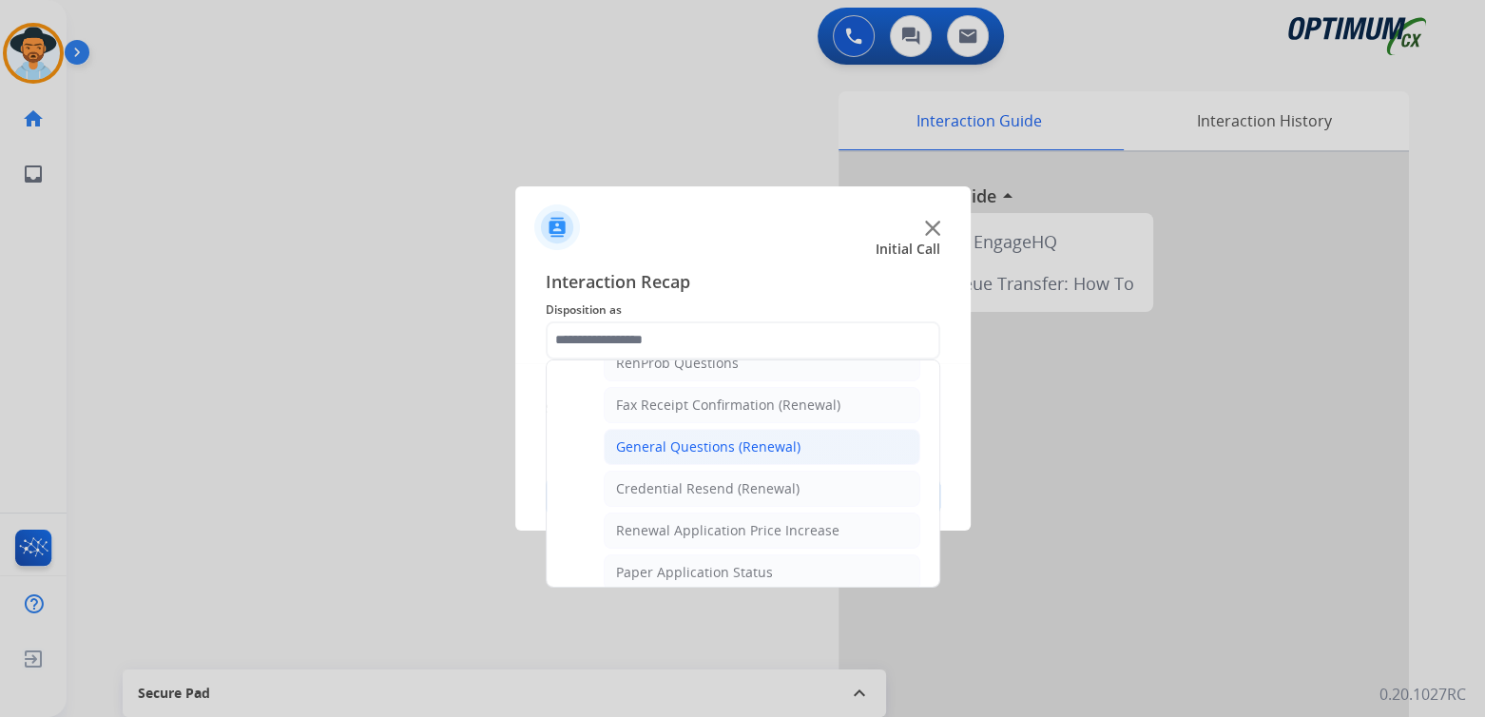
click at [704, 442] on div "General Questions (Renewal)" at bounding box center [708, 446] width 184 height 19
type input "**********"
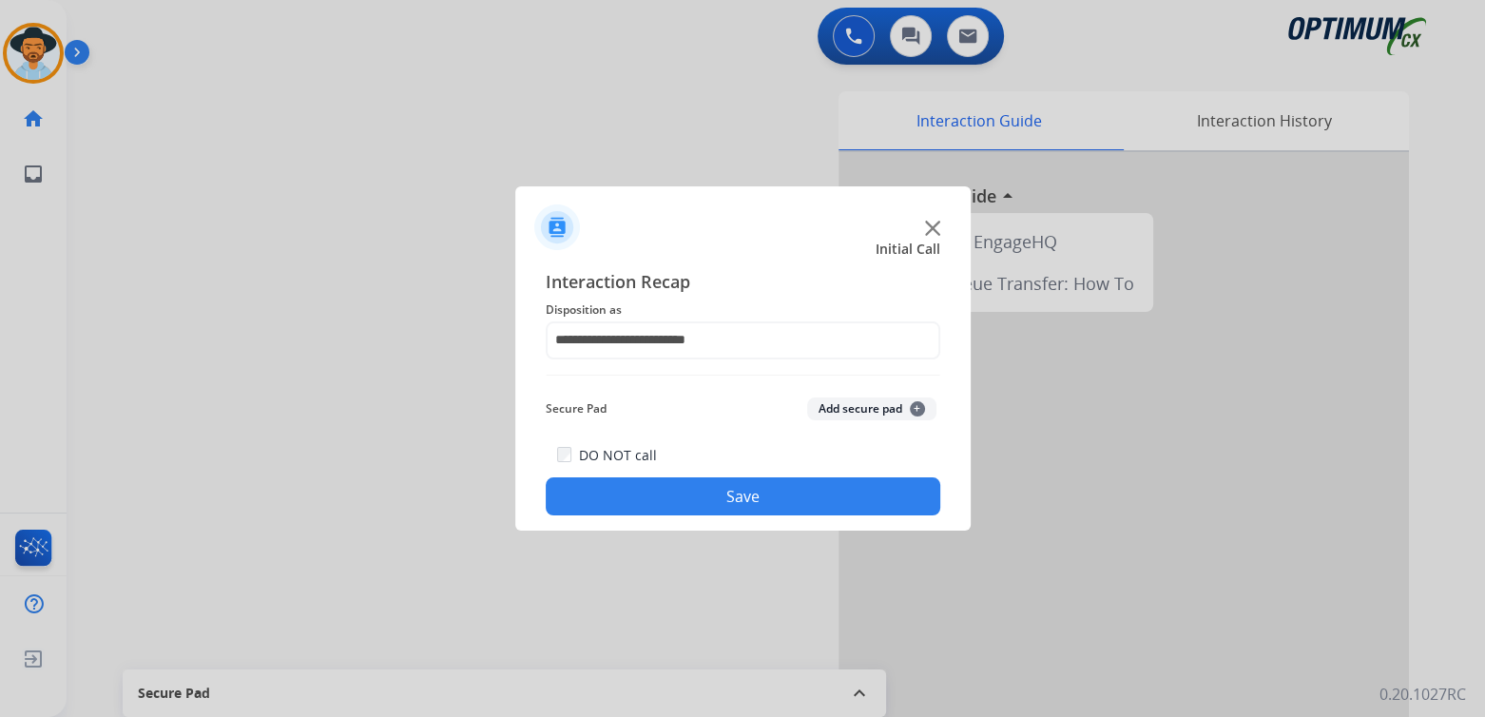
click at [731, 507] on button "Save" at bounding box center [743, 496] width 395 height 38
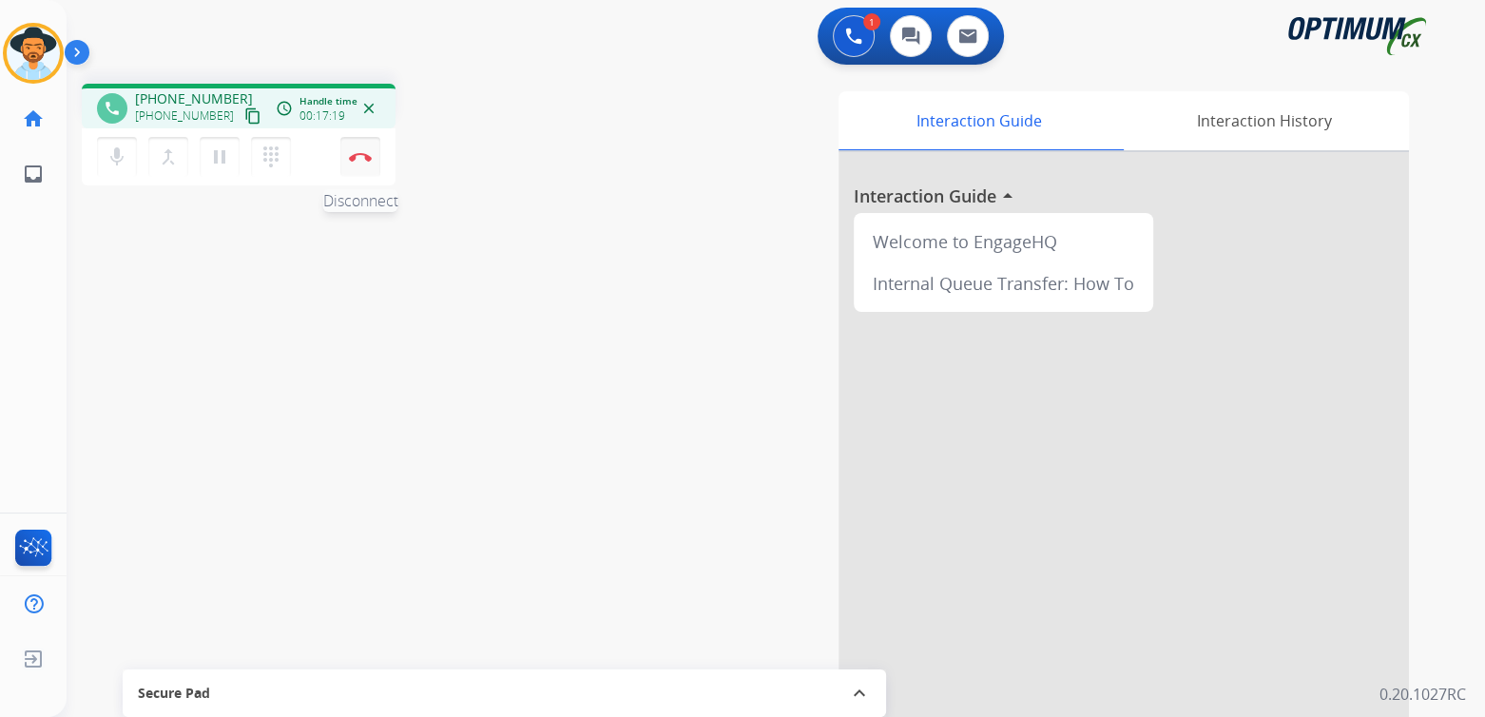
click at [359, 156] on img at bounding box center [360, 157] width 23 height 10
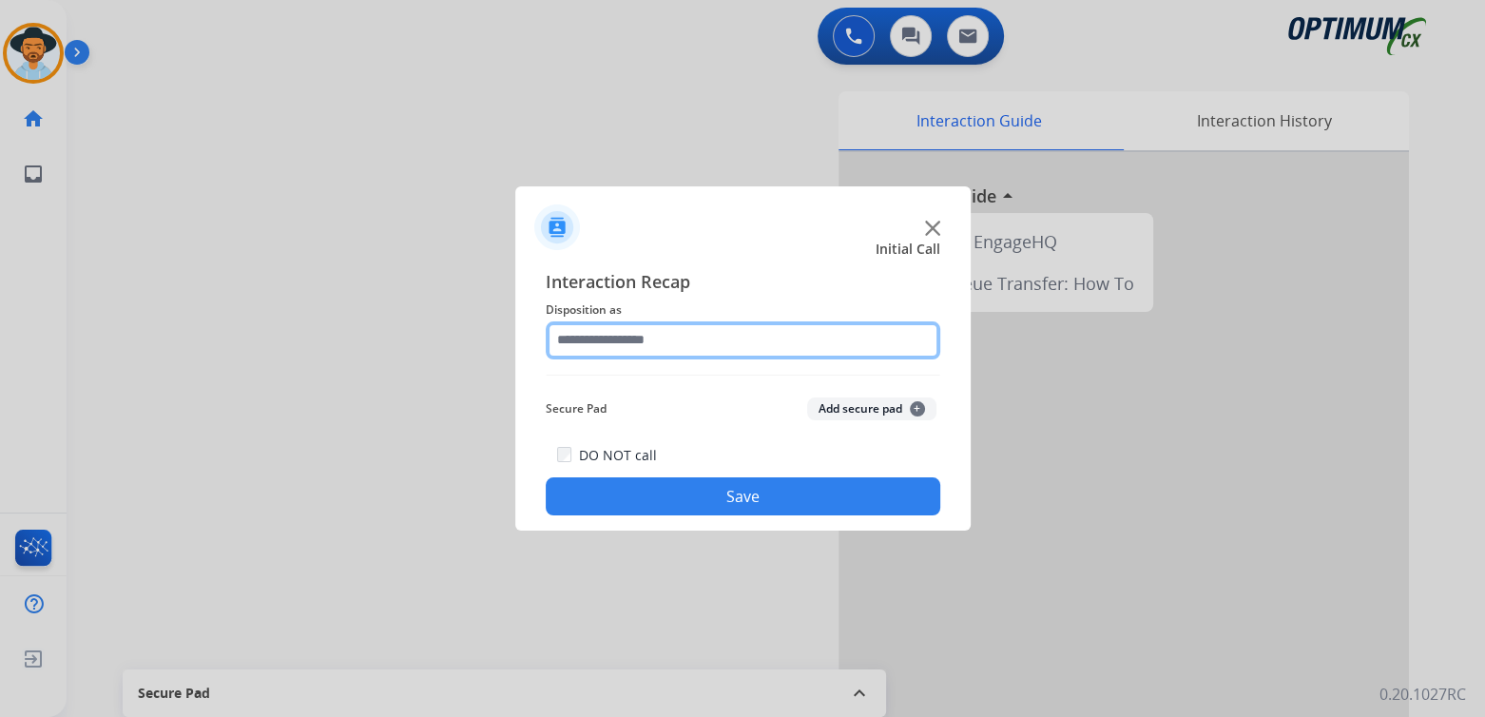
click at [647, 330] on input "text" at bounding box center [743, 340] width 395 height 38
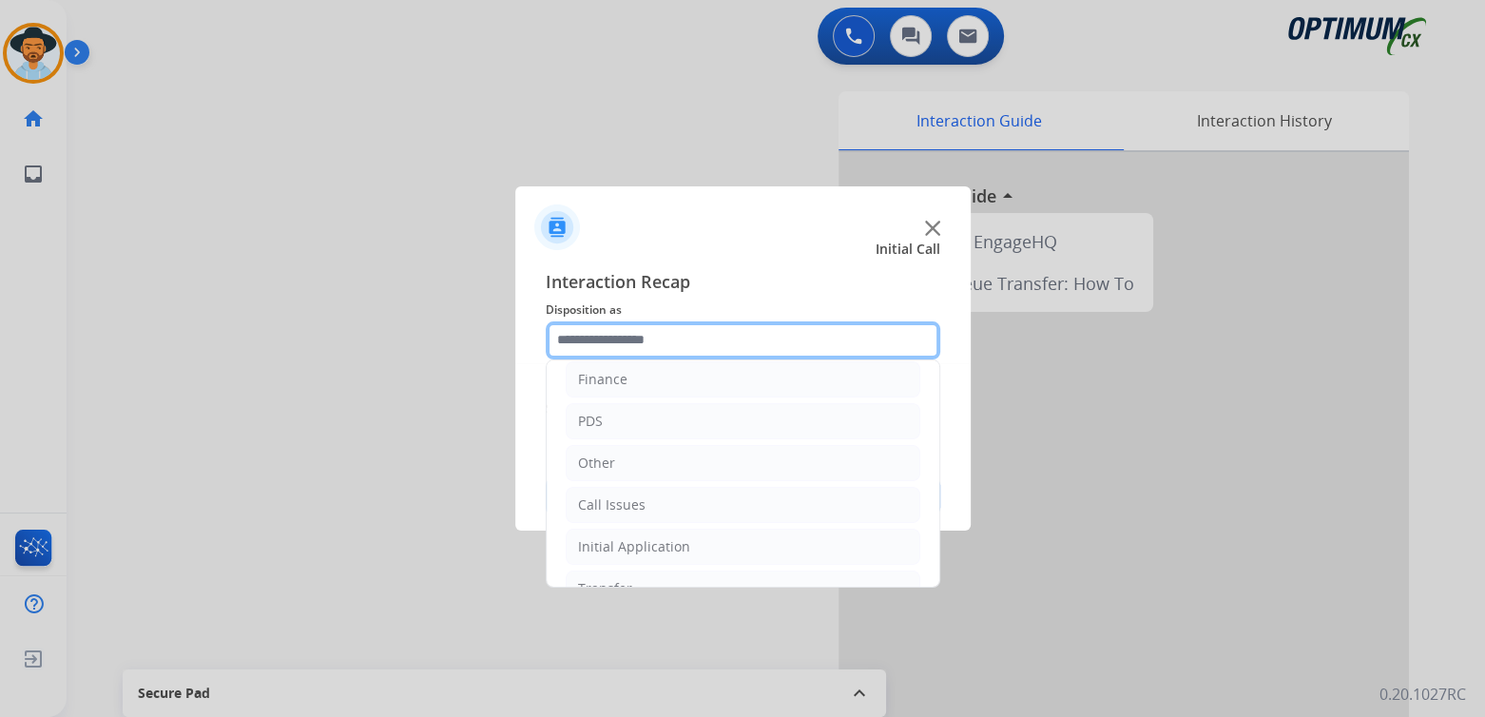
scroll to position [126, 0]
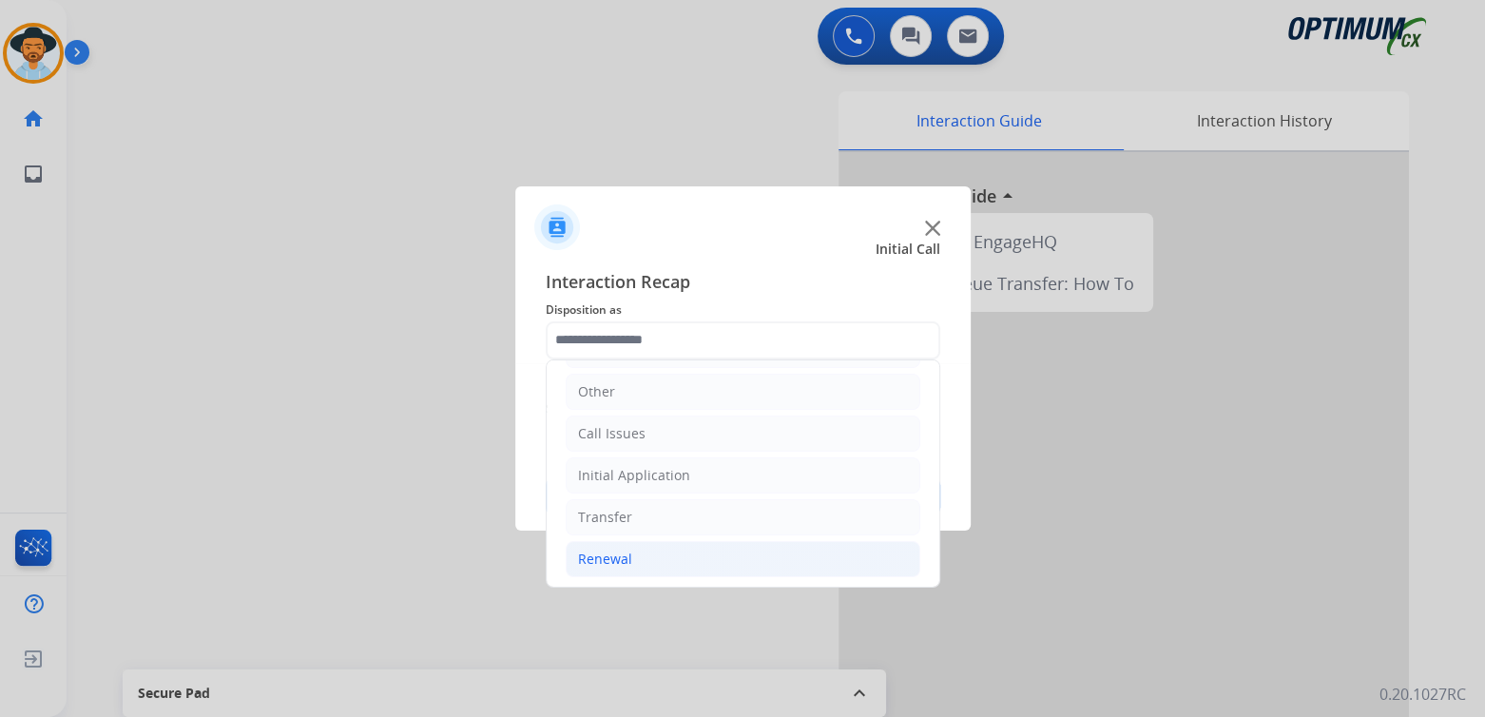
click at [645, 558] on li "Renewal" at bounding box center [743, 559] width 355 height 36
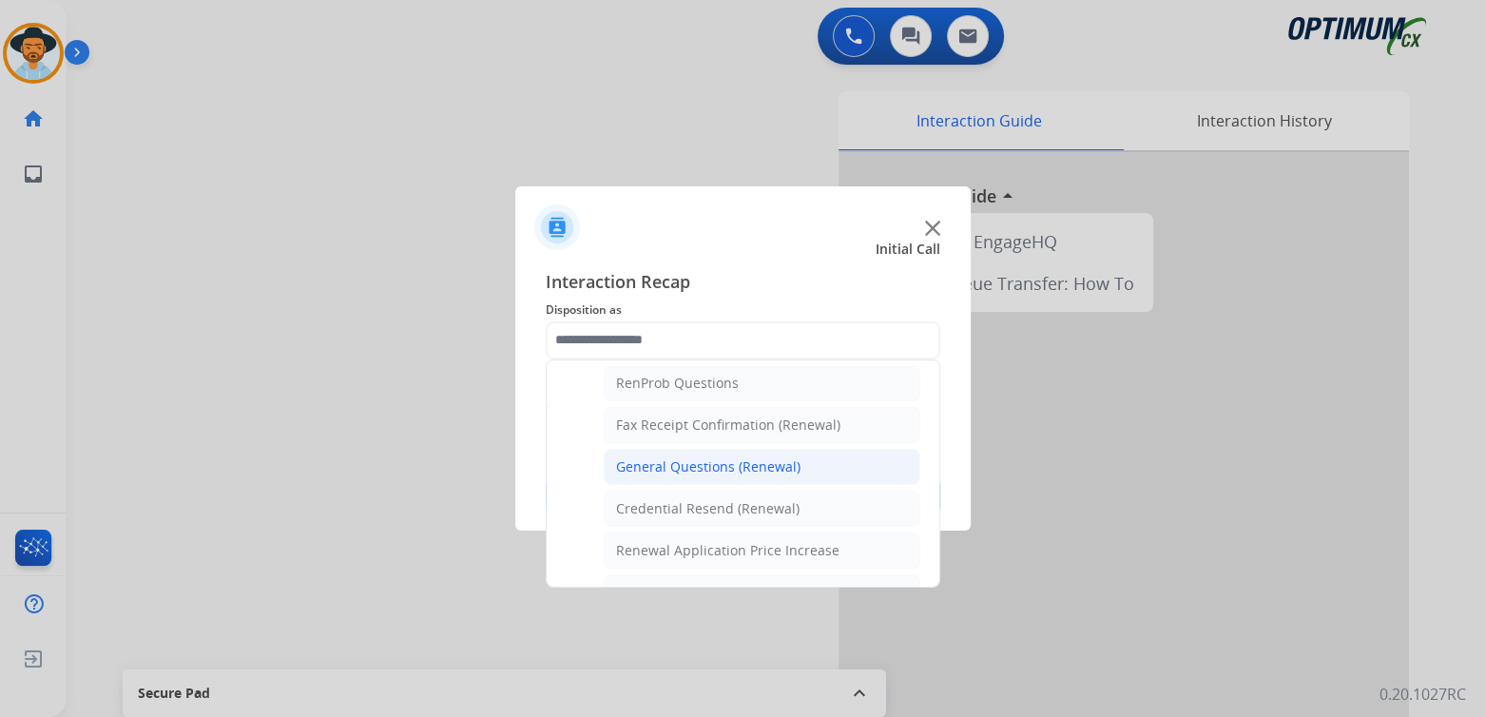
scroll to position [0, 0]
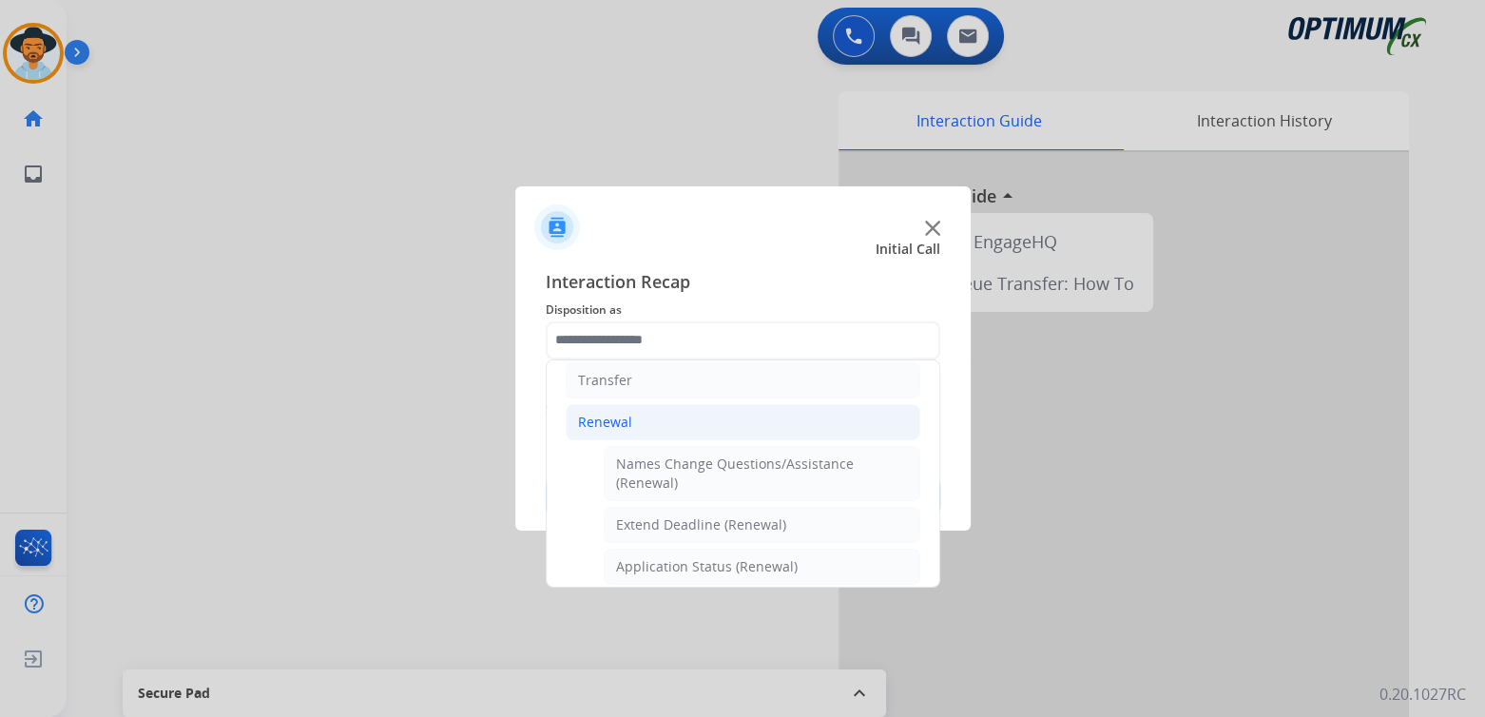
click at [698, 683] on div "General Questions (Renewal)" at bounding box center [708, 692] width 184 height 19
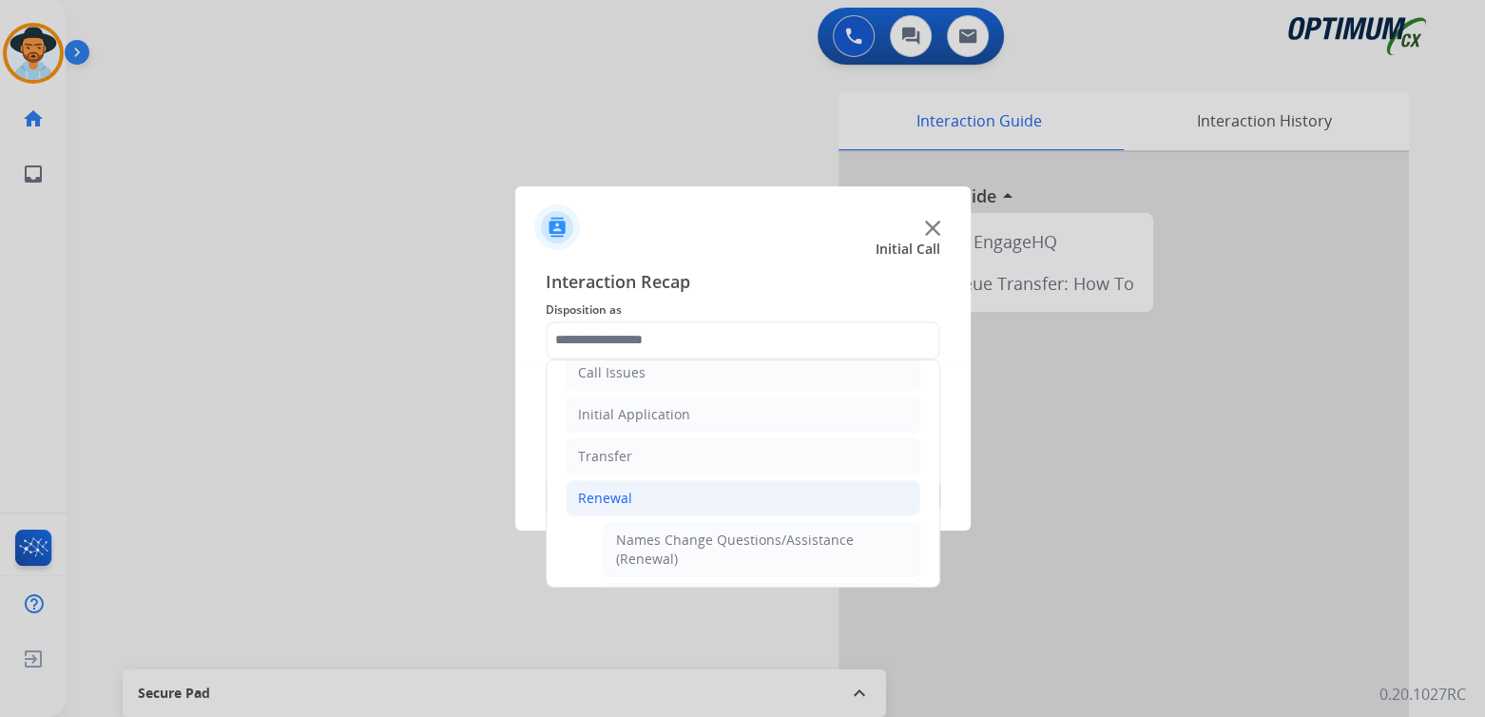
type input "**********"
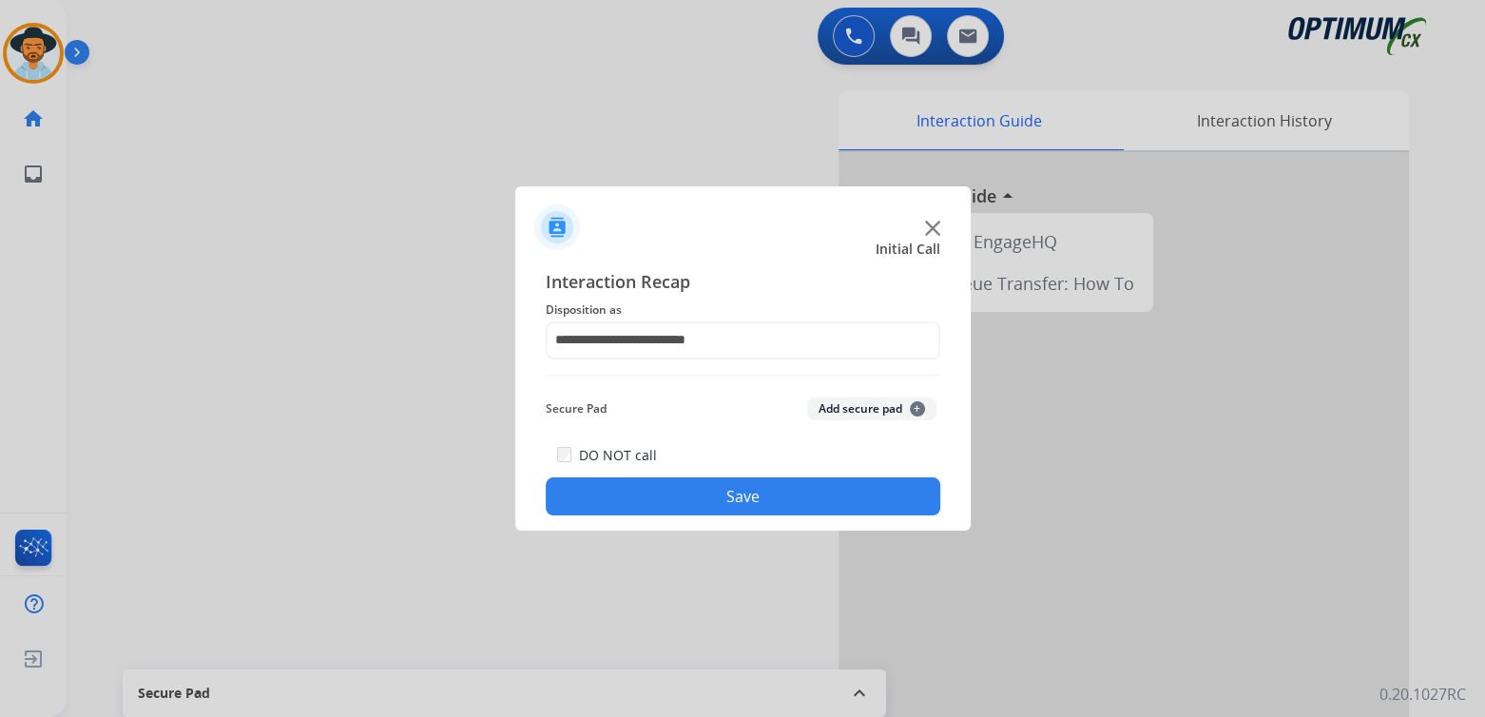
click at [753, 492] on button "Save" at bounding box center [743, 496] width 395 height 38
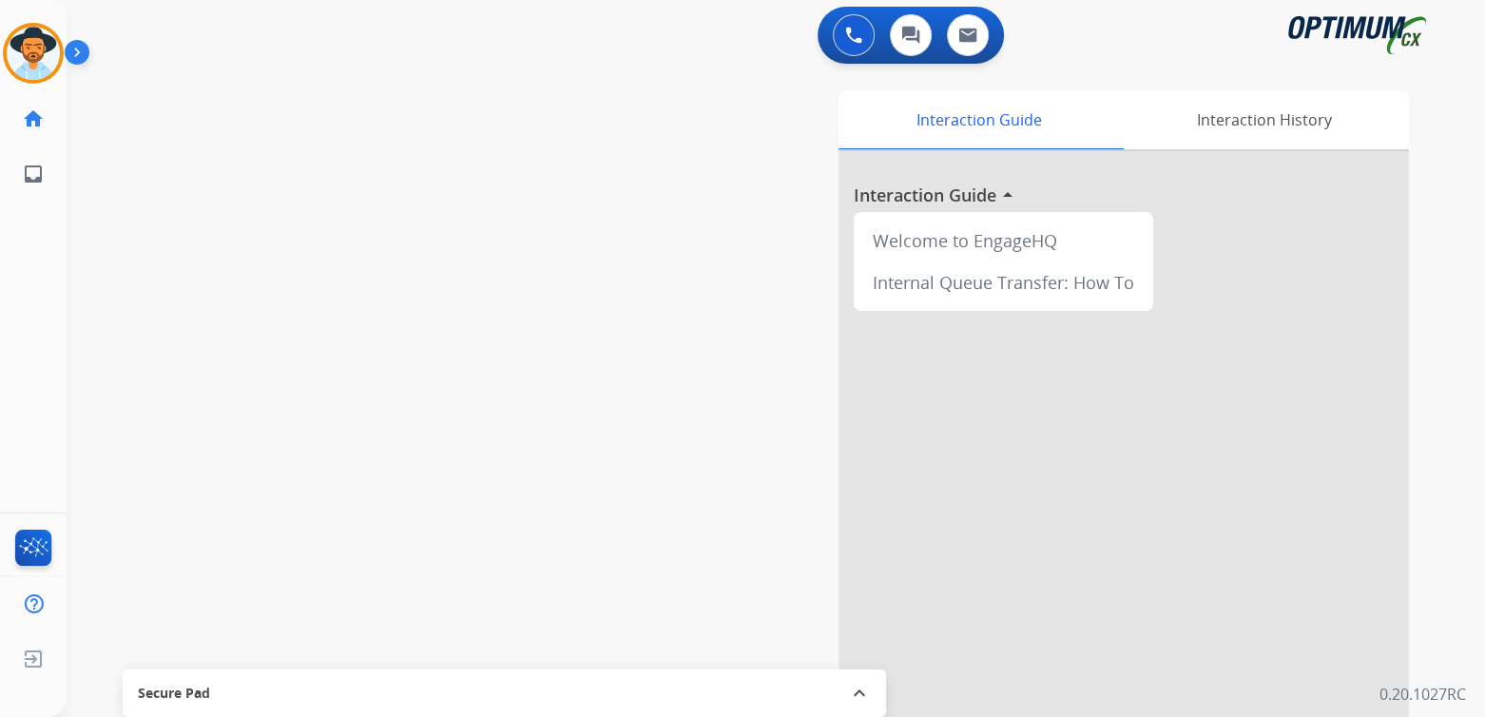
scroll to position [2, 0]
click at [28, 49] on img at bounding box center [33, 53] width 53 height 53
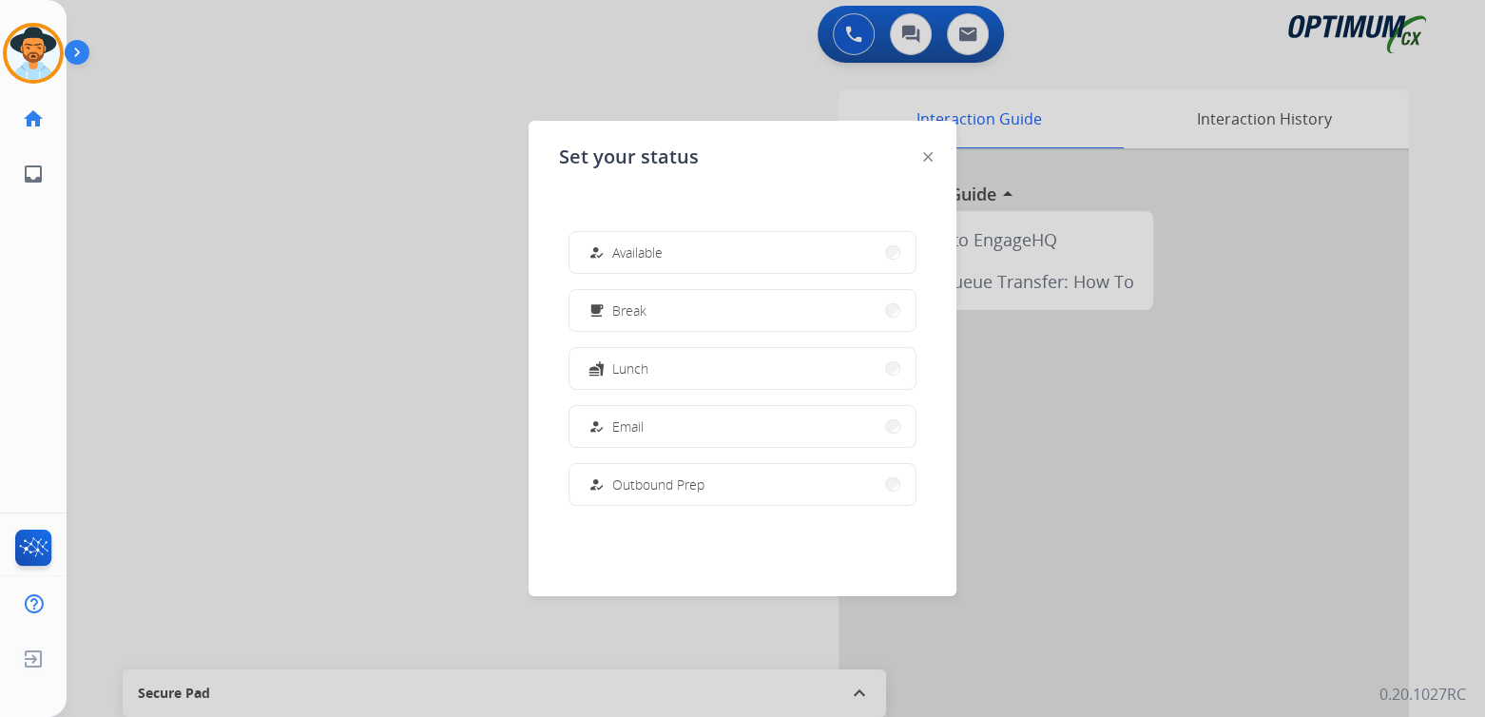
click at [648, 319] on button "free_breakfast Break" at bounding box center [743, 310] width 346 height 41
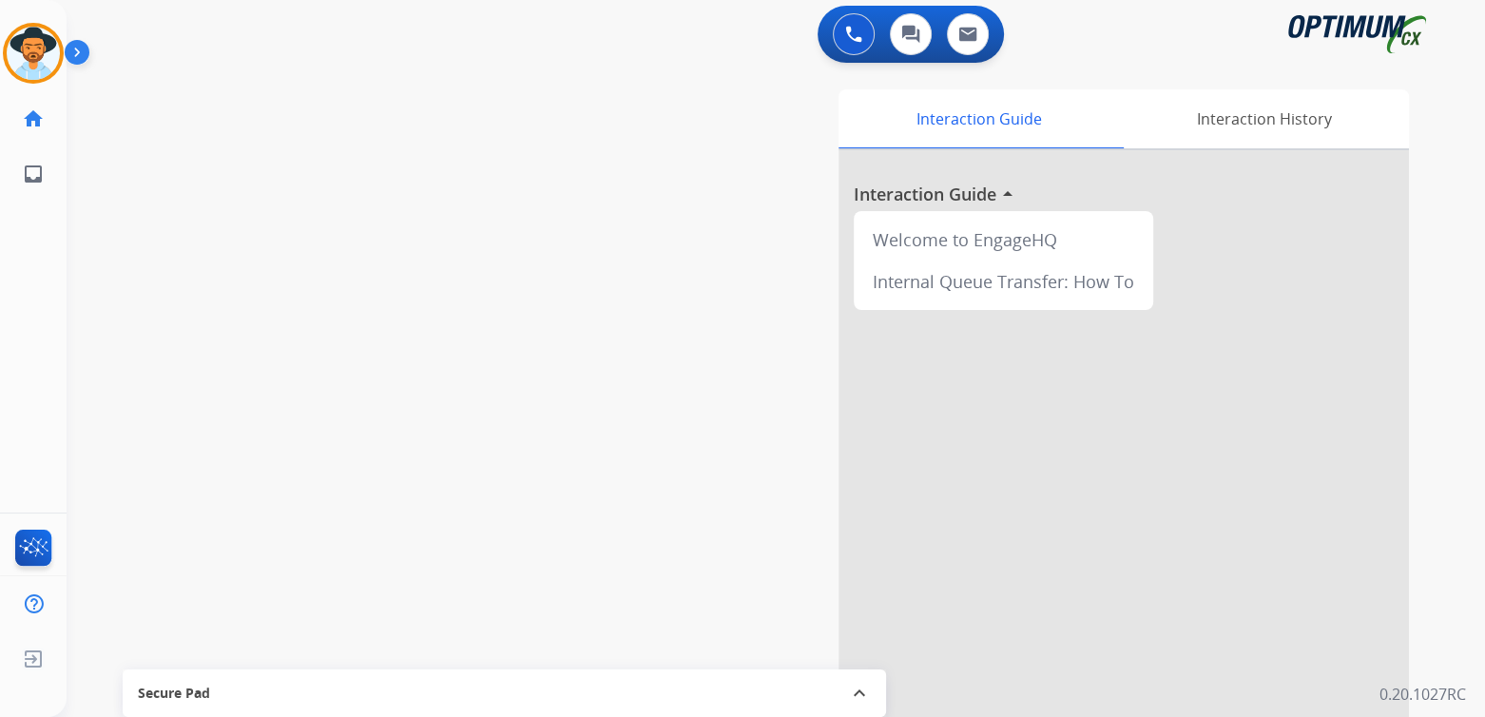
scroll to position [0, 0]
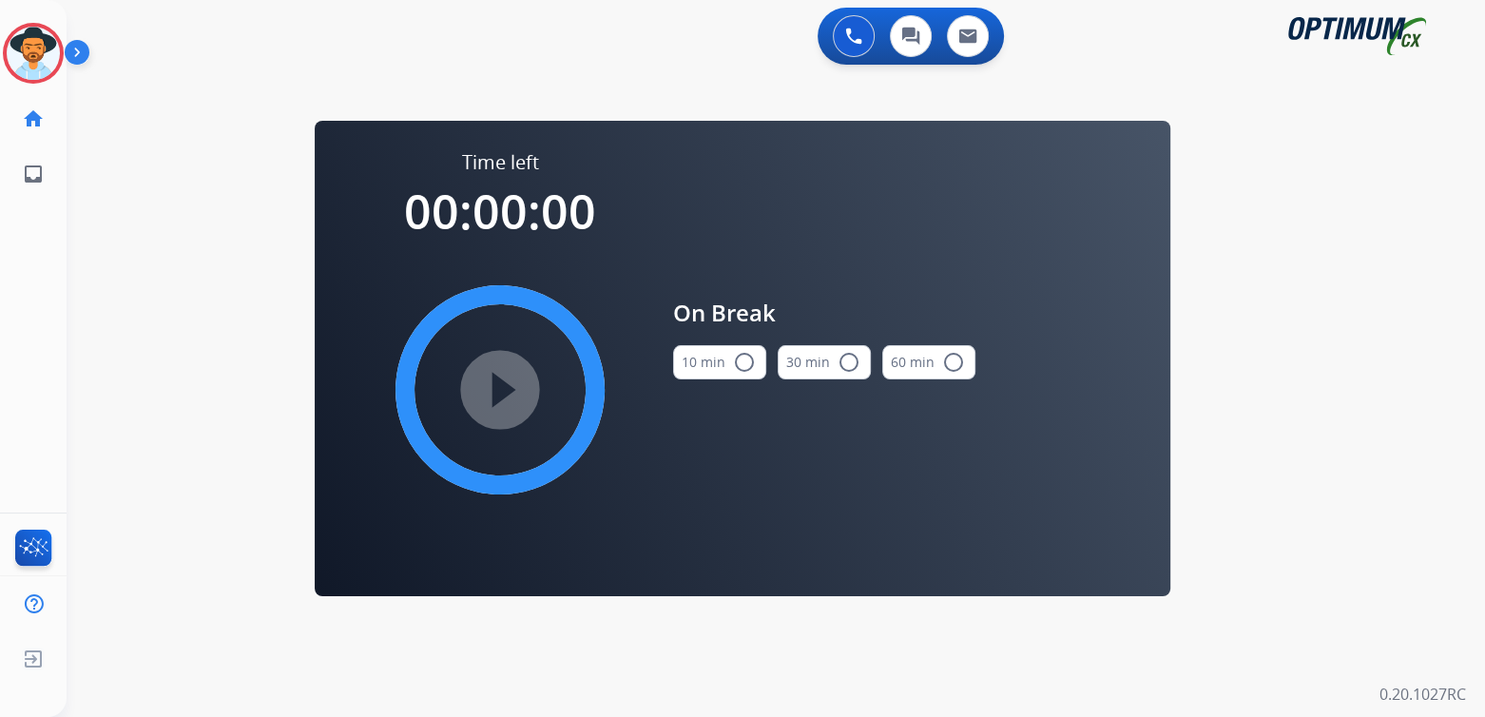
drag, startPoint x: 735, startPoint y: 354, endPoint x: 773, endPoint y: 421, distance: 77.5
click at [738, 354] on mat-icon "radio_button_unchecked" at bounding box center [744, 362] width 23 height 23
click at [494, 378] on mat-icon "play_circle_filled" at bounding box center [500, 389] width 23 height 23
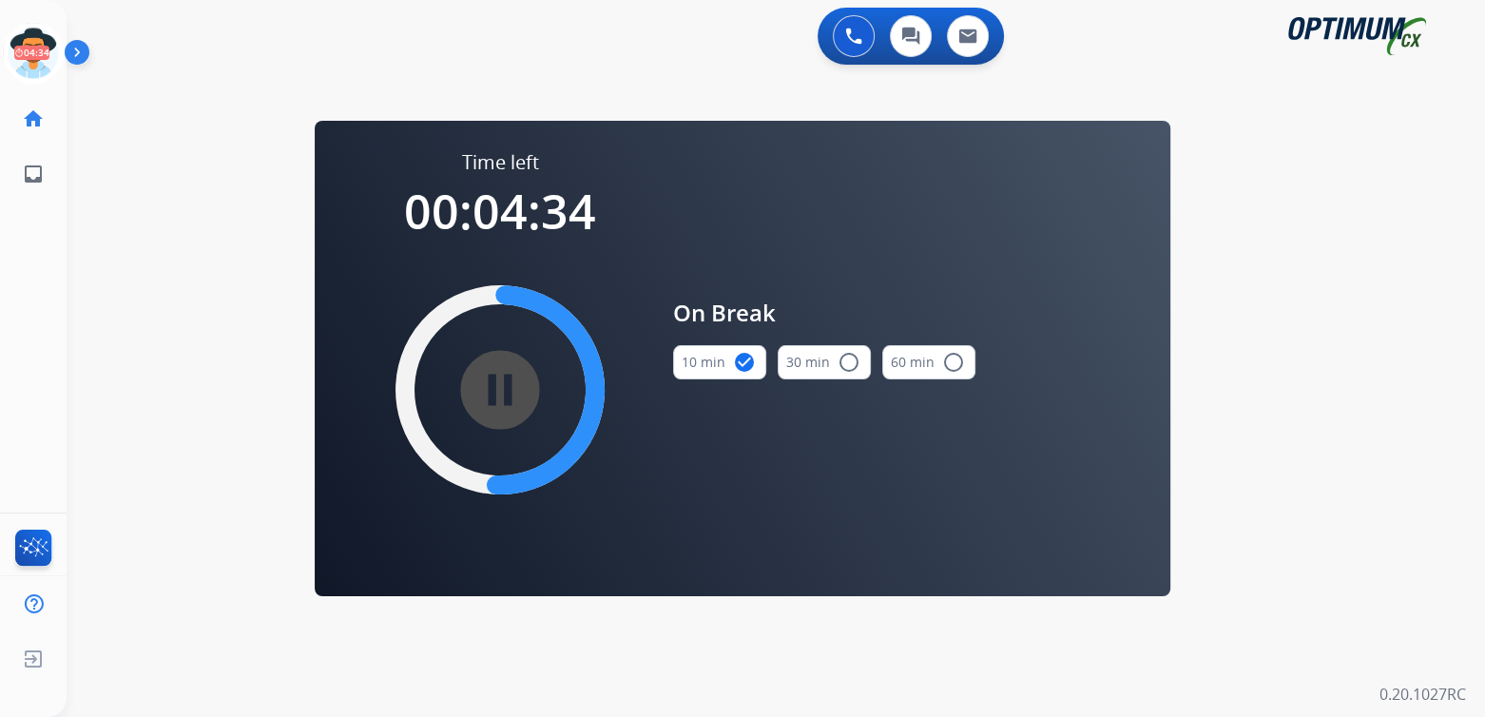
drag, startPoint x: 46, startPoint y: 52, endPoint x: 66, endPoint y: 62, distance: 22.1
click at [47, 52] on icon at bounding box center [34, 54] width 62 height 62
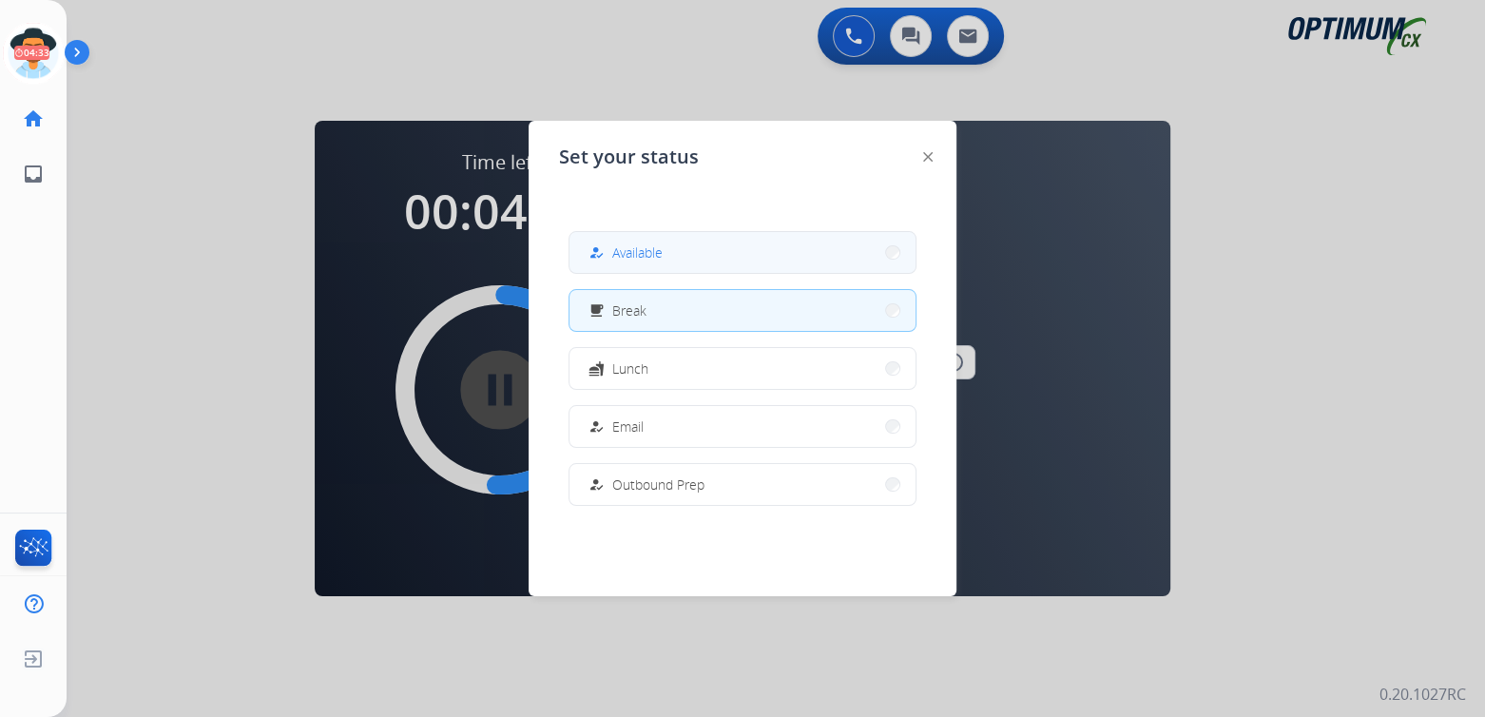
click at [715, 251] on button "how_to_reg Available" at bounding box center [743, 252] width 346 height 41
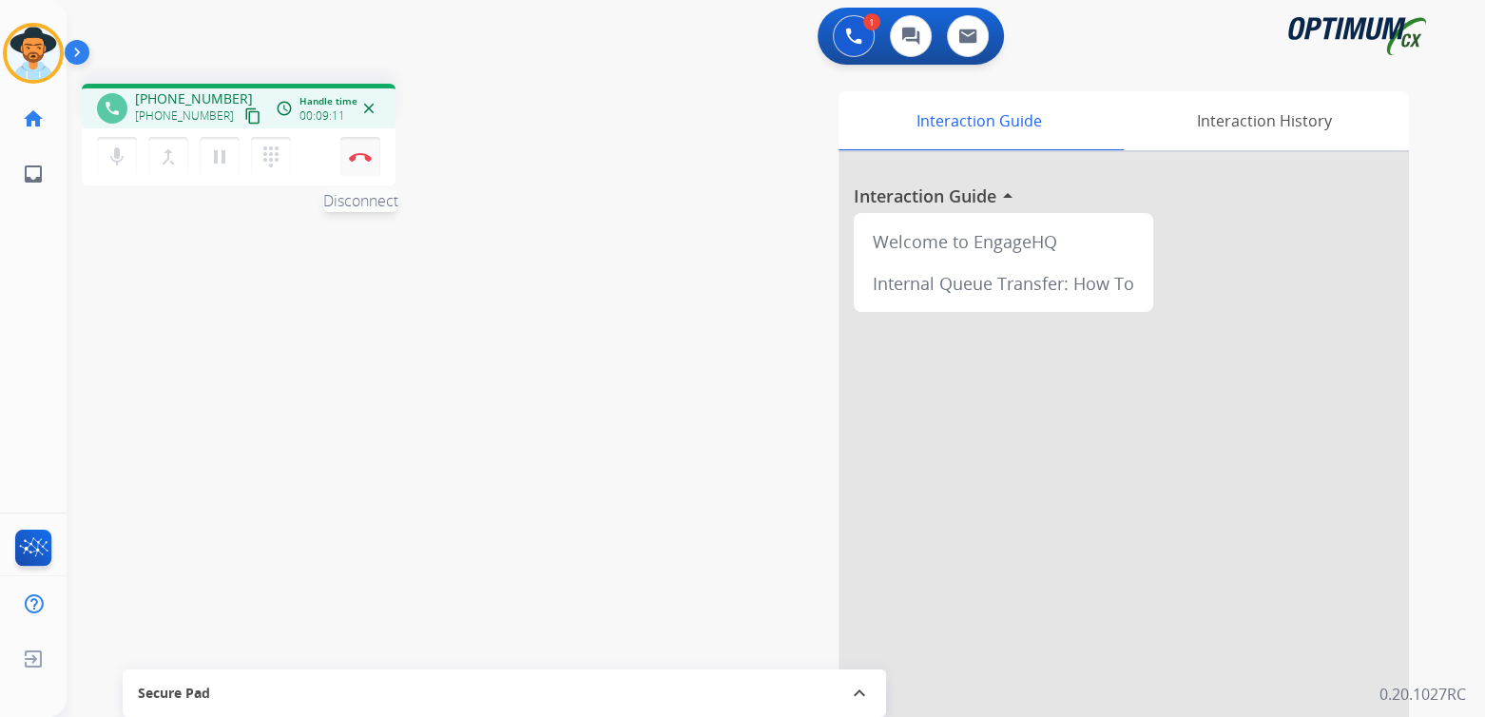
click at [374, 150] on button "Disconnect" at bounding box center [360, 157] width 40 height 40
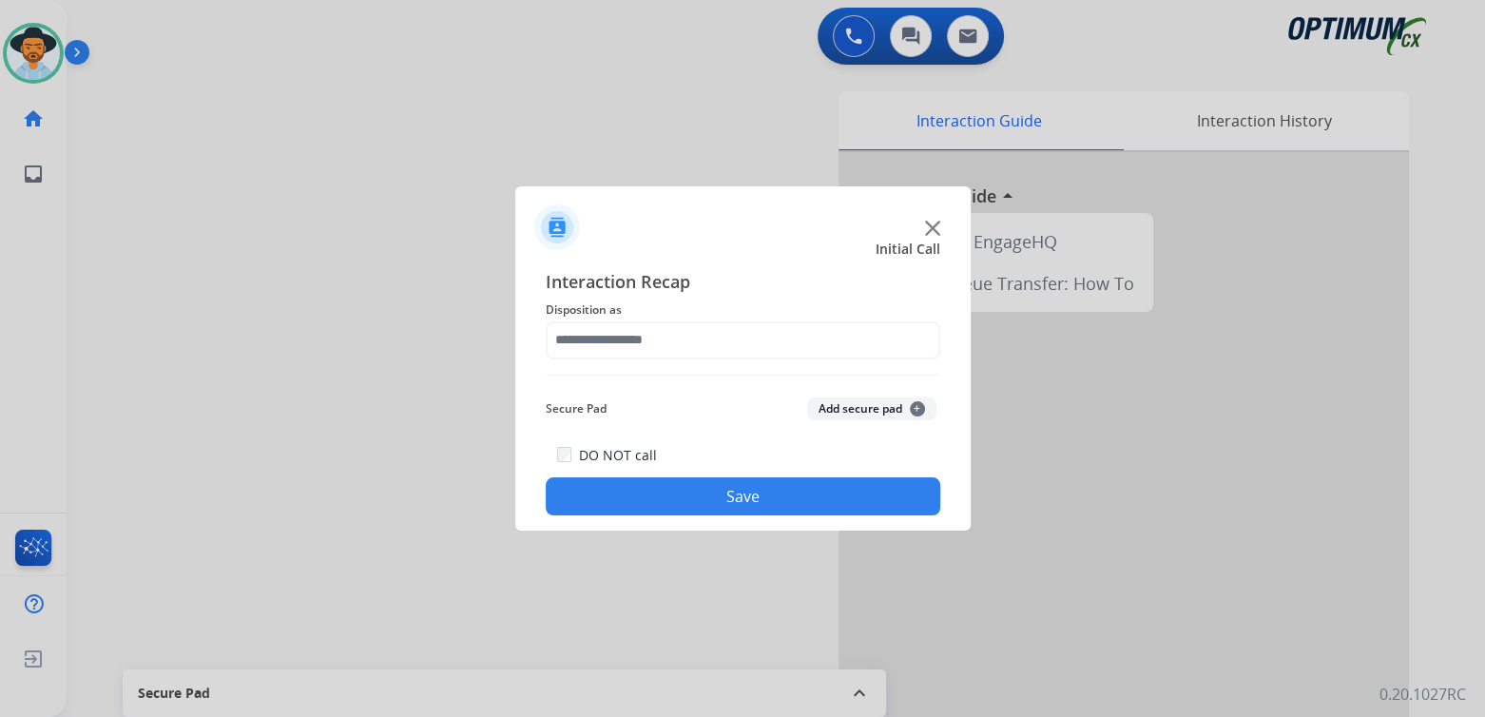
click at [305, 250] on div at bounding box center [742, 358] width 1485 height 717
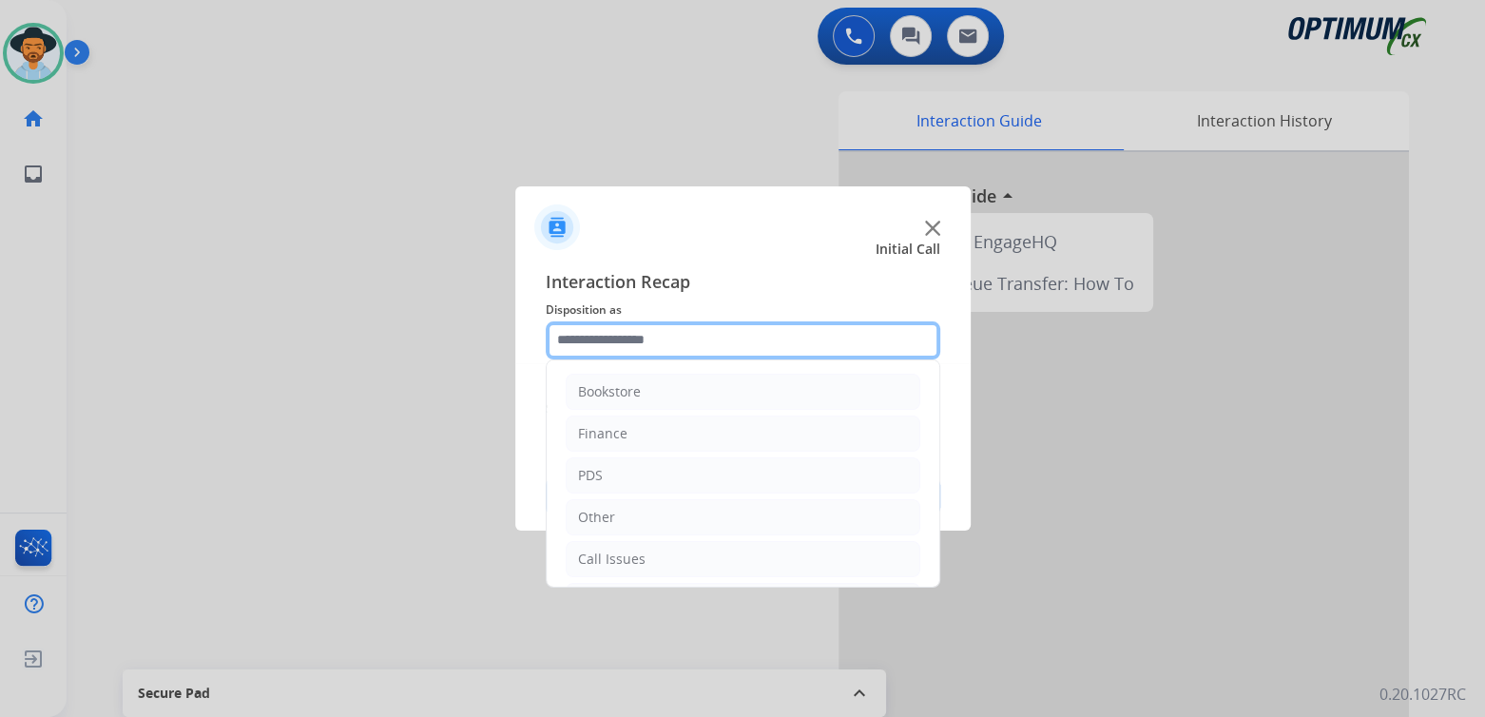
click at [693, 339] on input "text" at bounding box center [743, 340] width 395 height 38
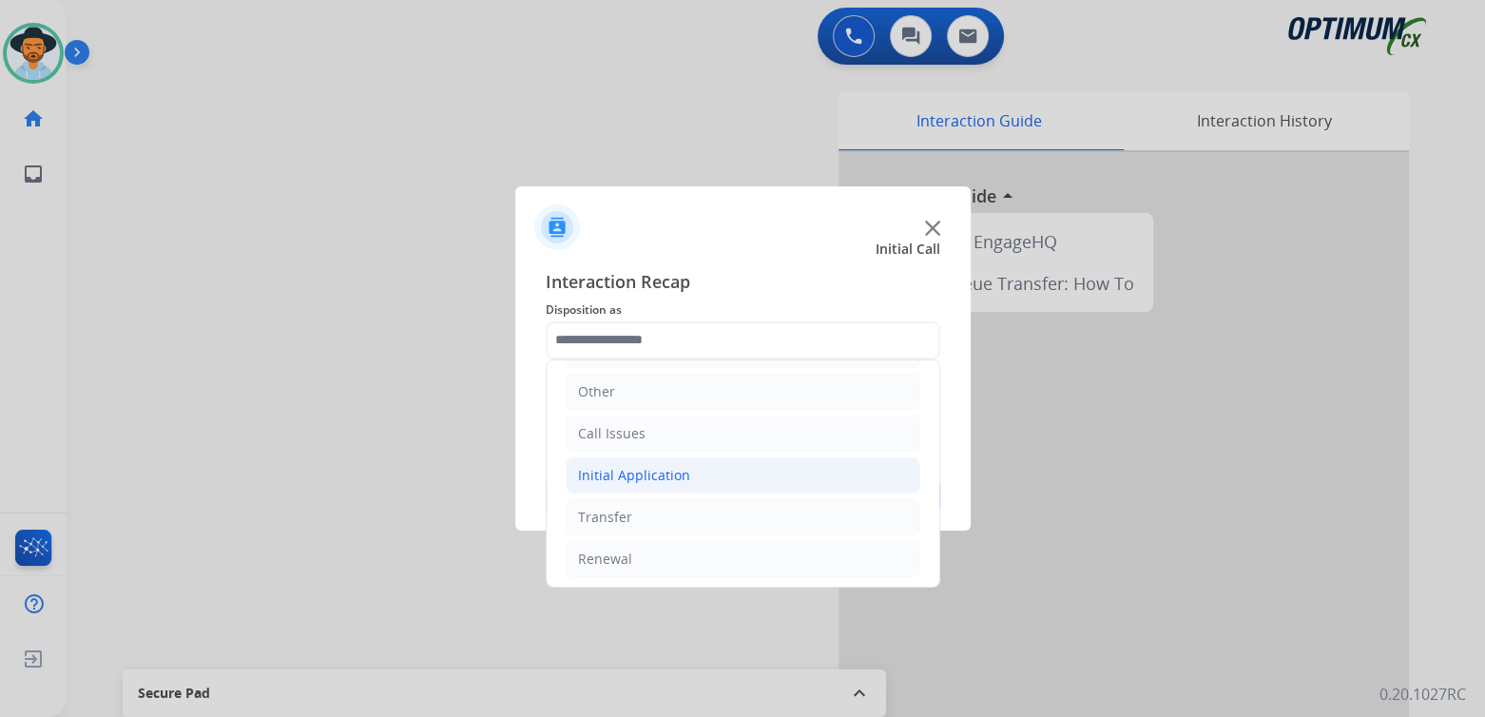
click at [678, 467] on div "Initial Application" at bounding box center [634, 475] width 112 height 19
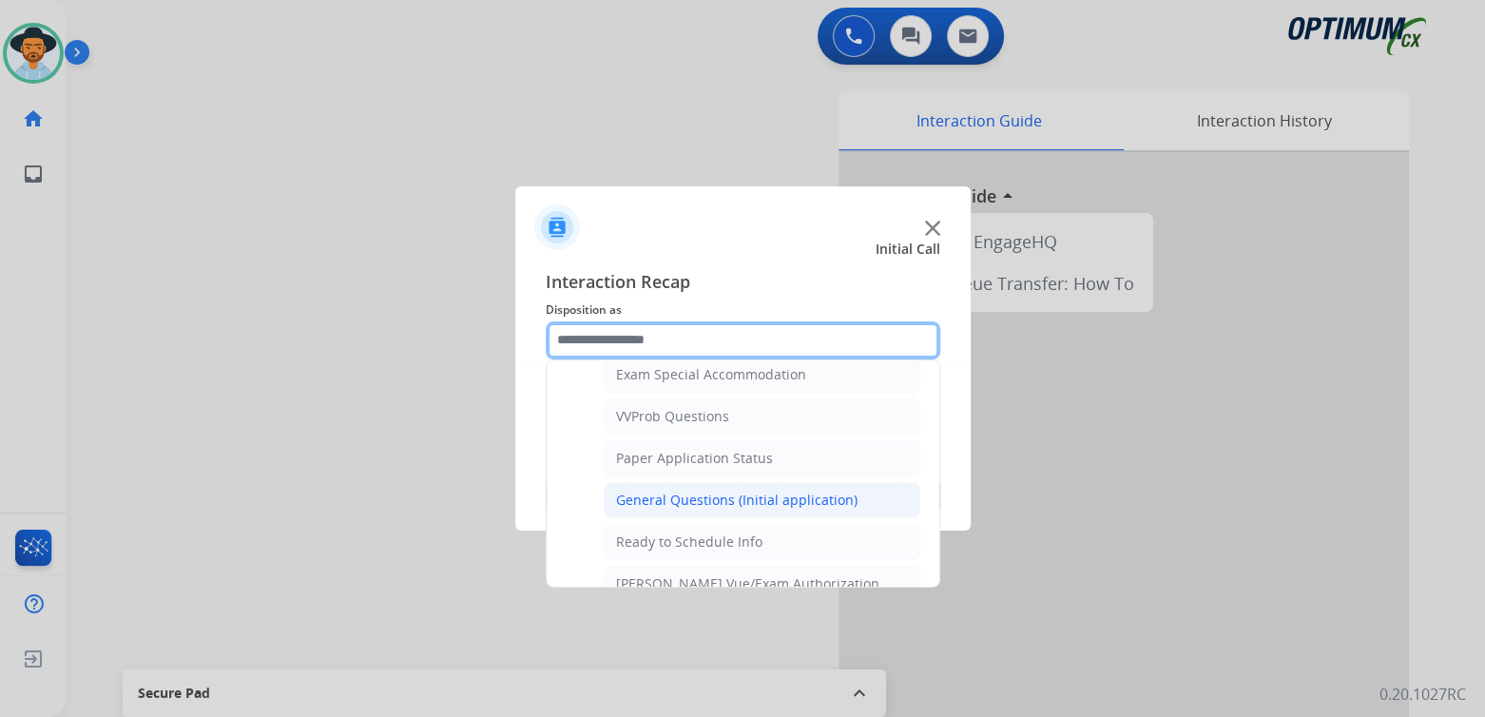
scroll to position [1008, 0]
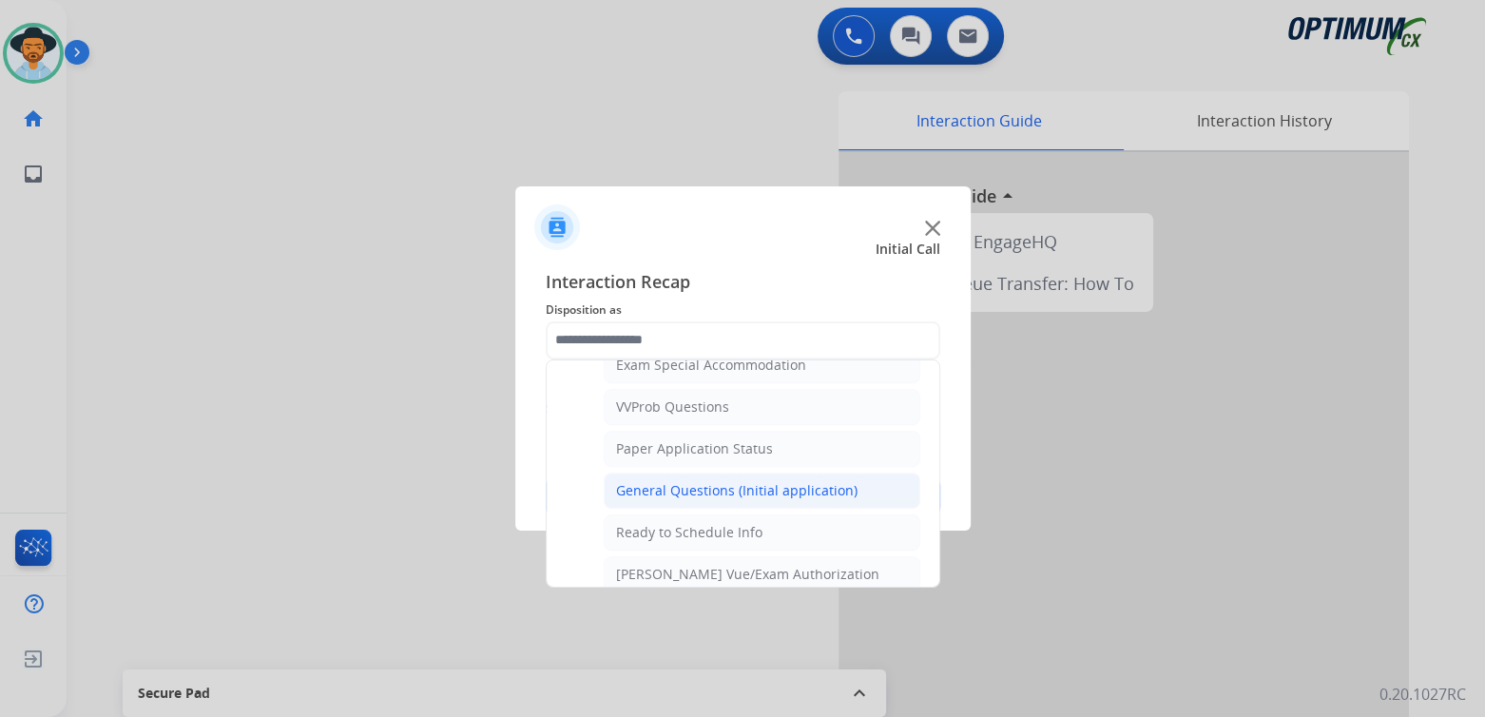
click at [665, 481] on div "General Questions (Initial application)" at bounding box center [737, 490] width 242 height 19
type input "**********"
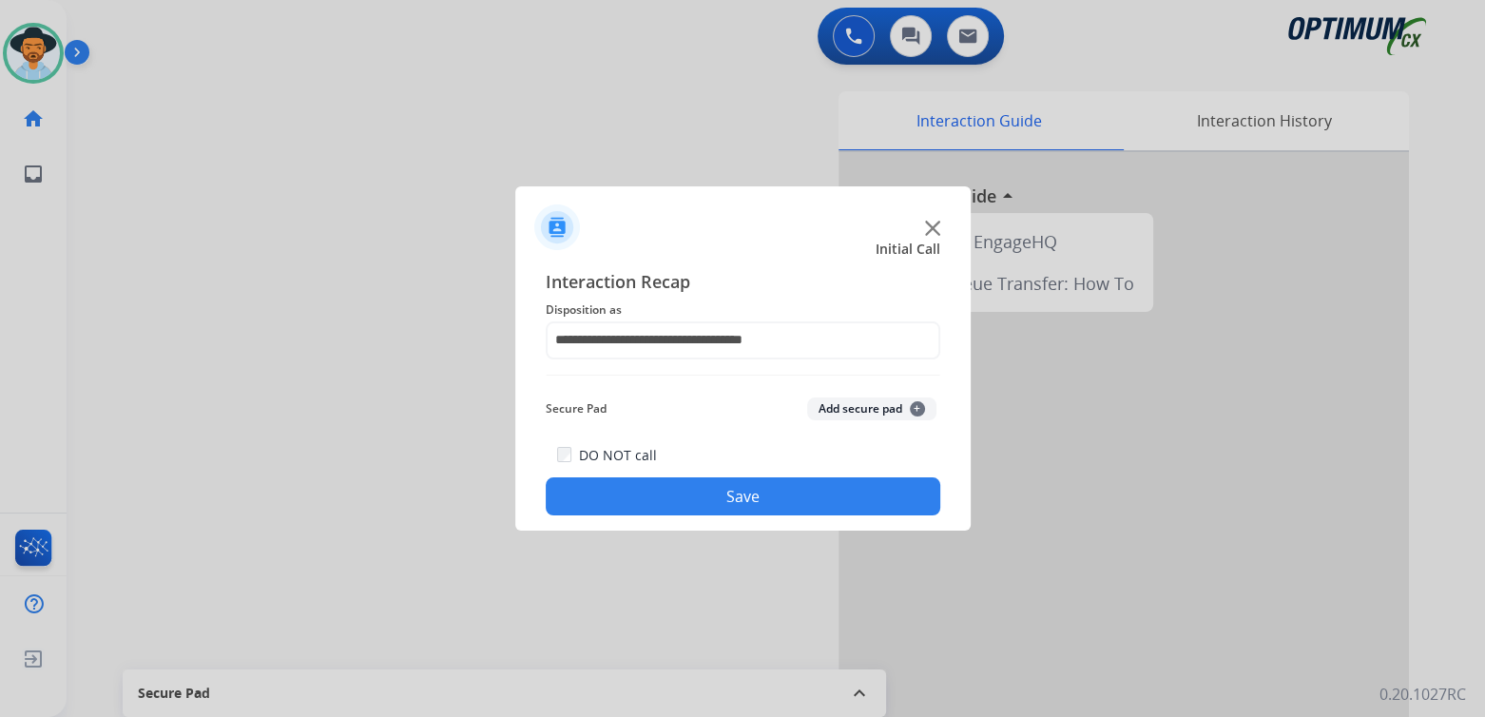
click at [744, 511] on button "Save" at bounding box center [743, 496] width 395 height 38
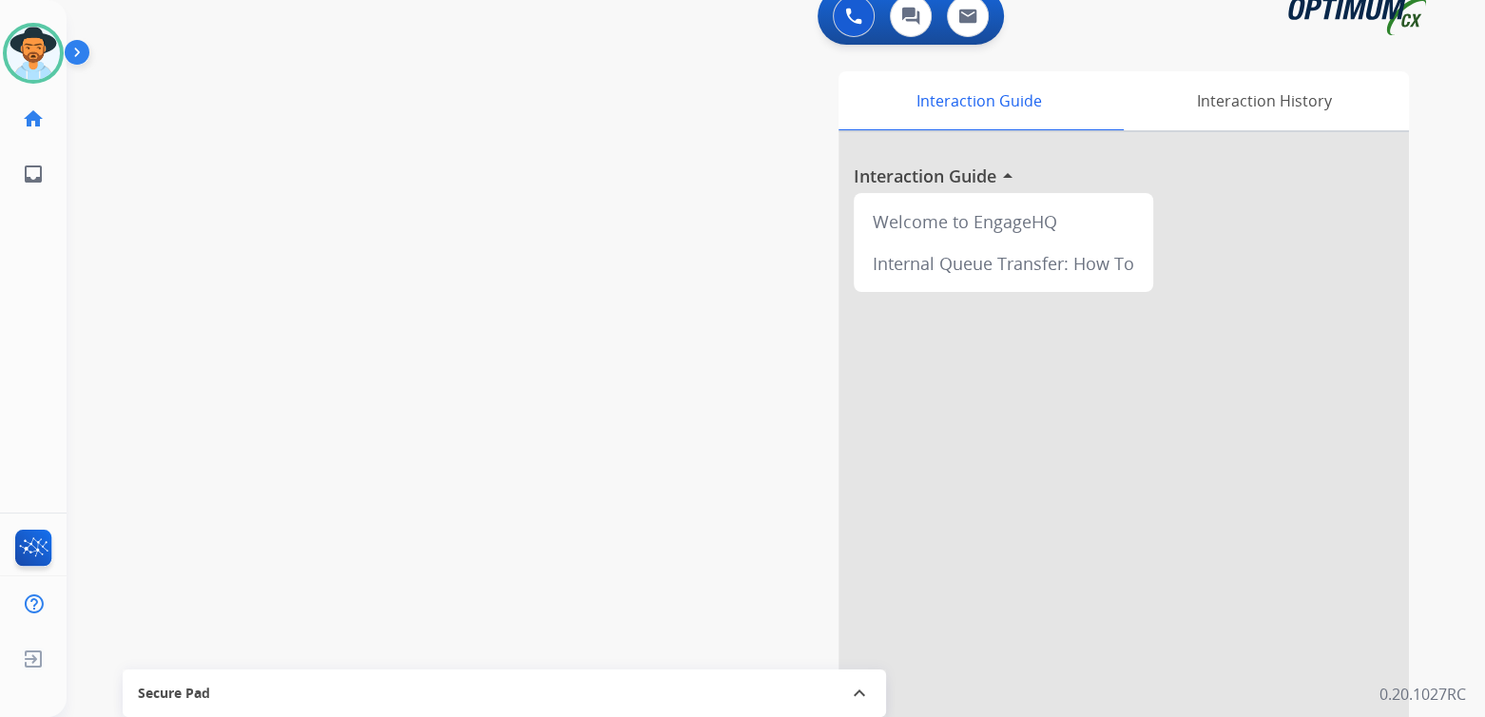
scroll to position [21, 0]
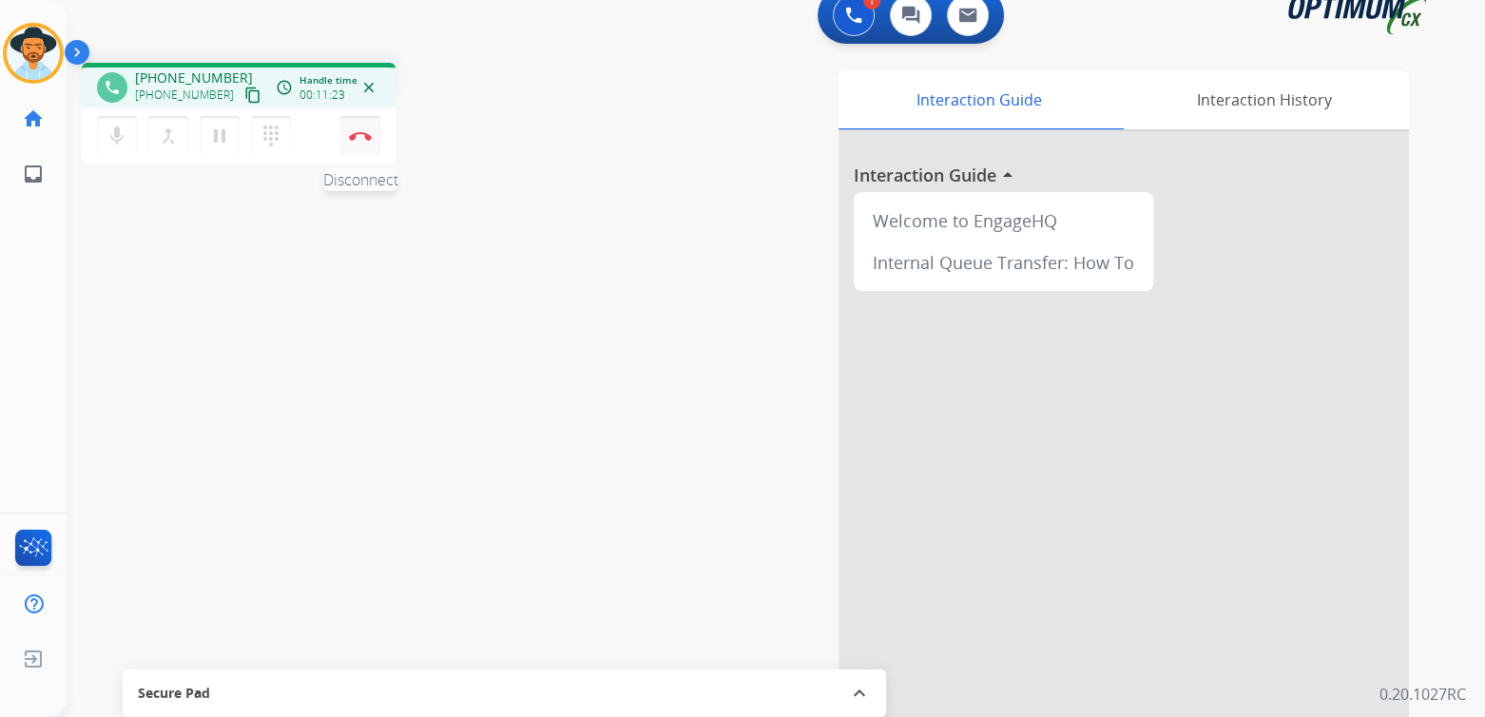
click at [360, 147] on button "Disconnect" at bounding box center [360, 136] width 40 height 40
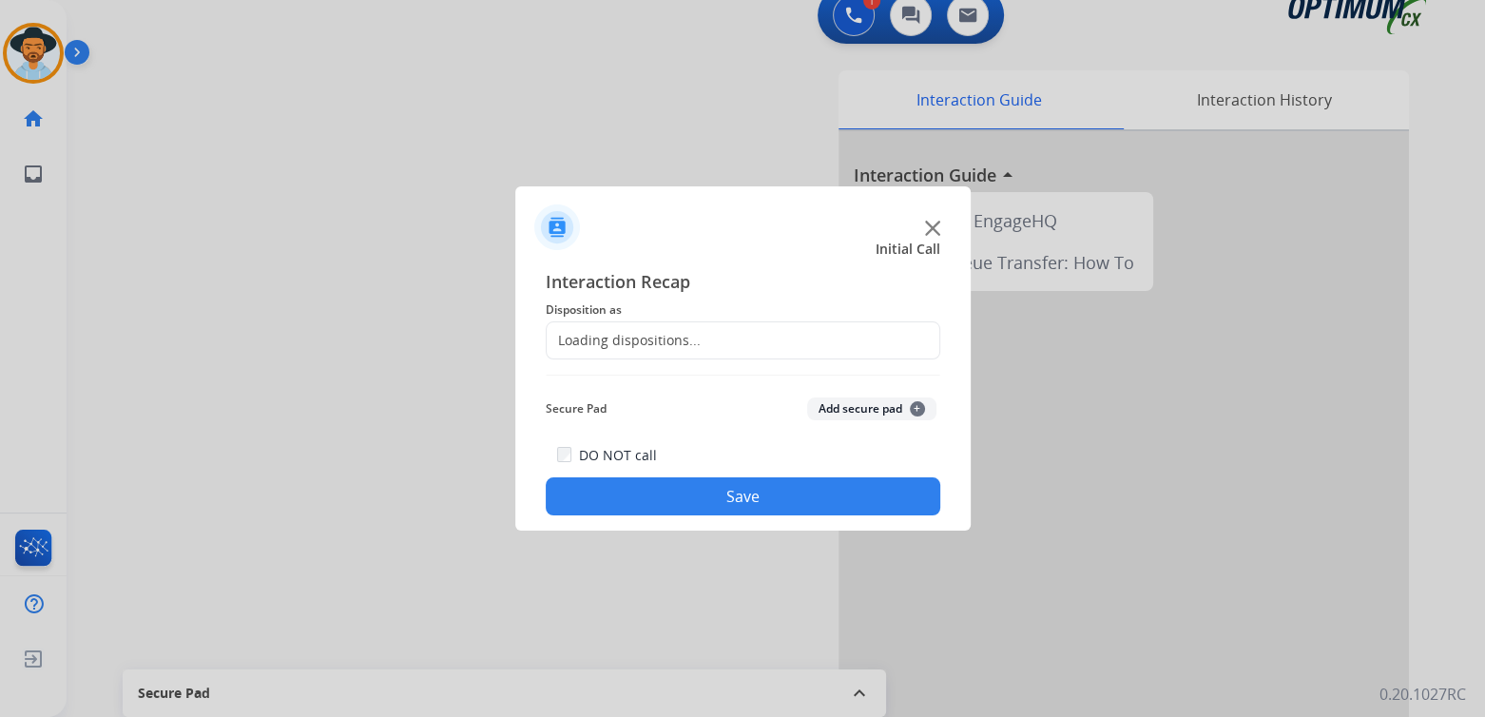
click at [649, 344] on div "Loading dispositions..." at bounding box center [624, 340] width 154 height 19
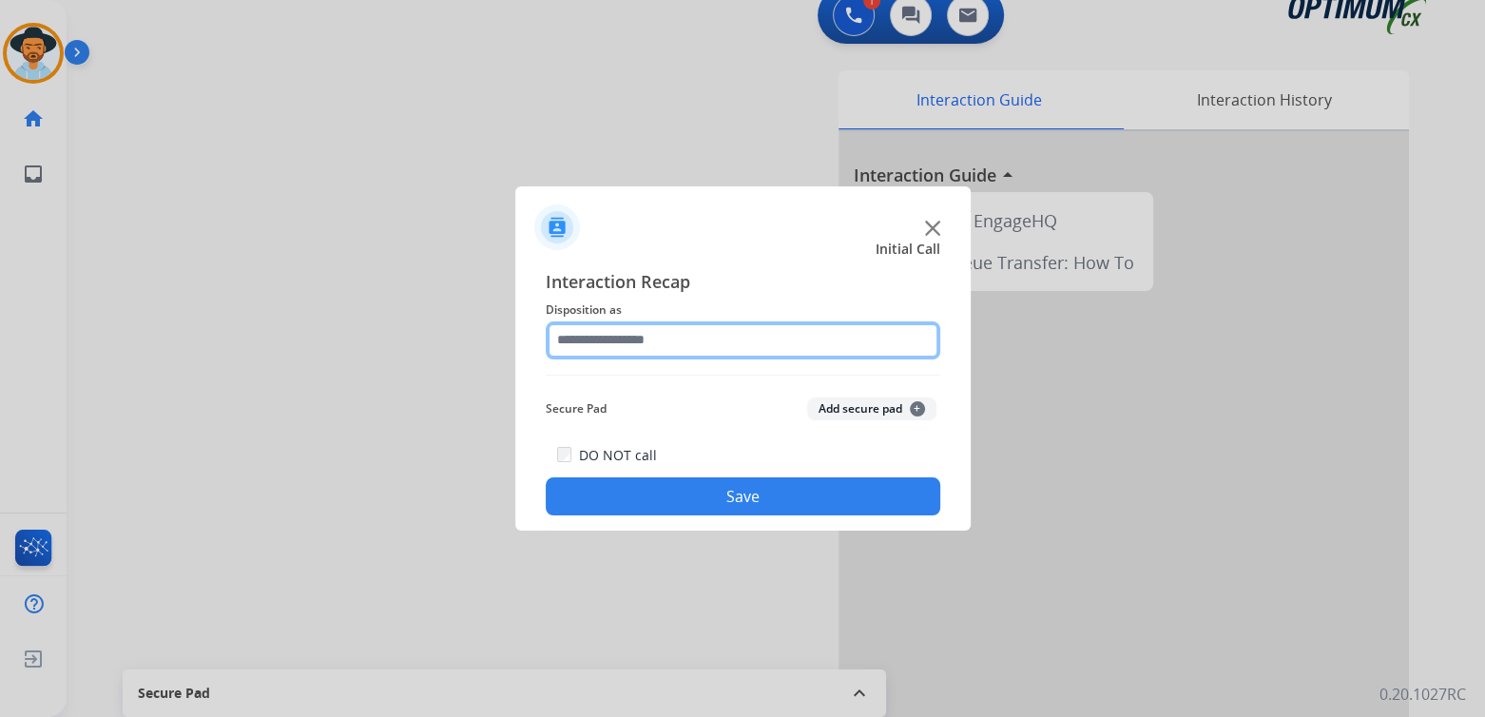
click at [658, 341] on input "text" at bounding box center [743, 340] width 395 height 38
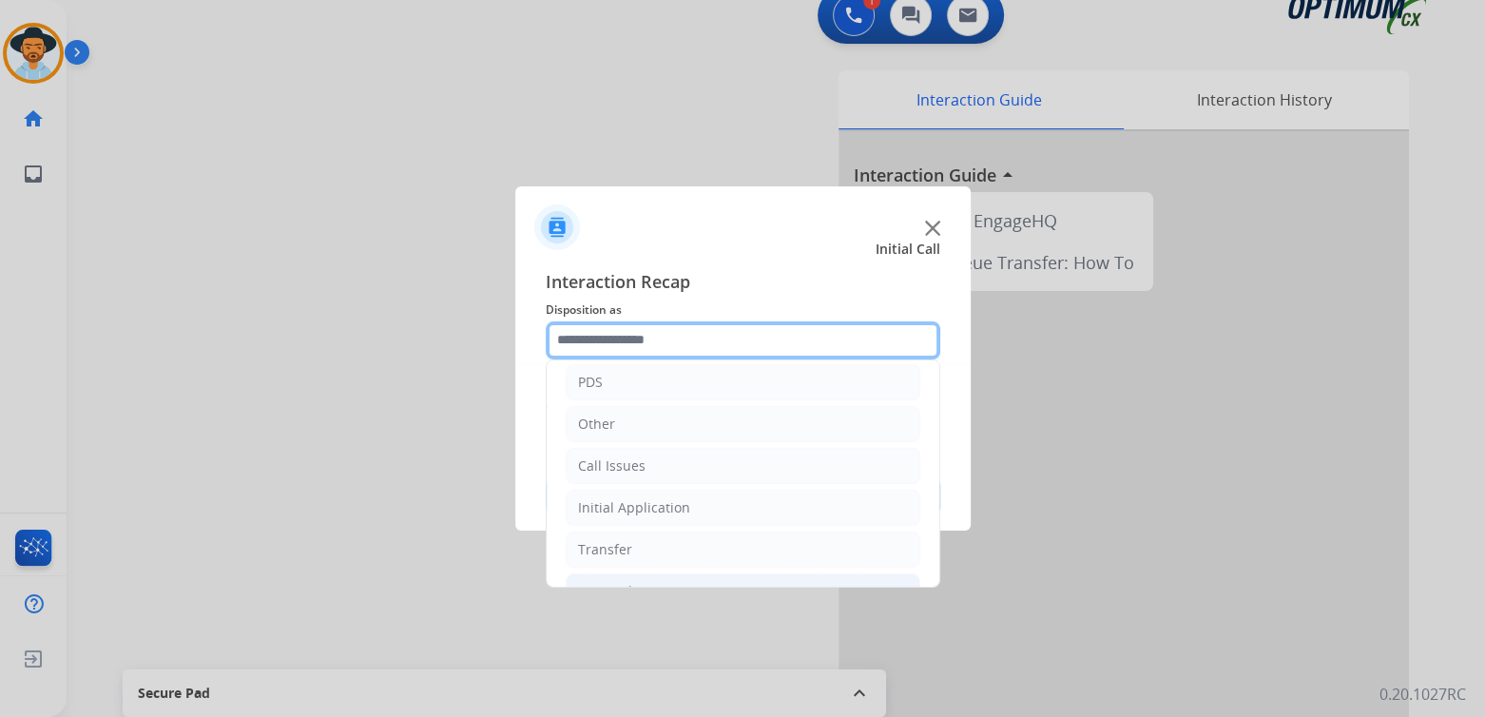
scroll to position [126, 0]
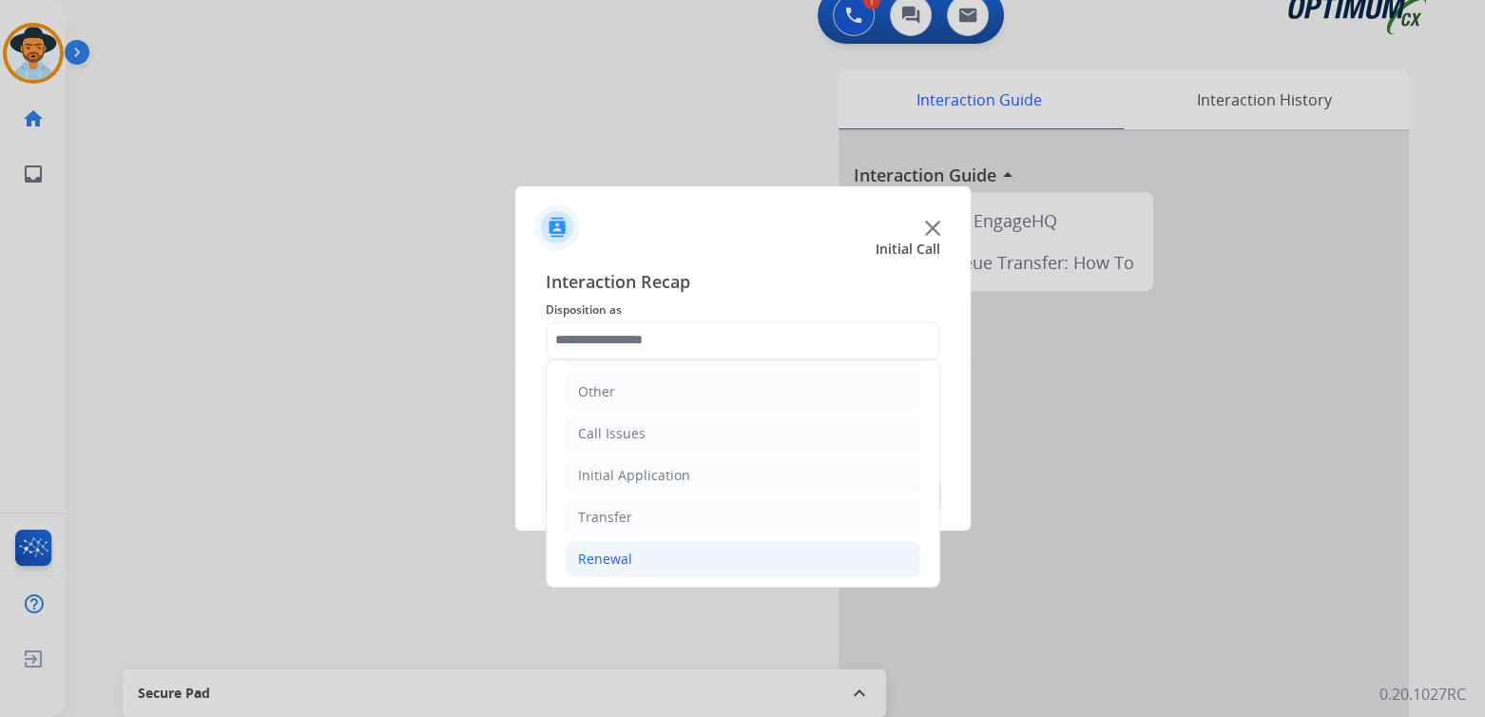
click at [638, 566] on li "Renewal" at bounding box center [743, 559] width 355 height 36
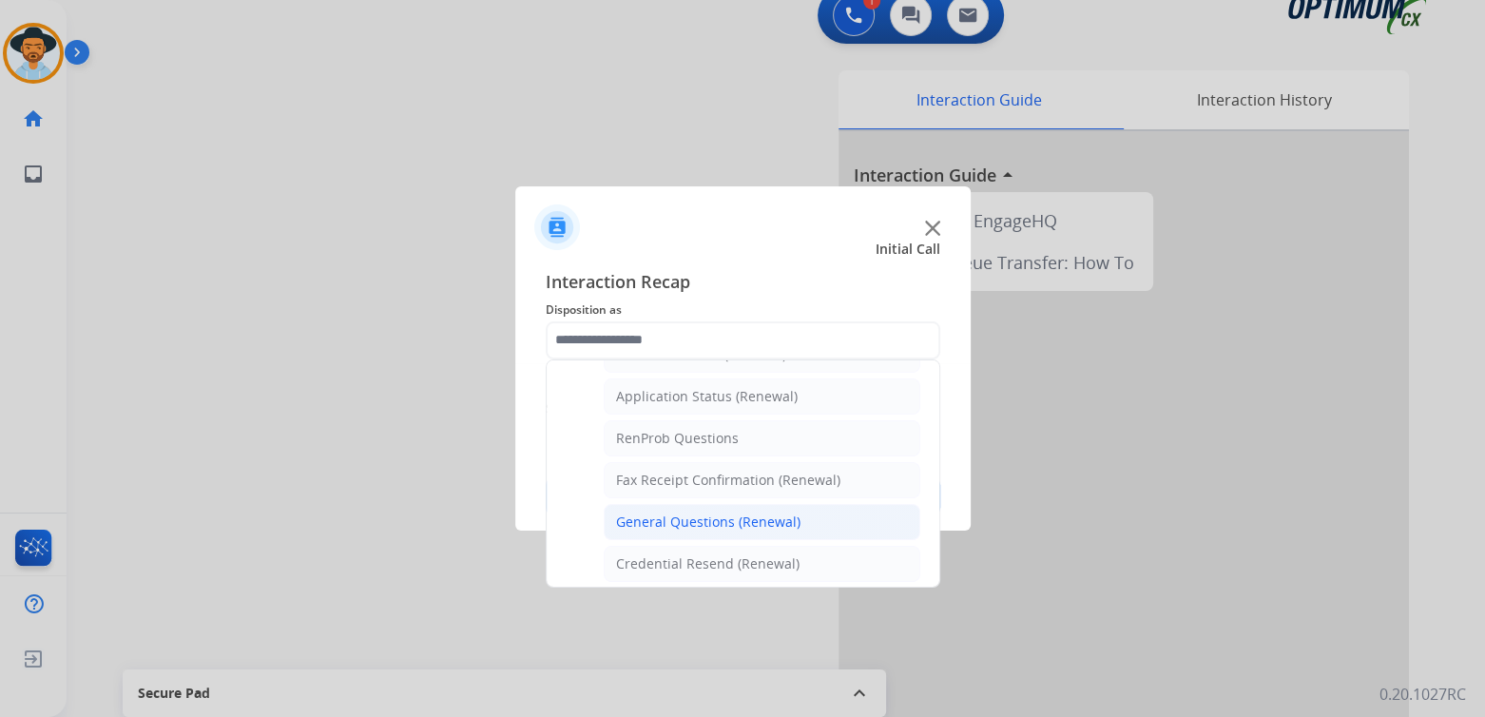
scroll to position [436, 0]
drag, startPoint x: 657, startPoint y: 517, endPoint x: 698, endPoint y: 474, distance: 59.2
click at [676, 500] on li "General Questions (Renewal)" at bounding box center [762, 518] width 317 height 36
type input "**********"
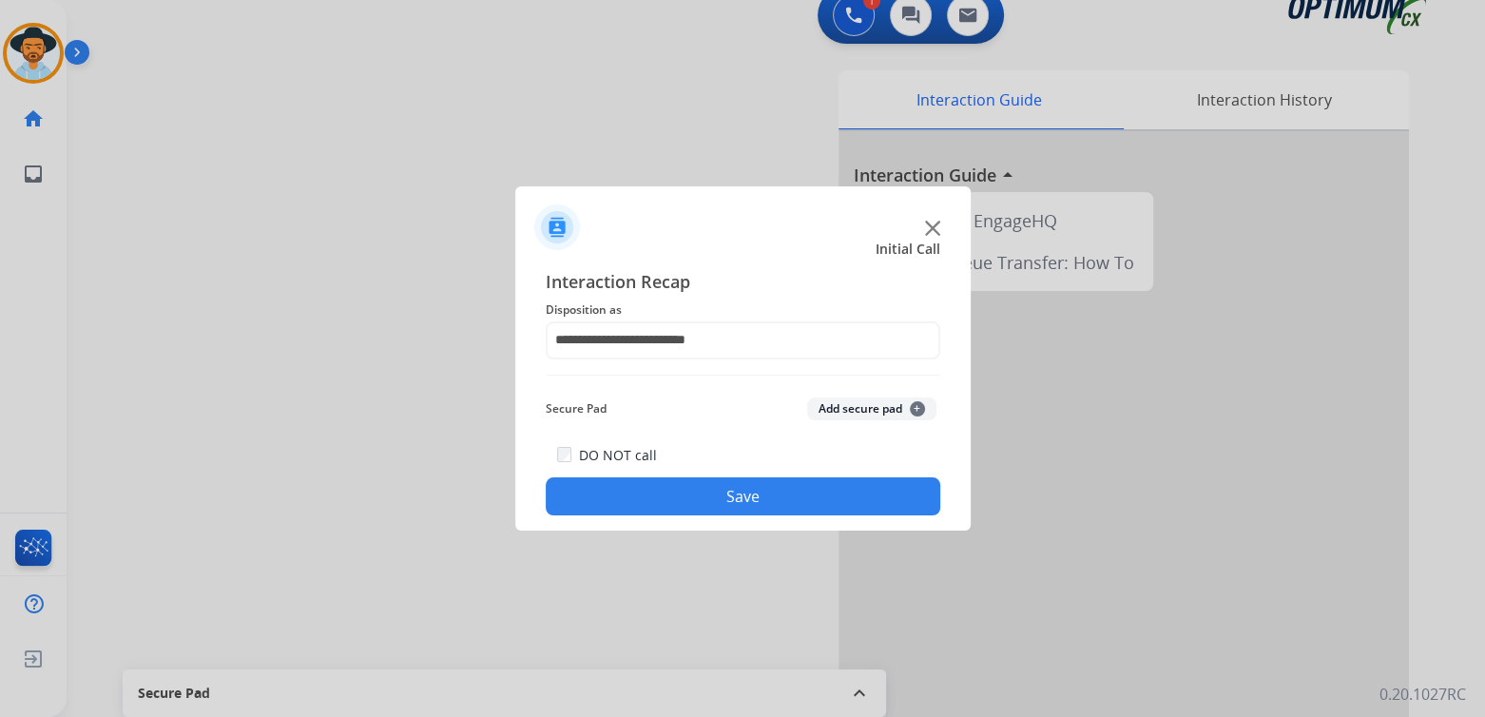
click at [747, 501] on button "Save" at bounding box center [743, 496] width 395 height 38
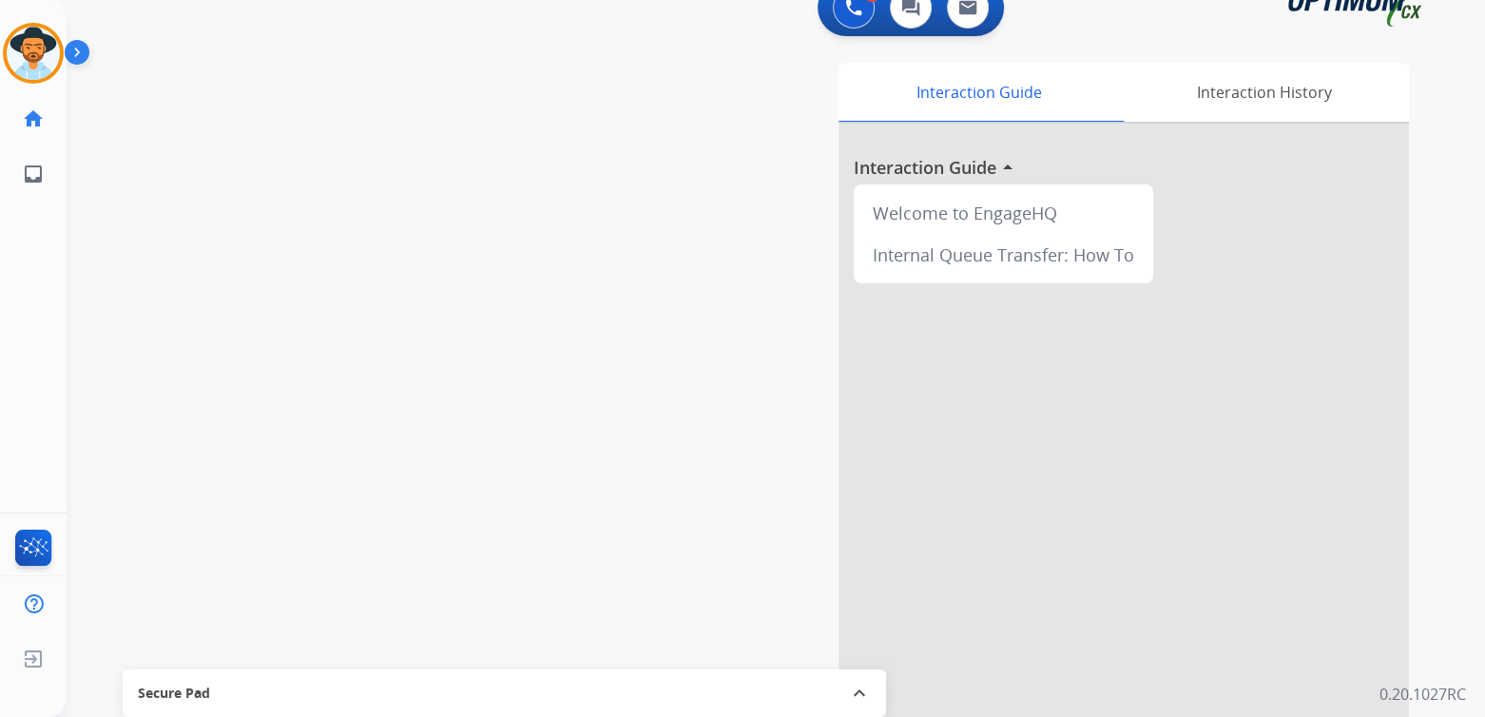
scroll to position [31, 0]
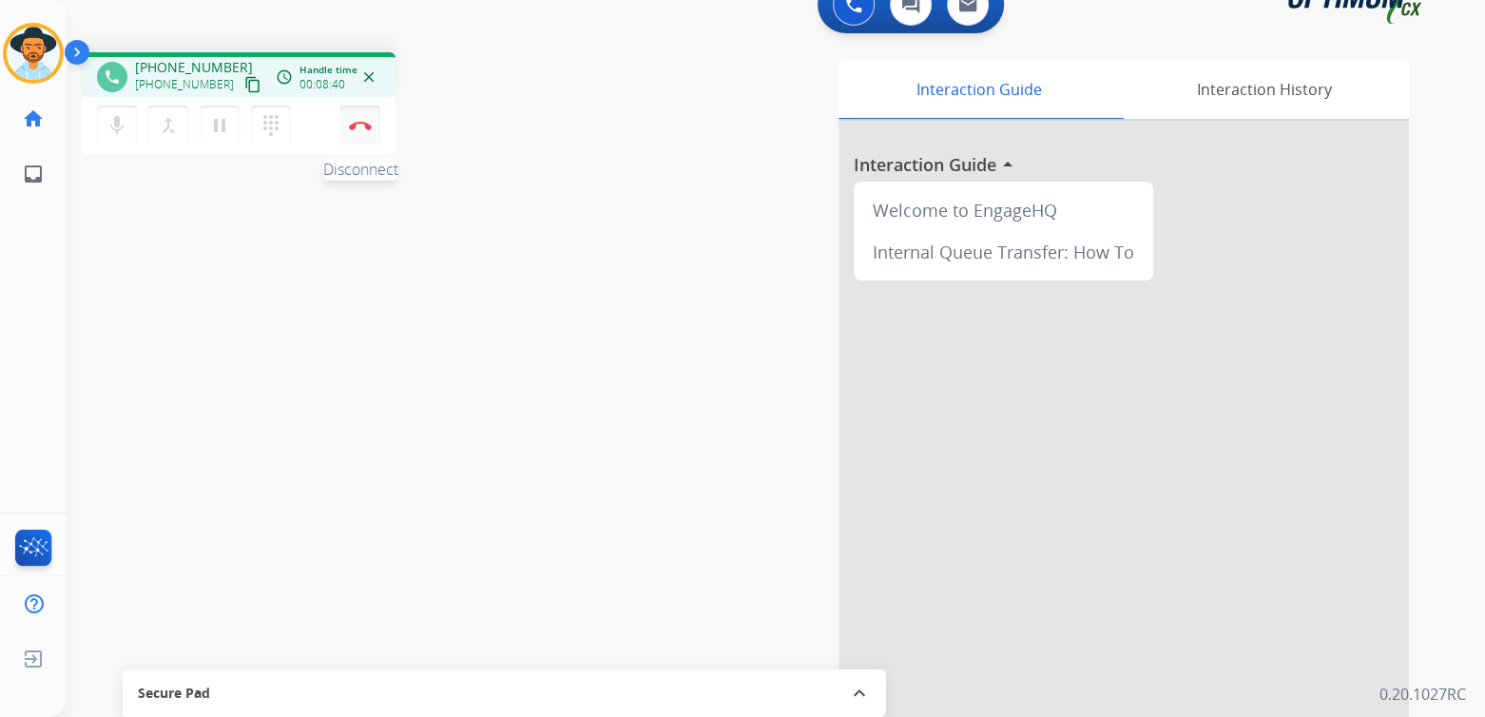
click at [360, 125] on img at bounding box center [360, 126] width 23 height 10
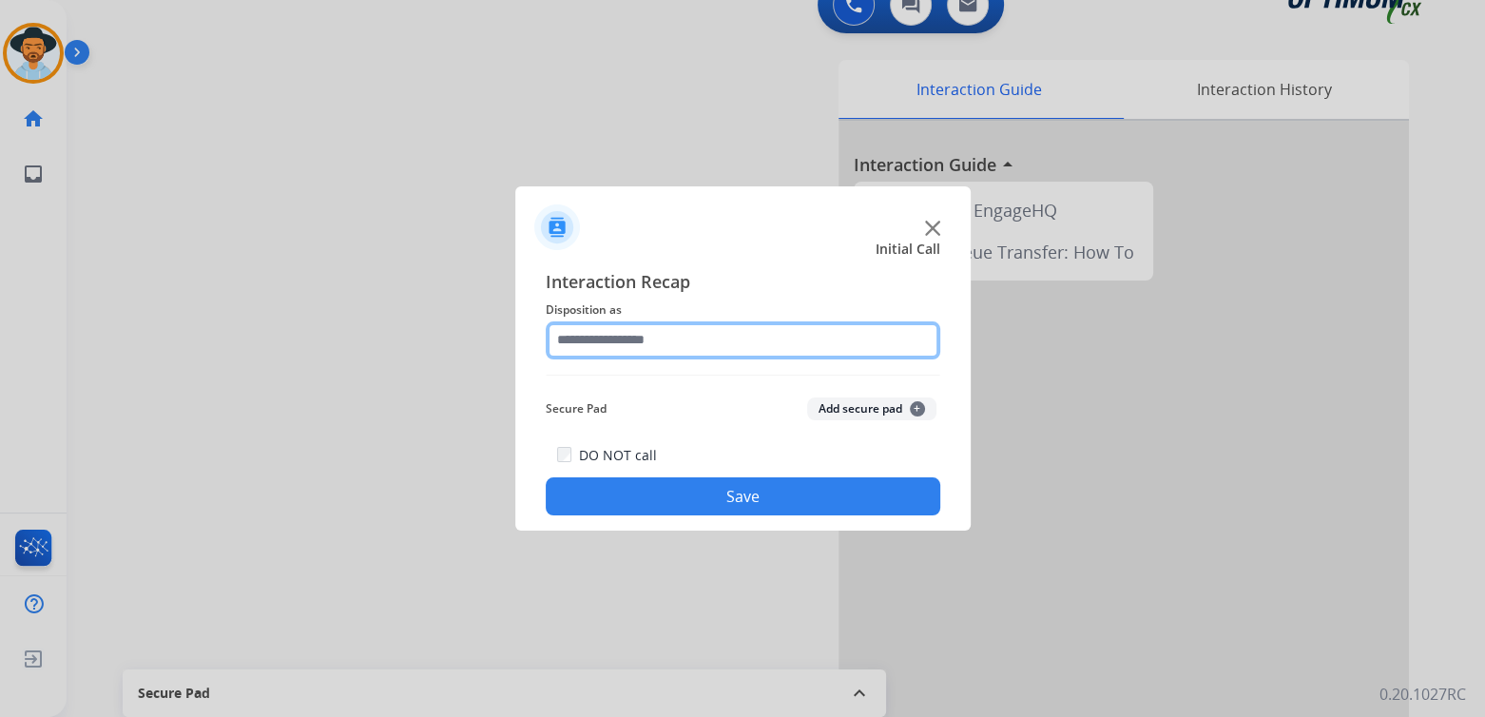
click at [690, 351] on input "text" at bounding box center [743, 340] width 395 height 38
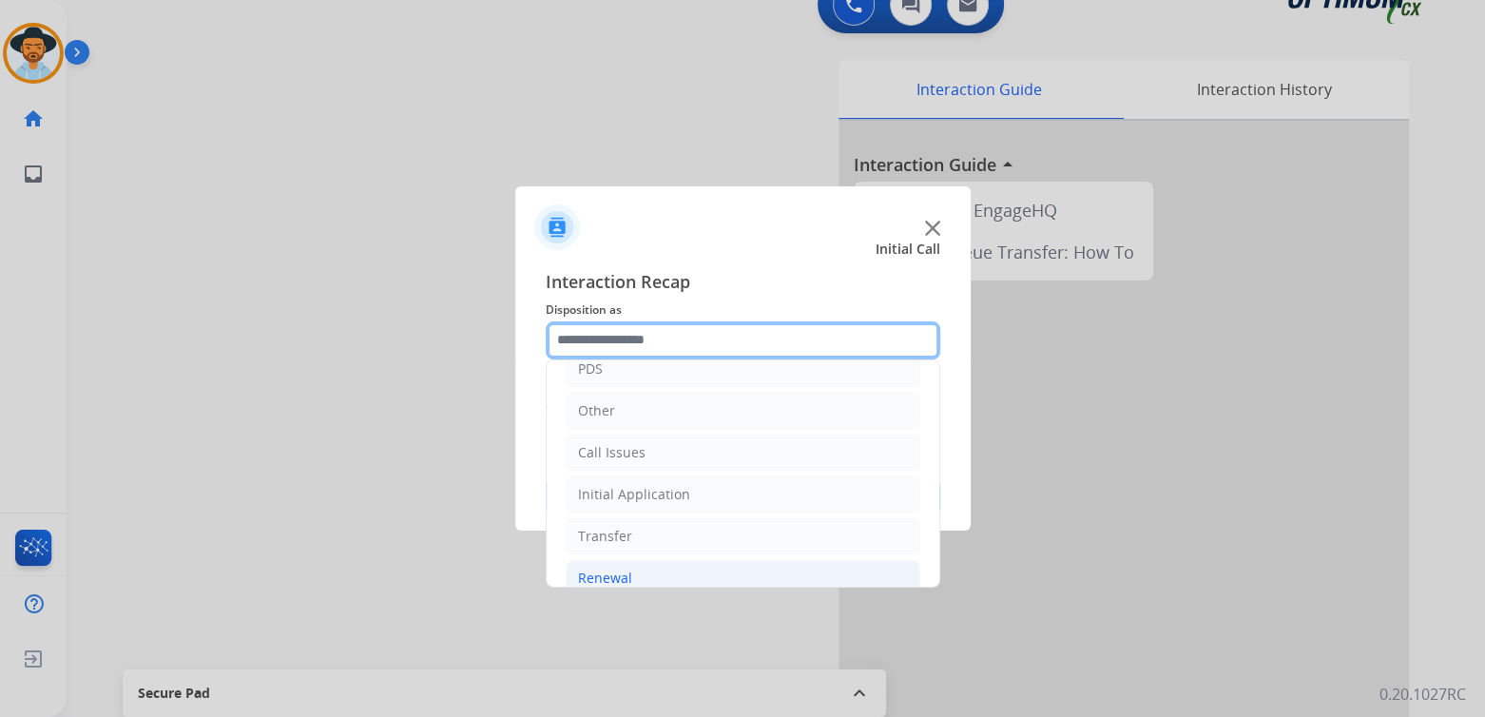
scroll to position [126, 0]
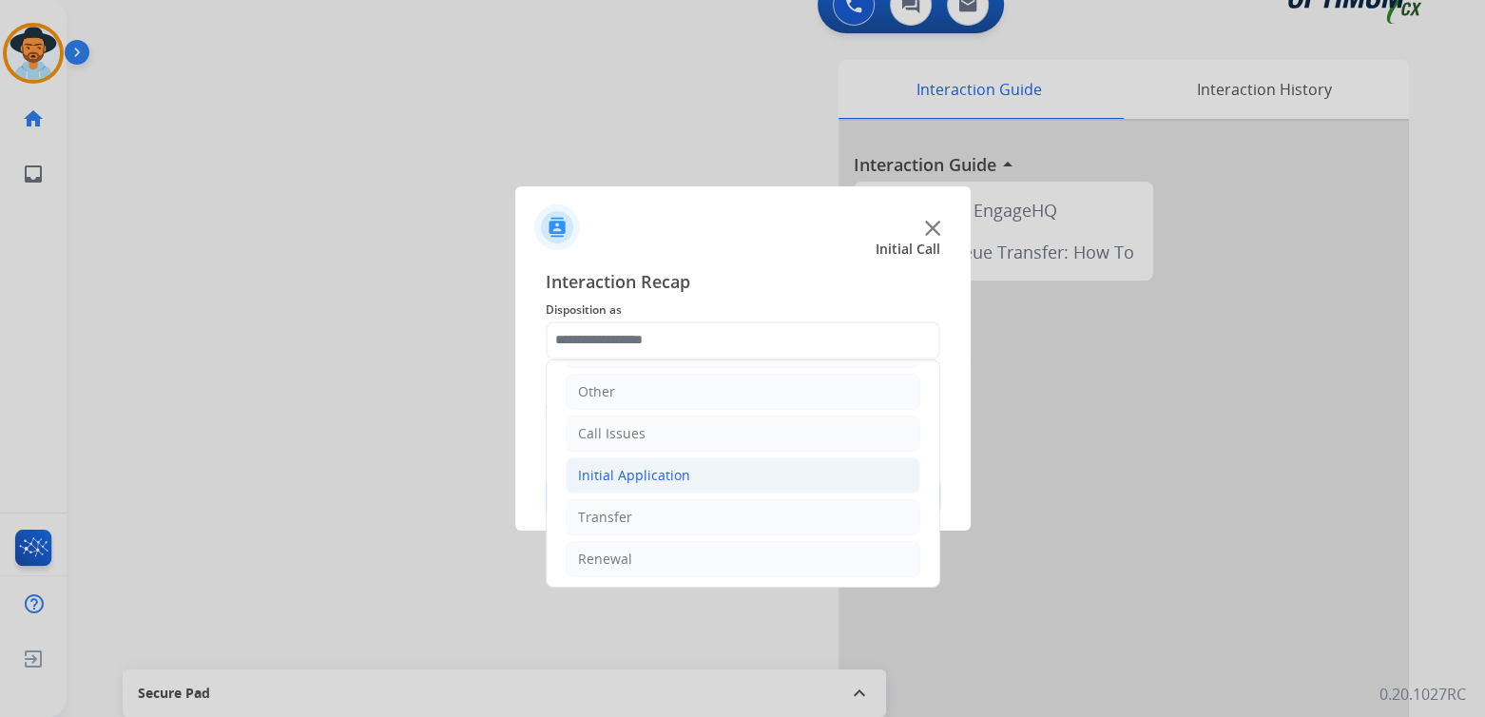
click at [681, 476] on div "Initial Application" at bounding box center [634, 475] width 112 height 19
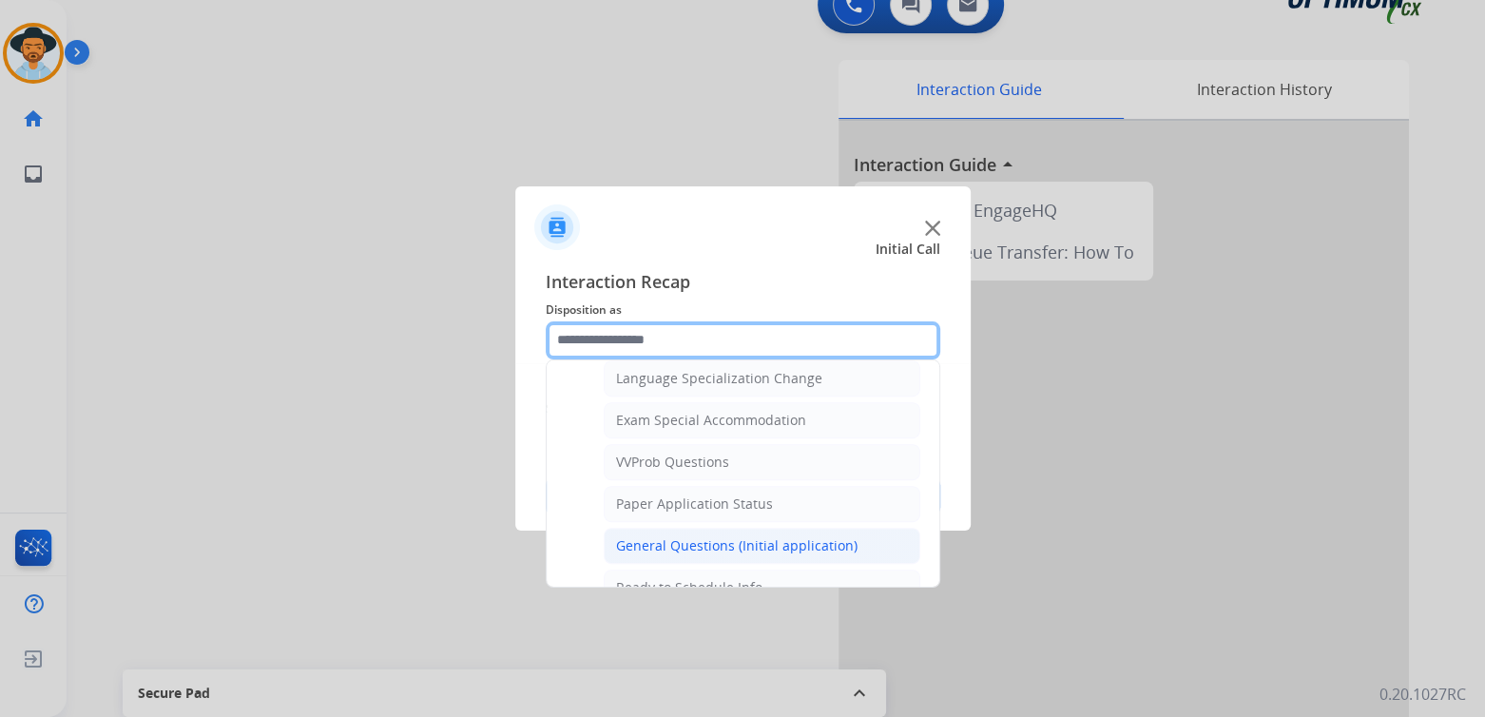
scroll to position [954, 0]
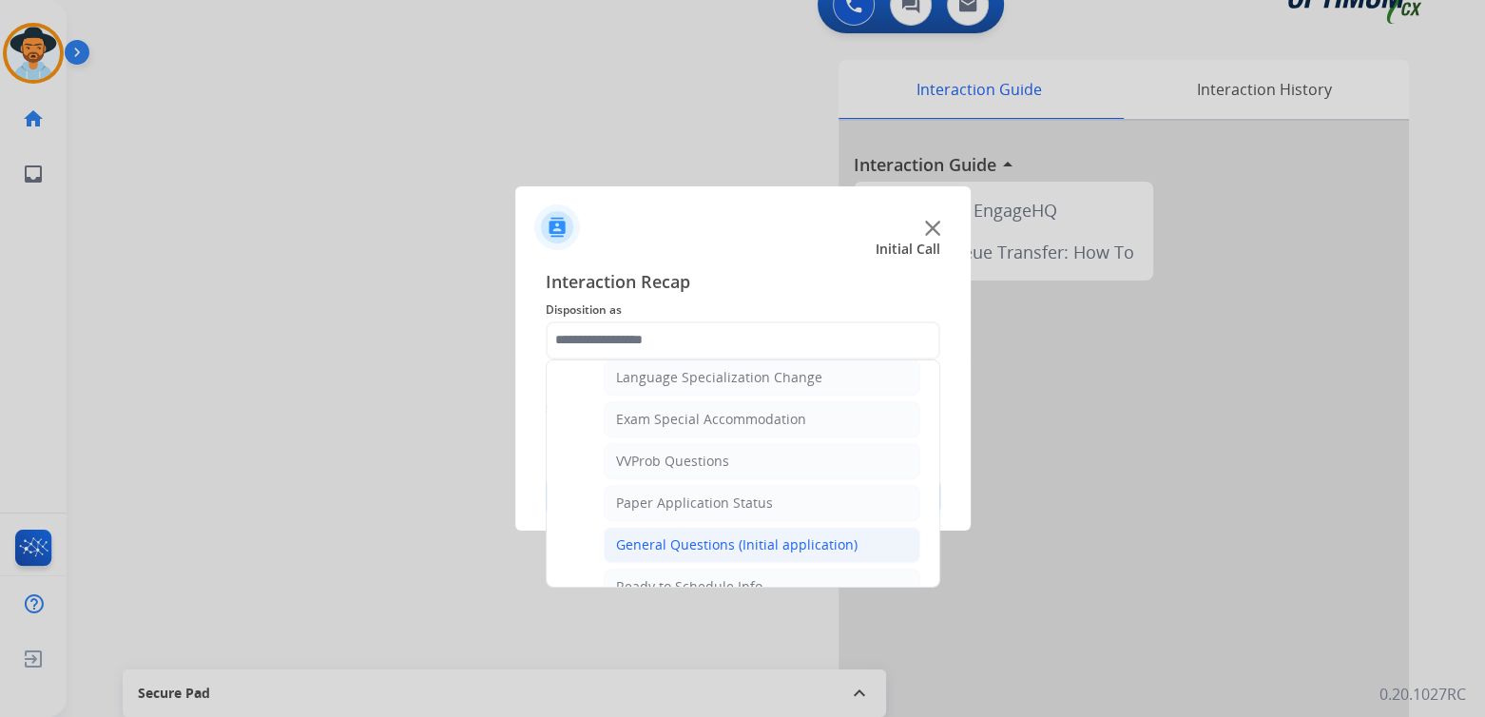
click at [731, 535] on div "General Questions (Initial application)" at bounding box center [737, 544] width 242 height 19
type input "**********"
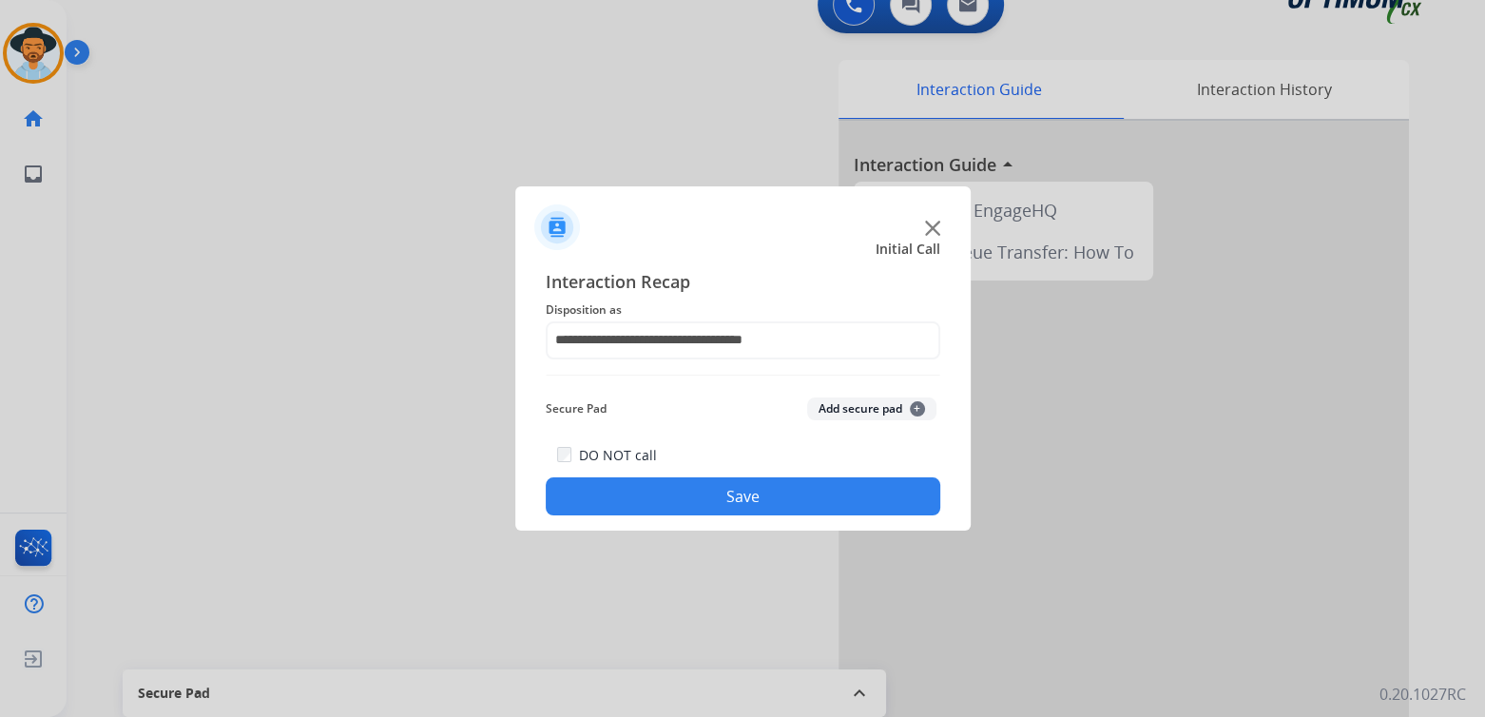
click at [815, 500] on button "Save" at bounding box center [743, 496] width 395 height 38
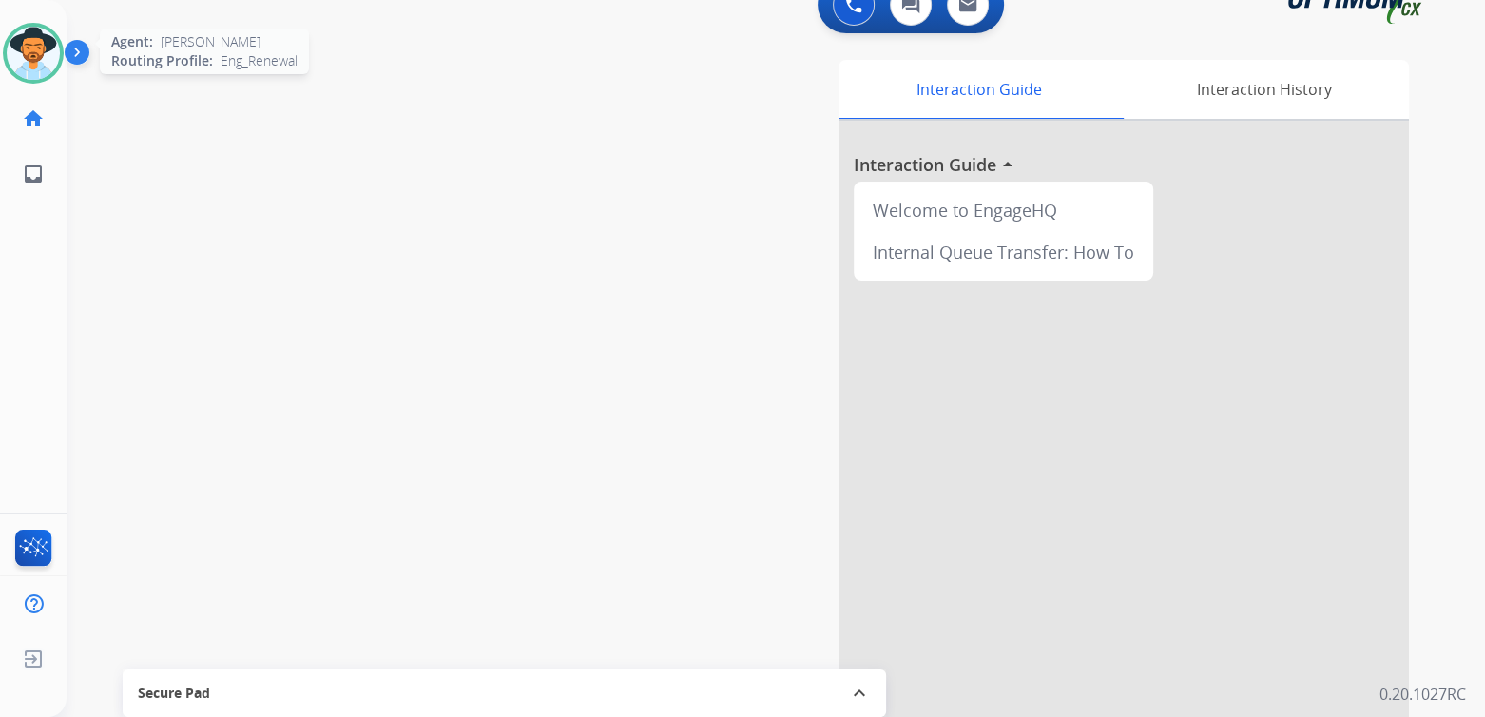
drag, startPoint x: 32, startPoint y: 57, endPoint x: 52, endPoint y: 57, distance: 20.0
click at [32, 57] on img at bounding box center [33, 53] width 53 height 53
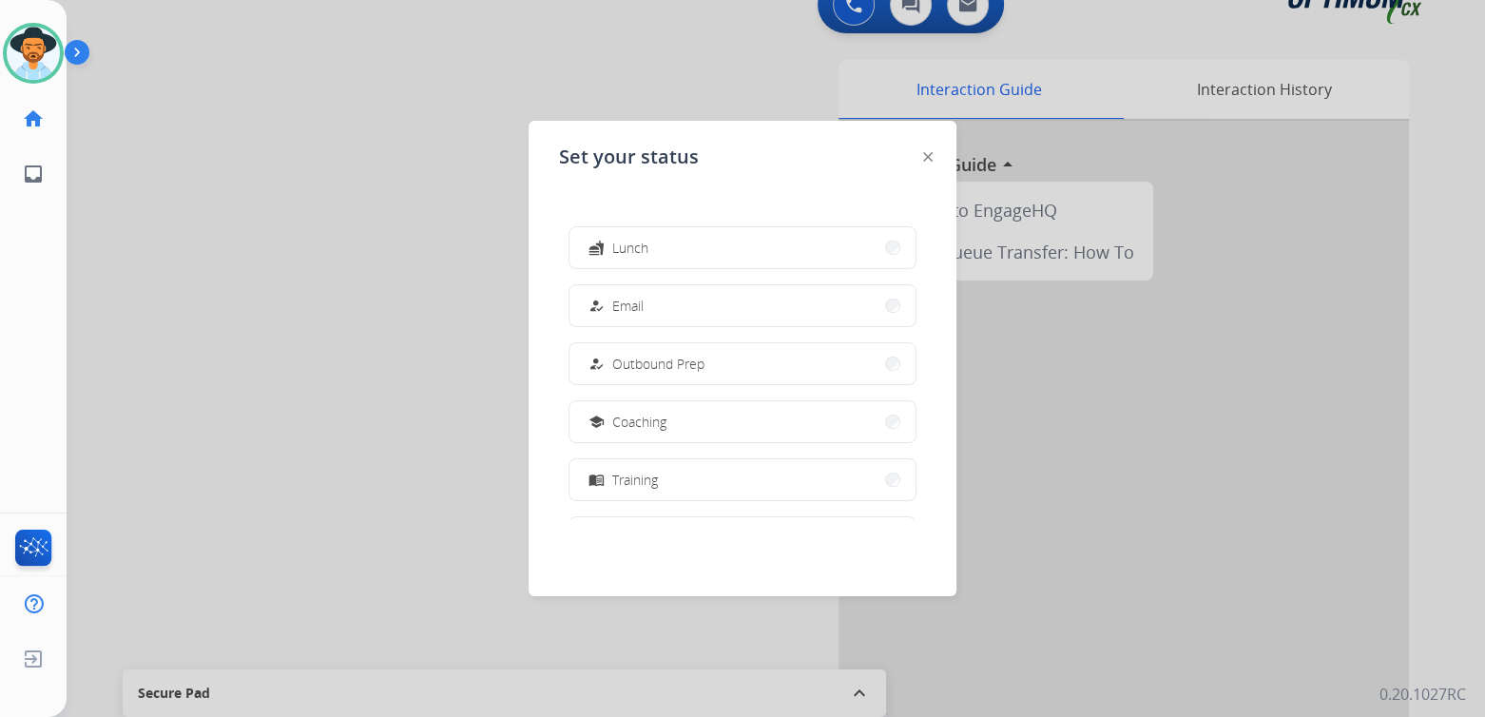
scroll to position [474, 0]
click at [667, 482] on button "work_off Offline" at bounding box center [743, 475] width 346 height 41
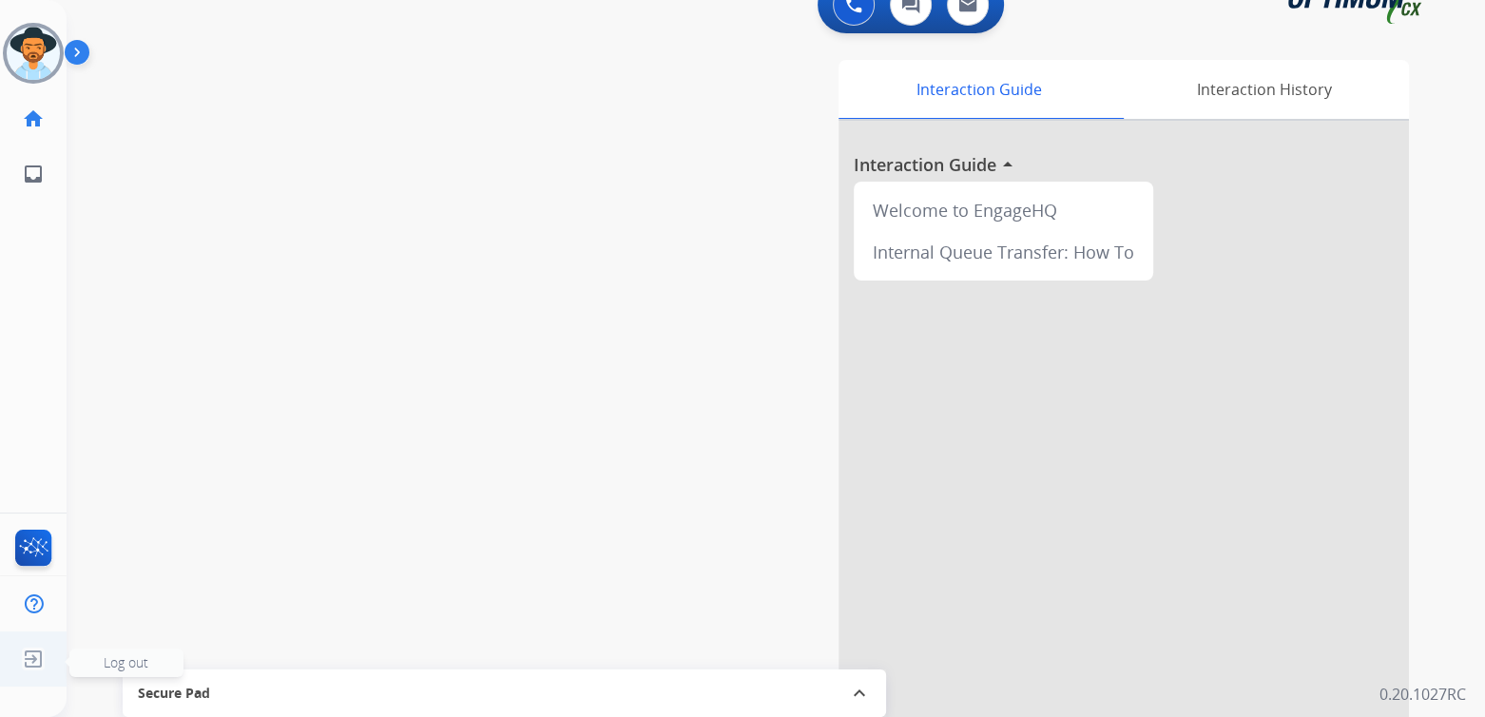
click at [142, 663] on span "Log out" at bounding box center [126, 662] width 45 height 18
